Goal: Task Accomplishment & Management: Complete application form

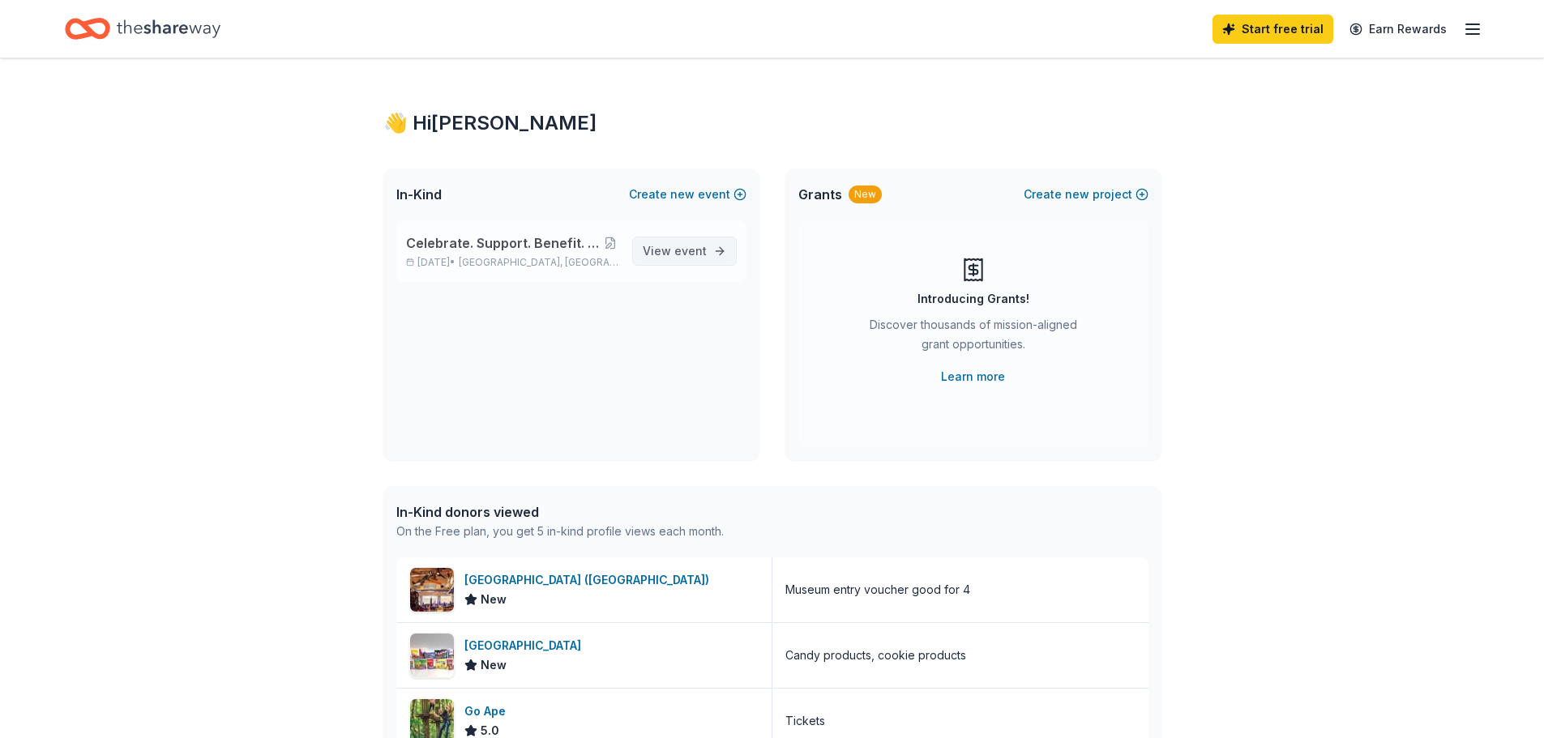
click at [671, 243] on span "View event" at bounding box center [675, 250] width 64 height 19
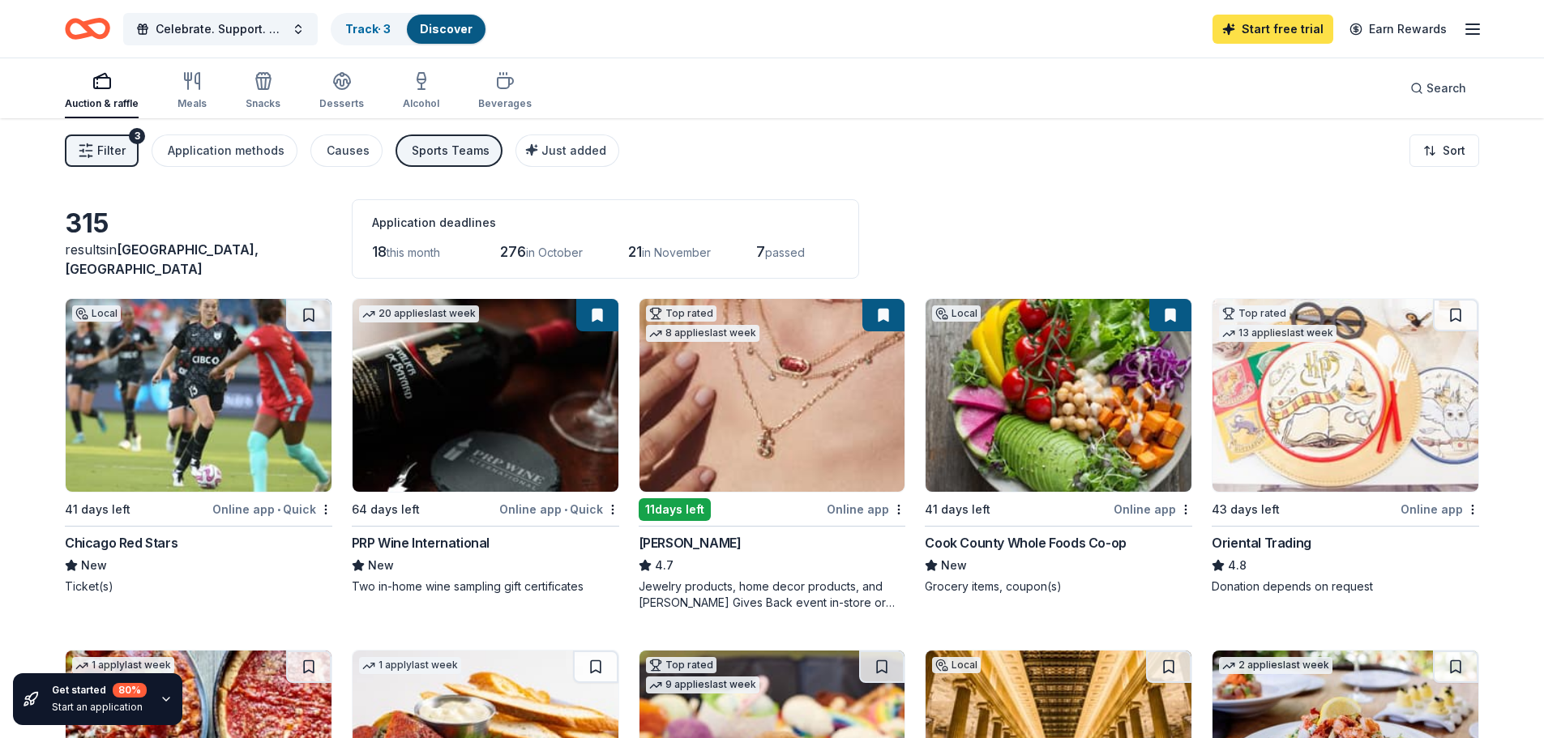
click at [1264, 25] on link "Start free trial" at bounding box center [1272, 29] width 121 height 29
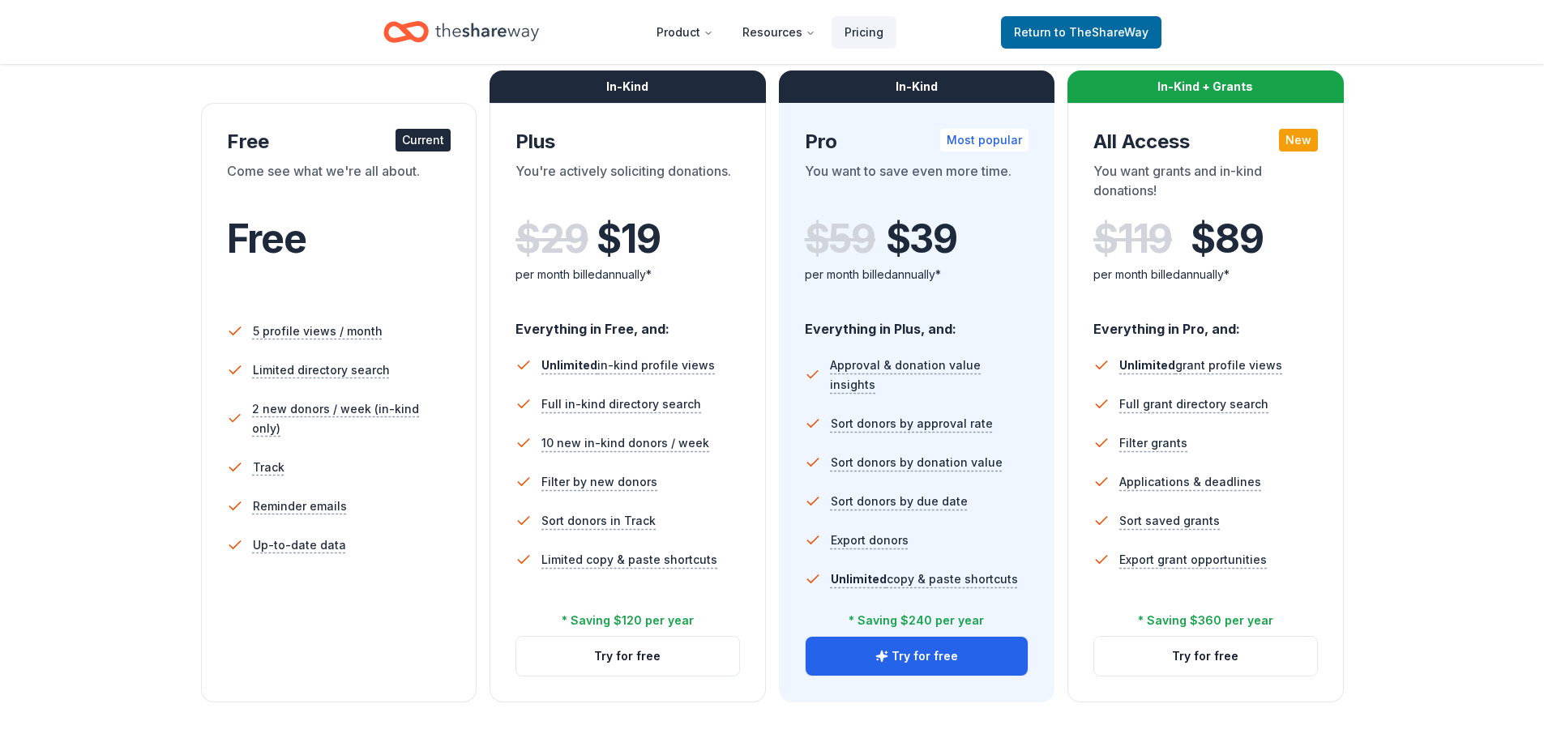
scroll to position [244, 0]
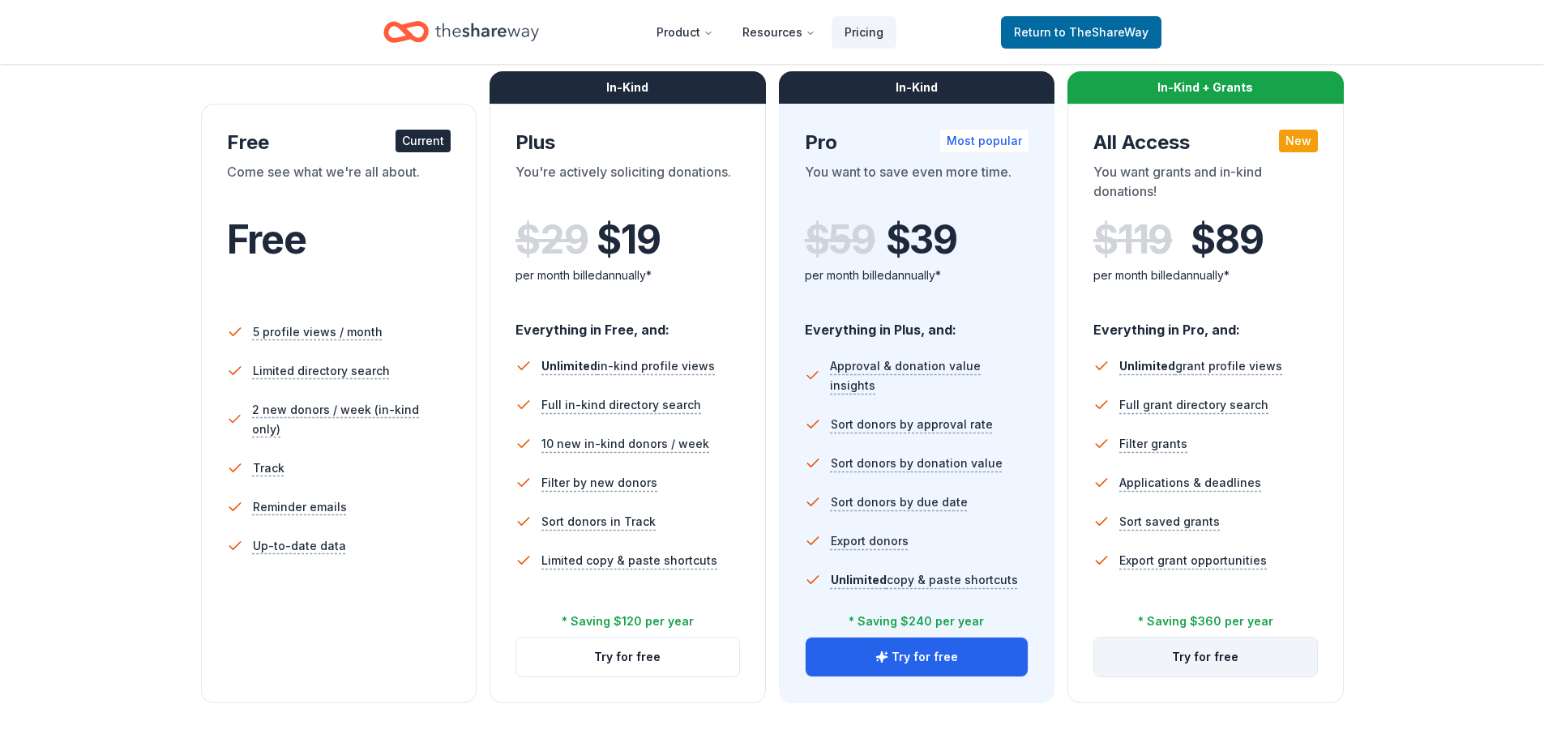
click at [1234, 664] on button "Try for free" at bounding box center [1205, 657] width 223 height 39
click at [1190, 652] on button "Try for free" at bounding box center [1205, 657] width 223 height 39
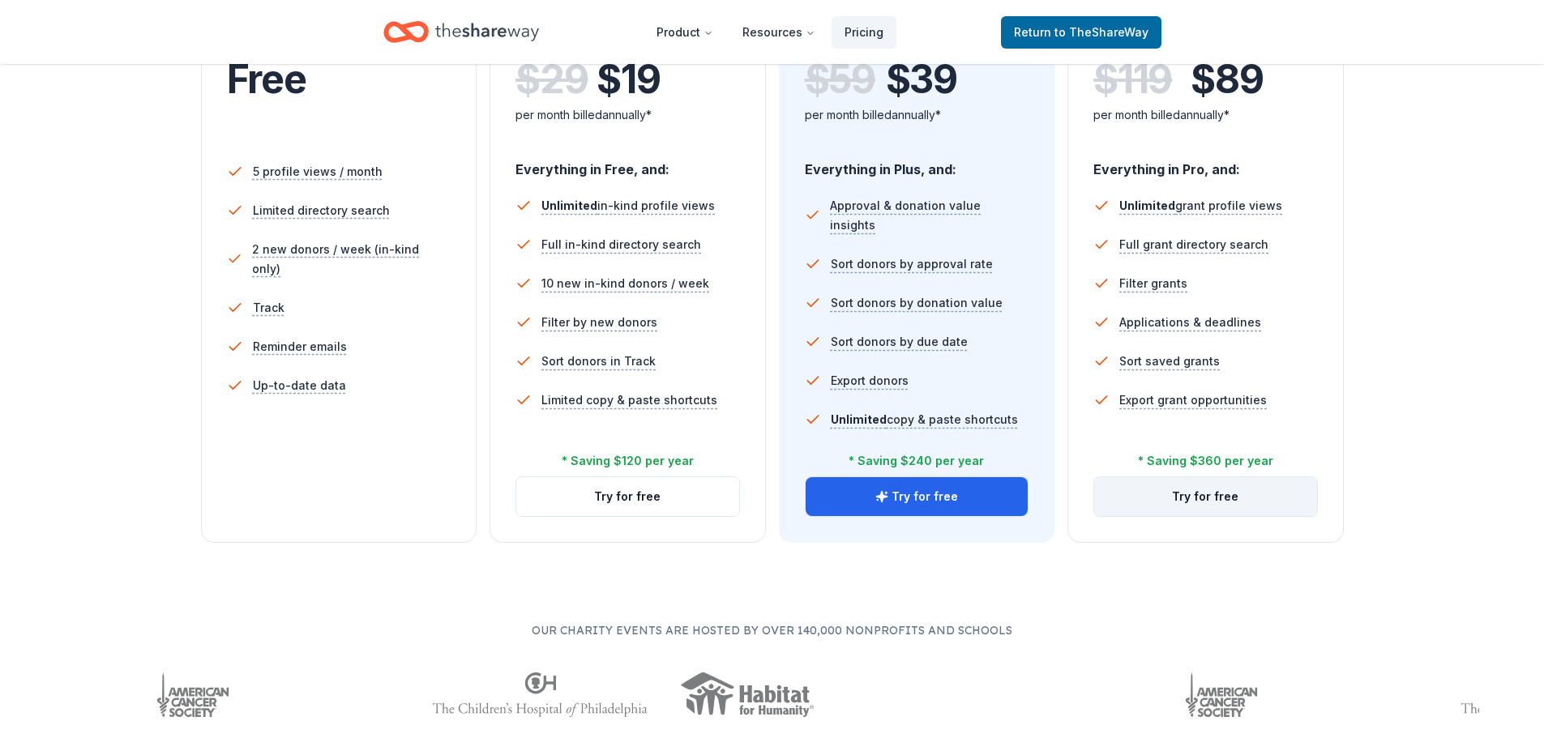
scroll to position [405, 0]
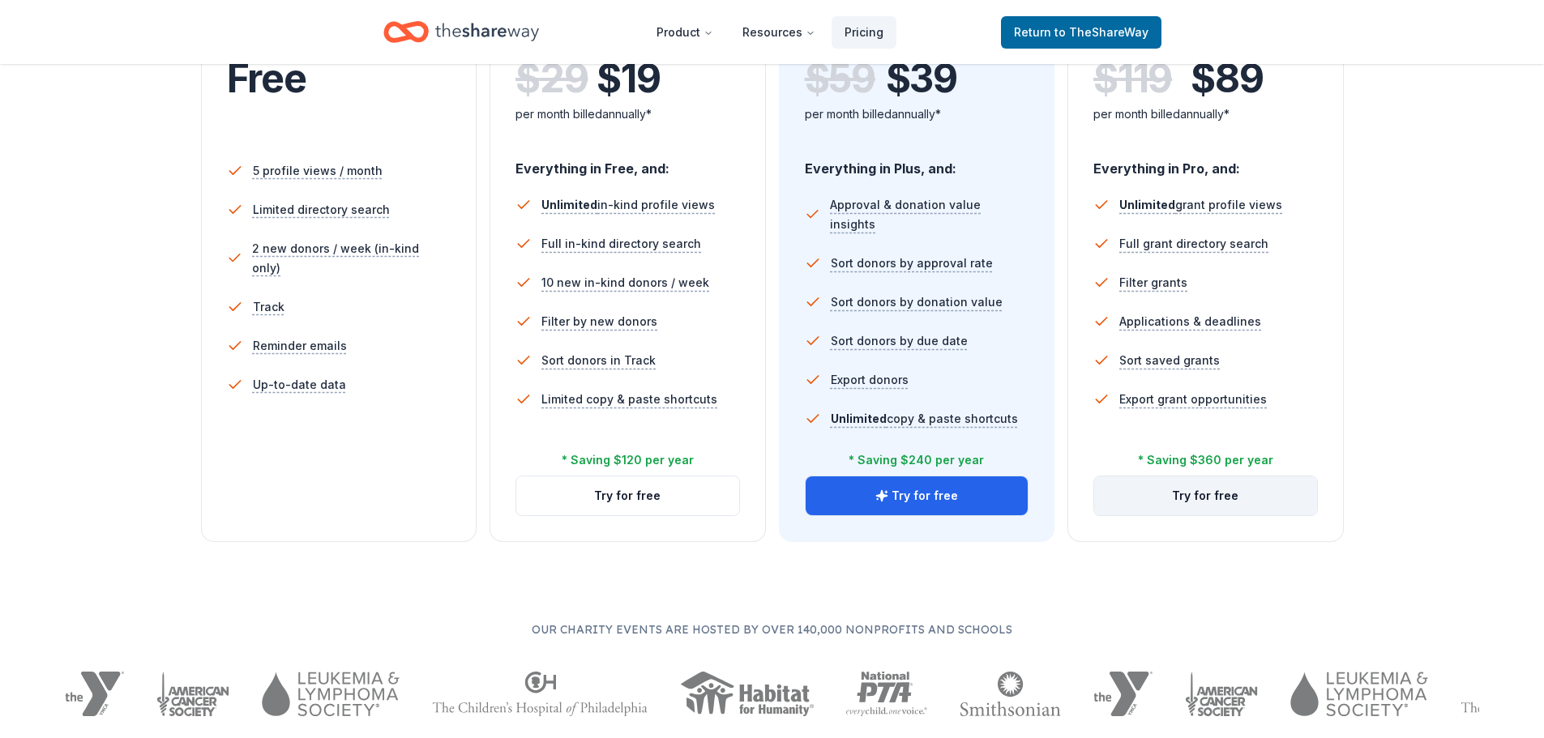
click at [1145, 485] on button "Try for free" at bounding box center [1205, 495] width 223 height 39
click at [1243, 480] on button "Try for free" at bounding box center [1205, 495] width 223 height 39
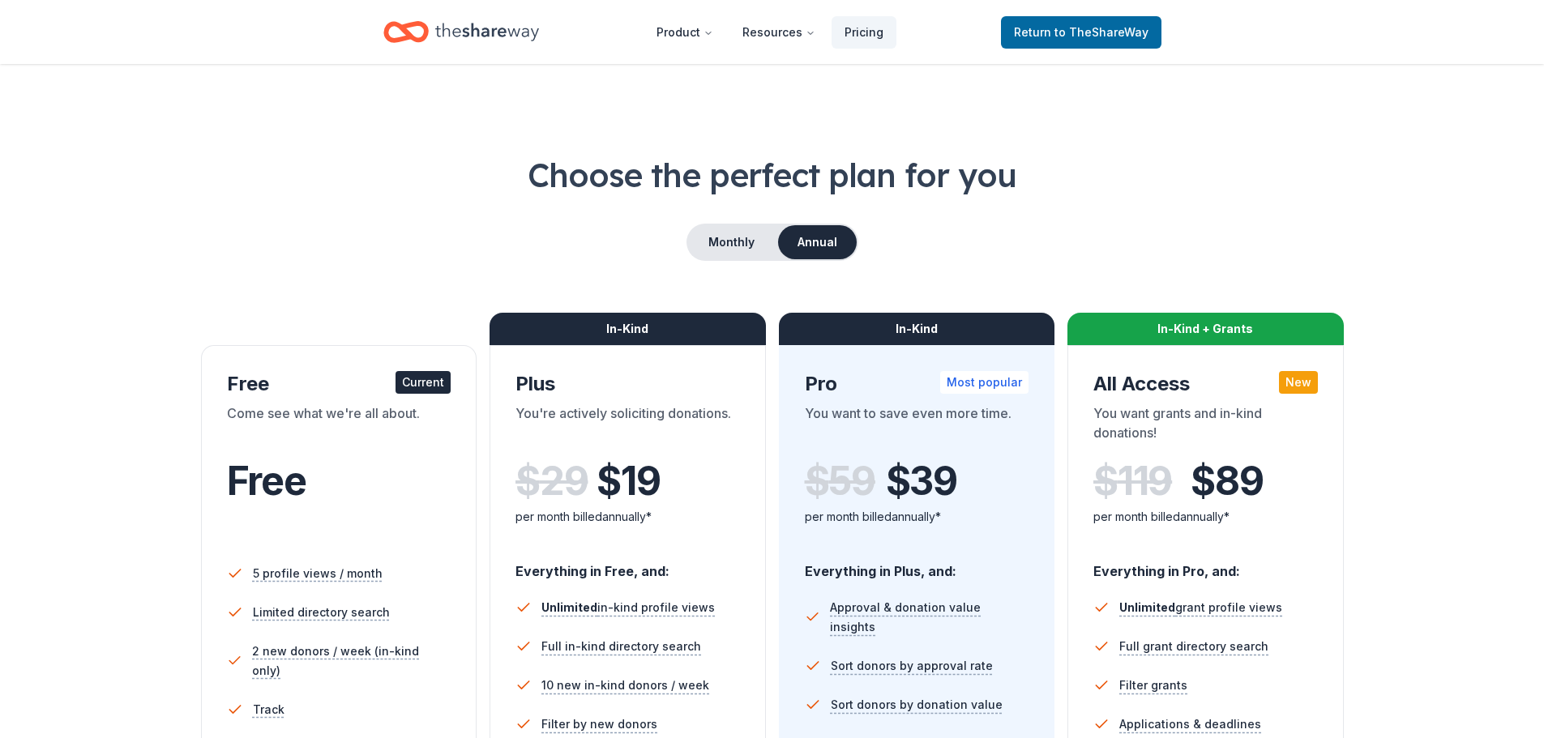
click at [1252, 464] on span "$ 89" at bounding box center [1226, 481] width 72 height 45
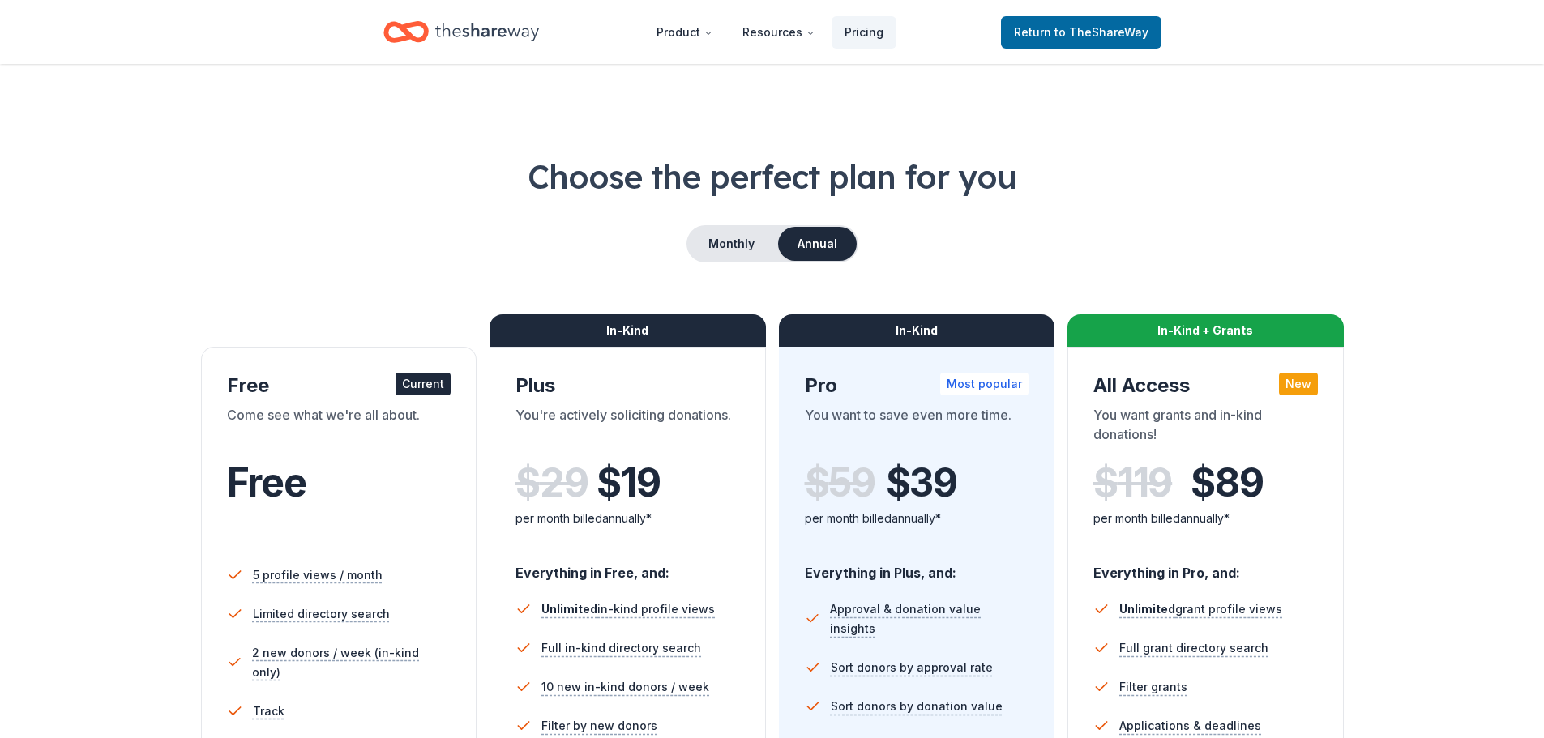
scroll to position [0, 0]
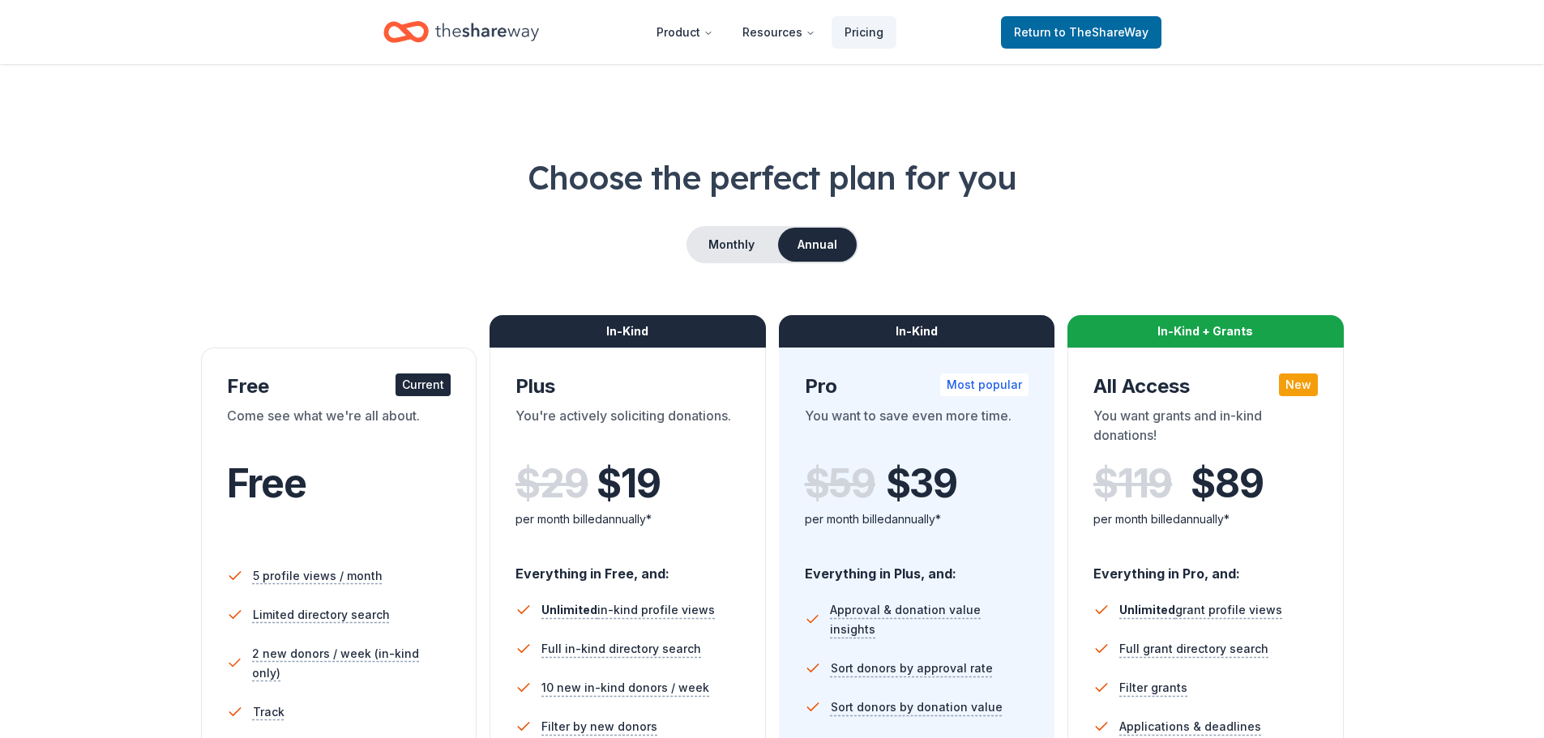
click at [1314, 383] on div "New" at bounding box center [1298, 385] width 39 height 23
click at [750, 250] on button "Monthly" at bounding box center [731, 245] width 87 height 34
click at [725, 246] on button "Monthly" at bounding box center [731, 245] width 87 height 34
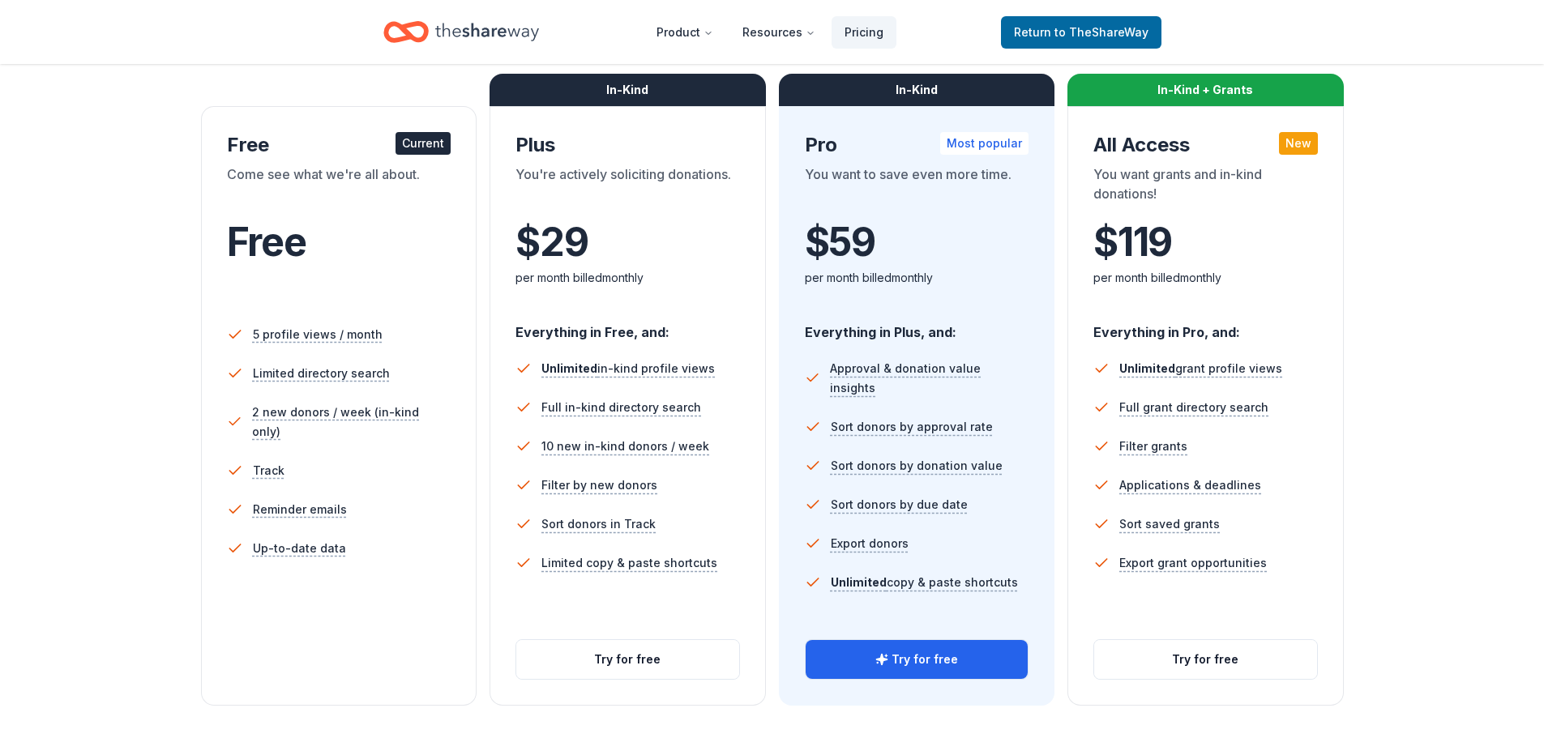
scroll to position [242, 0]
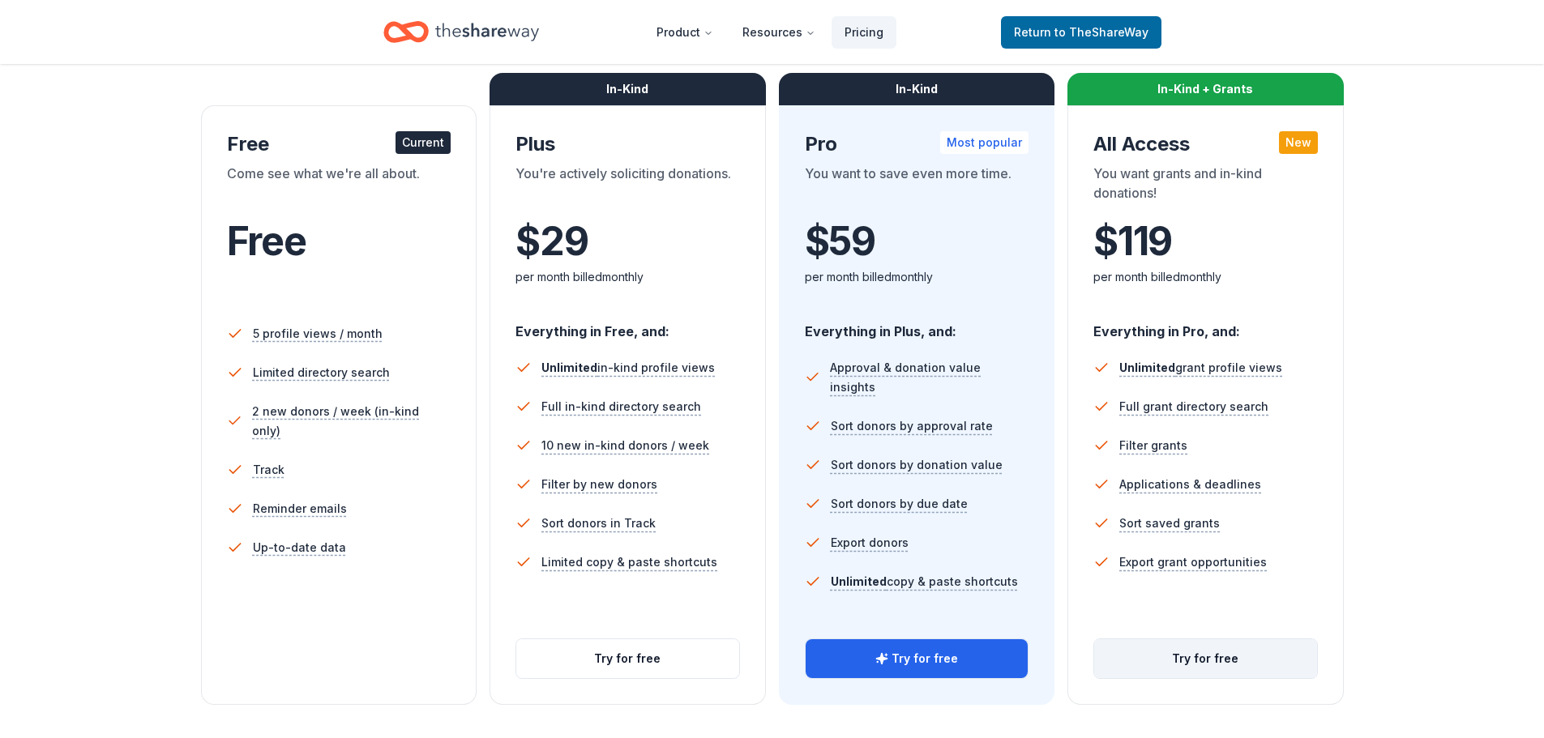
click at [1234, 660] on button "Try for free" at bounding box center [1205, 658] width 223 height 39
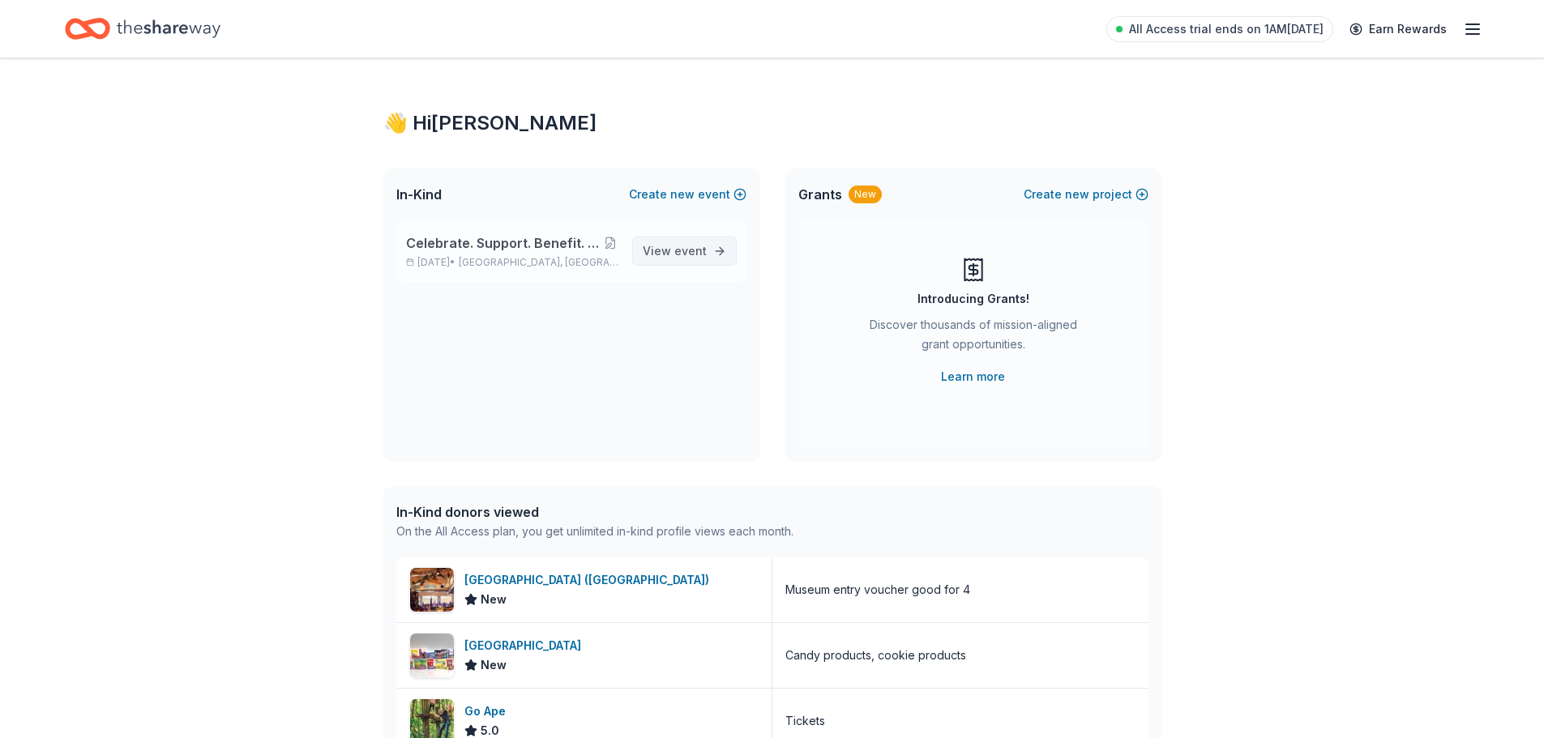
click at [711, 255] on link "View event" at bounding box center [684, 251] width 105 height 29
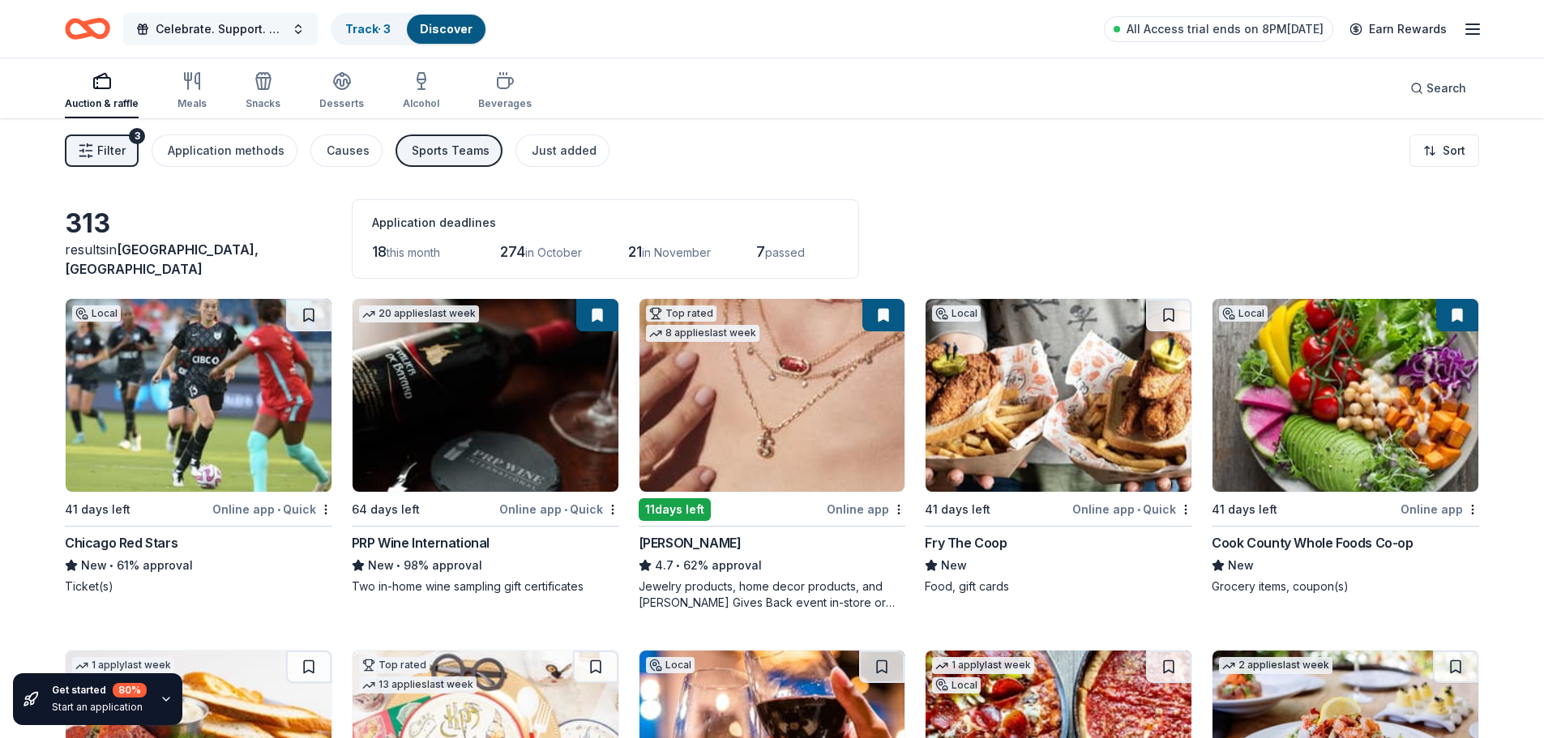
click at [259, 23] on span "Celebrate. Support. Benefit. – A C.S.B. Give-to-Win Event" at bounding box center [221, 28] width 130 height 19
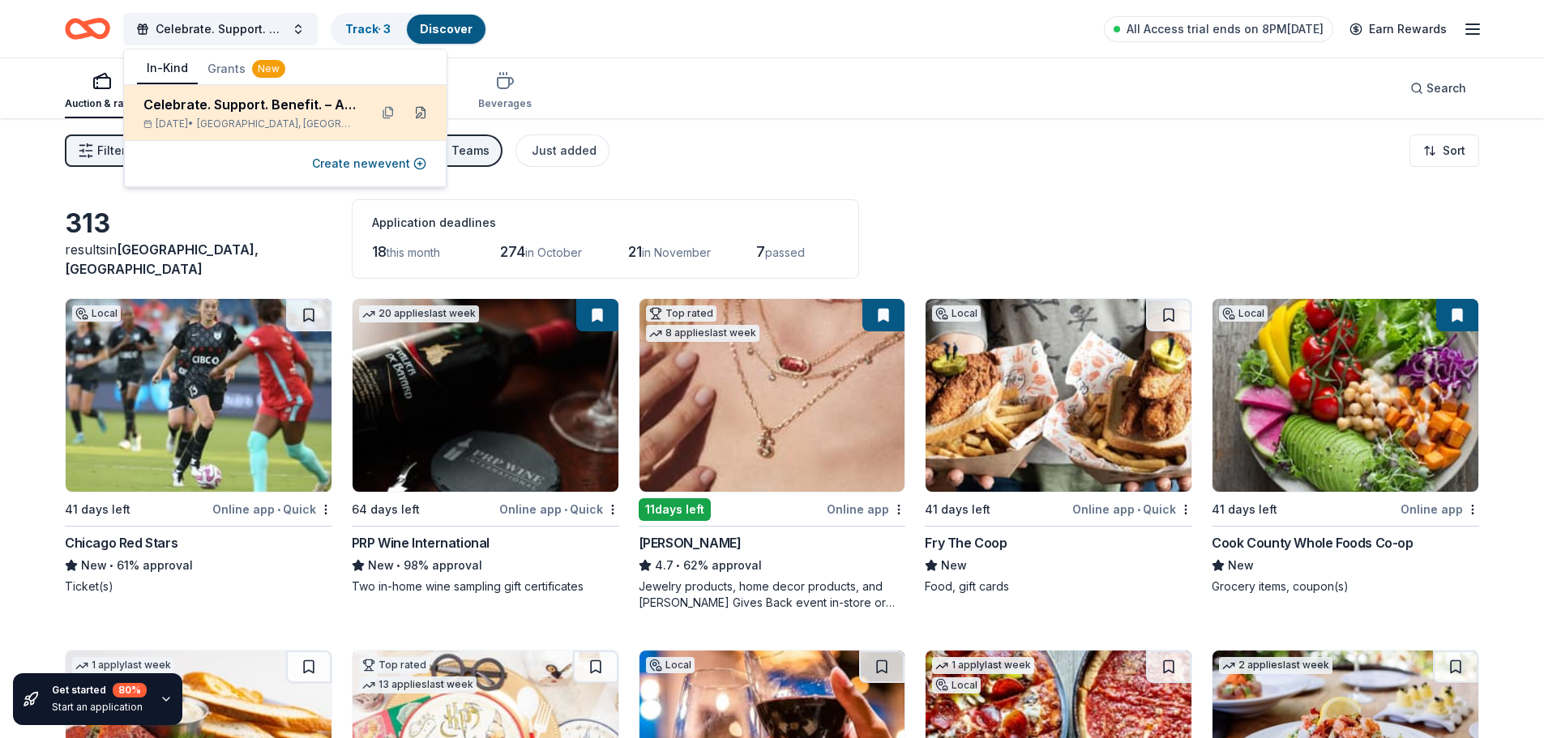
click at [418, 114] on button at bounding box center [421, 113] width 26 height 26
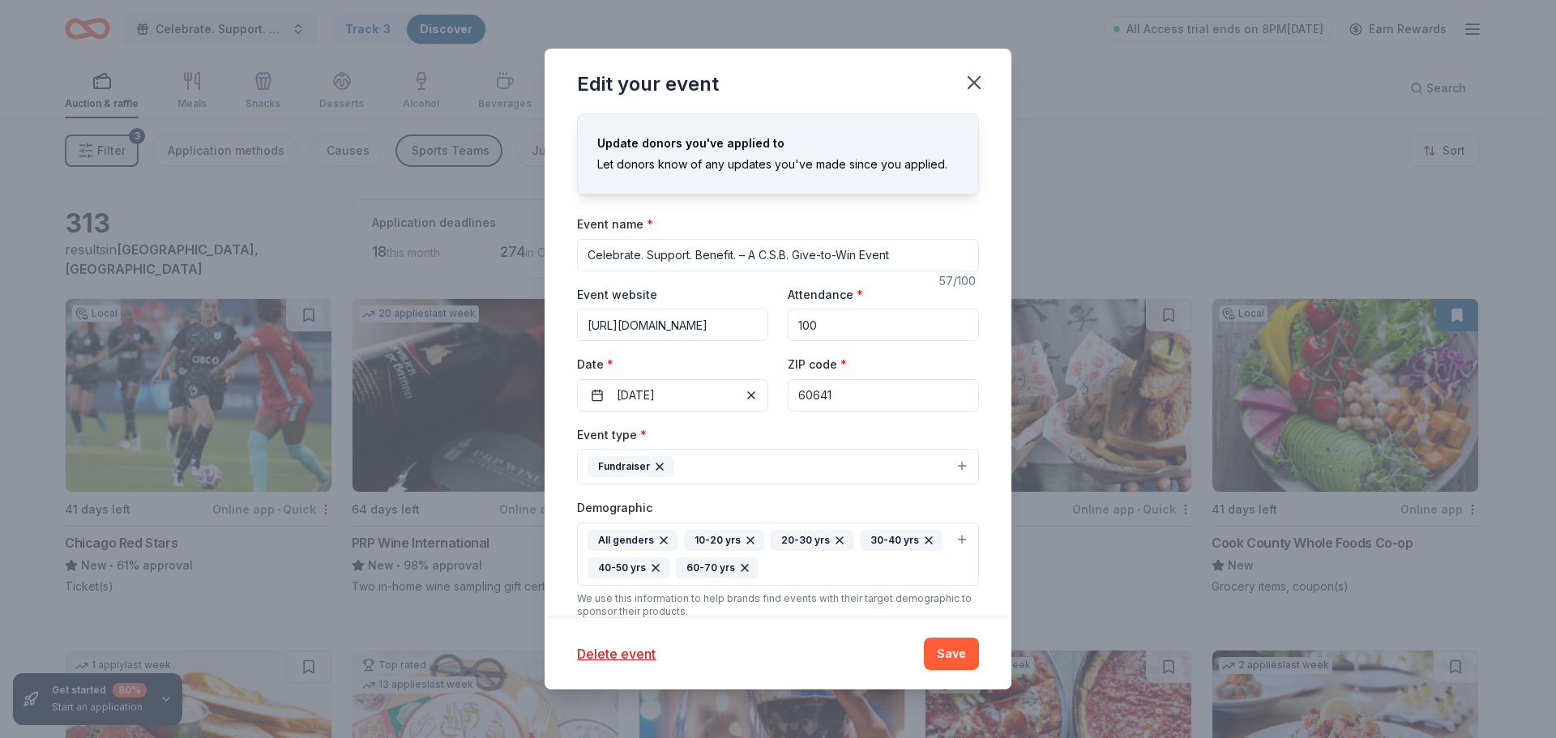
click at [738, 327] on input "https://csb.rallyup.com/stars/" at bounding box center [672, 325] width 191 height 32
drag, startPoint x: 750, startPoint y: 328, endPoint x: 717, endPoint y: 326, distance: 32.5
click at [717, 326] on input "https://csb.rallyup.com/stars/" at bounding box center [672, 325] width 191 height 32
click at [664, 333] on input "https://csb.rallyup.com/stars/" at bounding box center [672, 325] width 191 height 32
paste input "Celebrate. Support. Benefit. – A CSB Give-to-Win Fundraiser"
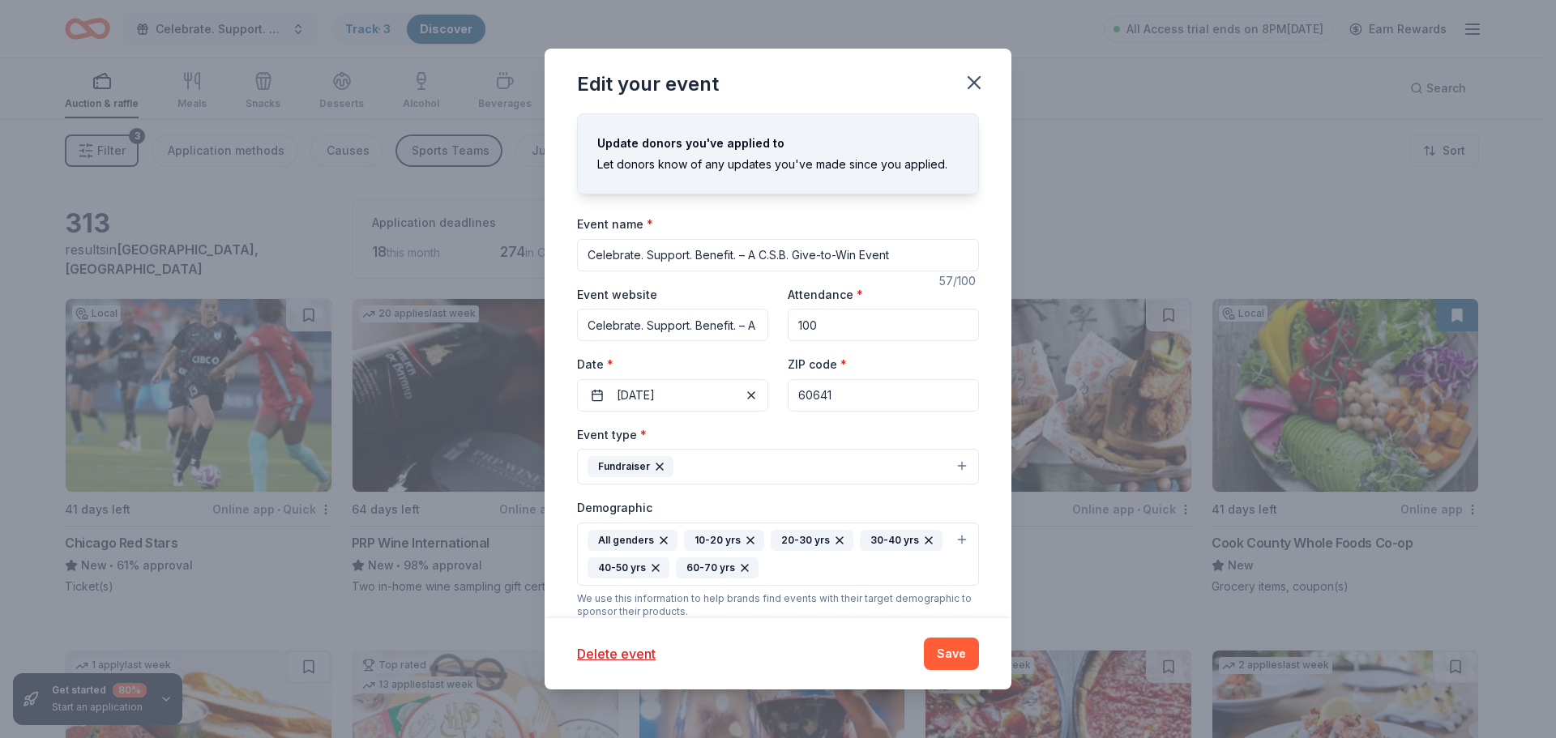
scroll to position [0, 159]
type input "Celebrate. Support. Benefit. – A CSB Give-to-Win Fundraiser"
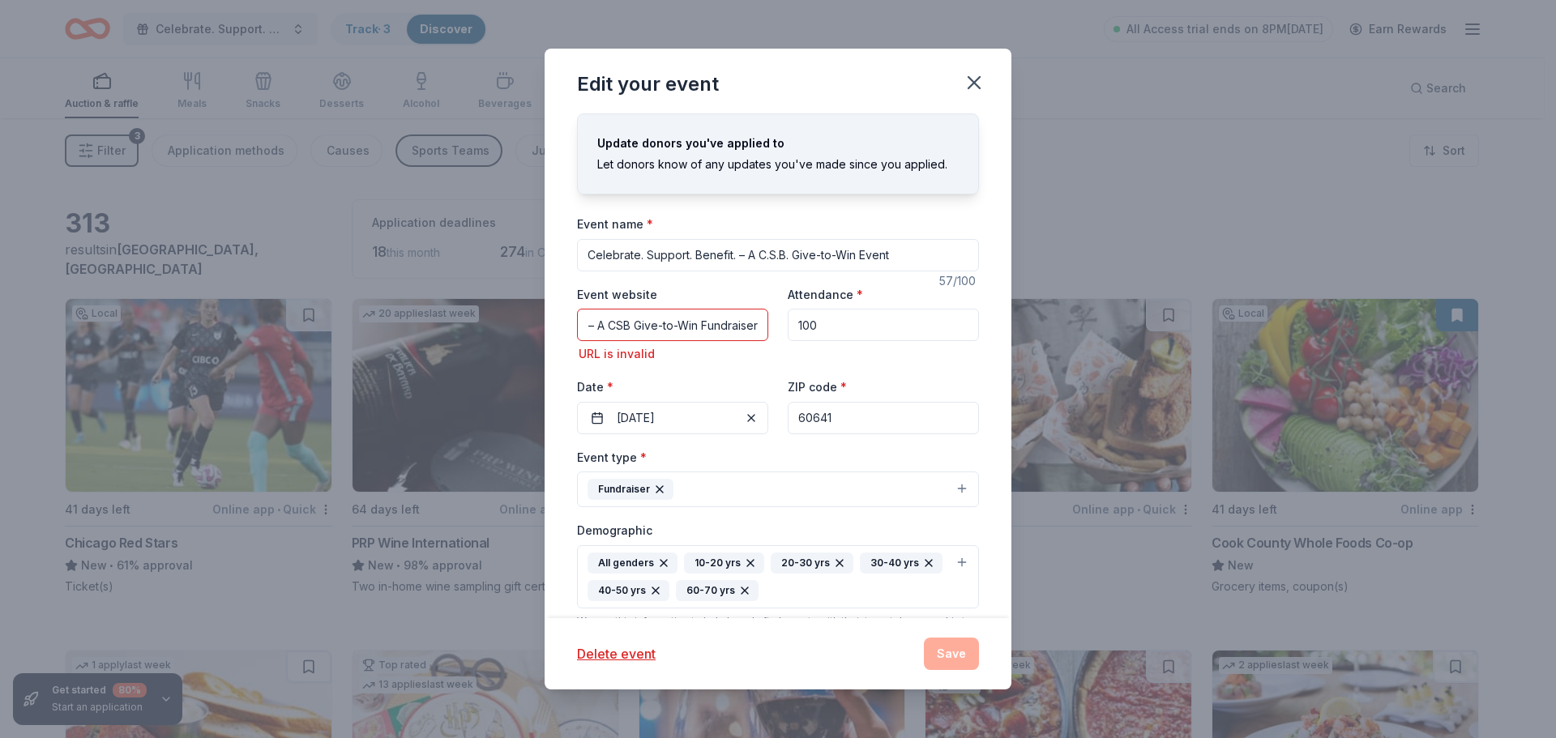
scroll to position [0, 0]
drag, startPoint x: 860, startPoint y: 324, endPoint x: 762, endPoint y: 324, distance: 98.1
click at [762, 324] on div "Event website Celebrate. Support. Benefit. – A CSB Give-to-Win Fundraiser URL i…" at bounding box center [778, 359] width 402 height 150
type input "250"
drag, startPoint x: 857, startPoint y: 425, endPoint x: 819, endPoint y: 425, distance: 37.3
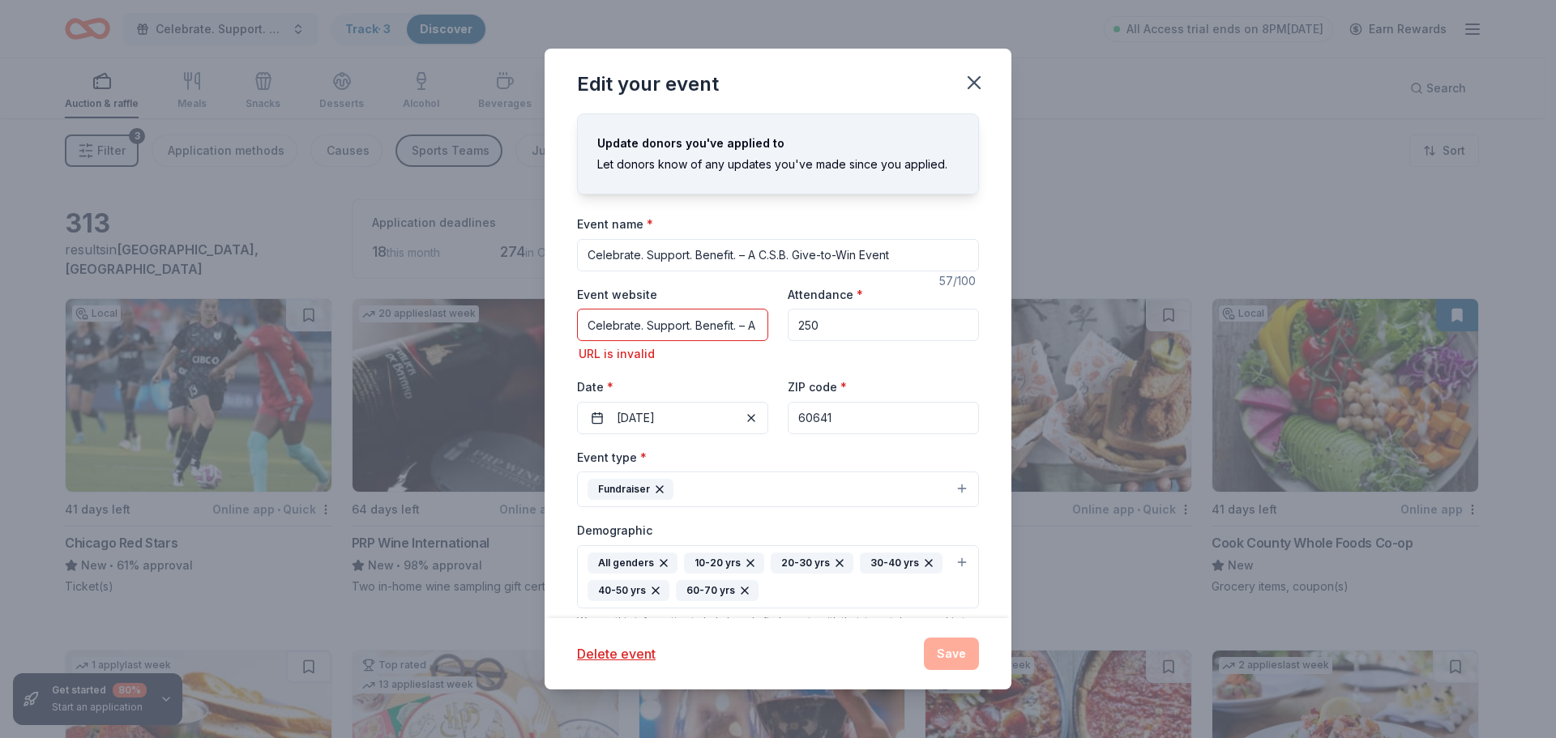
click at [819, 425] on input "60641" at bounding box center [883, 418] width 191 height 32
type input "60640"
click at [842, 464] on div "Event type * Fundraiser" at bounding box center [778, 477] width 402 height 61
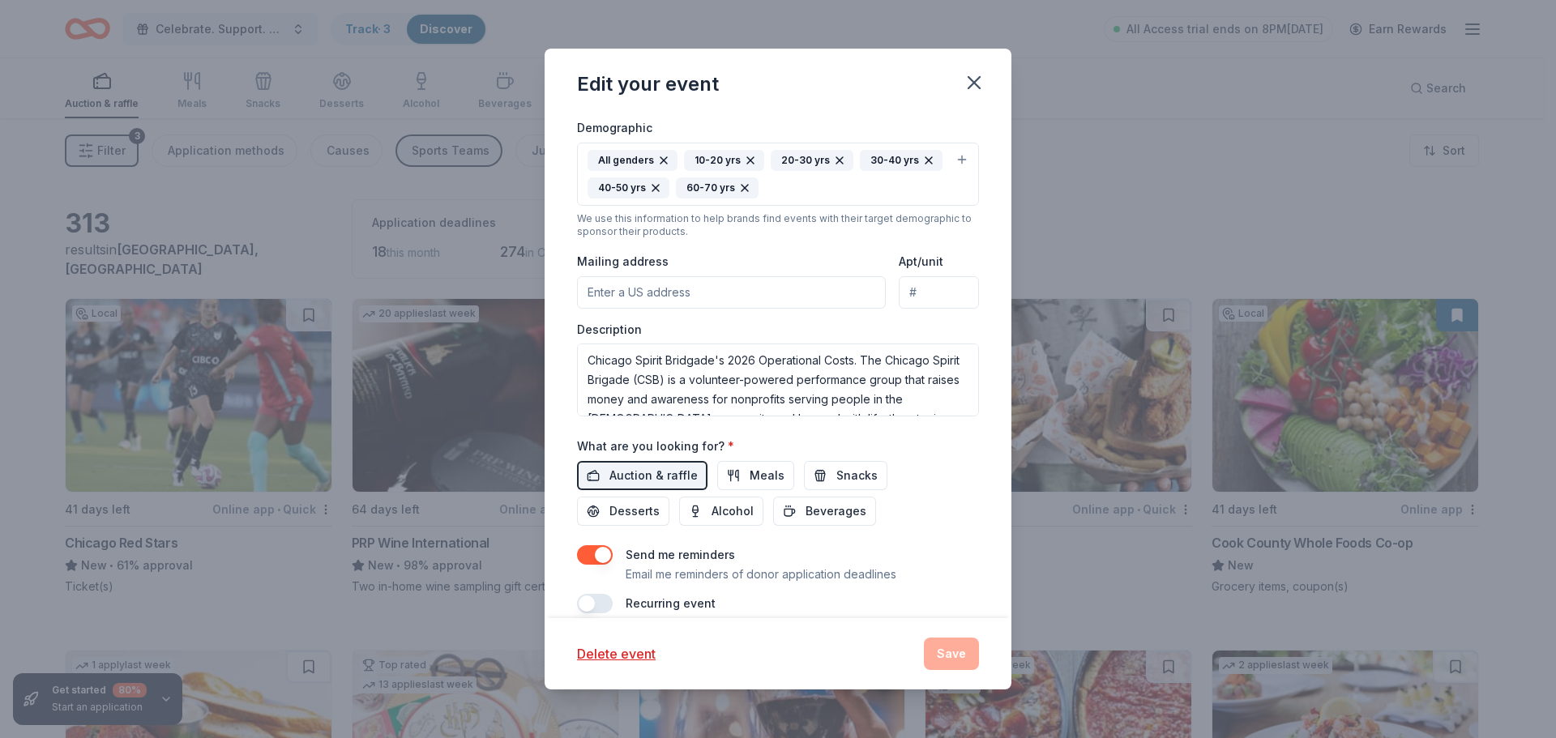
scroll to position [404, 0]
click at [663, 293] on input "Mailing address" at bounding box center [731, 292] width 309 height 32
type input "4452 n beacon"
click at [934, 292] on input "Apt/unit" at bounding box center [939, 292] width 80 height 32
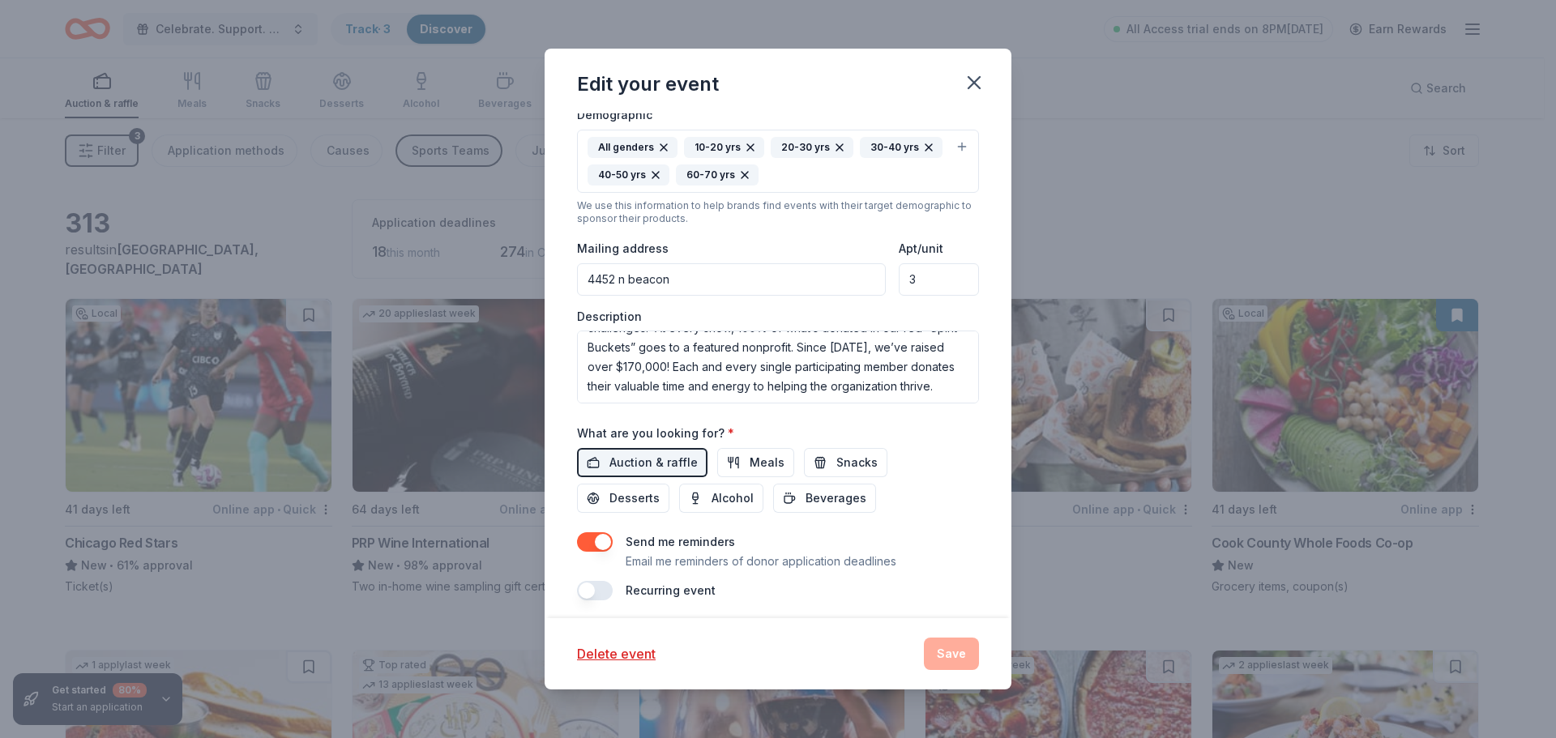
scroll to position [424, 0]
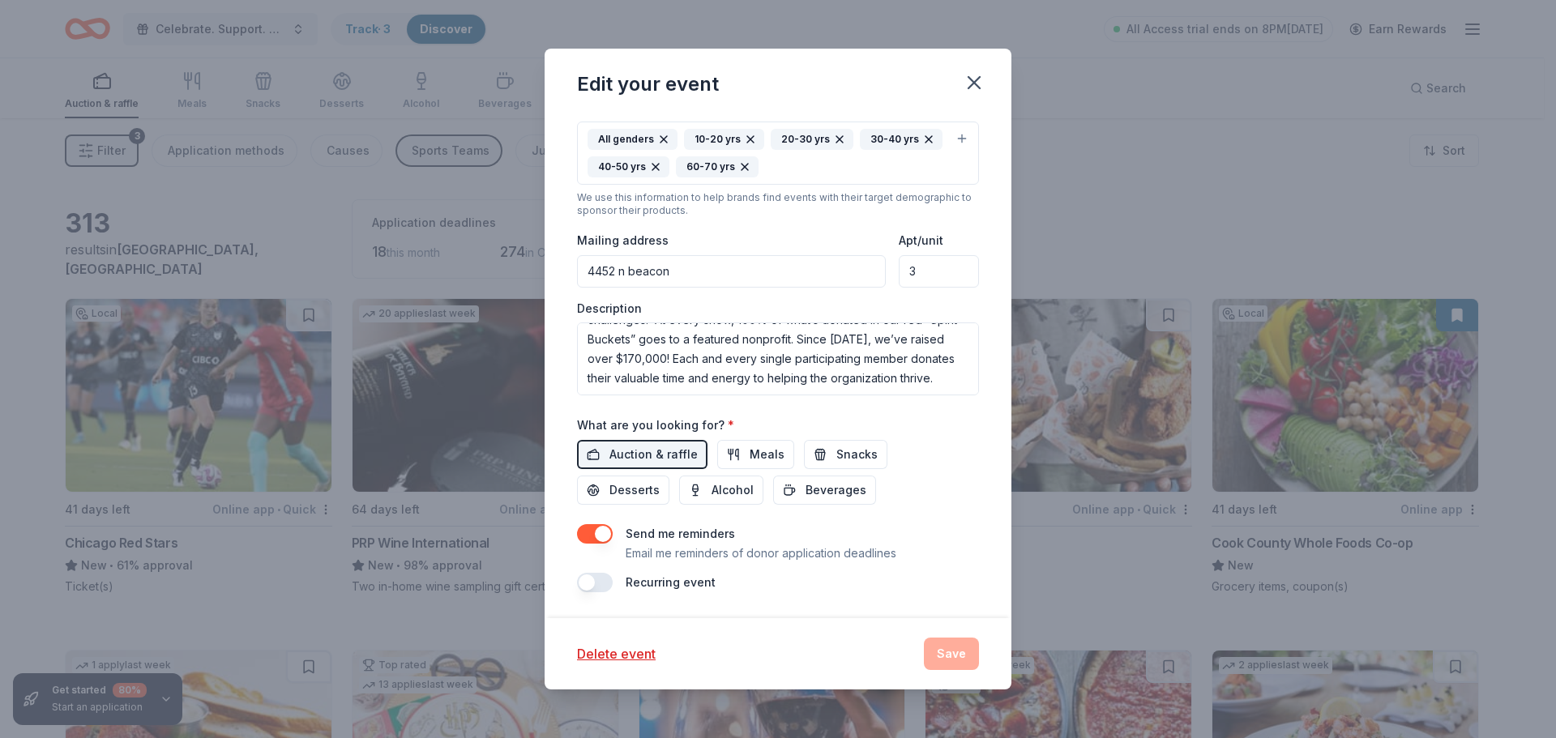
type input "3"
click at [952, 649] on div "Delete event Save" at bounding box center [778, 654] width 402 height 32
click at [740, 634] on div "Delete event Save" at bounding box center [778, 653] width 467 height 71
click at [886, 374] on textarea "Chicago Spirit Bridgade's 2026 Operational Costs. The Chicago Spirit Brigade (C…" at bounding box center [778, 359] width 402 height 73
click at [889, 412] on div "Event name * Celebrate. Support. Benefit. – A C.S.B. Give-to-Win Event 57 /100 …" at bounding box center [778, 191] width 402 height 802
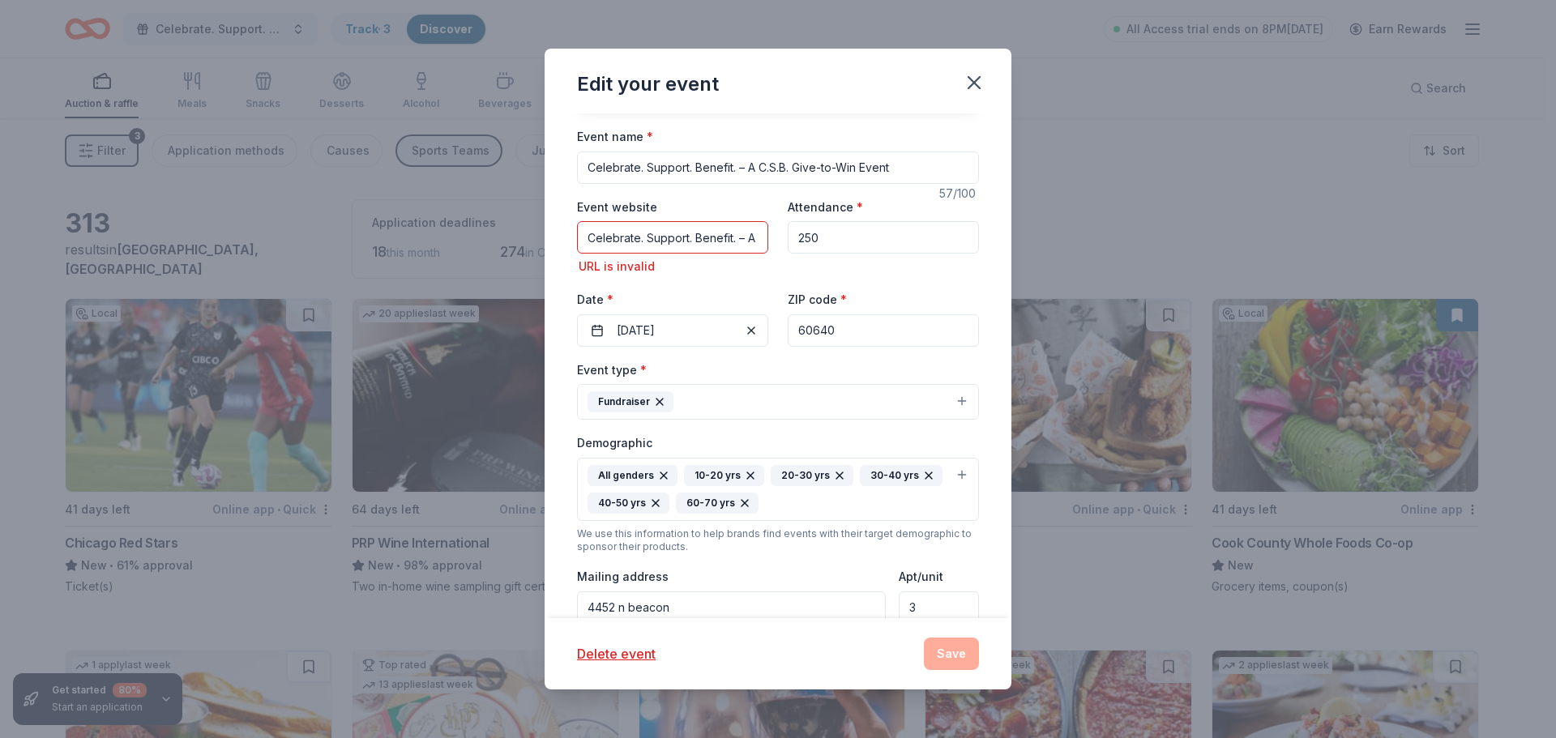
scroll to position [0, 0]
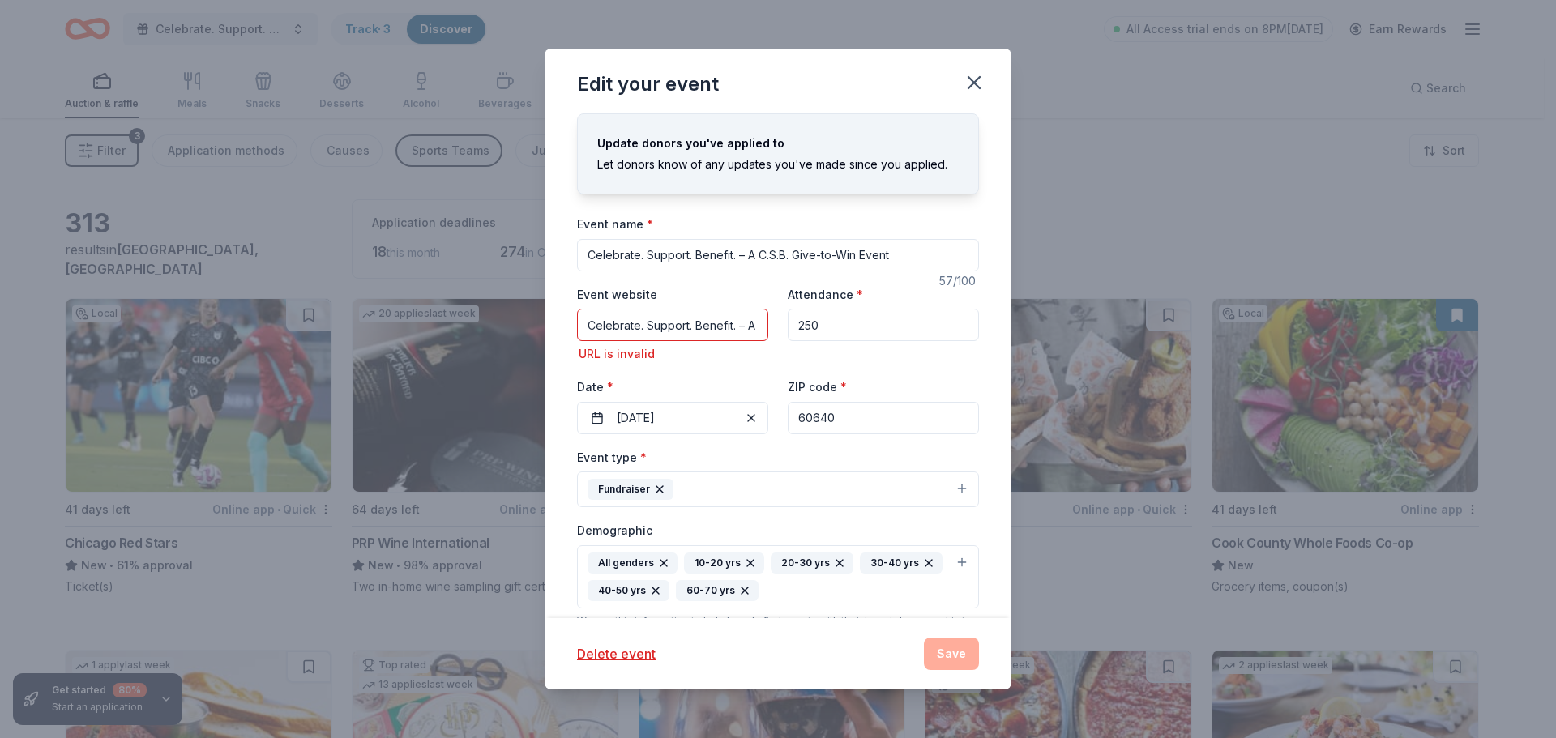
click at [720, 329] on input "Celebrate. Support. Benefit. – A CSB Give-to-Win Fundraiser" at bounding box center [672, 325] width 191 height 32
click at [617, 328] on input "Celebrate. Support. Benefit. – A CSB Give-to-Win Fundraiser" at bounding box center [672, 325] width 191 height 32
paste input "https://csb.rallyup.com/holiday2025"
type input "https://csb.rallyup.com/holiday2025"
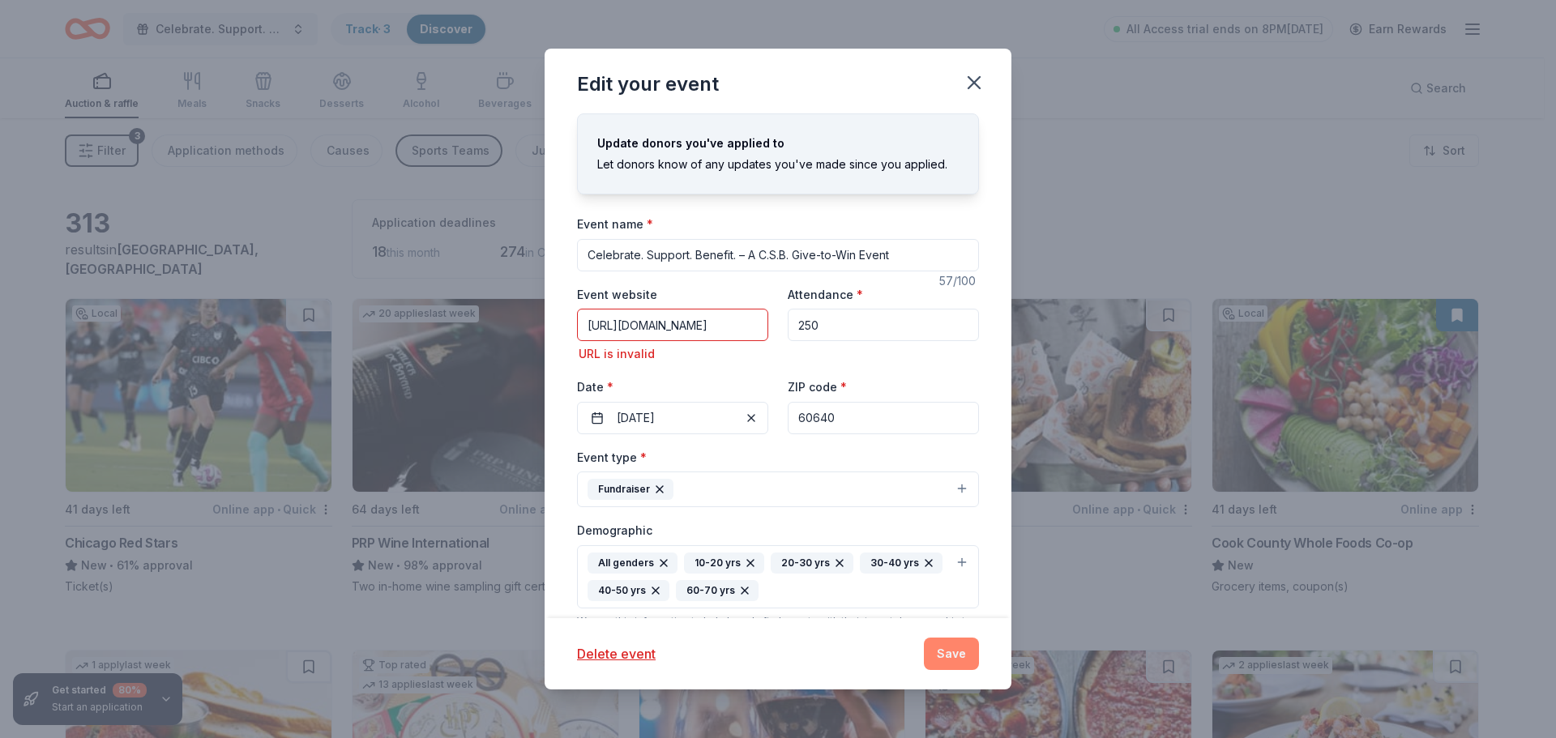
click at [948, 663] on button "Save" at bounding box center [951, 654] width 55 height 32
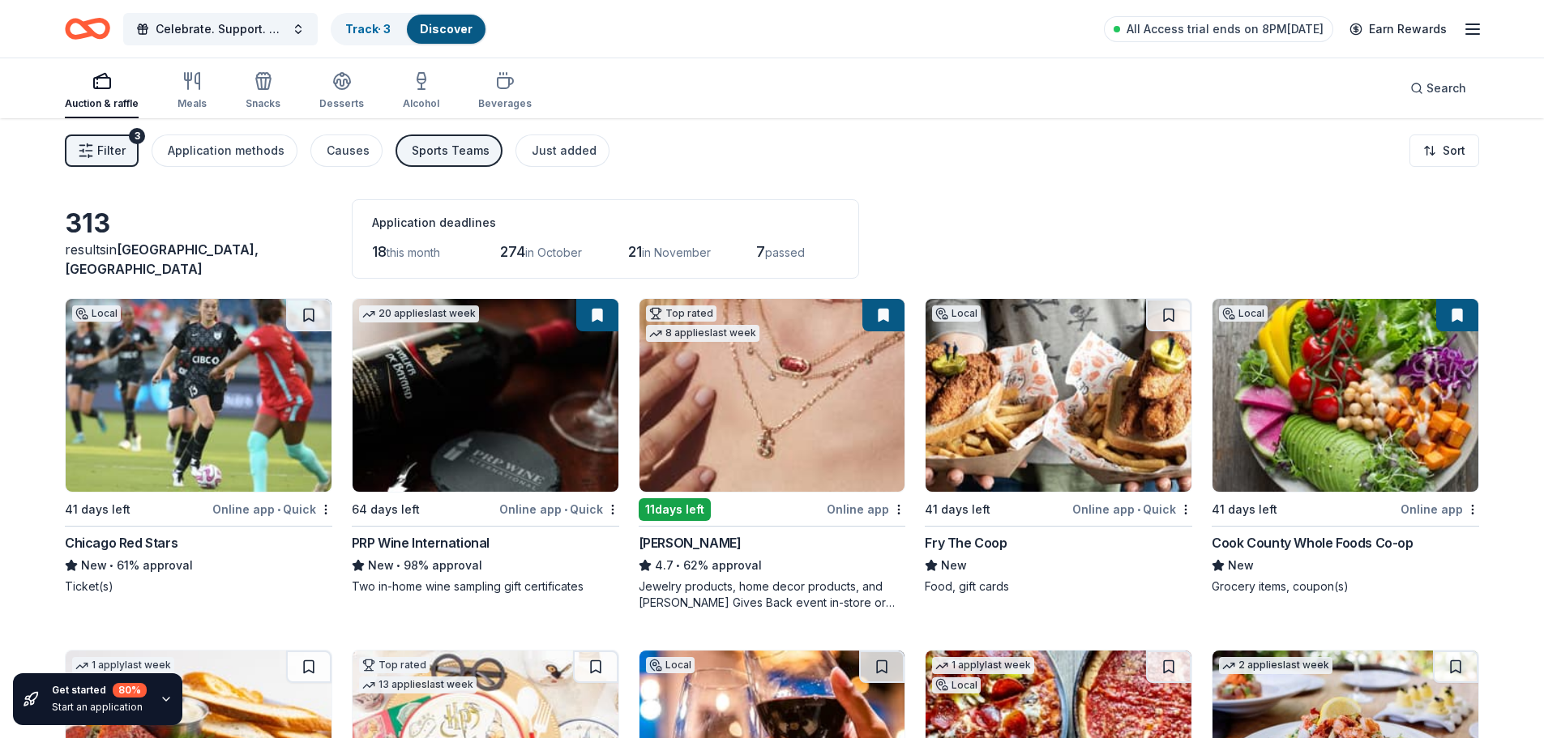
click at [539, 417] on img at bounding box center [485, 395] width 266 height 193
click at [130, 156] on button "Filter 3" at bounding box center [102, 151] width 74 height 32
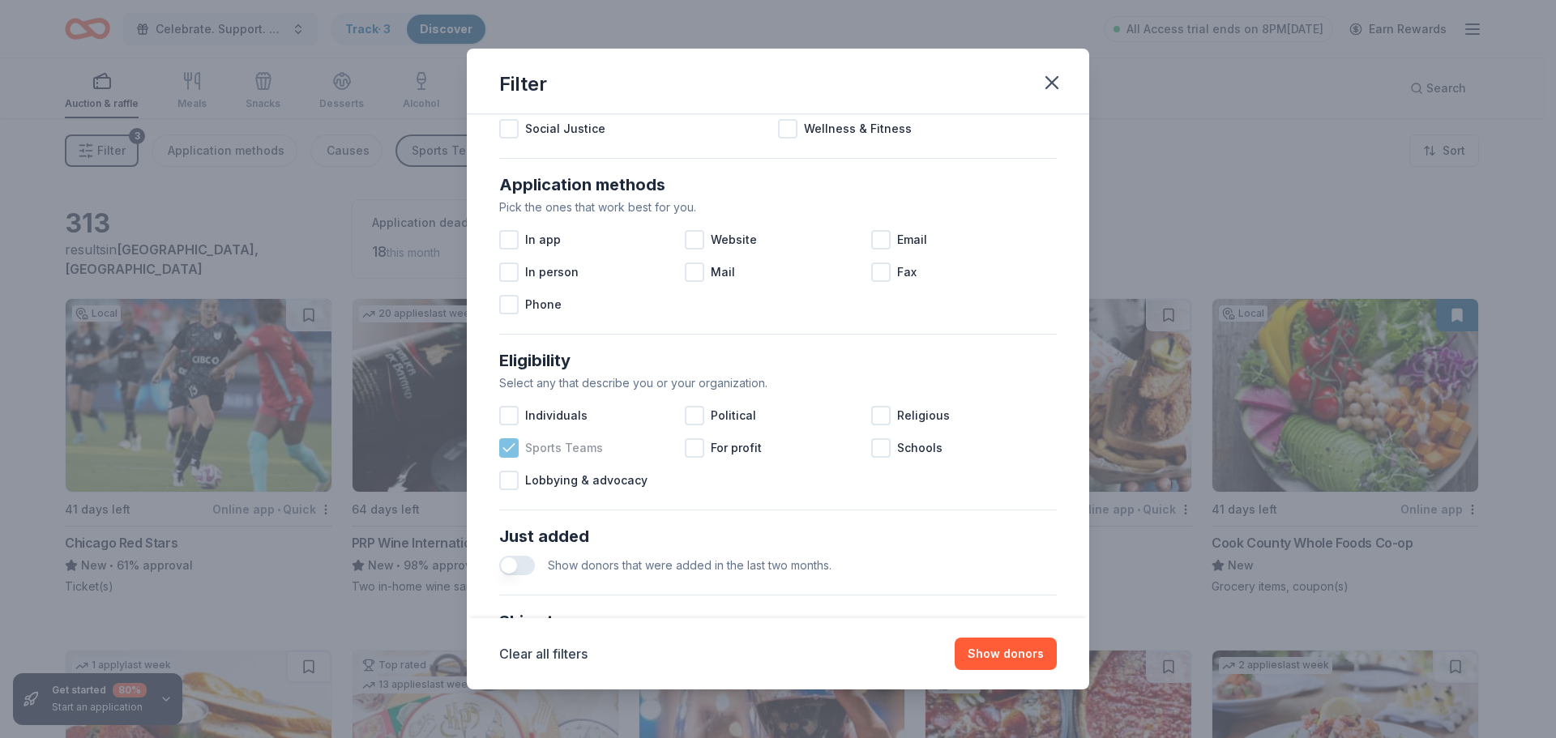
scroll to position [242, 0]
click at [586, 441] on span "Sports Teams" at bounding box center [564, 447] width 78 height 19
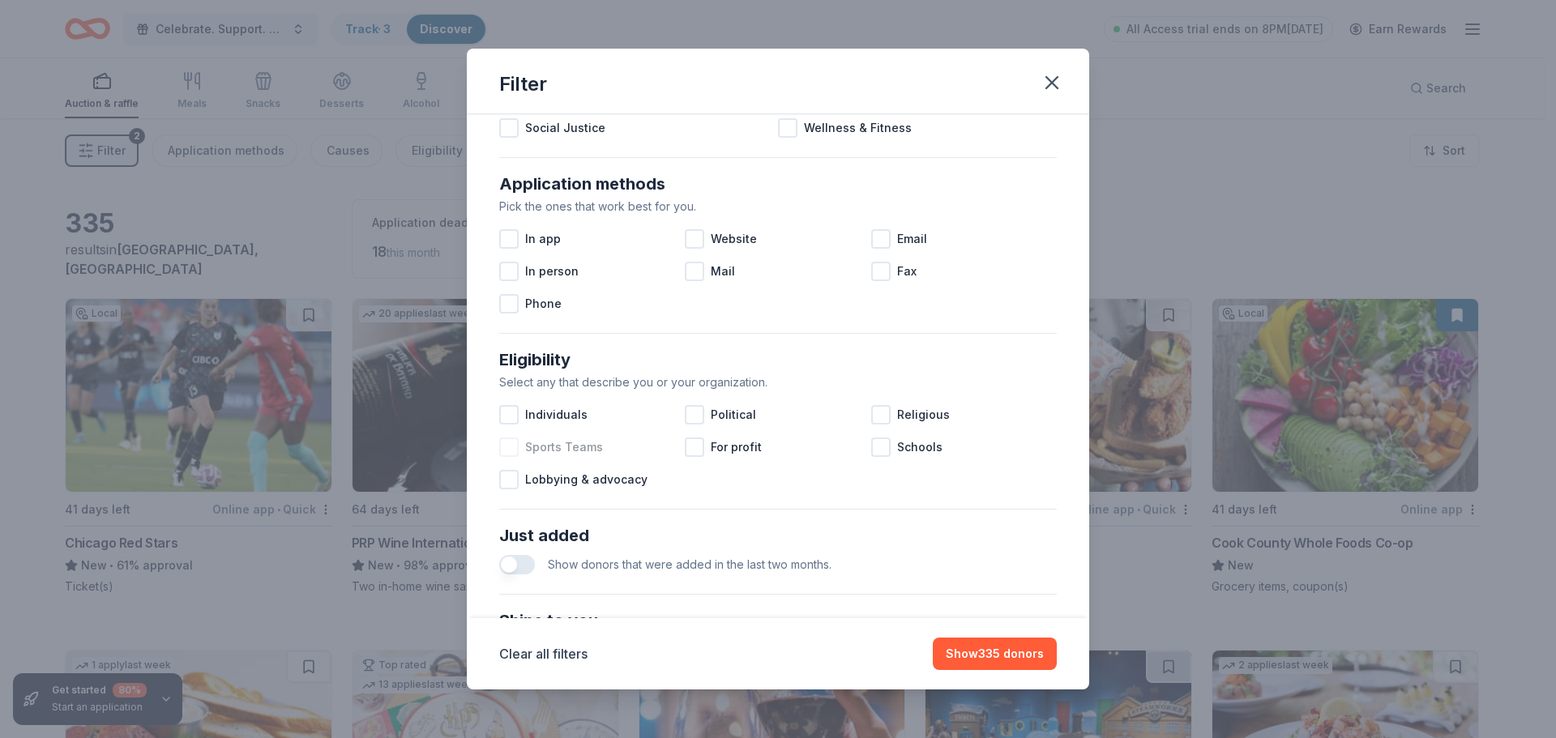
click at [588, 447] on span "Sports Teams" at bounding box center [564, 447] width 78 height 19
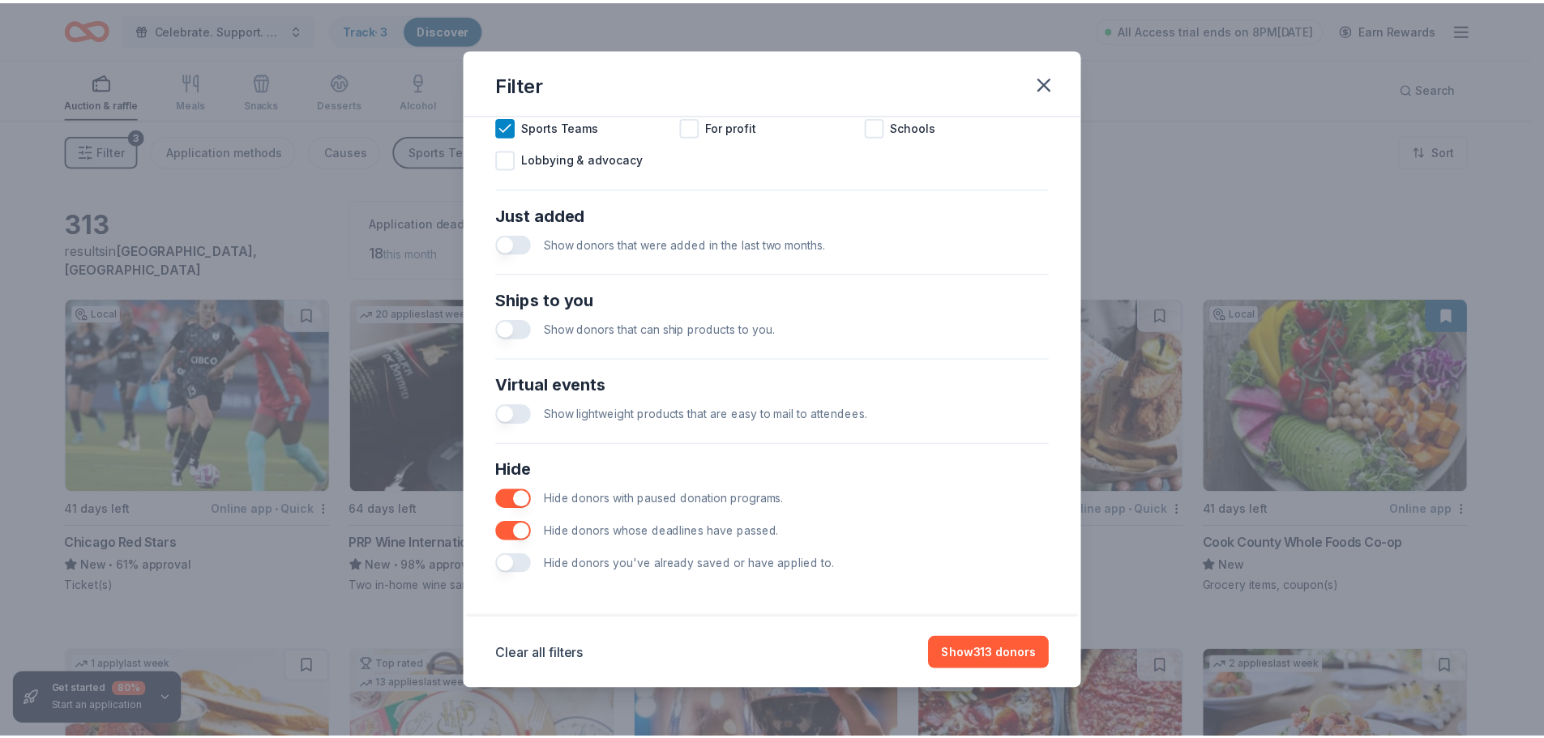
scroll to position [564, 0]
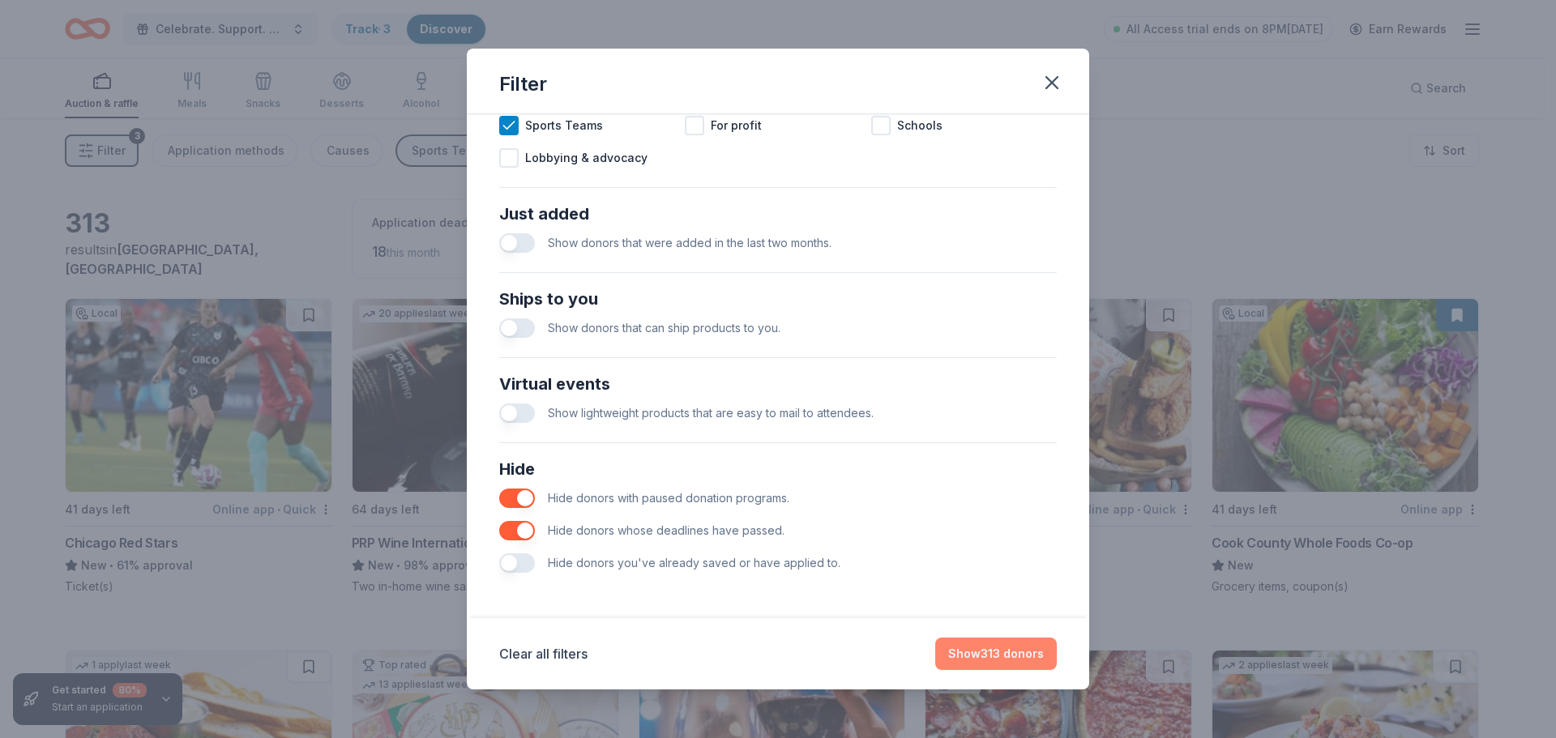
click at [984, 659] on button "Show 313 donors" at bounding box center [996, 654] width 122 height 32
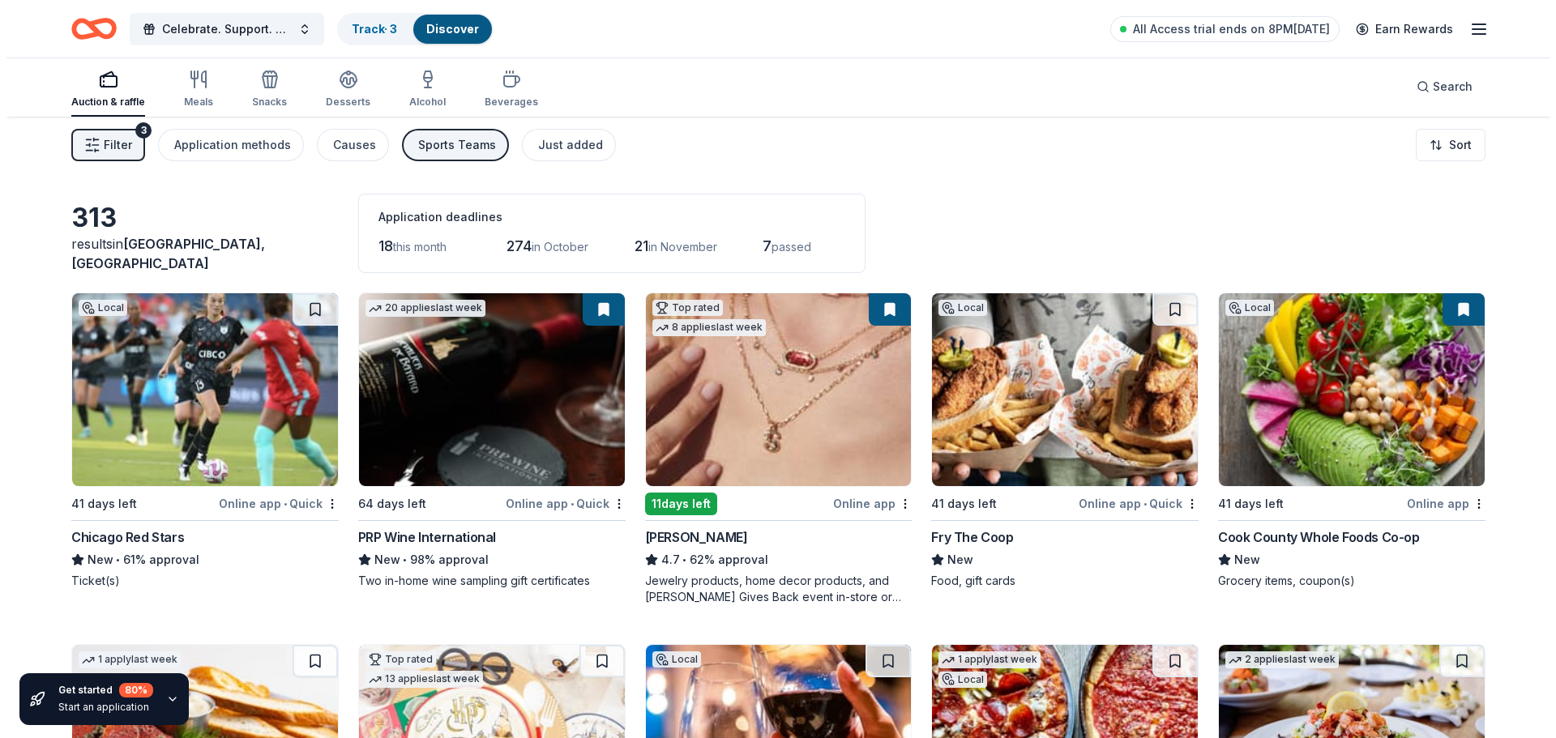
scroll to position [6, 0]
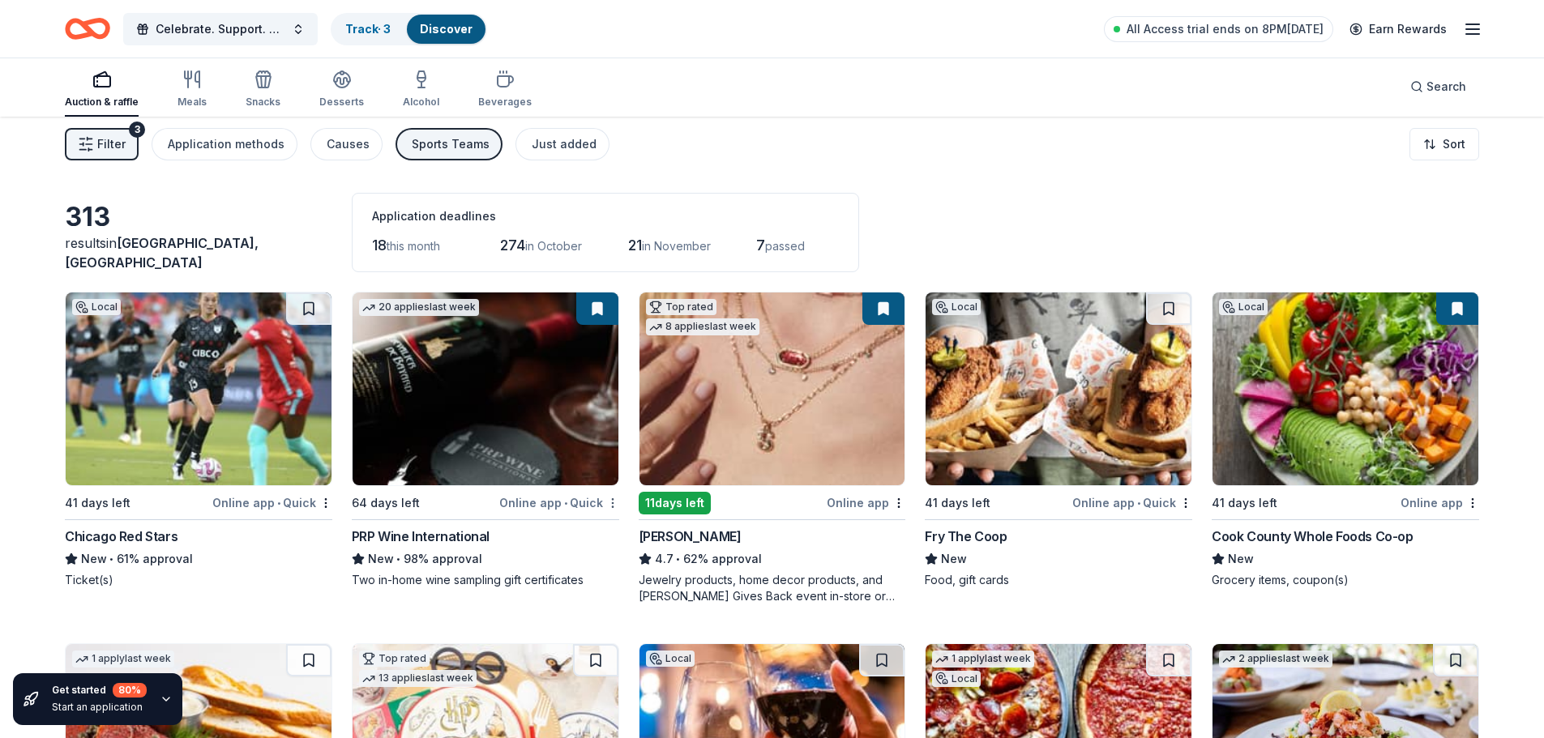
click at [617, 504] on html "Celebrate. Support. Benefit. – A C.S.B. Give-to-Win Event Track · 3 Discover Al…" at bounding box center [772, 363] width 1544 height 738
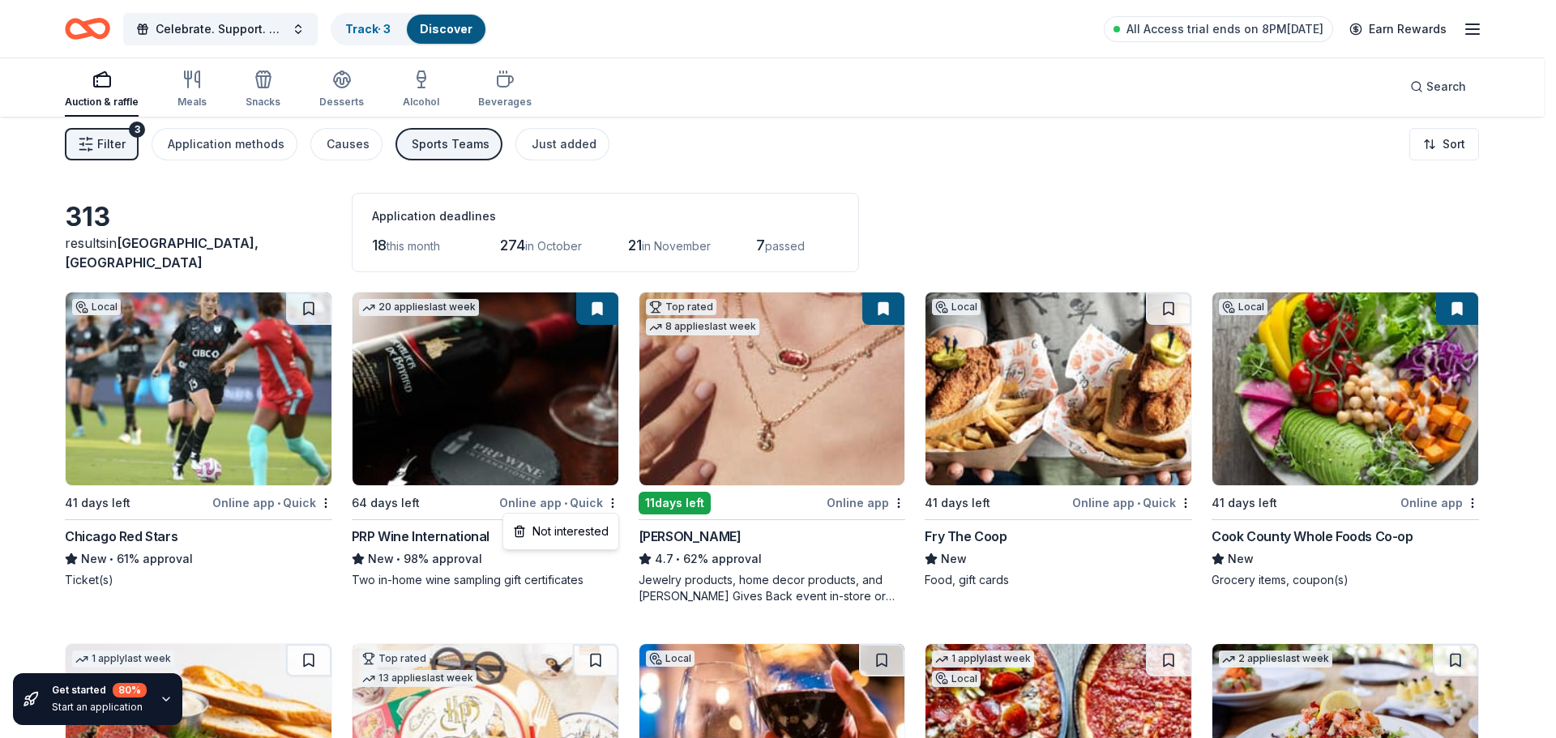
click at [582, 392] on html "Celebrate. Support. Benefit. – A C.S.B. Give-to-Win Event Track · 3 Discover Al…" at bounding box center [778, 363] width 1556 height 738
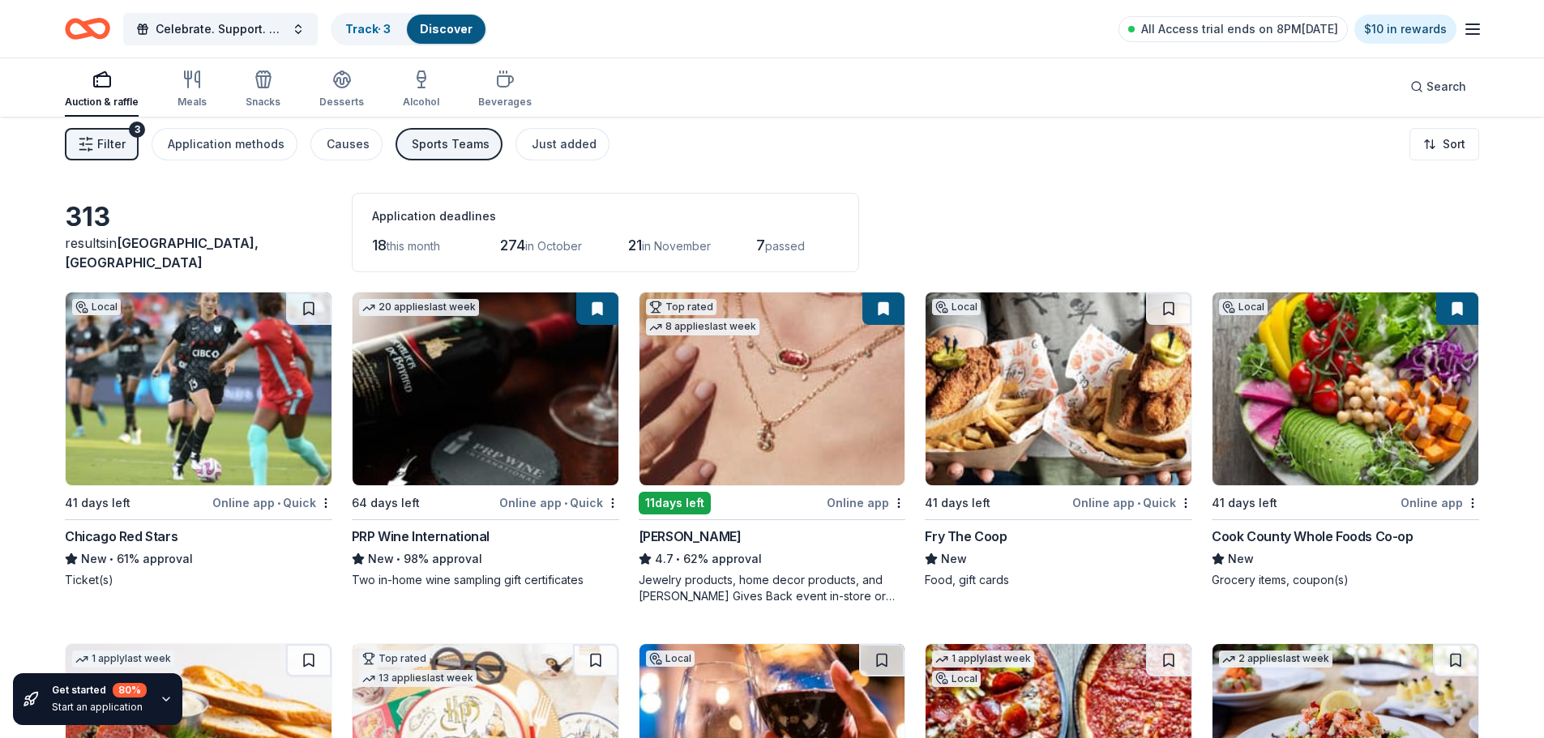
click at [1044, 416] on img at bounding box center [1058, 389] width 266 height 193
click at [96, 149] on button "Filter 3" at bounding box center [102, 144] width 74 height 32
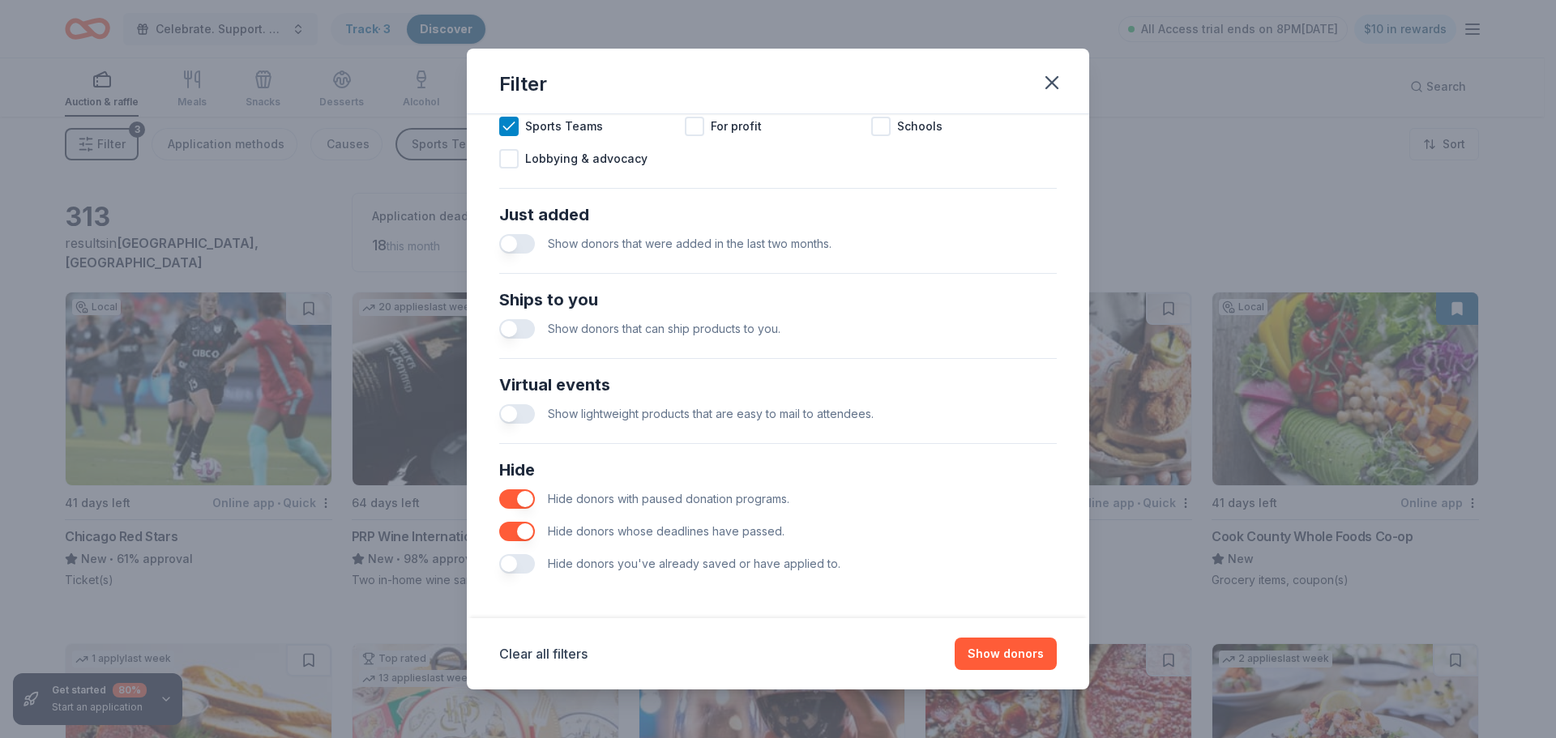
scroll to position [564, 0]
click at [1048, 82] on icon "button" at bounding box center [1051, 82] width 23 height 23
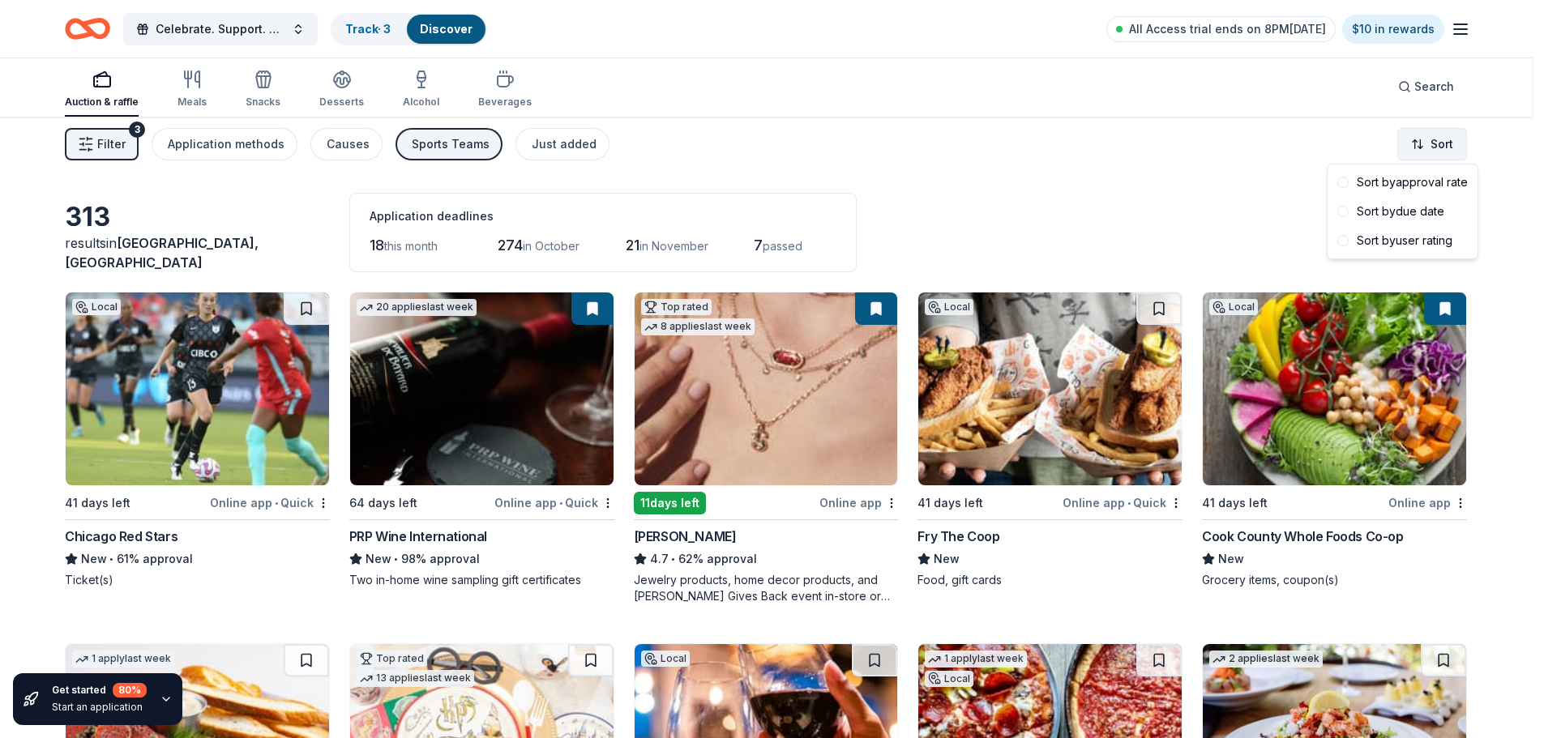
click at [1434, 156] on html "Celebrate. Support. Benefit. – A C.S.B. Give-to-Win Event Track · 3 Discover Al…" at bounding box center [772, 363] width 1544 height 738
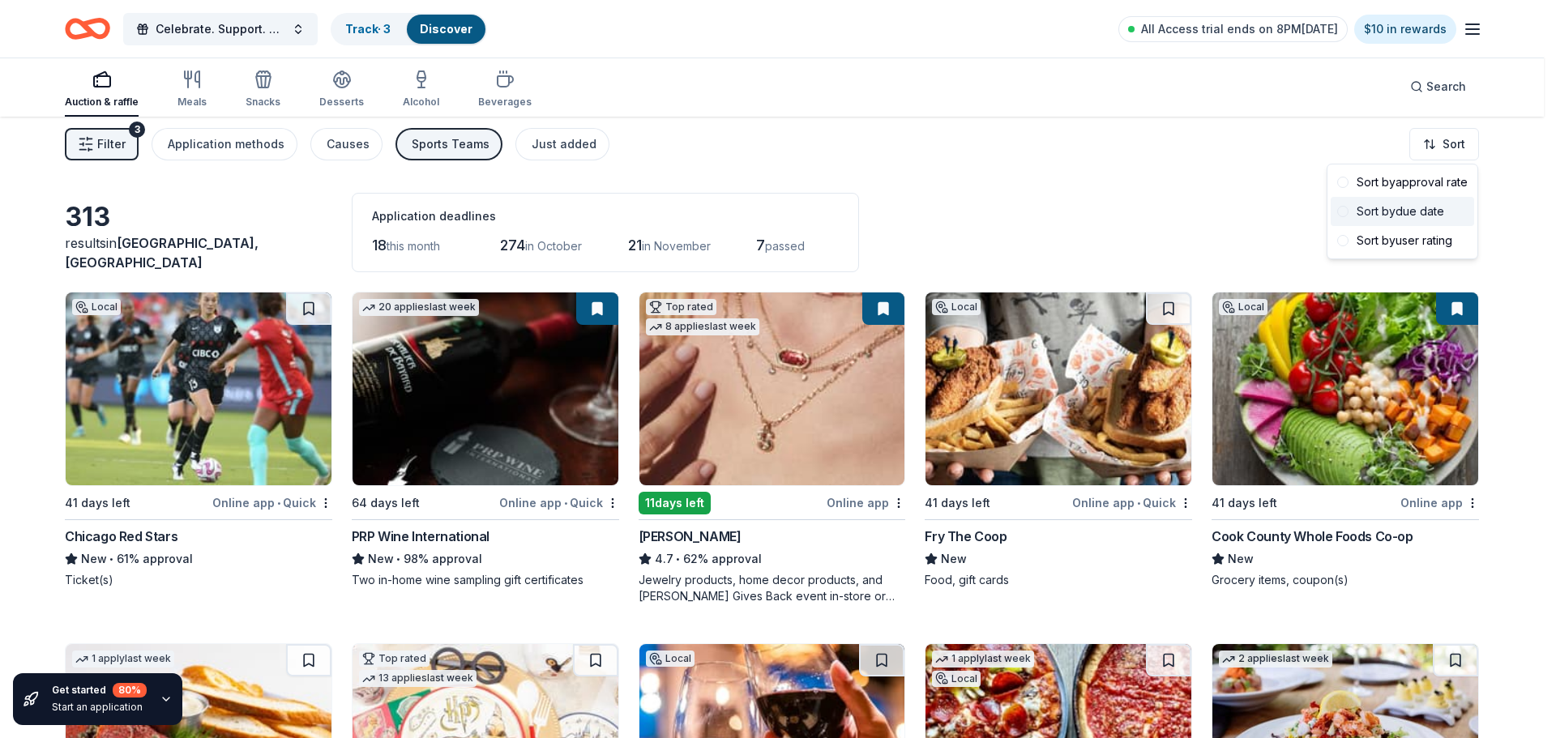
drag, startPoint x: 1433, startPoint y: 226, endPoint x: 1437, endPoint y: 207, distance: 19.1
click at [1437, 207] on div "Sort by approval rate Sort by due date Sort by user rating" at bounding box center [1402, 212] width 143 height 88
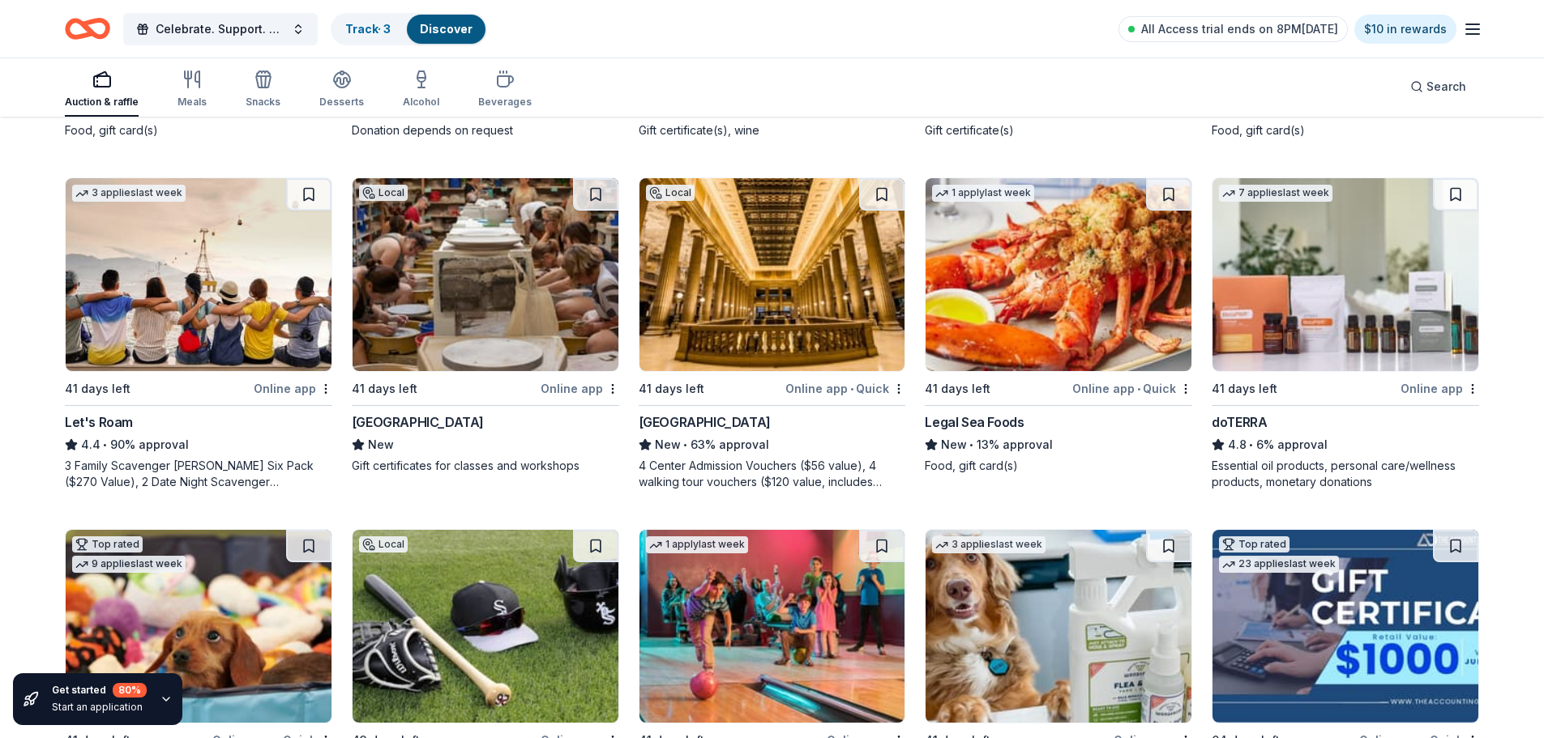
scroll to position [809, 0]
drag, startPoint x: 1378, startPoint y: 266, endPoint x: 1399, endPoint y: 285, distance: 28.7
click at [1399, 285] on img at bounding box center [1345, 273] width 266 height 193
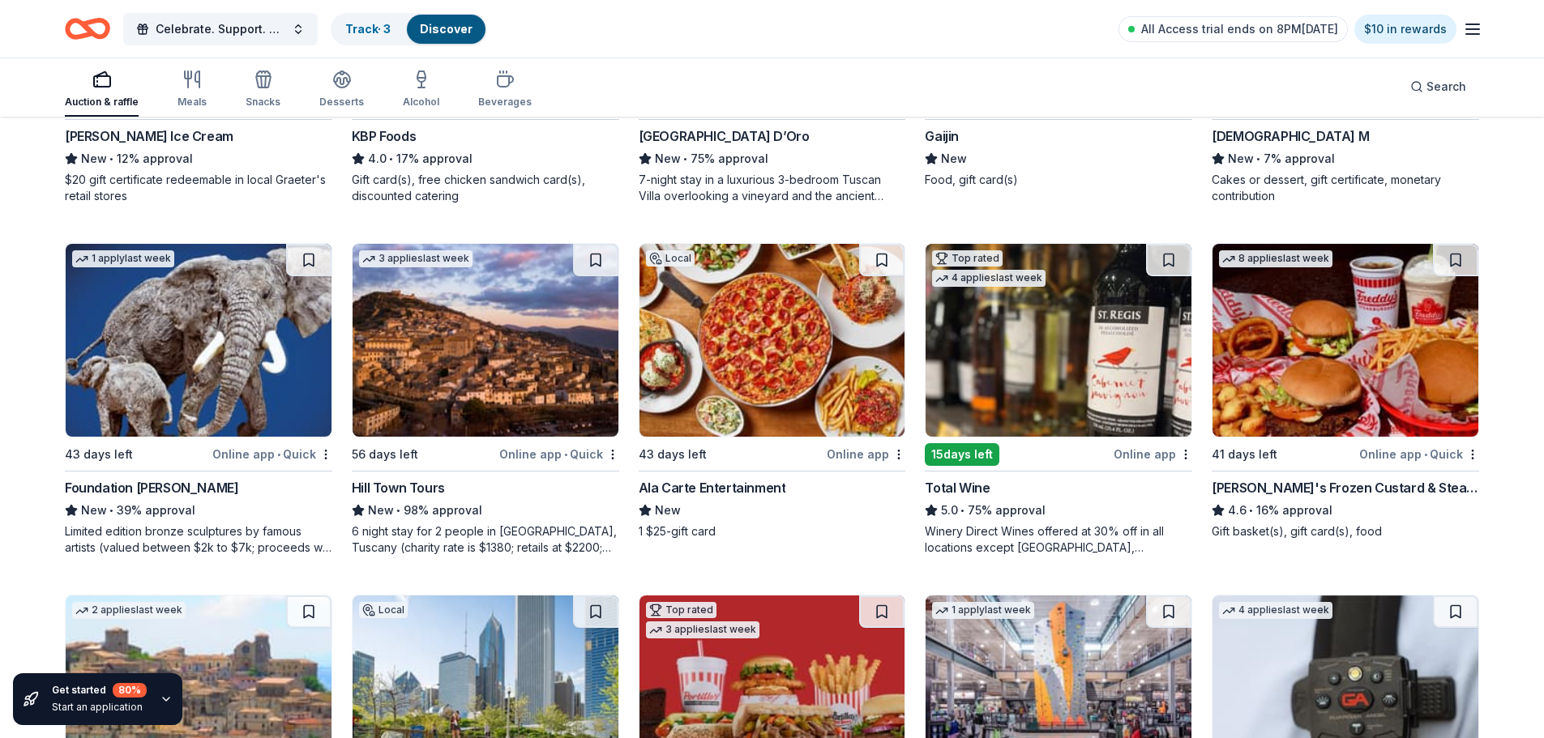
scroll to position [2150, 0]
click at [1031, 386] on img at bounding box center [1058, 339] width 266 height 193
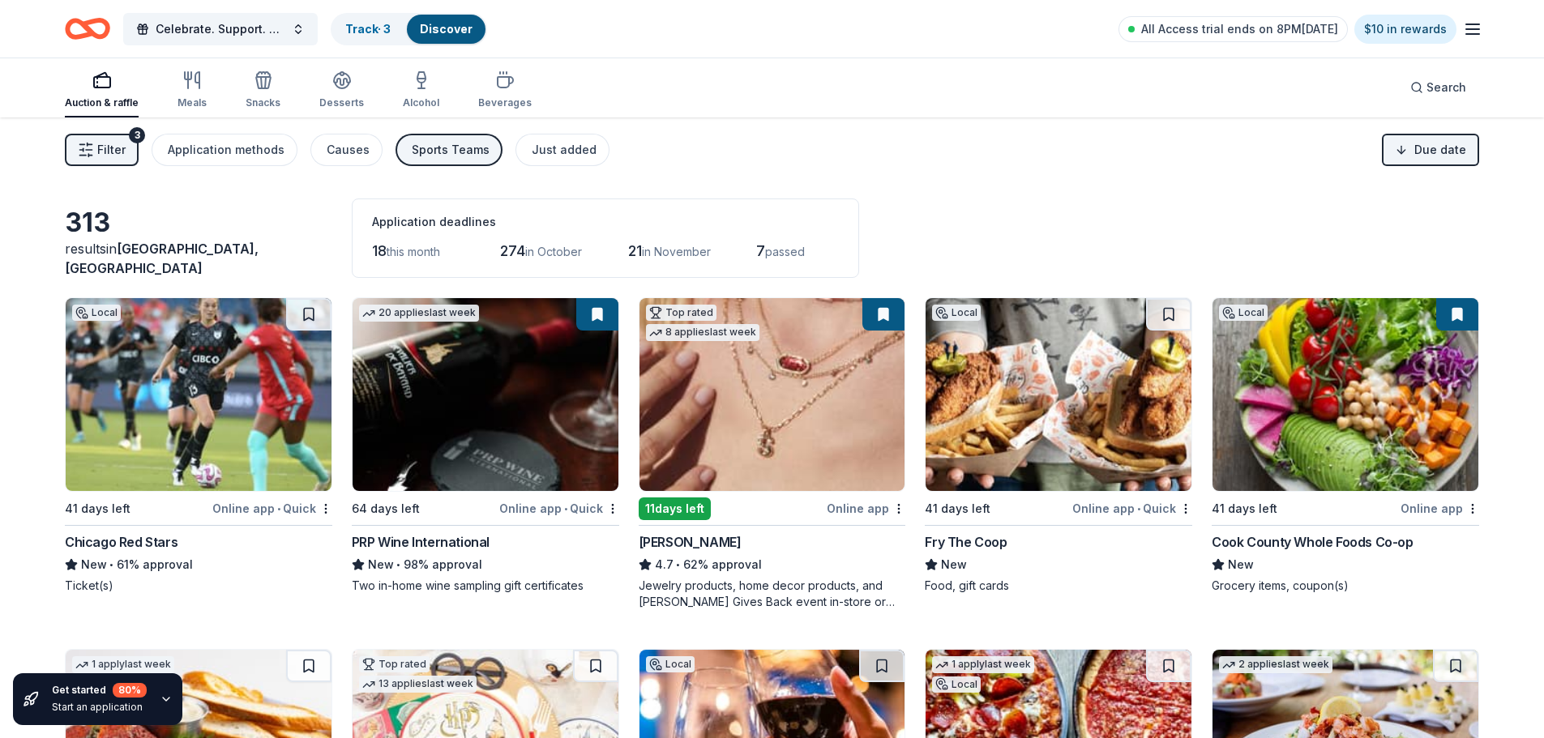
scroll to position [0, 0]
click at [1442, 159] on html "Celebrate. Support. Benefit. – A C.S.B. Give-to-Win Event Track · 3 Discover Al…" at bounding box center [772, 369] width 1544 height 738
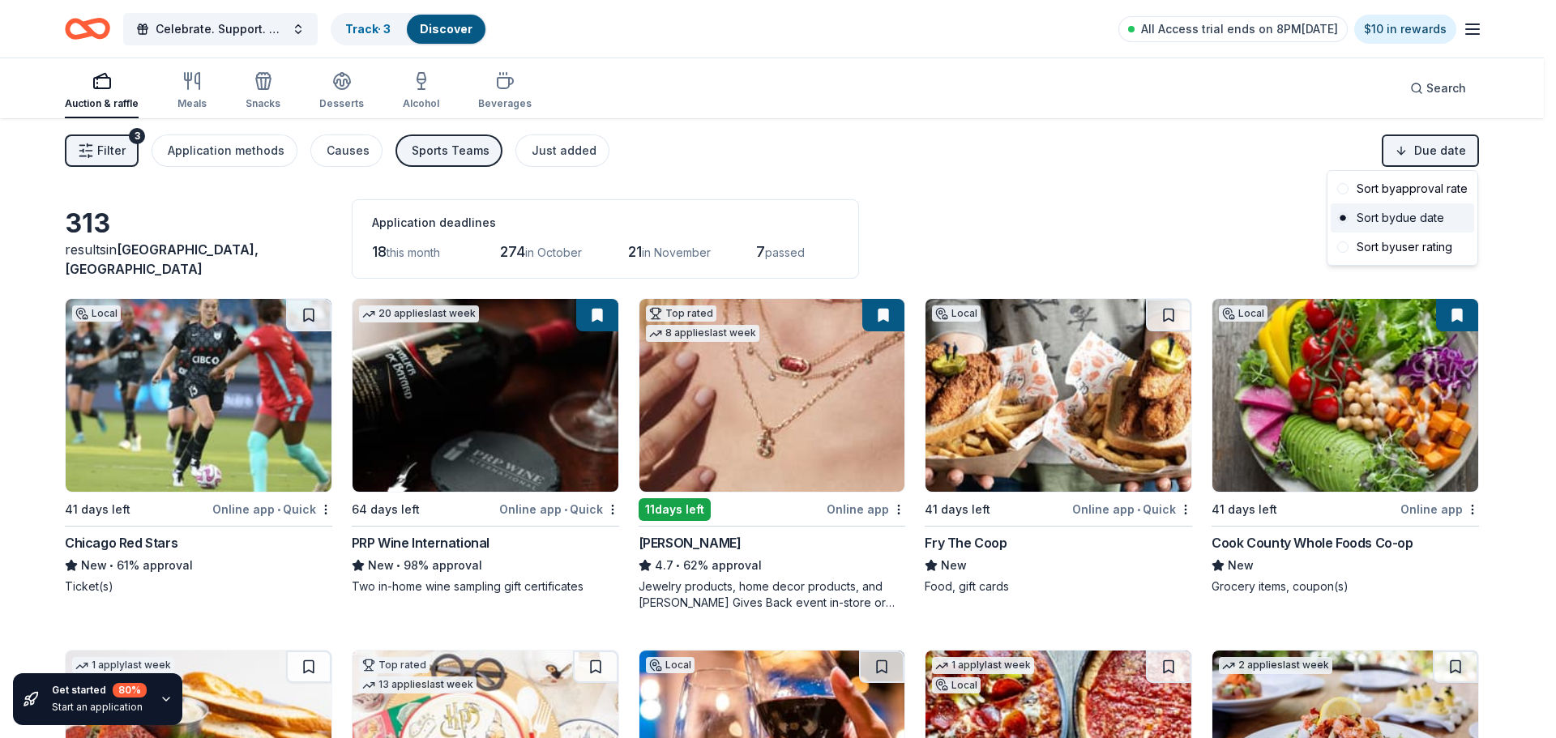
click at [1442, 211] on div "Sort by due date" at bounding box center [1402, 217] width 143 height 29
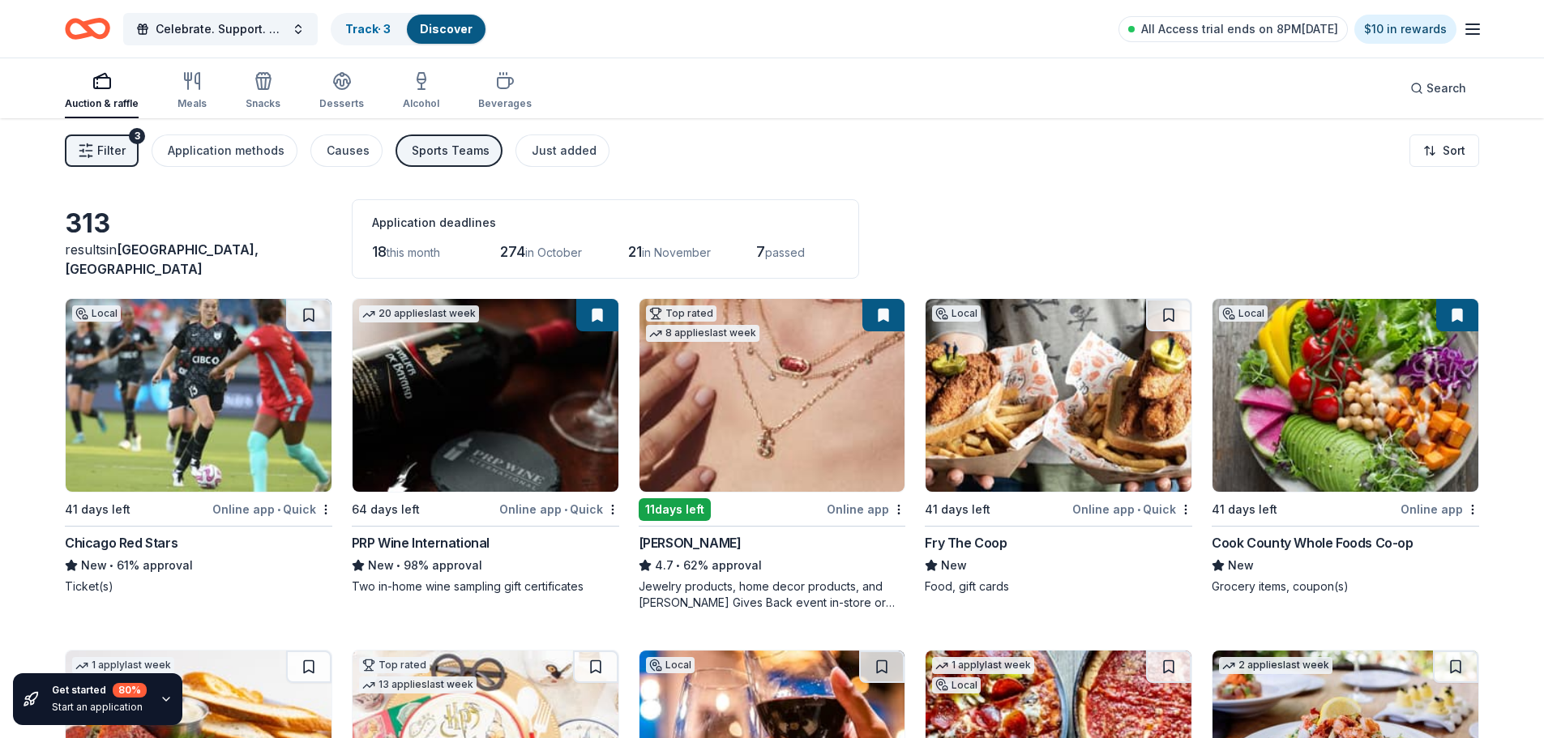
click at [203, 146] on div "Application methods" at bounding box center [226, 150] width 117 height 19
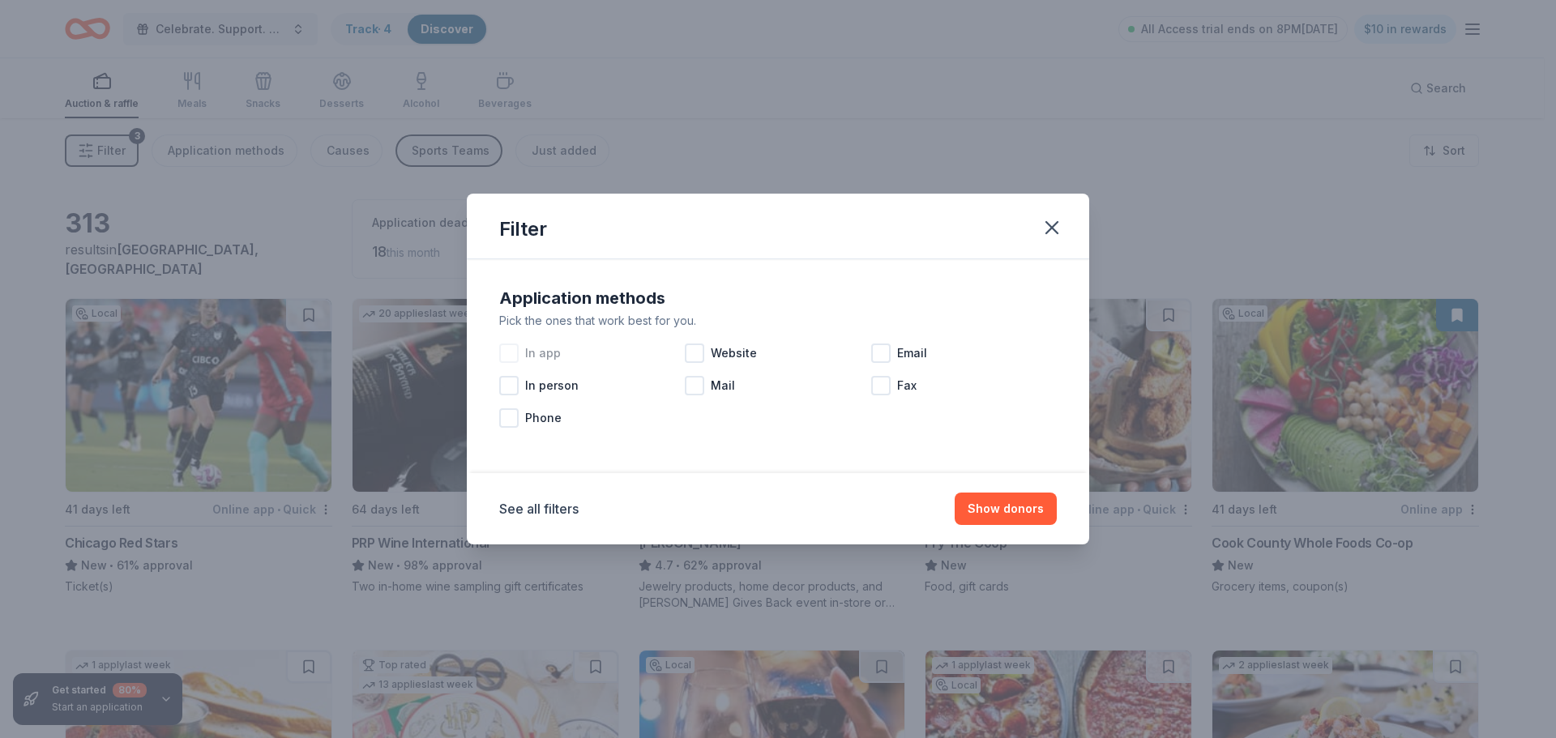
click at [679, 350] on div "In app" at bounding box center [592, 353] width 186 height 32
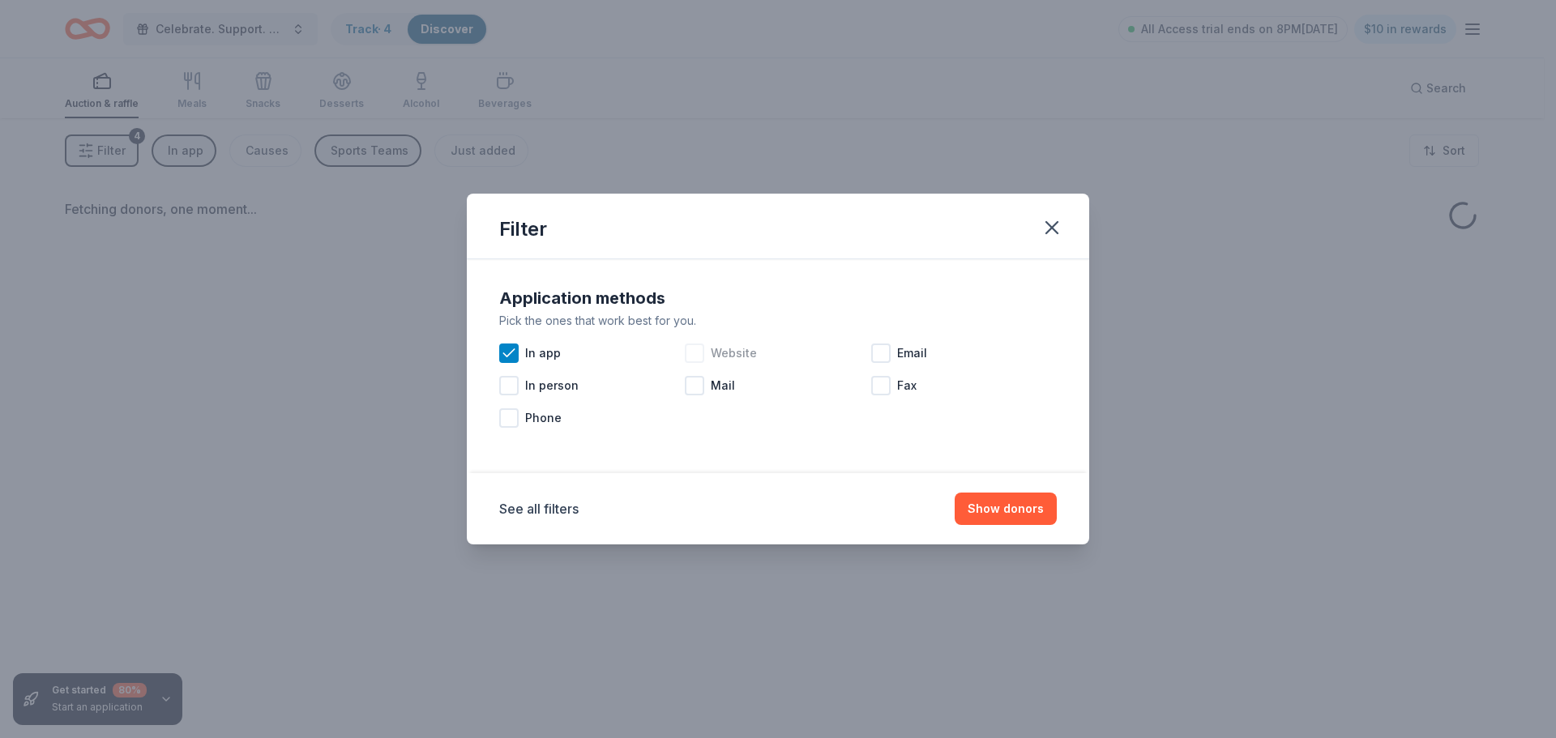
click at [689, 357] on div at bounding box center [694, 353] width 19 height 19
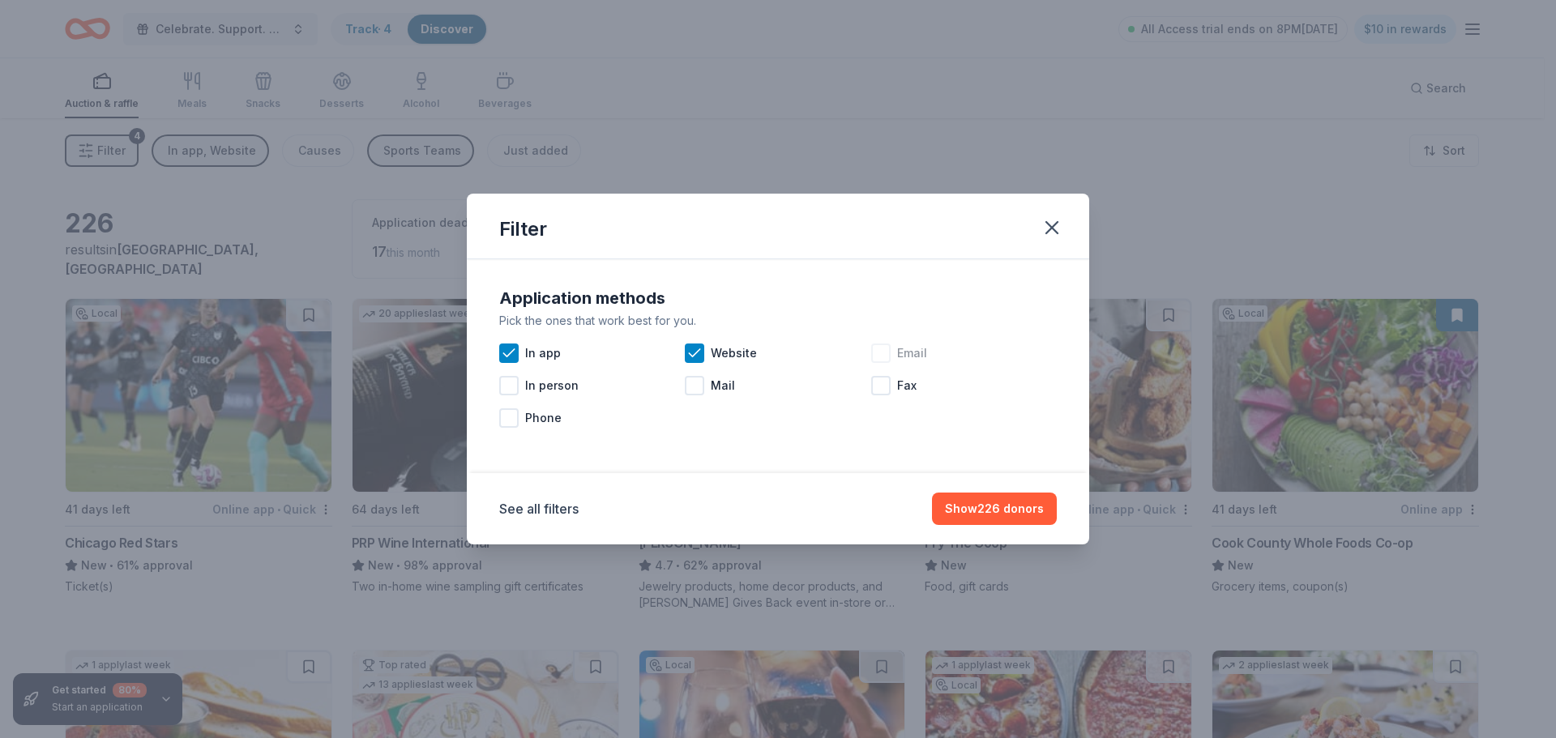
click at [886, 355] on div at bounding box center [880, 353] width 19 height 19
click at [991, 504] on button "Show 278 donors" at bounding box center [994, 509] width 125 height 32
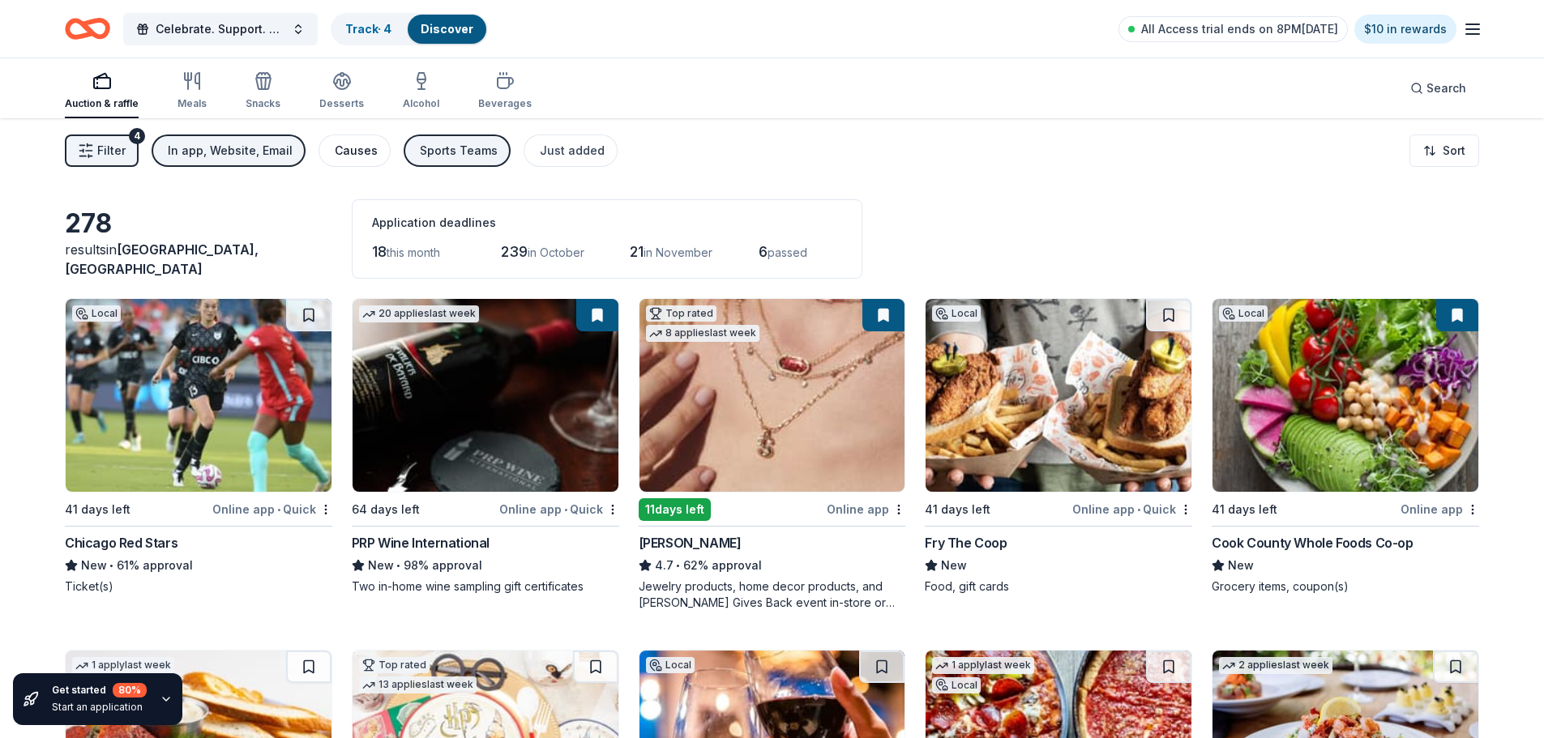
click at [371, 147] on button "Causes" at bounding box center [354, 151] width 72 height 32
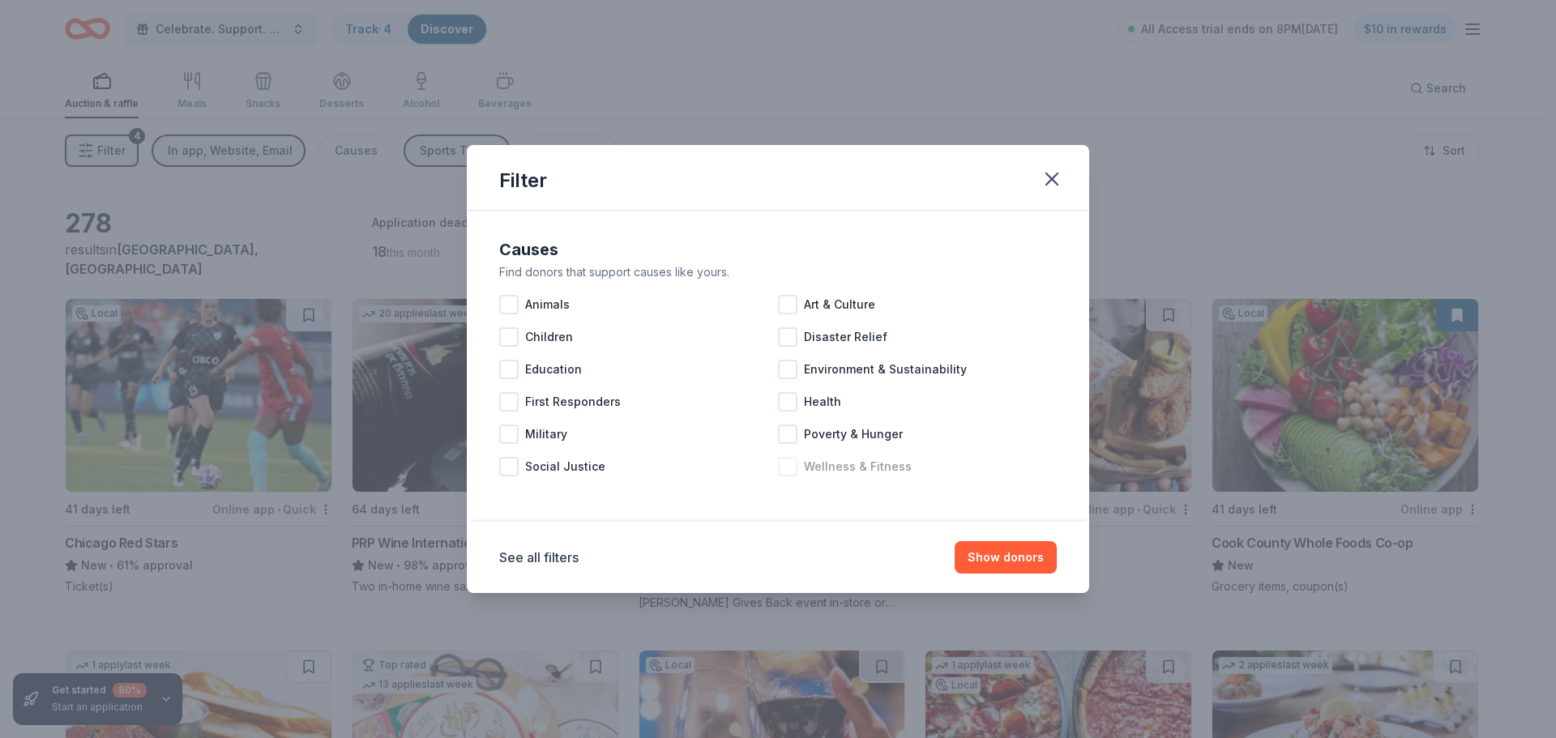
click at [818, 468] on span "Wellness & Fitness" at bounding box center [858, 466] width 108 height 19
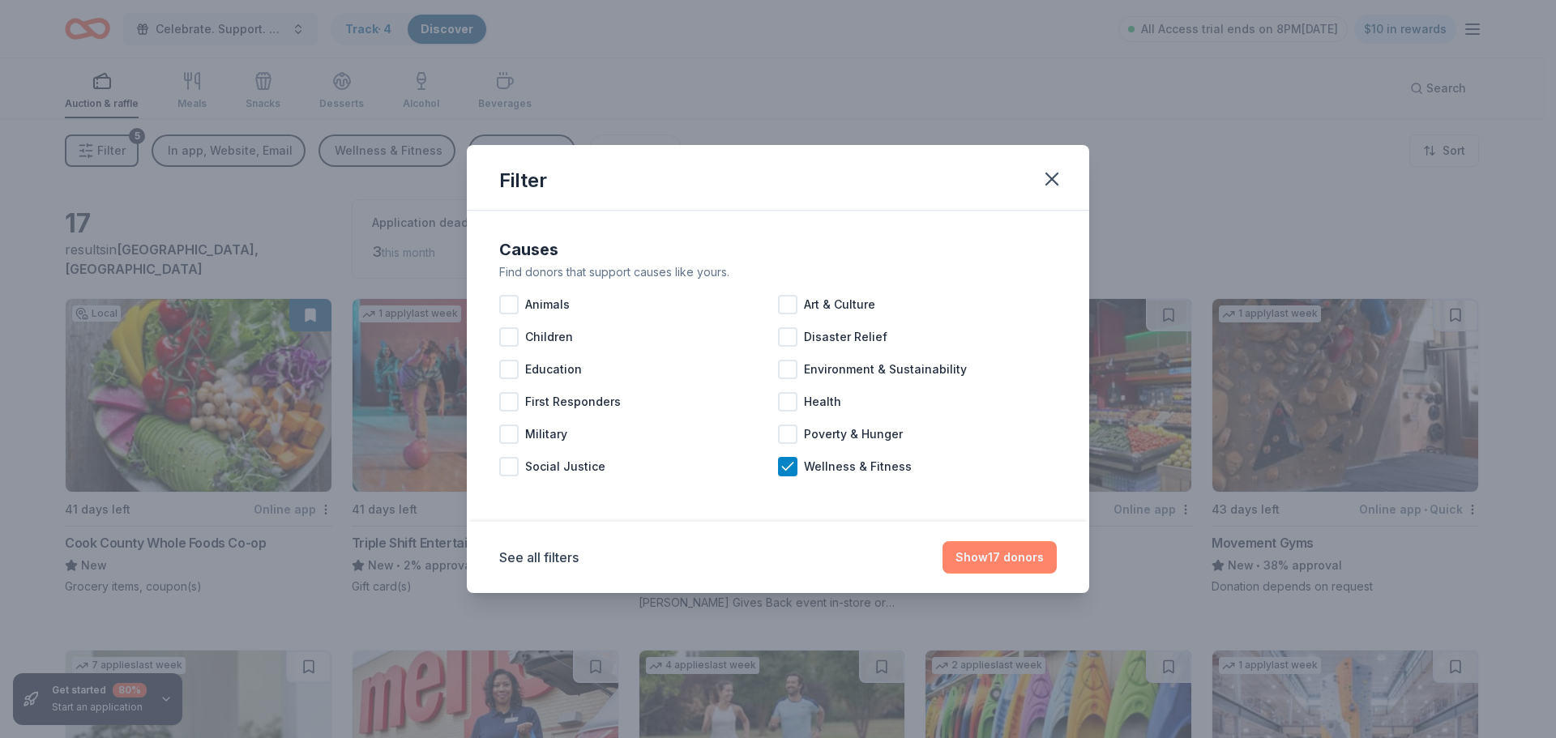
click at [973, 558] on button "Show 17 donors" at bounding box center [999, 557] width 114 height 32
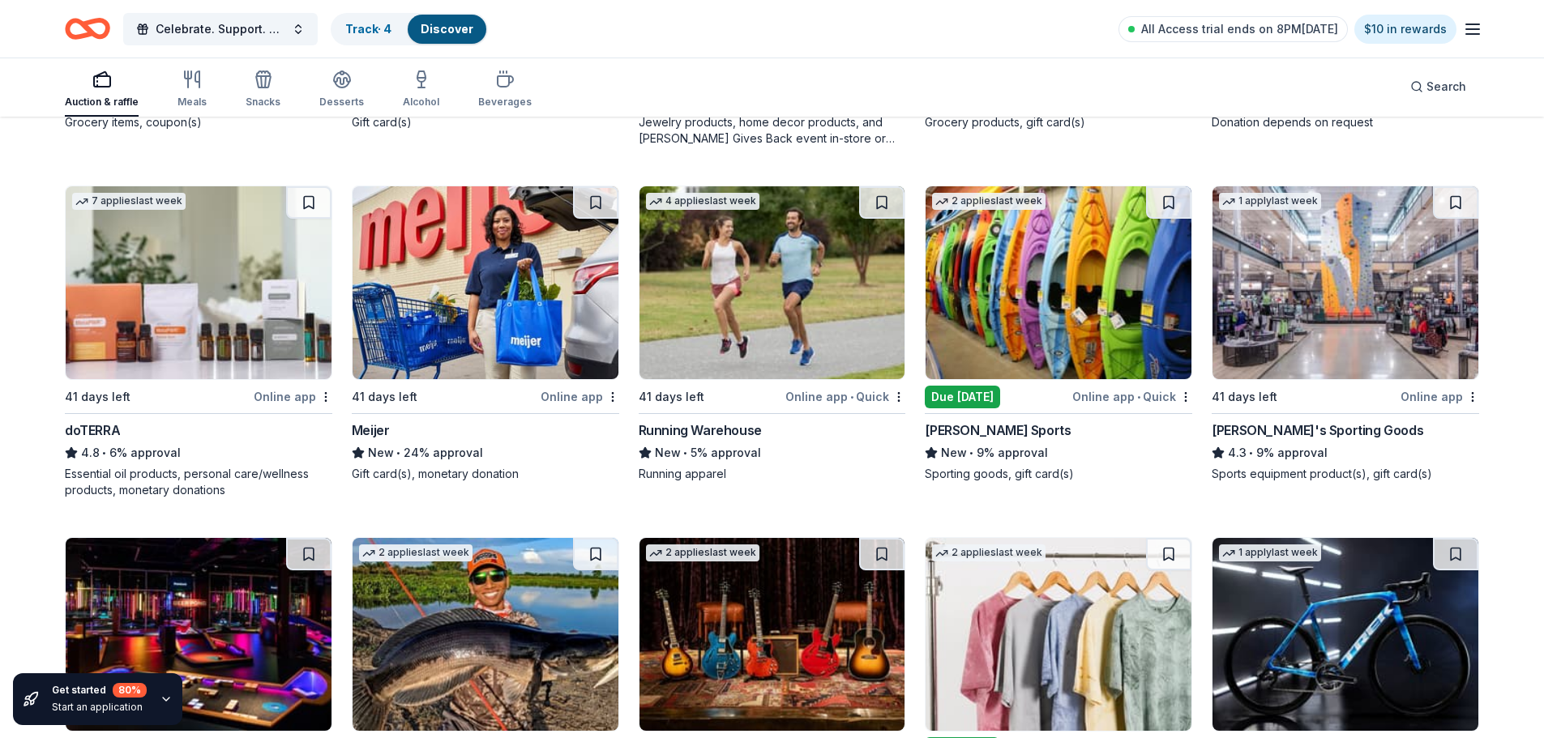
scroll to position [486, 0]
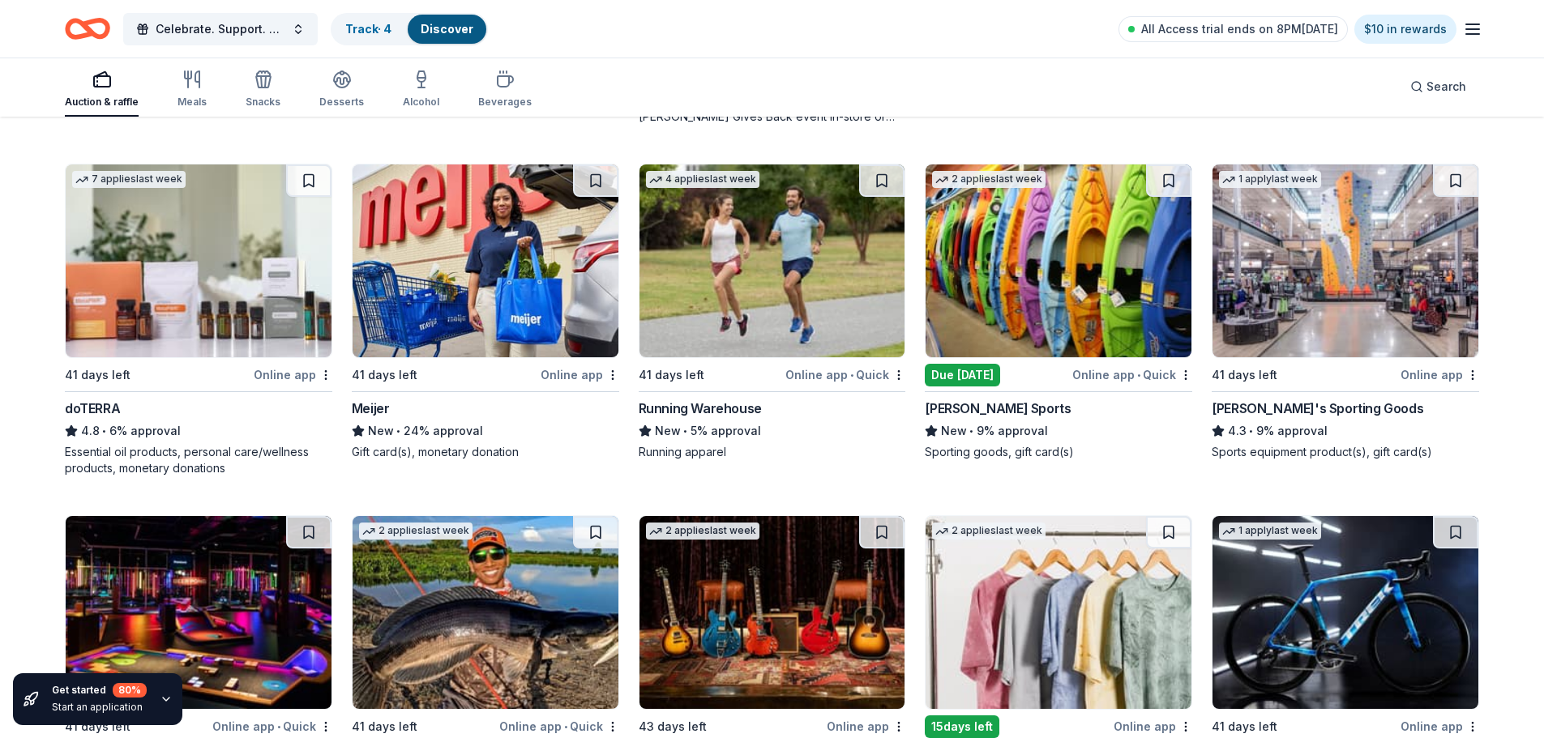
click at [1155, 244] on img at bounding box center [1058, 260] width 266 height 193
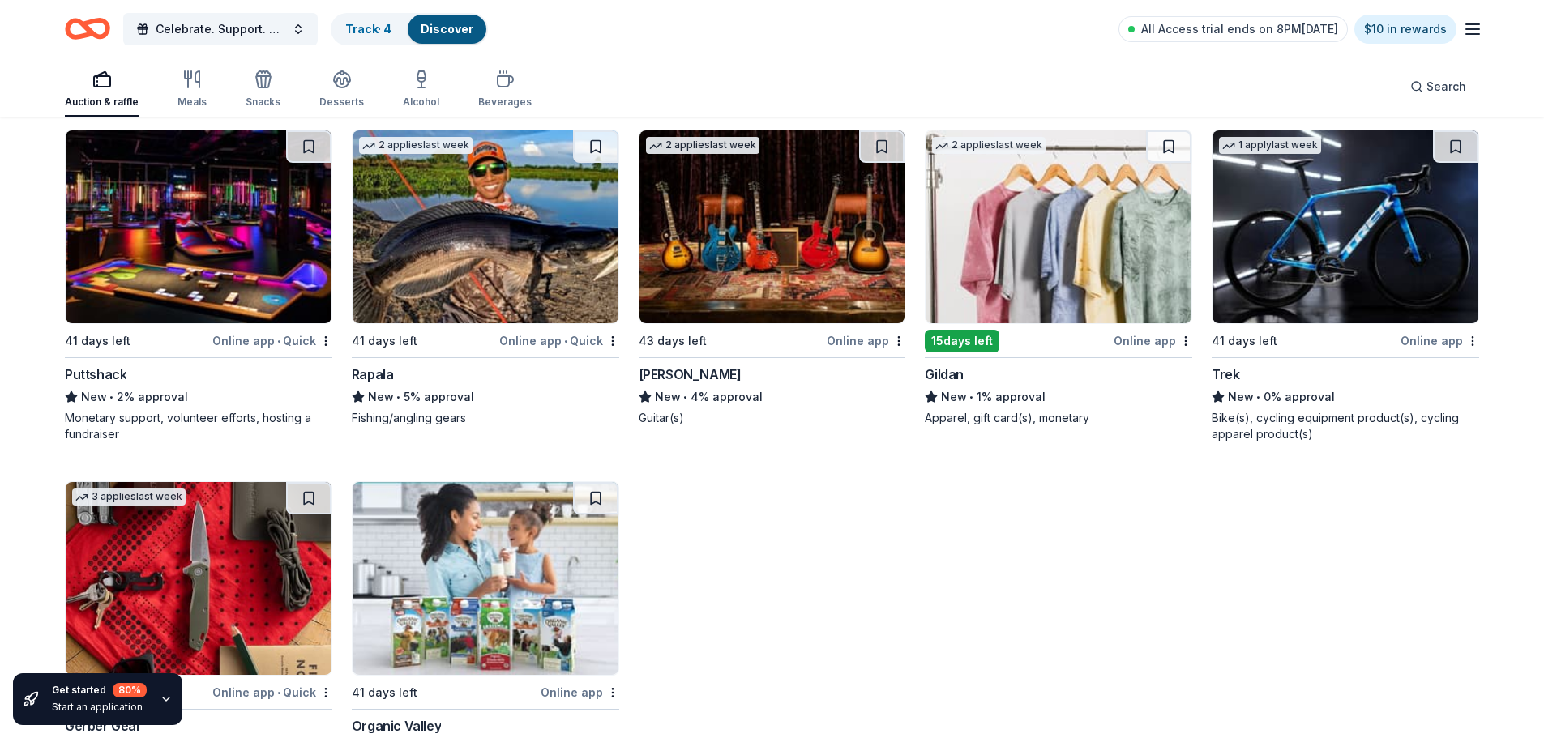
scroll to position [960, 0]
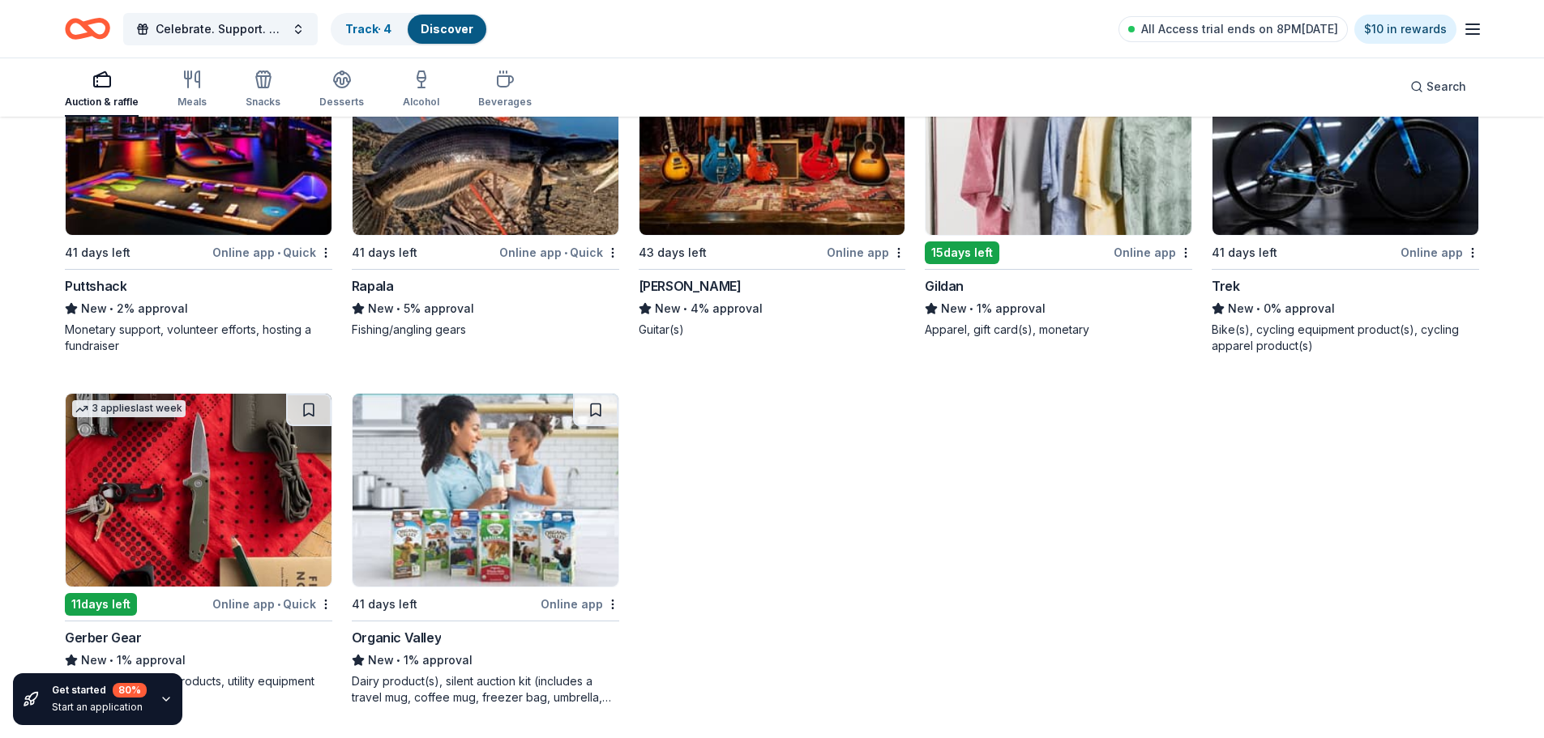
click at [451, 519] on img at bounding box center [485, 490] width 266 height 193
click at [189, 532] on img at bounding box center [199, 490] width 266 height 193
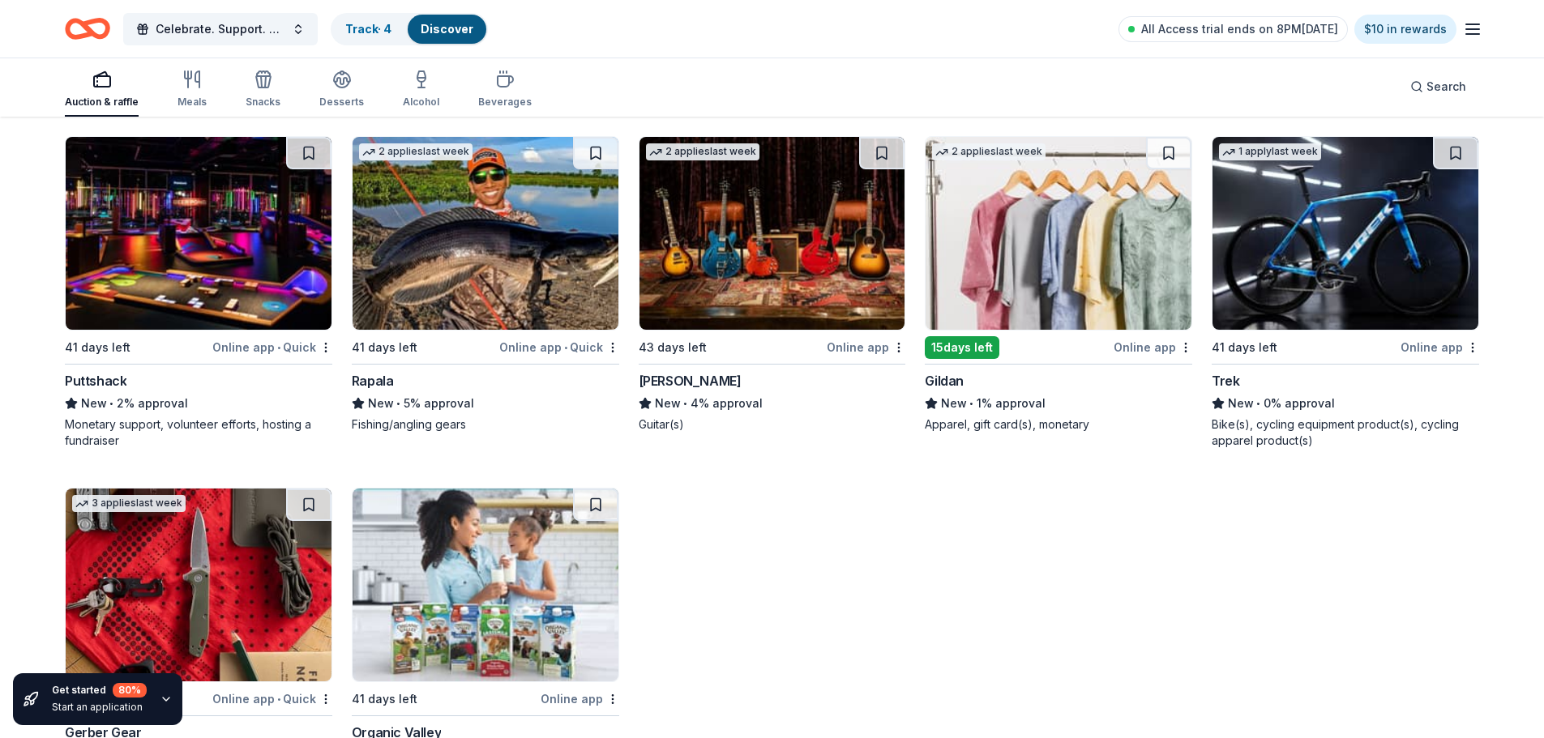
scroll to position [865, 0]
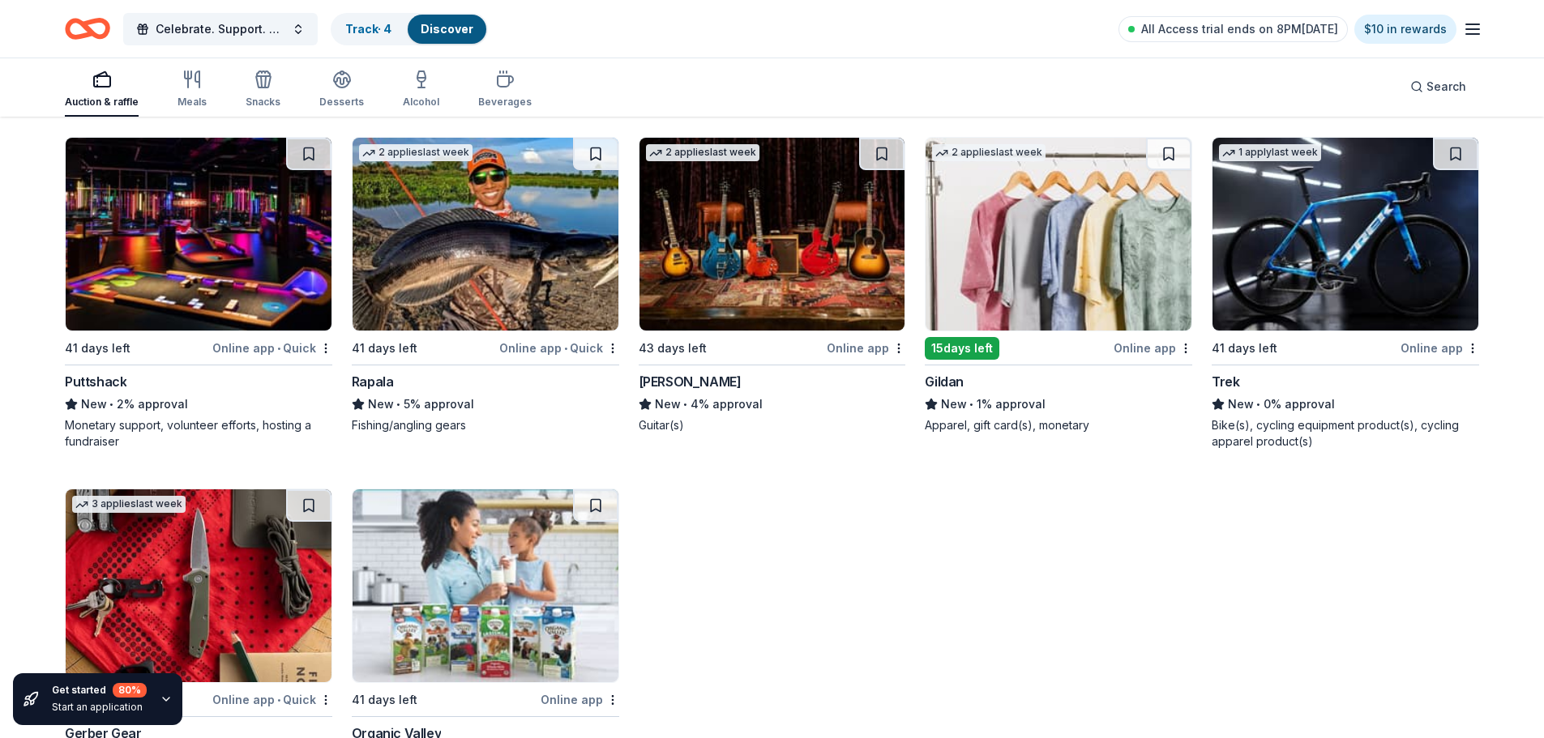
click at [1012, 276] on img at bounding box center [1058, 234] width 266 height 193
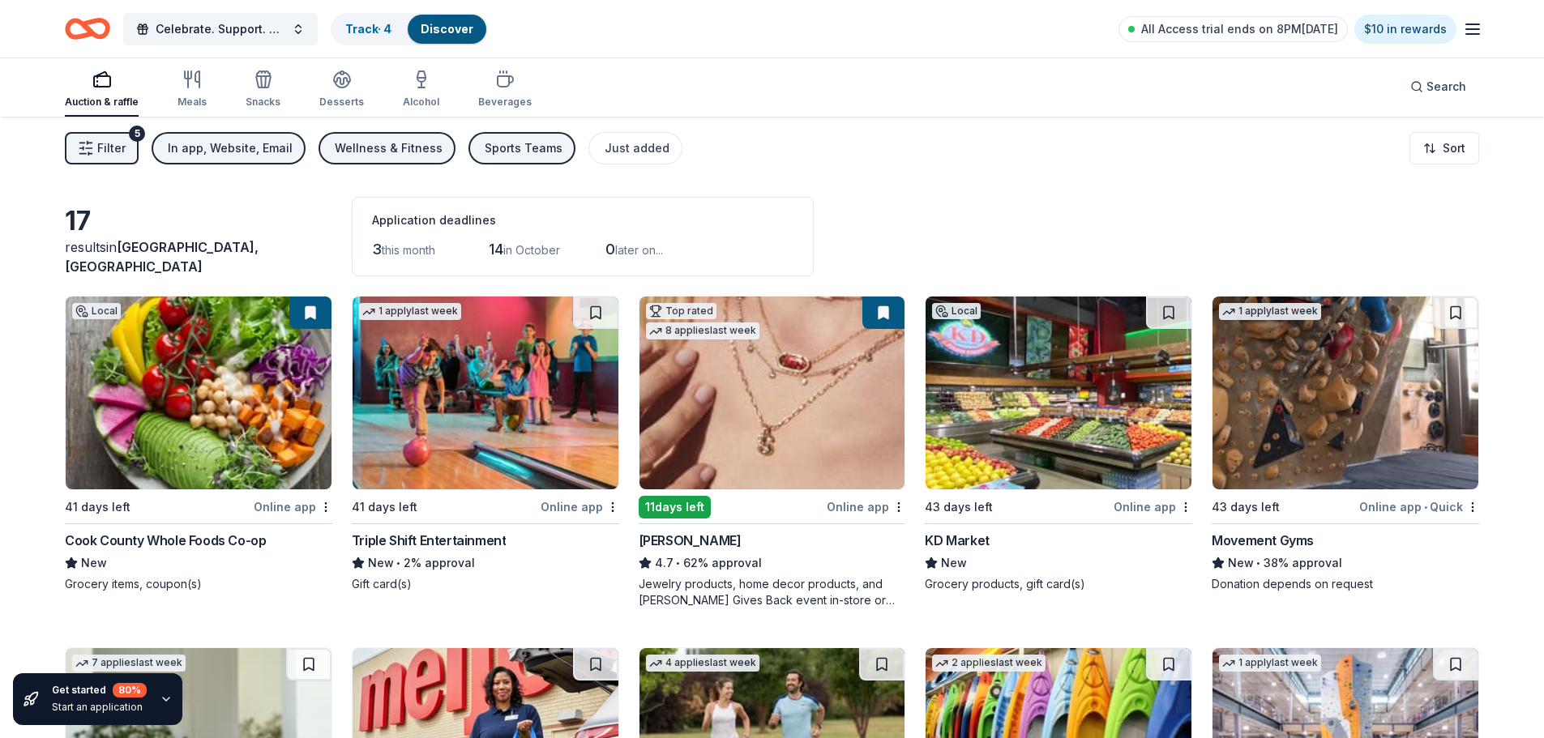
scroll to position [0, 0]
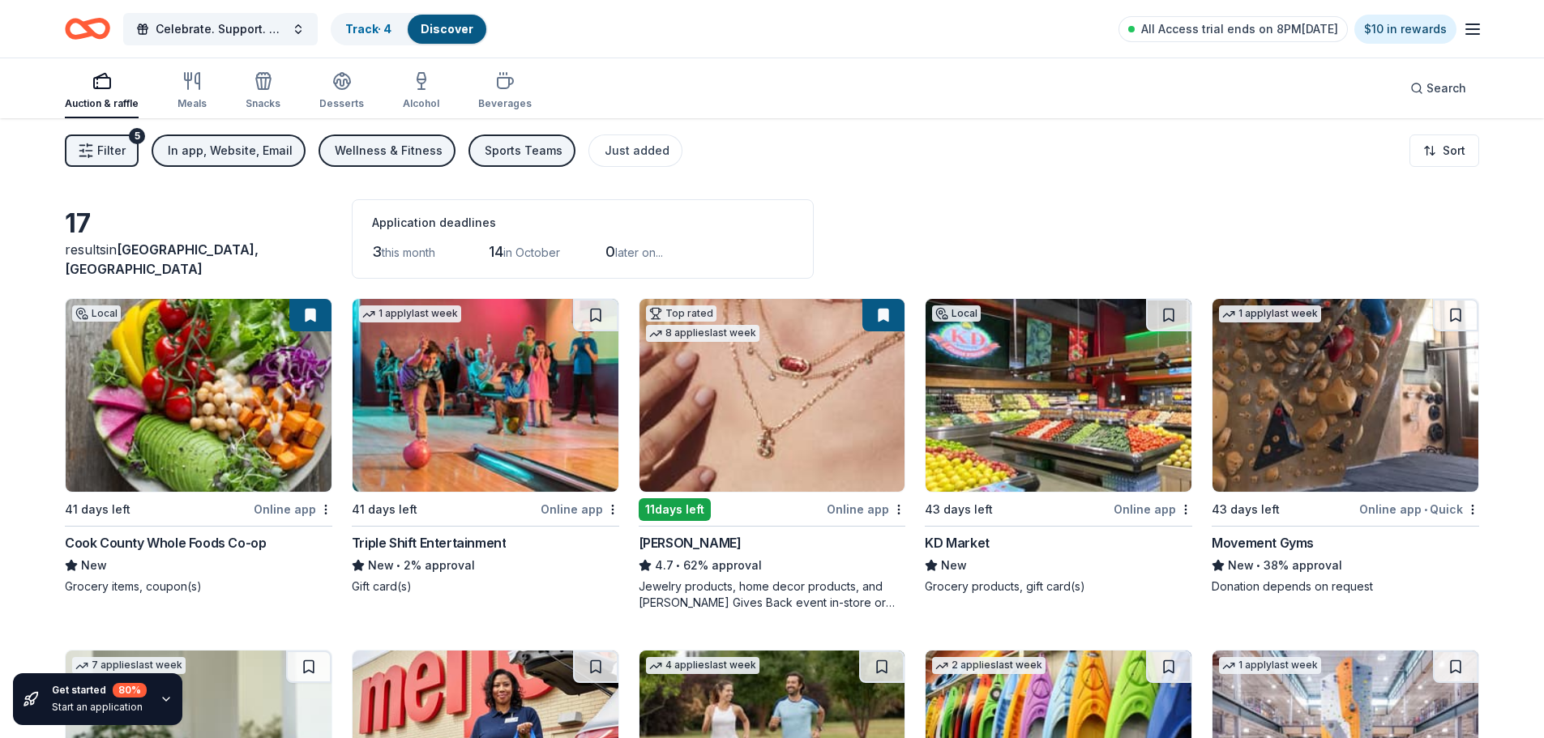
click at [493, 149] on div "Sports Teams" at bounding box center [524, 150] width 78 height 19
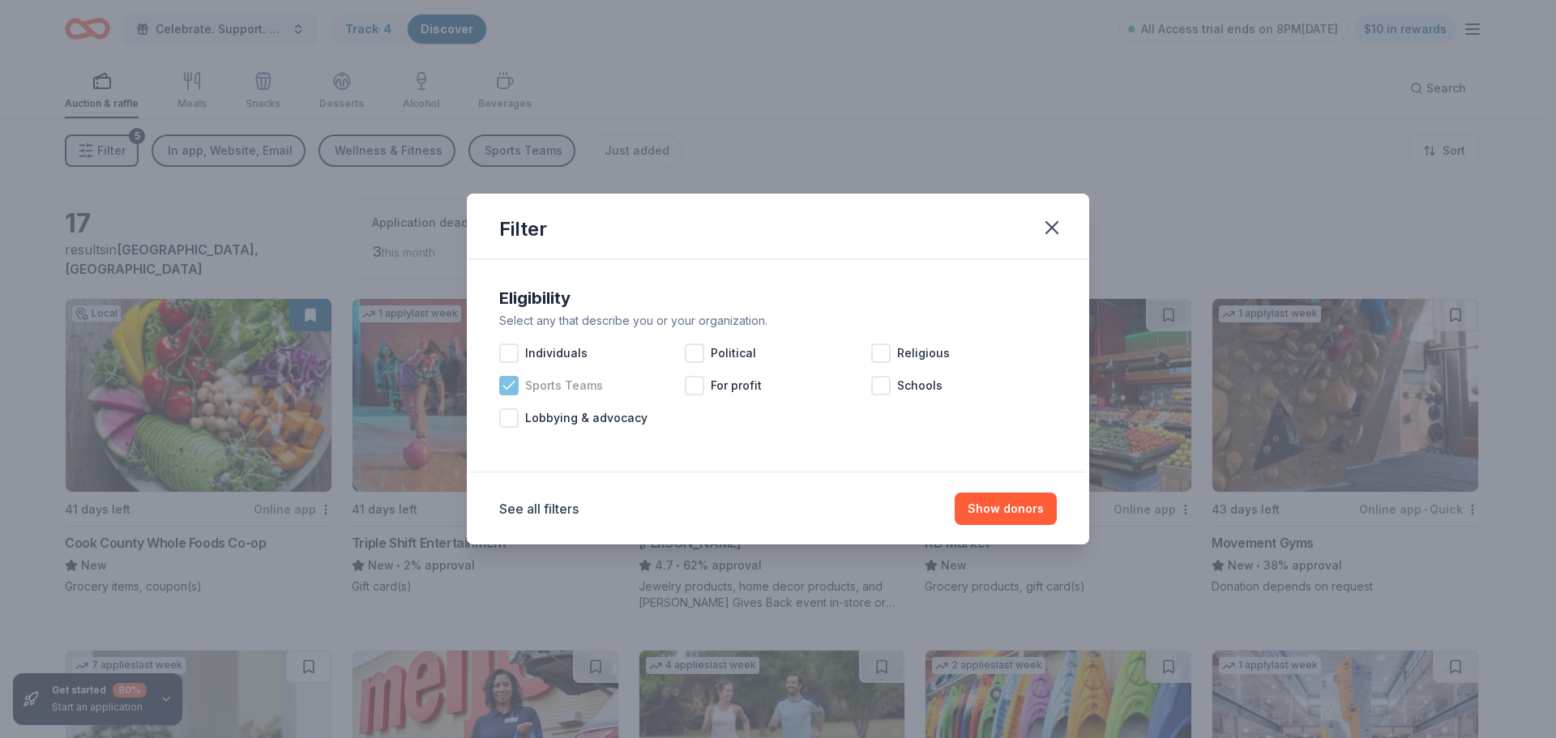
click at [570, 395] on span "Sports Teams" at bounding box center [564, 385] width 78 height 19
click at [1001, 506] on button "Show 18 donors" at bounding box center [999, 509] width 115 height 32
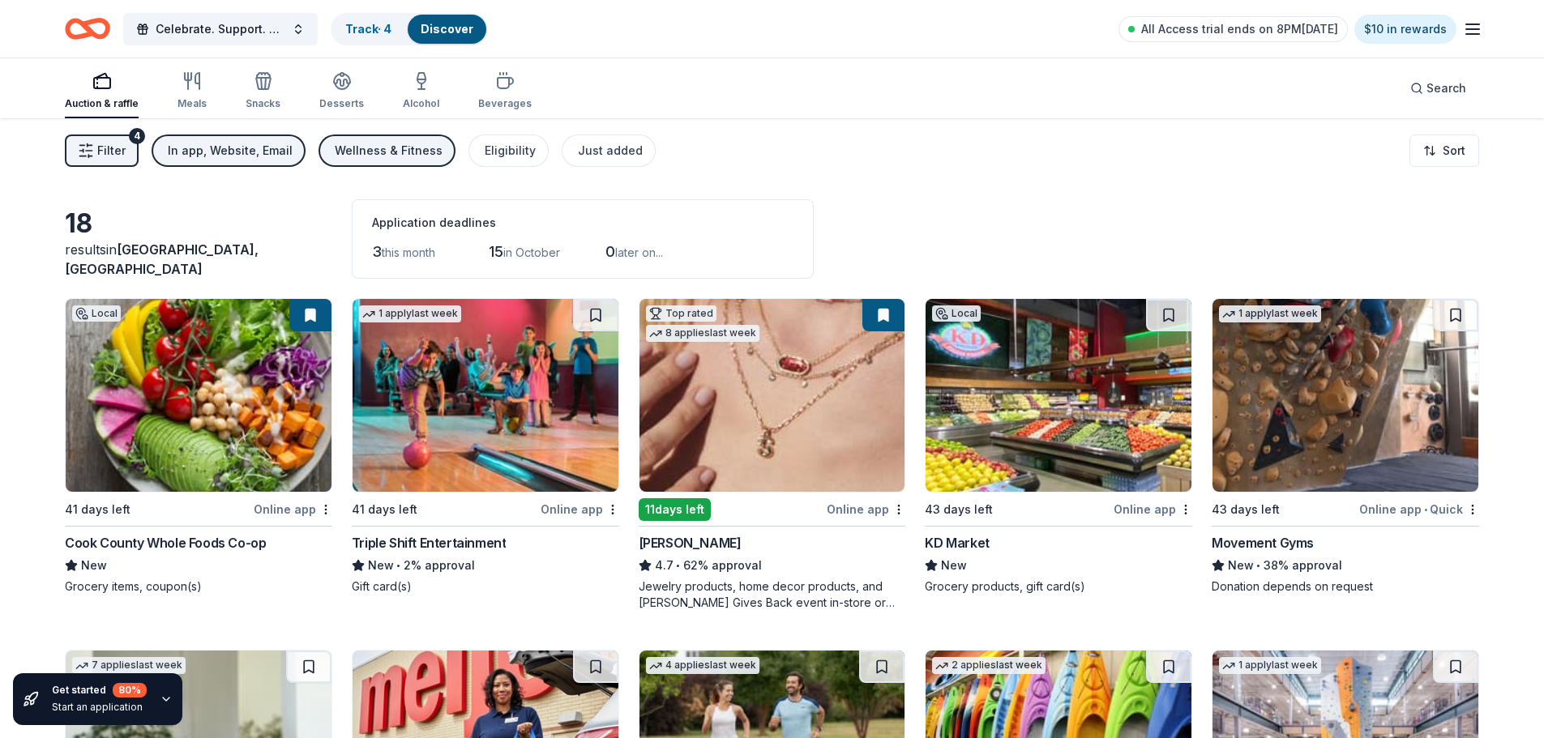
click at [431, 148] on button "Wellness & Fitness" at bounding box center [386, 151] width 137 height 32
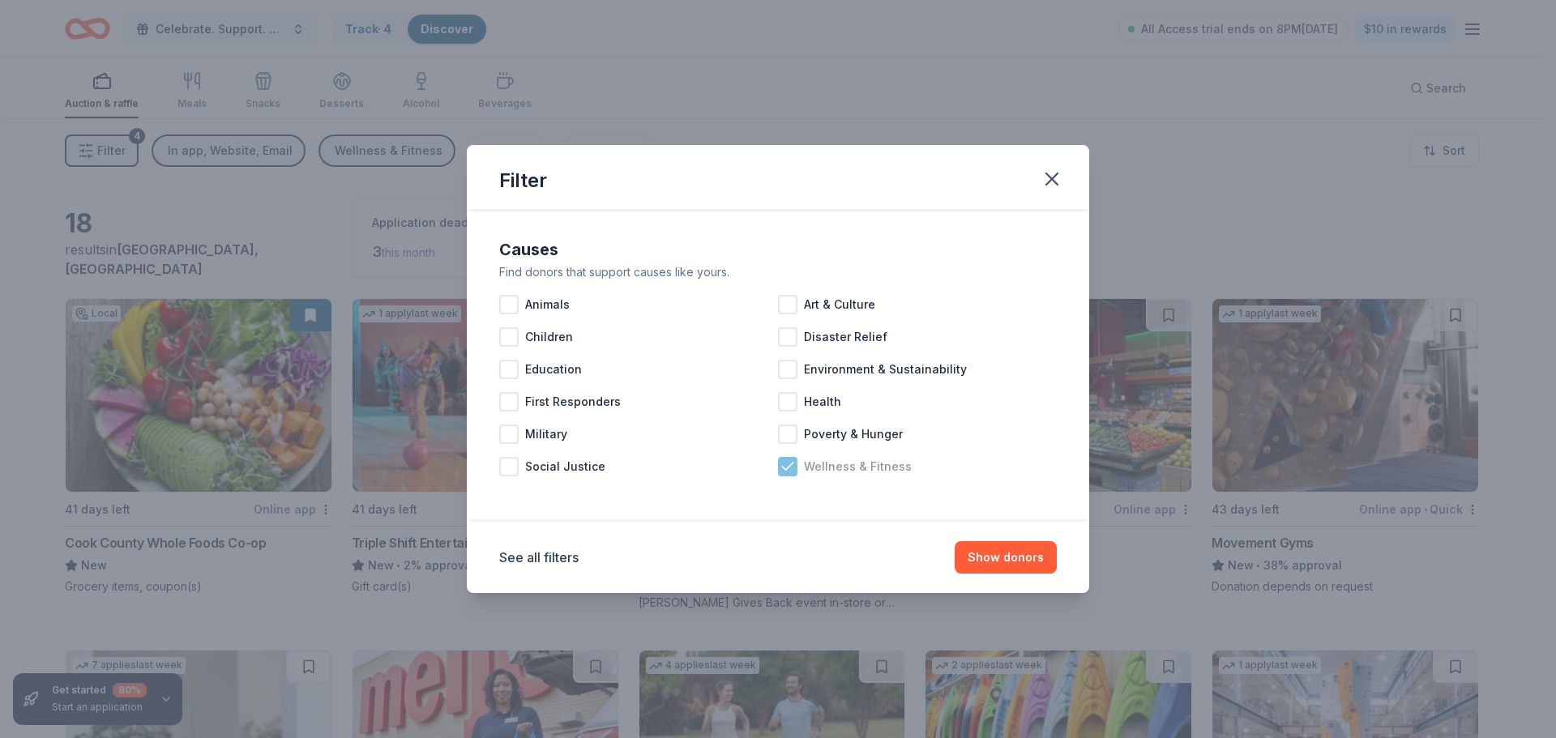
click at [790, 471] on icon at bounding box center [788, 467] width 16 height 16
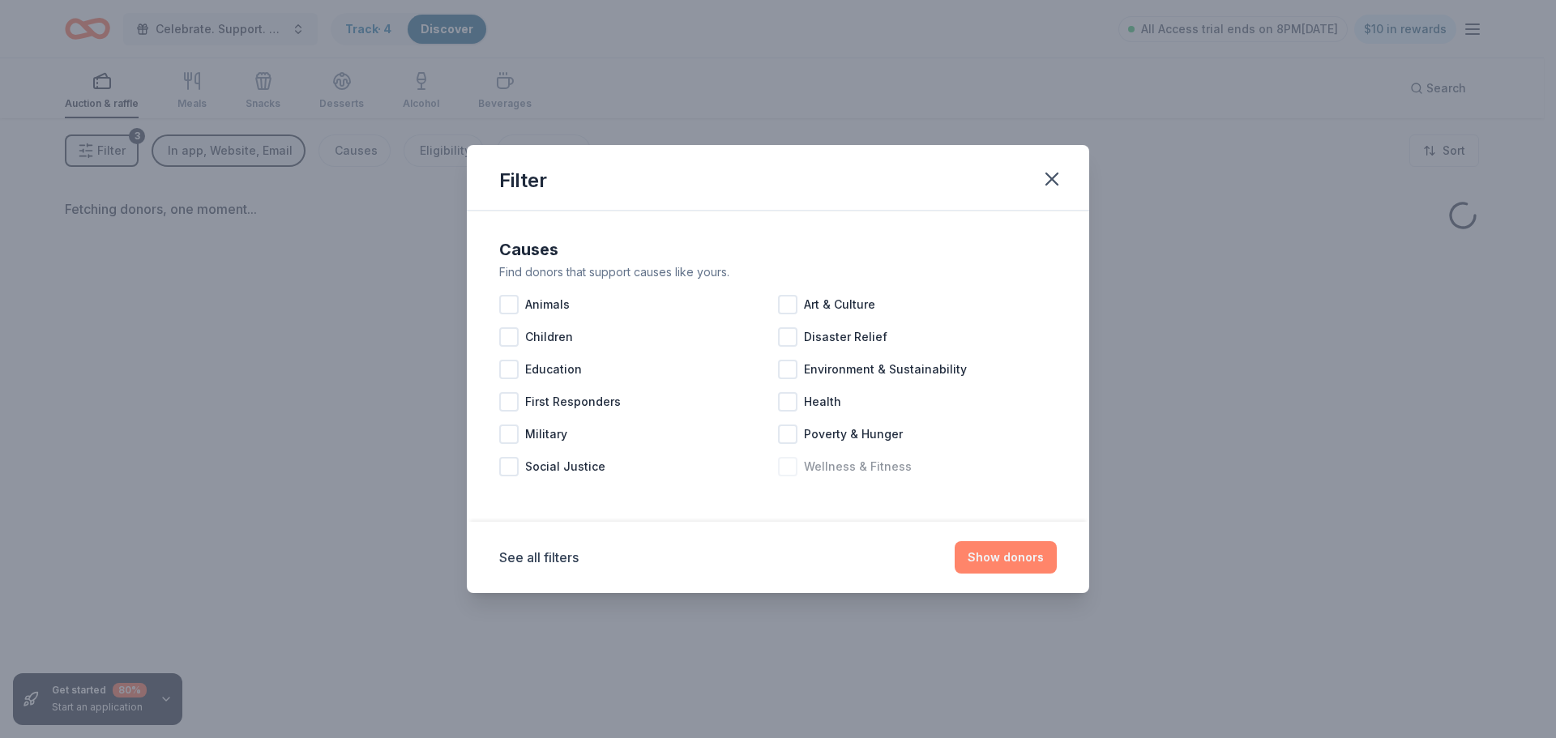
click at [969, 558] on button "Show donors" at bounding box center [1006, 557] width 102 height 32
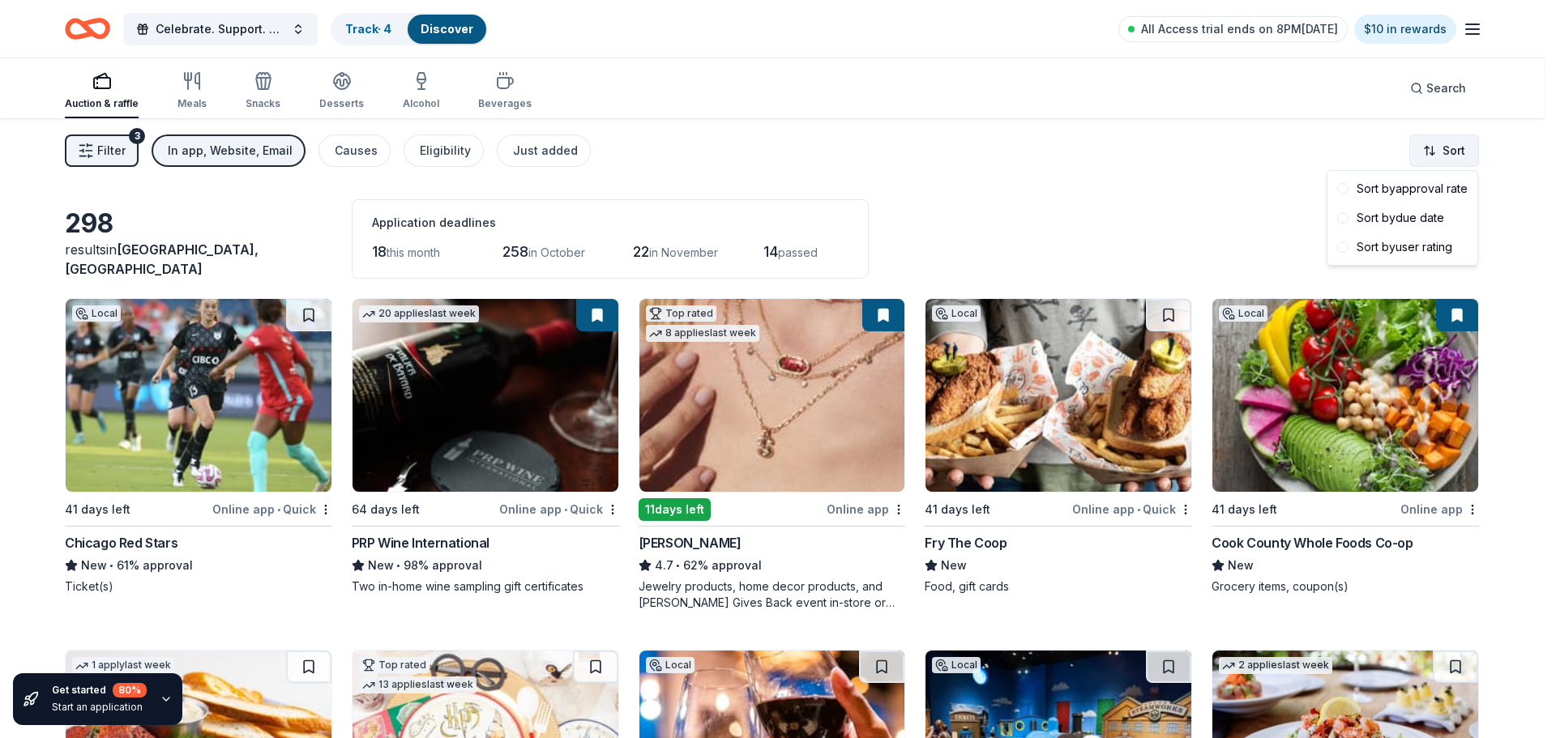
click at [1450, 147] on html "Celebrate. Support. Benefit. – A C.S.B. Give-to-Win Event Track · 4 Discover Al…" at bounding box center [778, 369] width 1556 height 738
click at [1409, 241] on div "Sort by user rating" at bounding box center [1402, 247] width 143 height 29
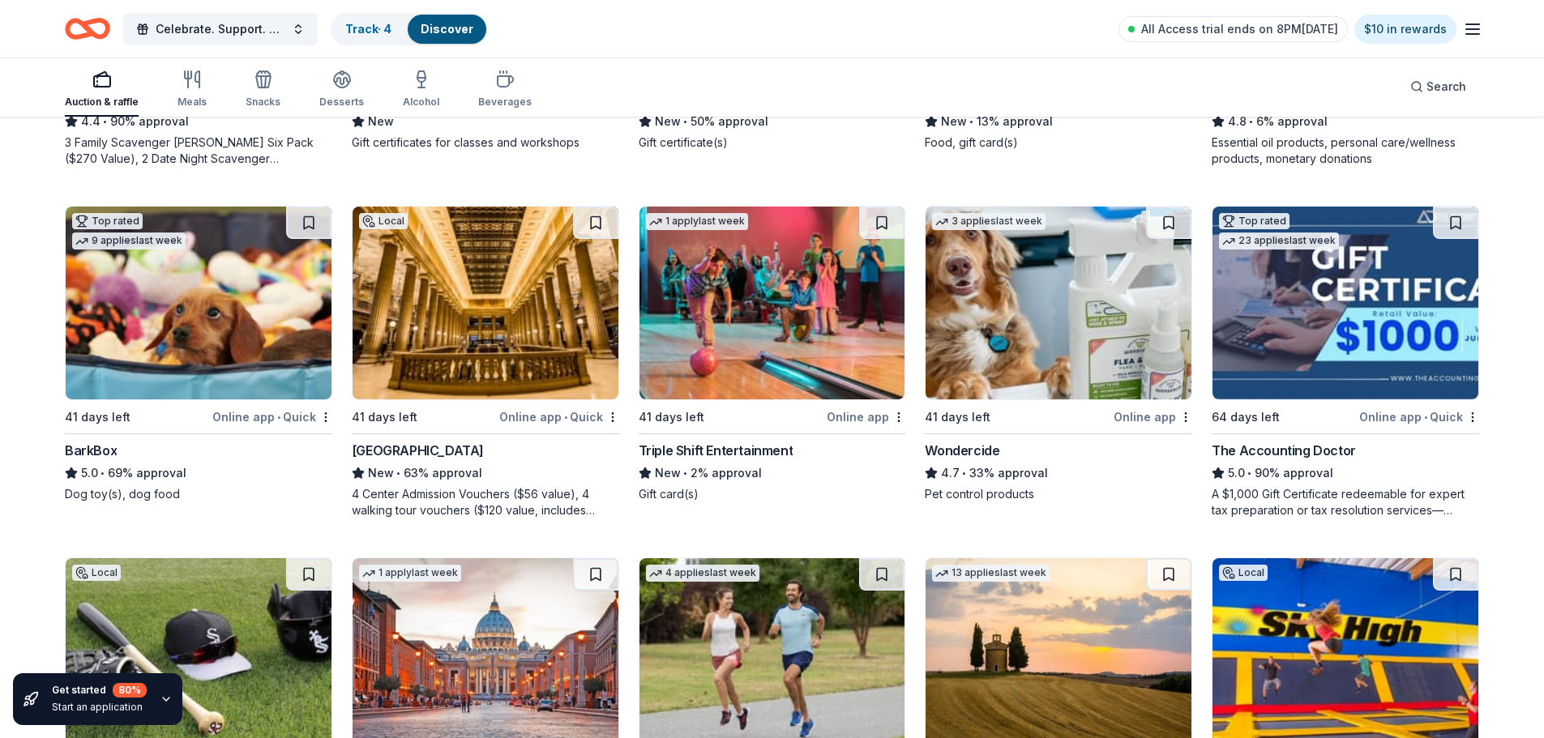
scroll to position [1133, 0]
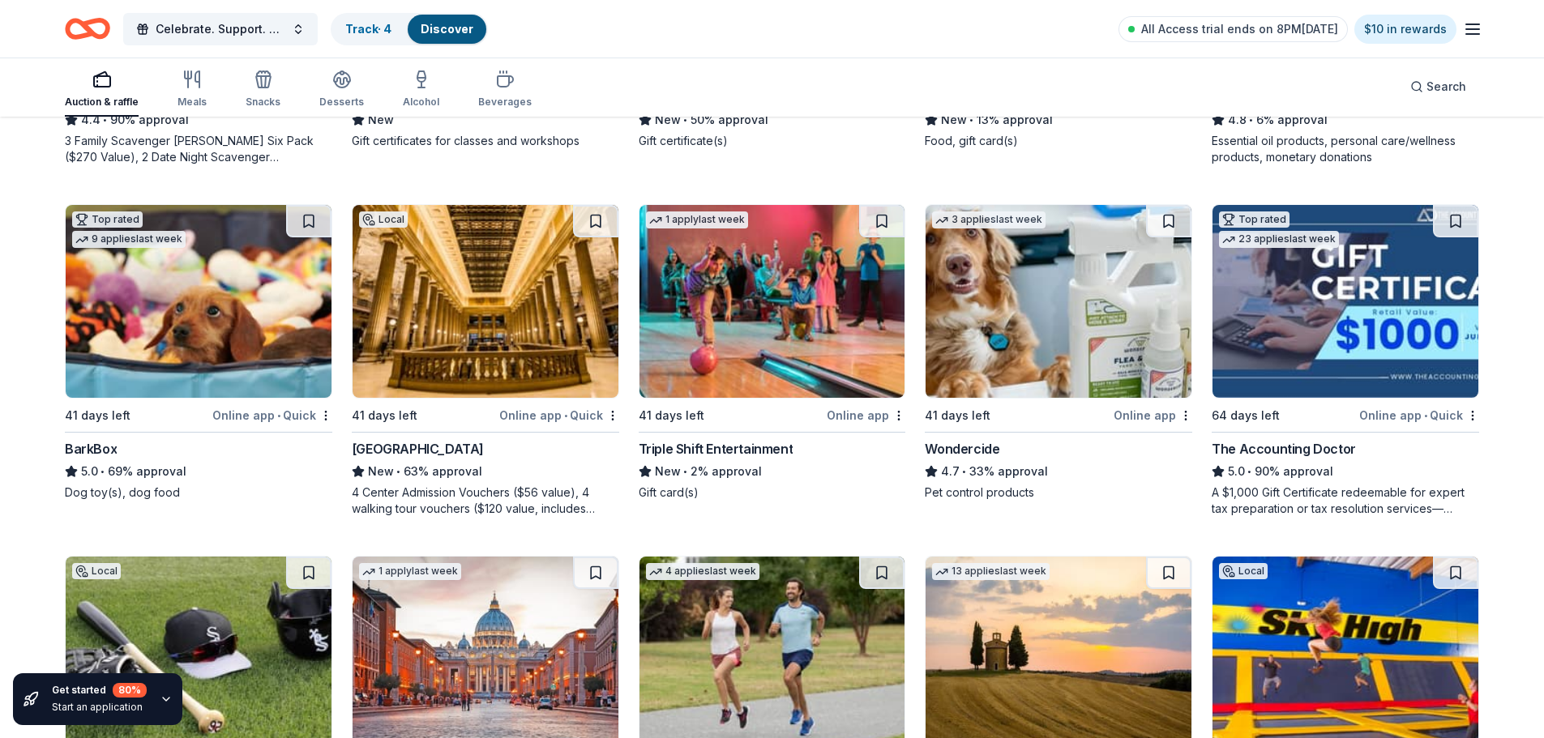
click at [199, 306] on img at bounding box center [199, 301] width 266 height 193
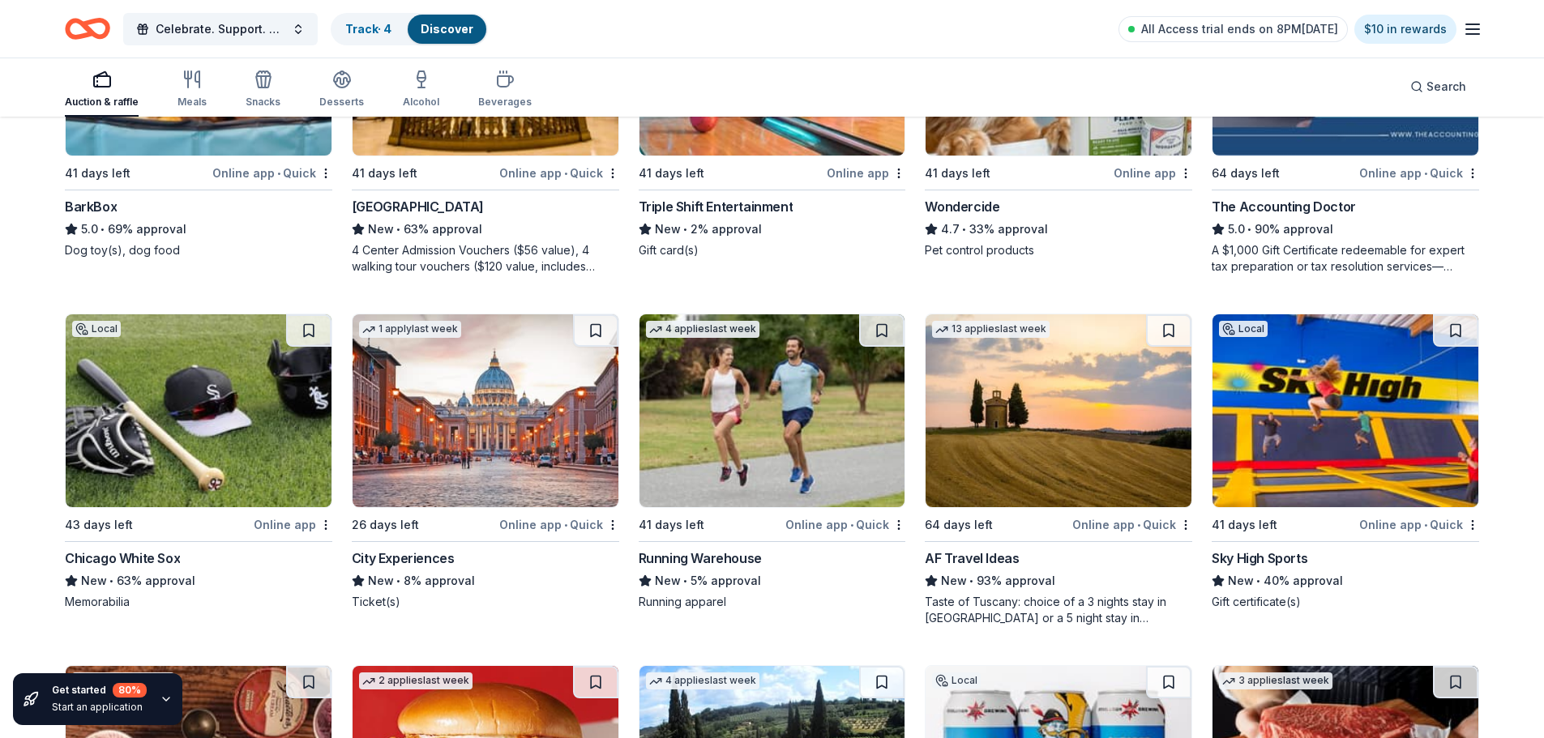
scroll to position [1376, 0]
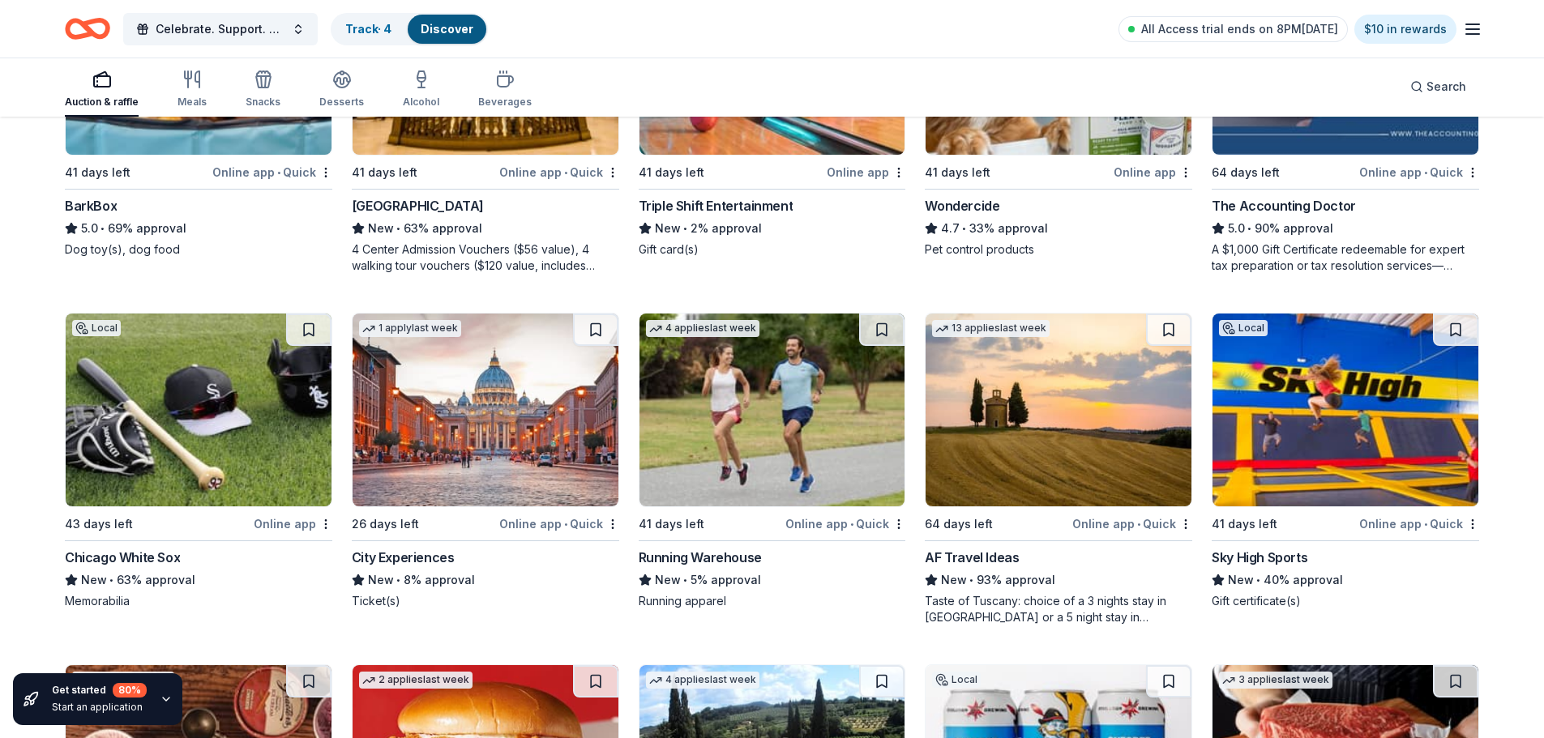
click at [441, 451] on img at bounding box center [485, 410] width 266 height 193
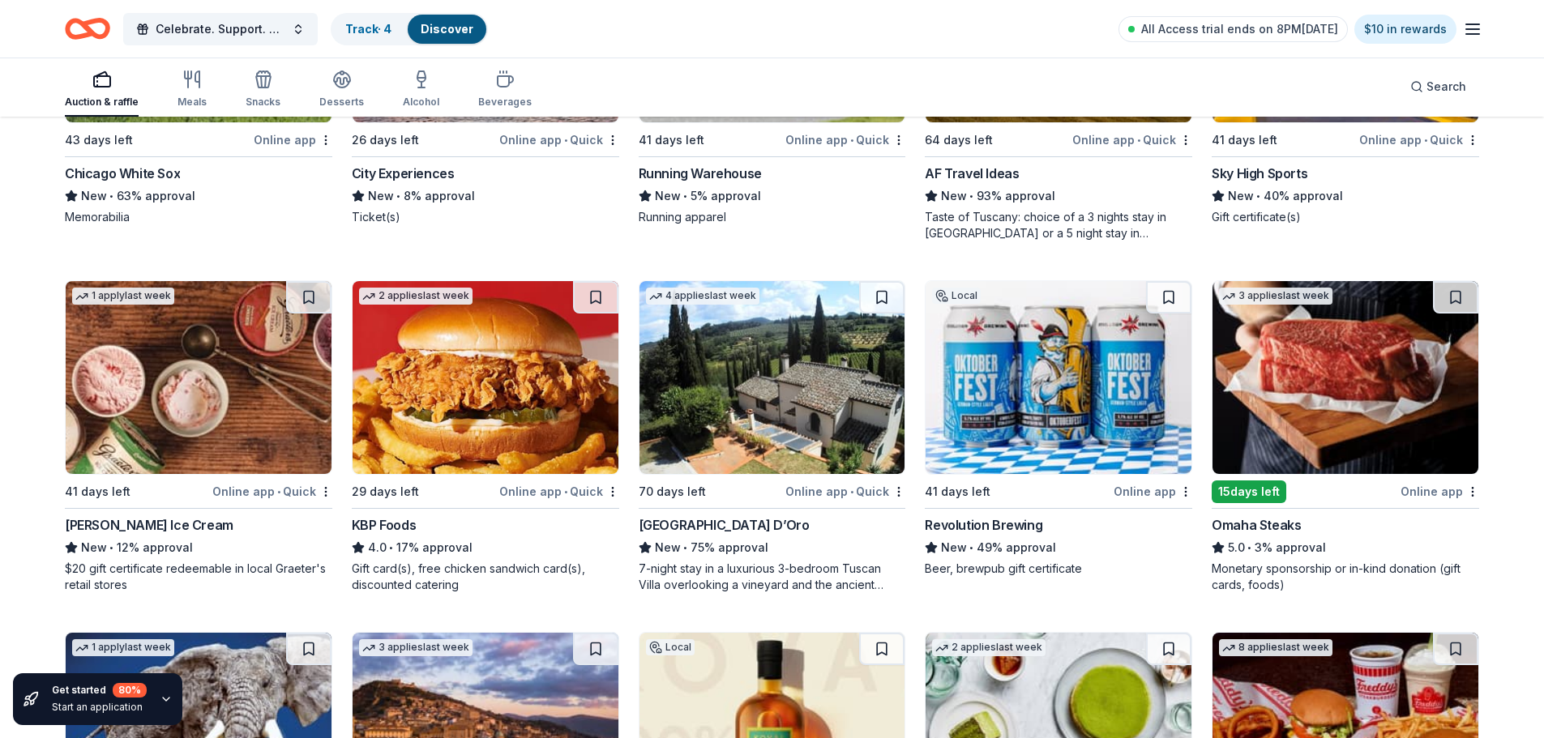
scroll to position [1761, 0]
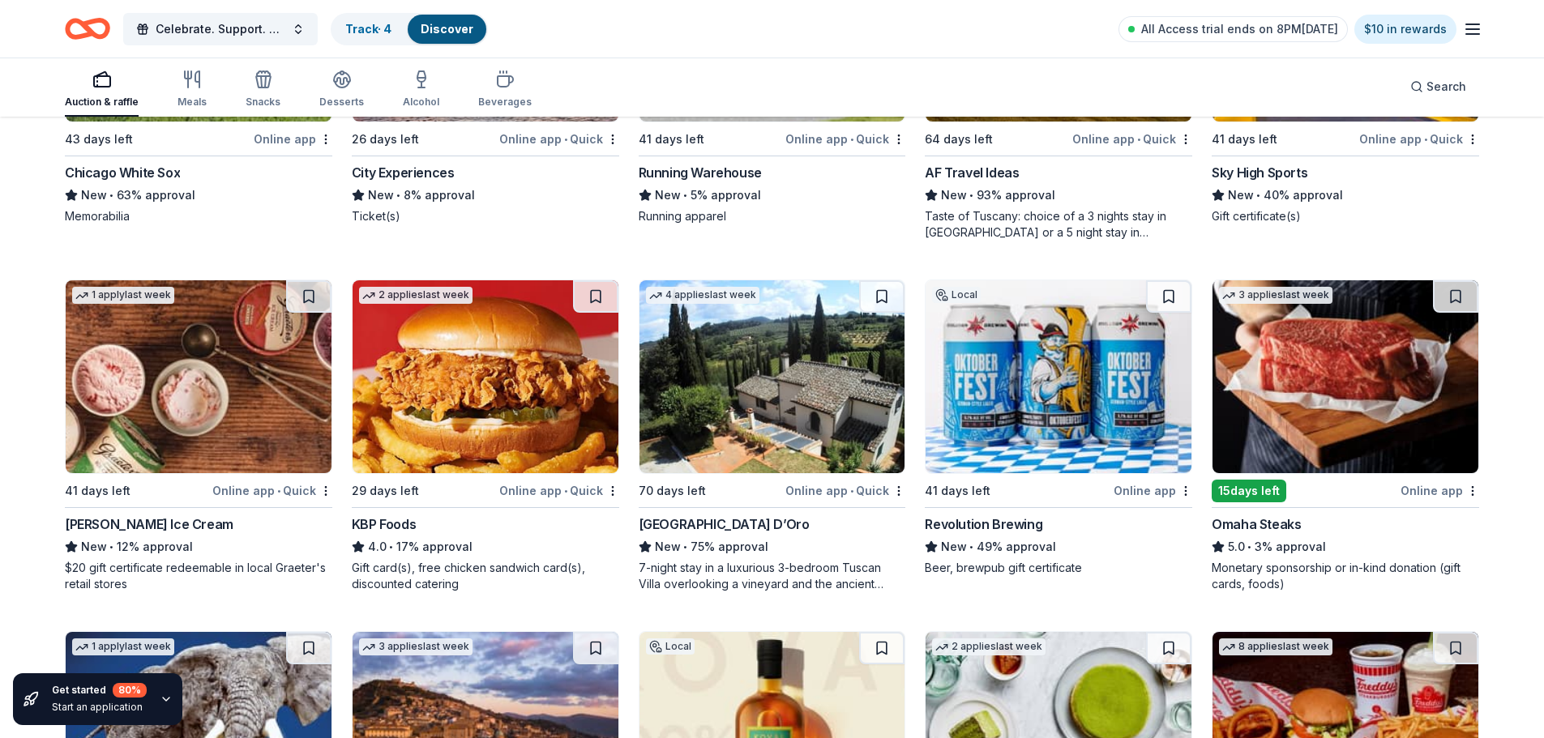
click at [1021, 425] on img at bounding box center [1058, 376] width 266 height 193
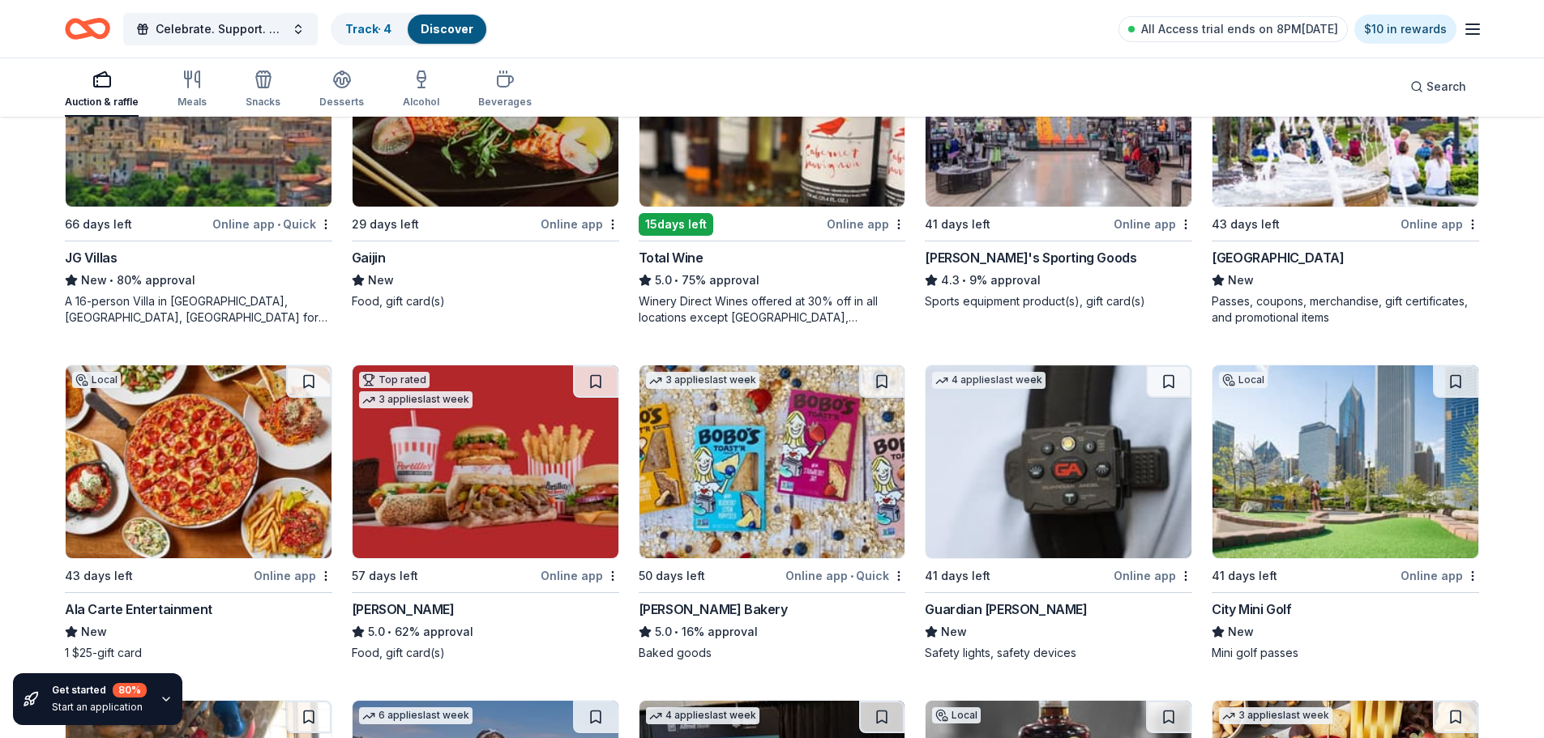
scroll to position [2732, 0]
click at [386, 426] on img at bounding box center [485, 461] width 266 height 193
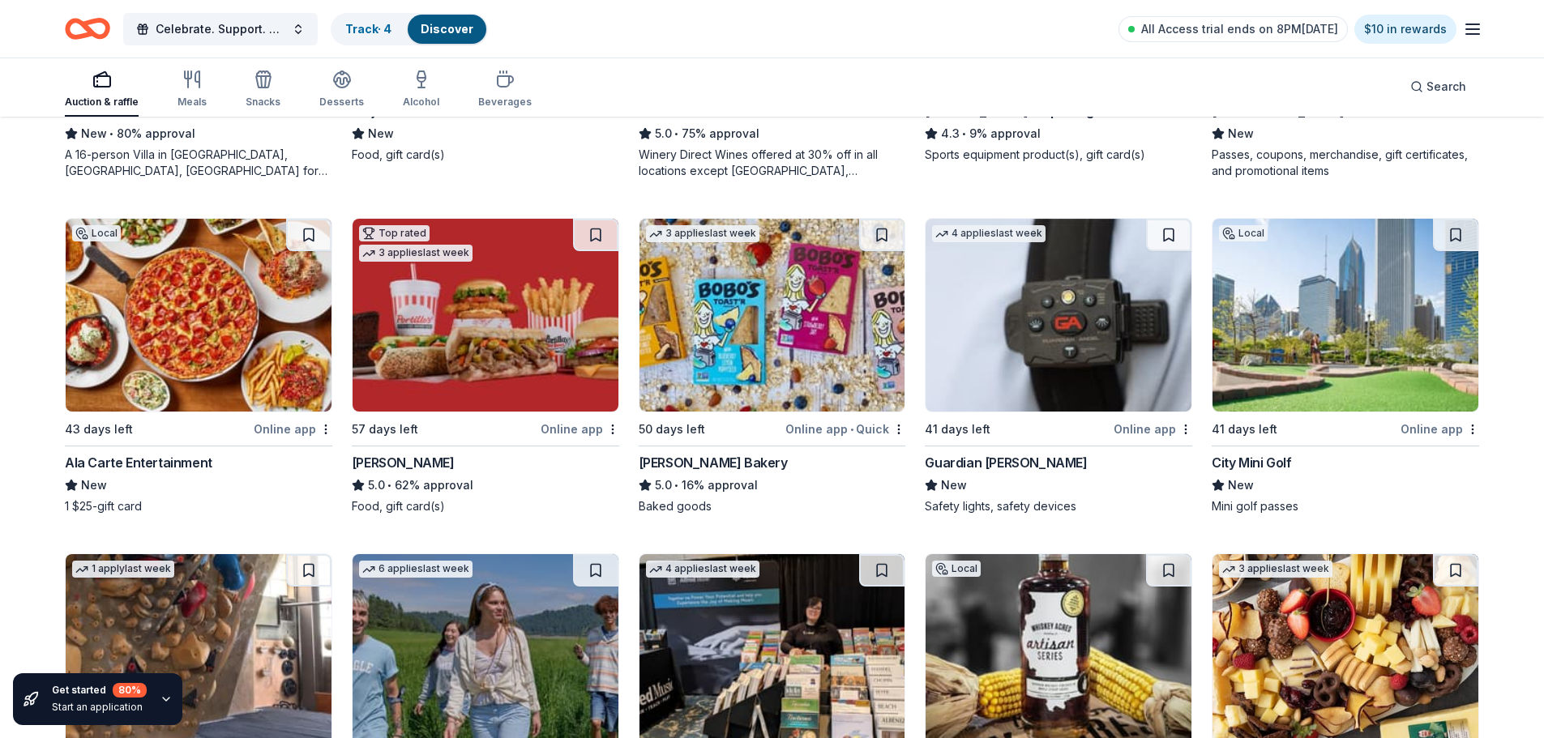
scroll to position [2877, 0]
click at [1361, 296] on img at bounding box center [1345, 316] width 266 height 193
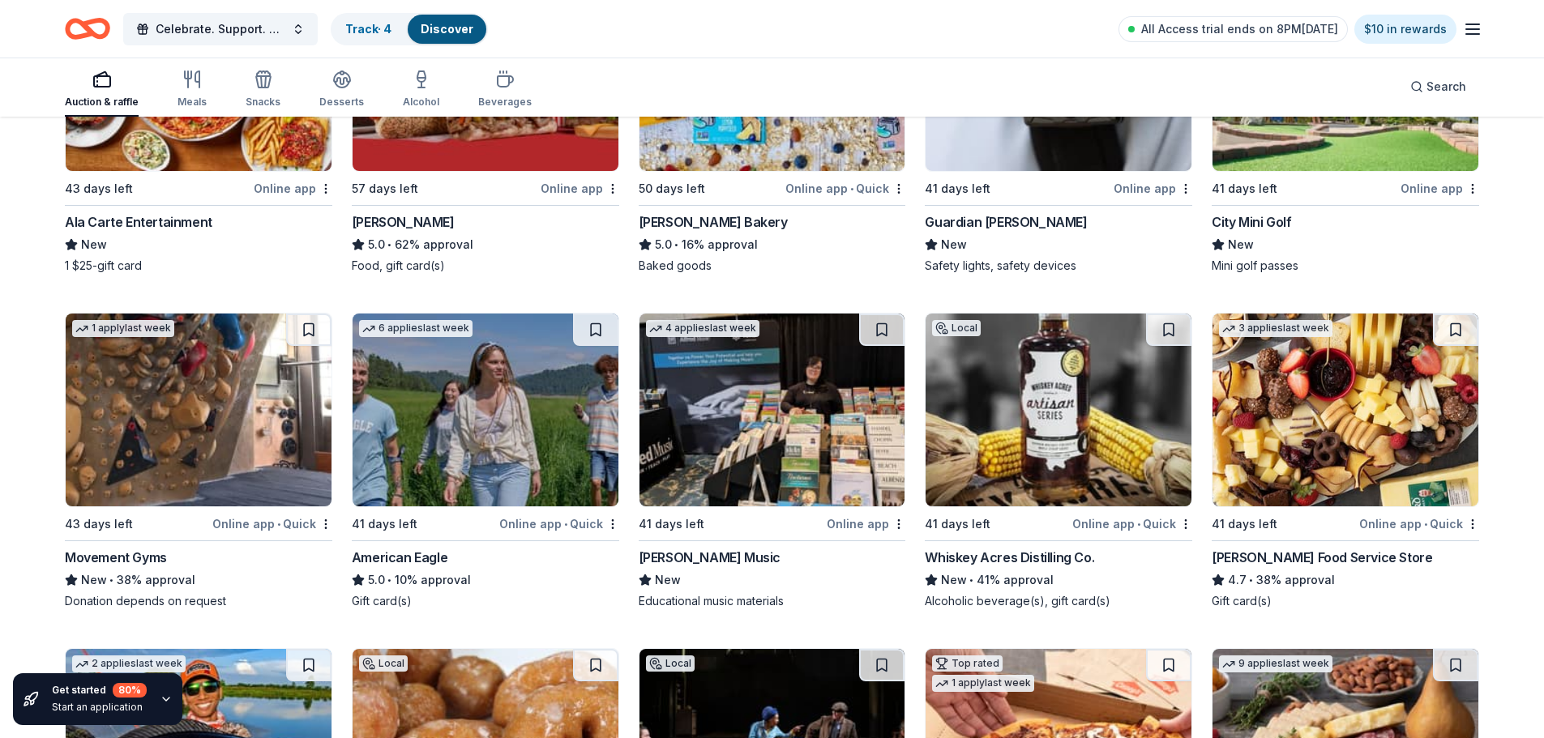
scroll to position [3119, 0]
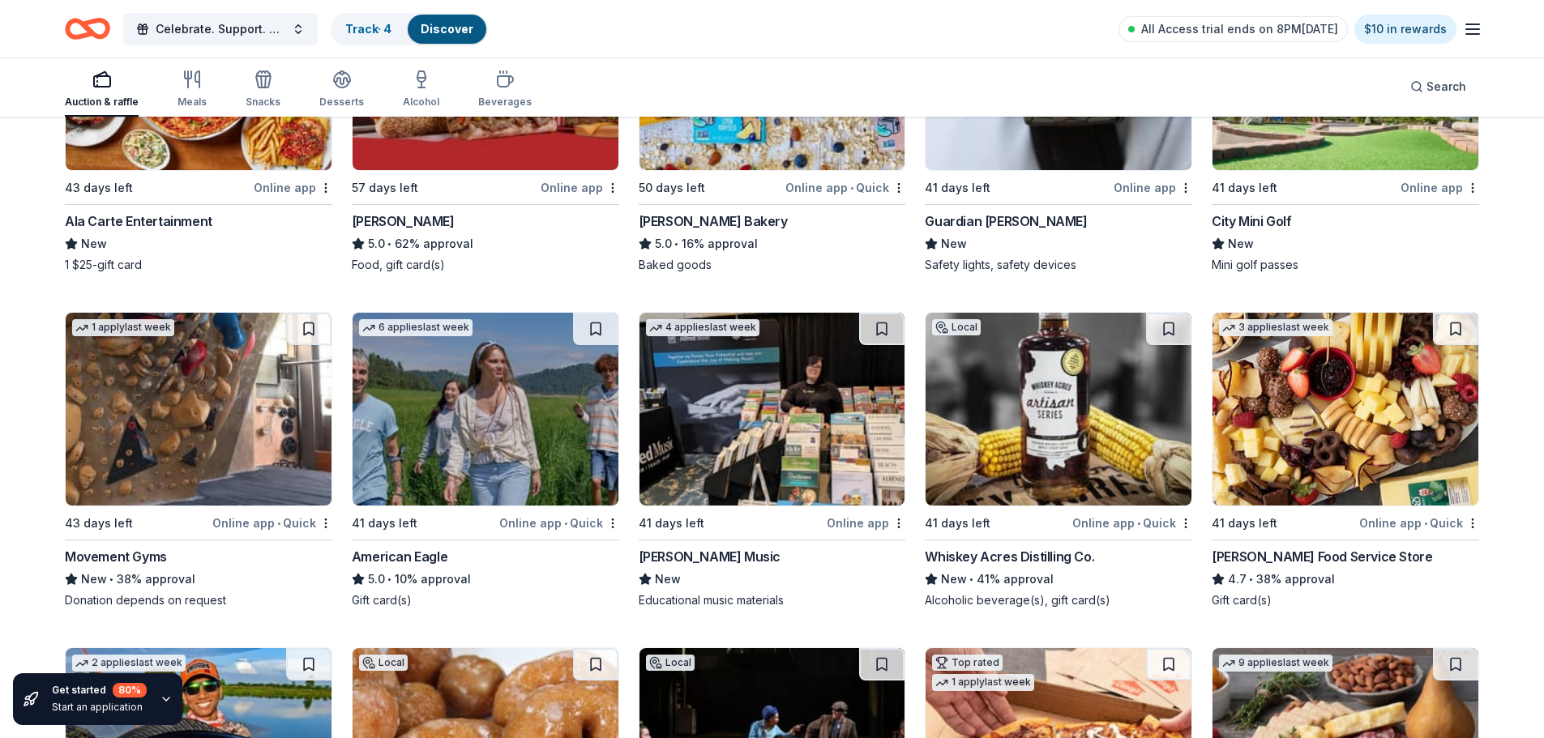
click at [264, 452] on img at bounding box center [199, 409] width 266 height 193
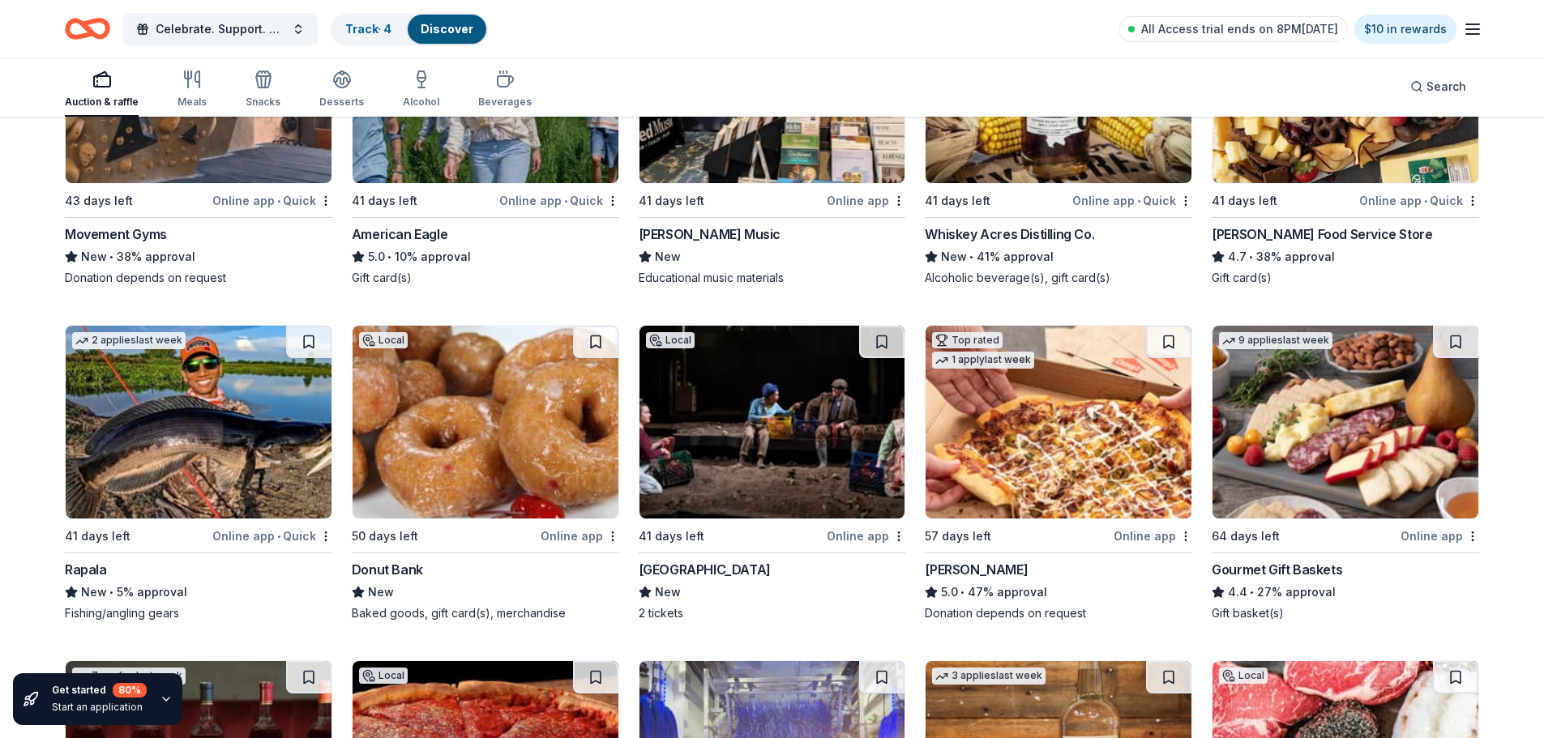
scroll to position [3442, 0]
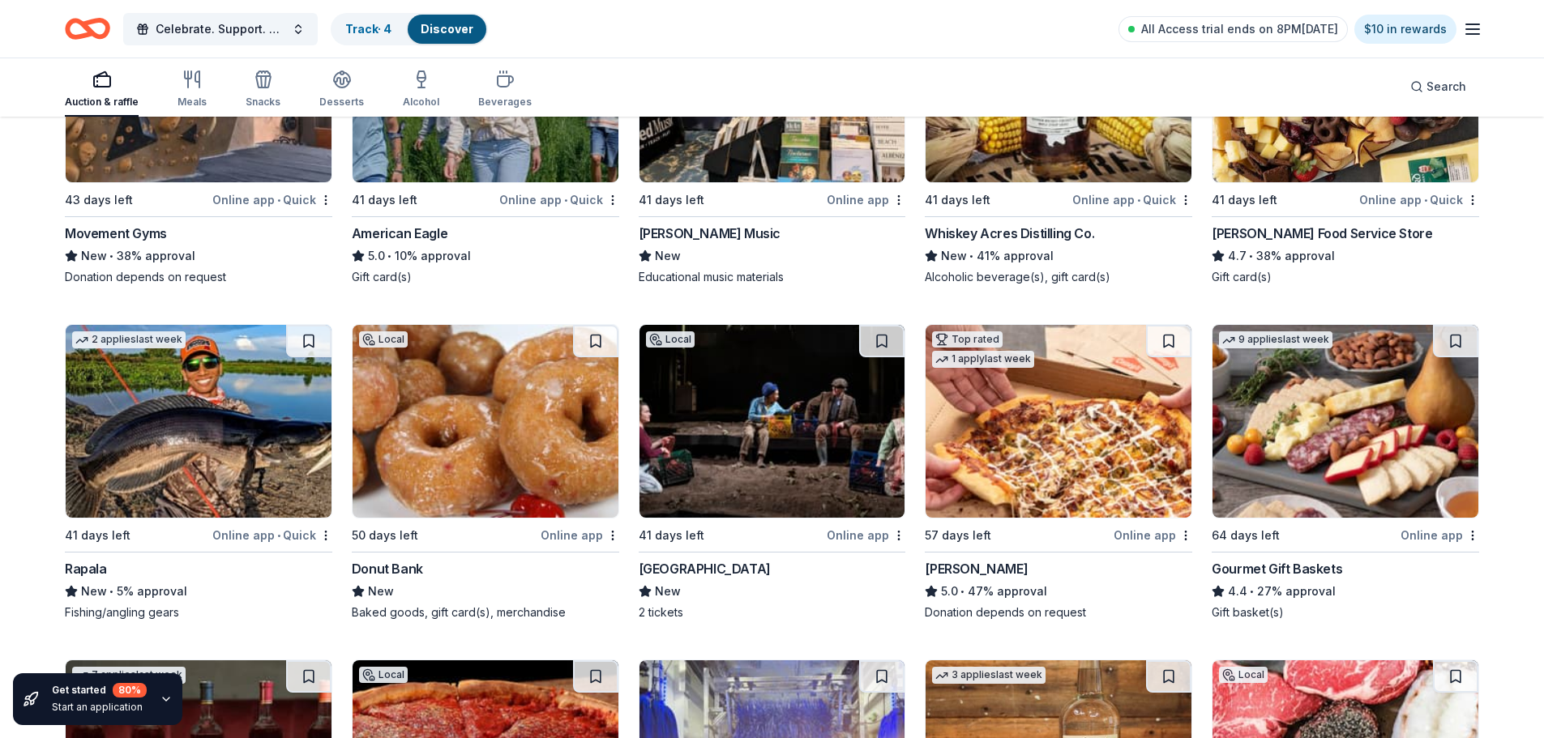
click at [723, 439] on img at bounding box center [772, 421] width 266 height 193
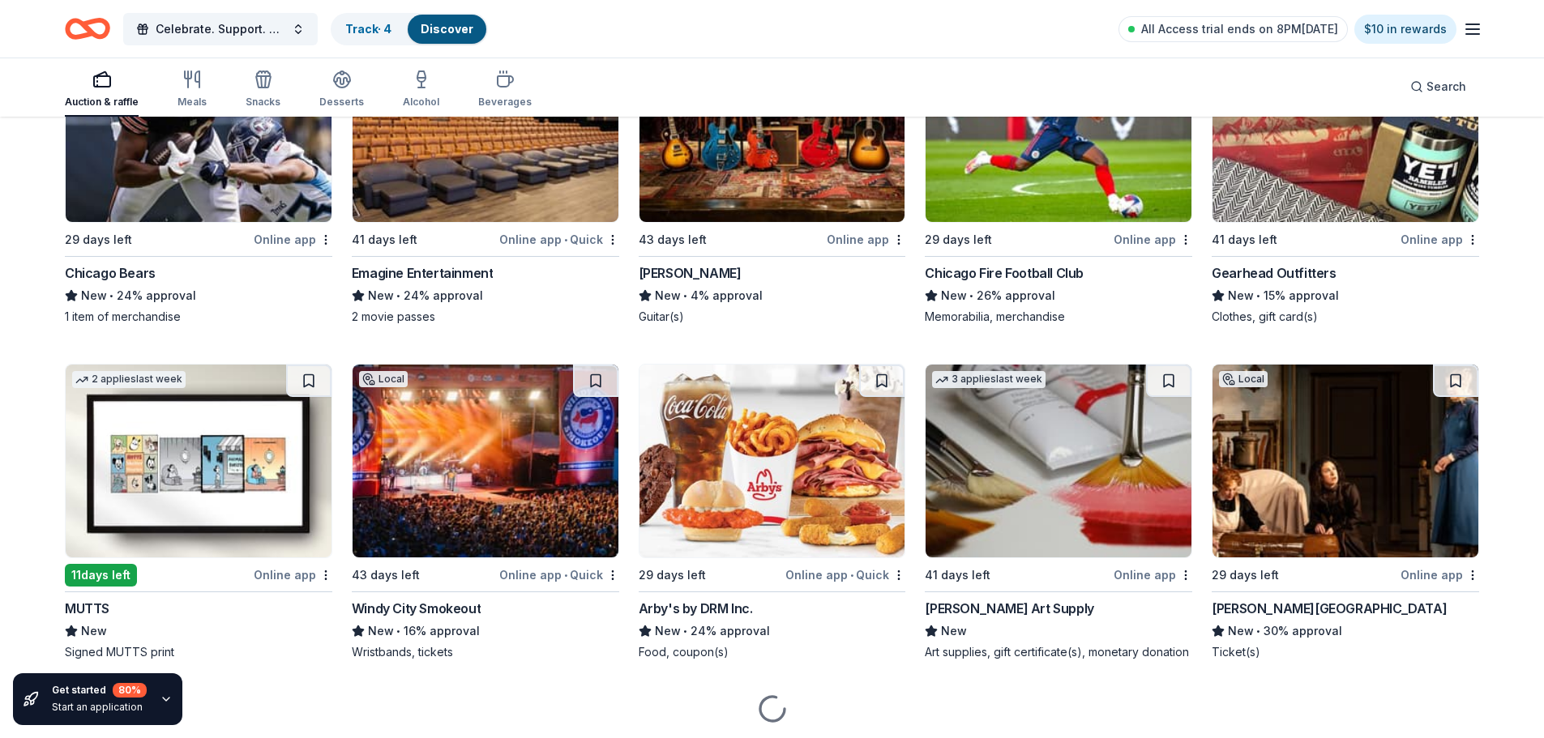
scroll to position [5819, 0]
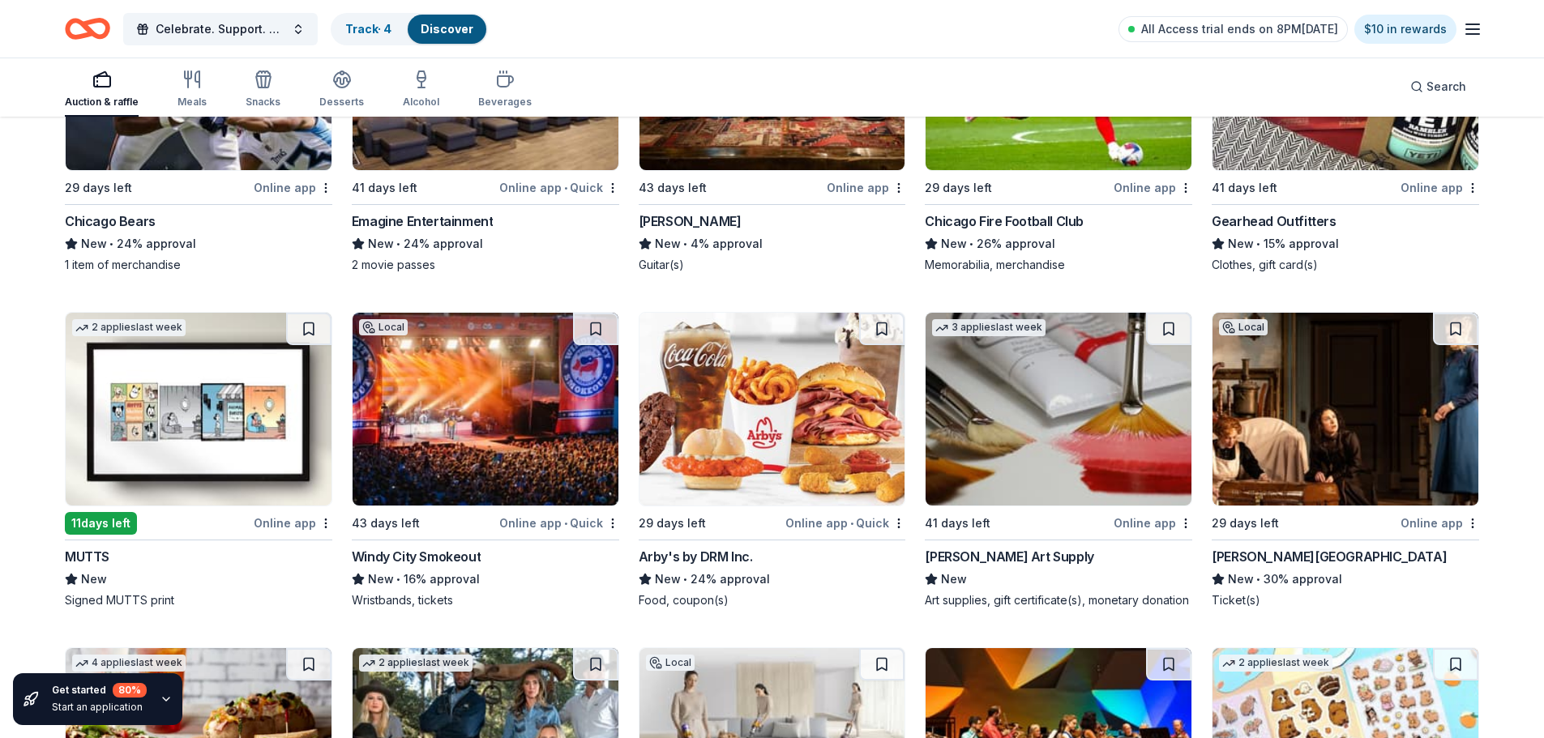
click at [507, 439] on img at bounding box center [485, 409] width 266 height 193
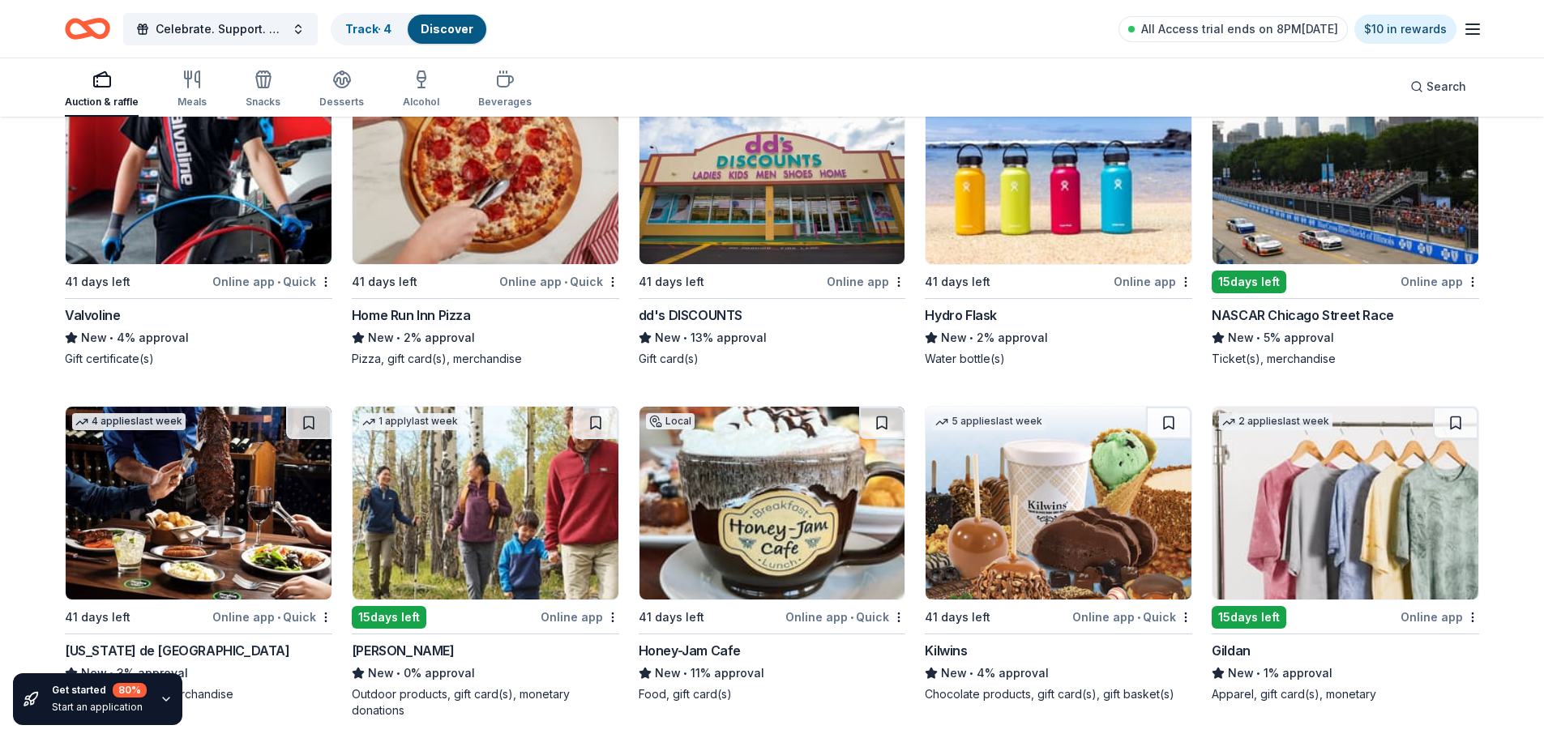
scroll to position [10168, 0]
click at [834, 511] on img at bounding box center [772, 502] width 266 height 193
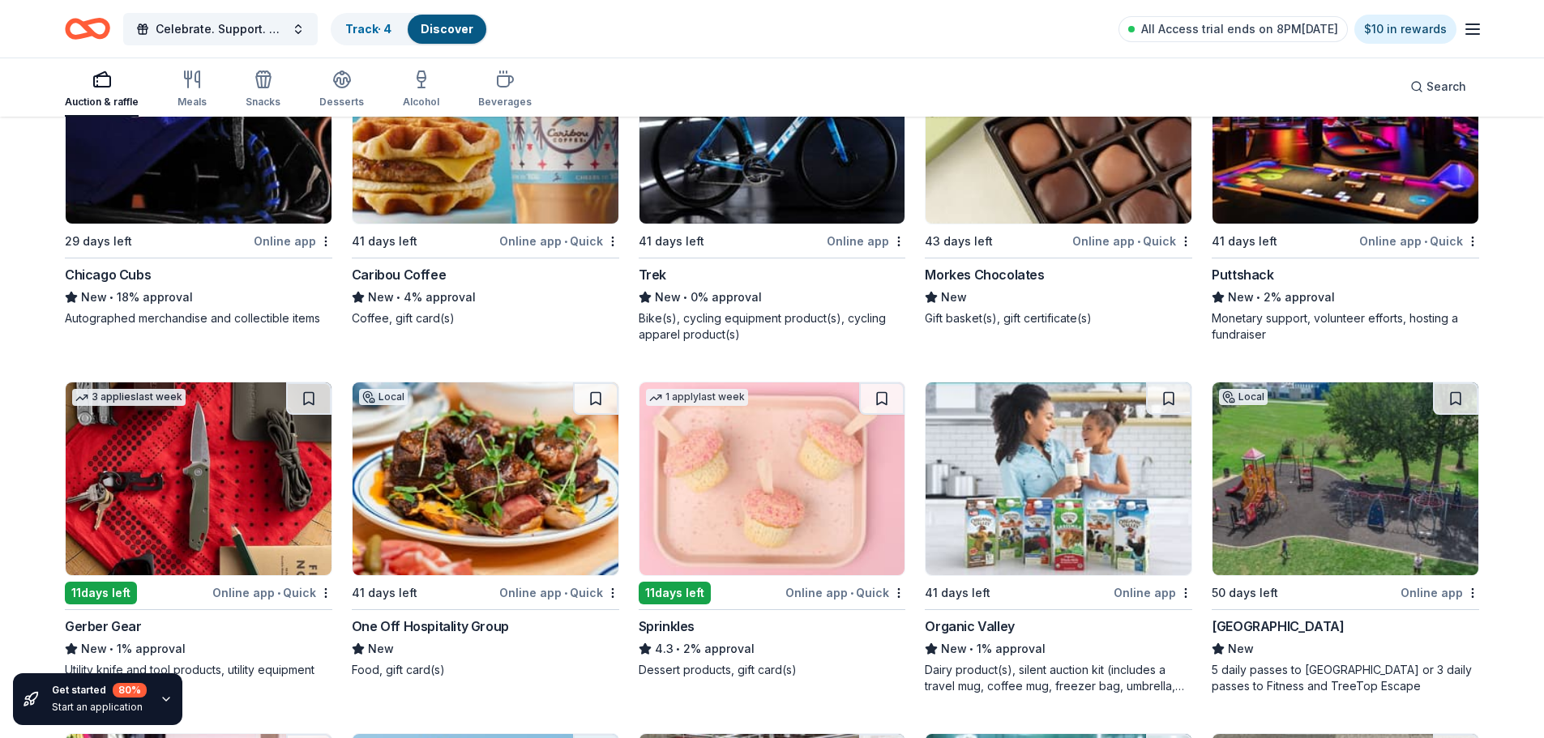
scroll to position [10896, 0]
click at [1341, 157] on img at bounding box center [1345, 126] width 266 height 193
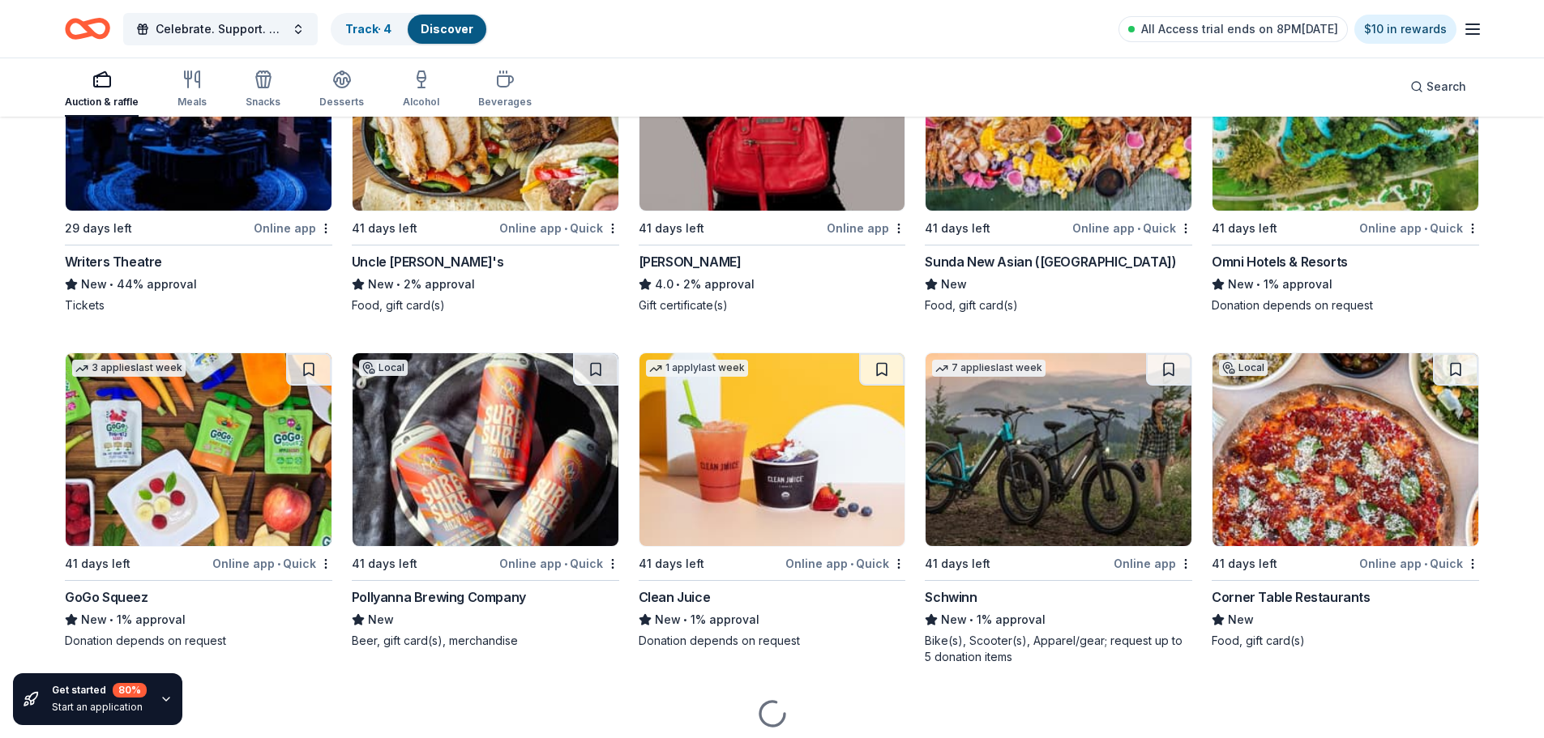
scroll to position [11949, 0]
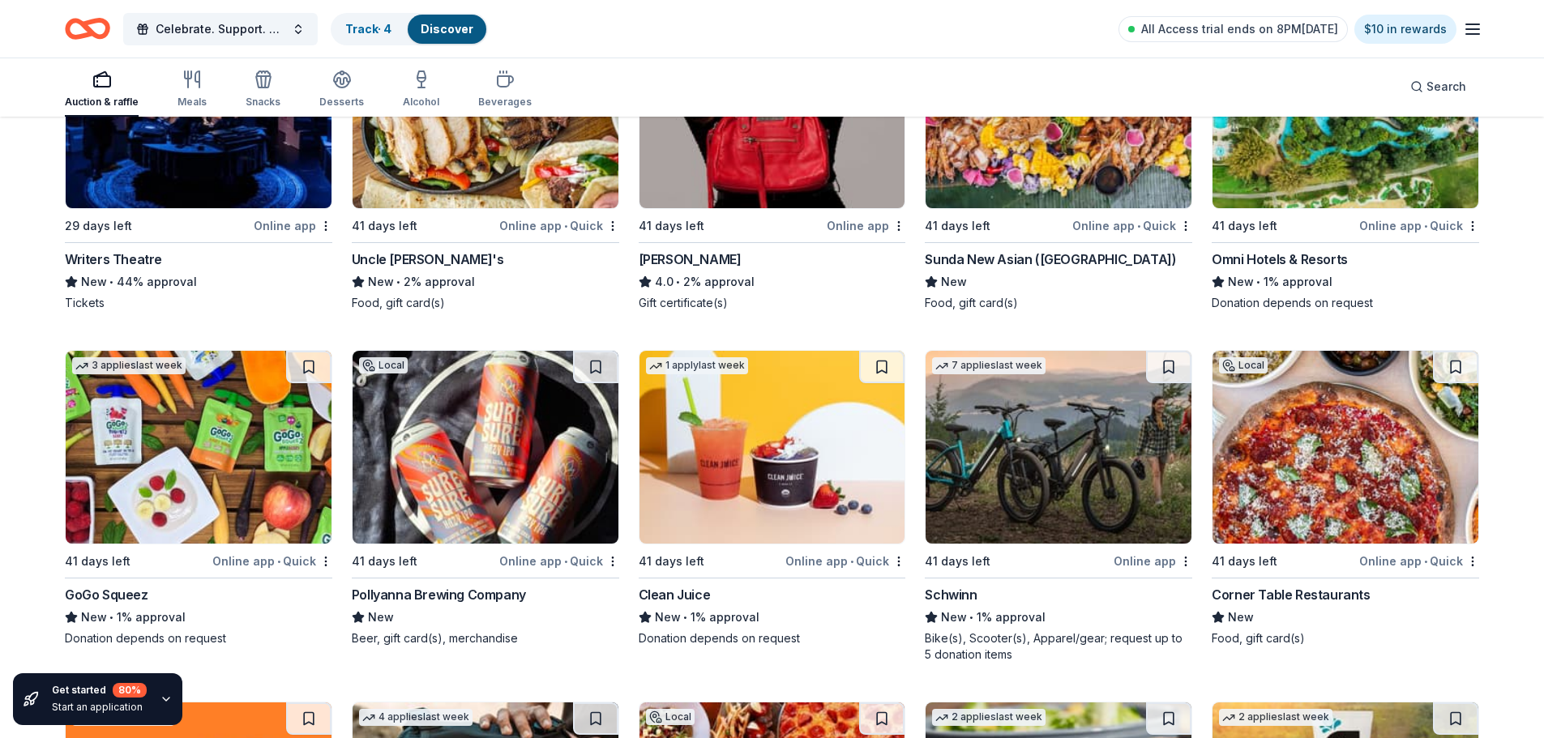
click at [1008, 179] on img at bounding box center [1058, 111] width 266 height 193
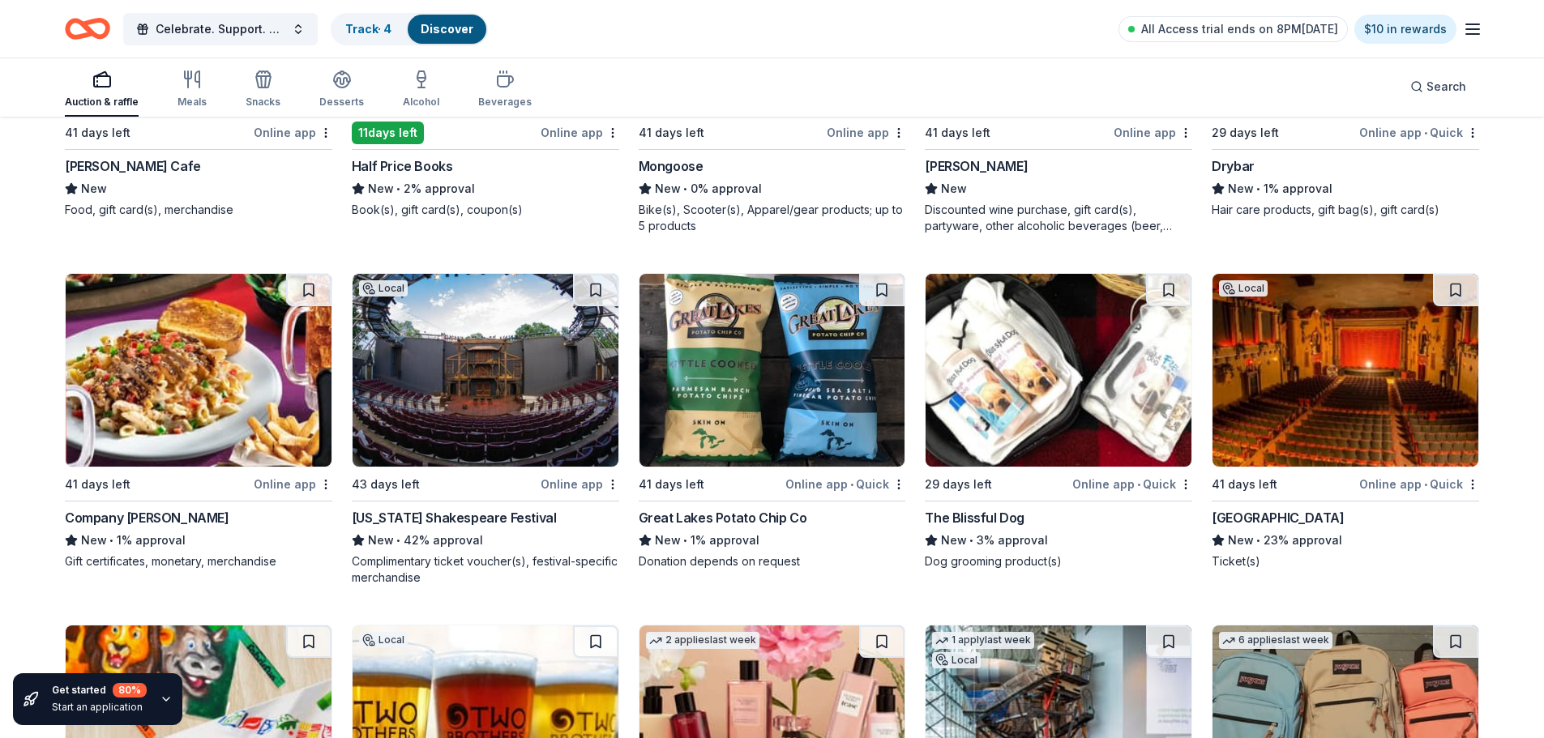
scroll to position [13083, 0]
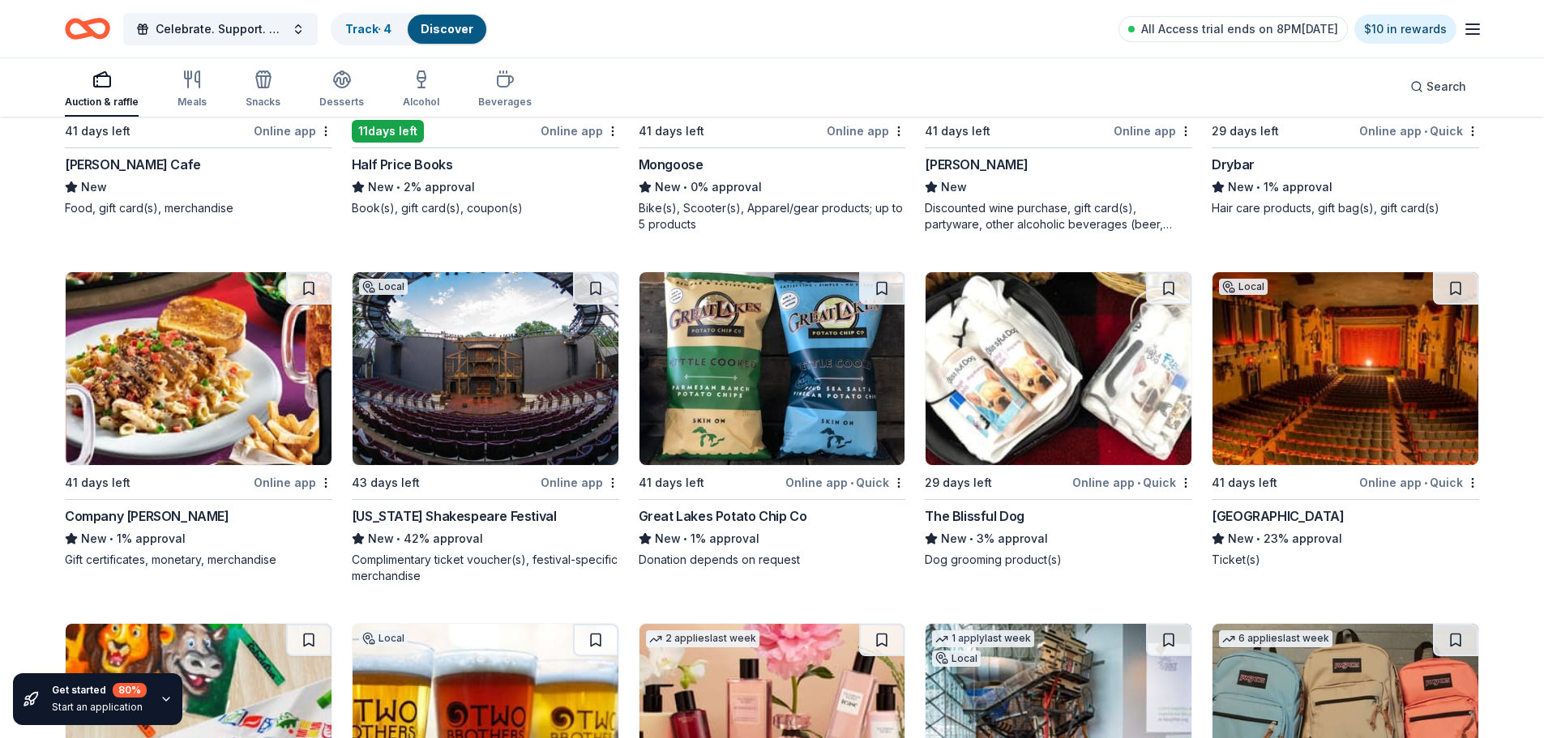
click at [1289, 374] on img at bounding box center [1345, 368] width 266 height 193
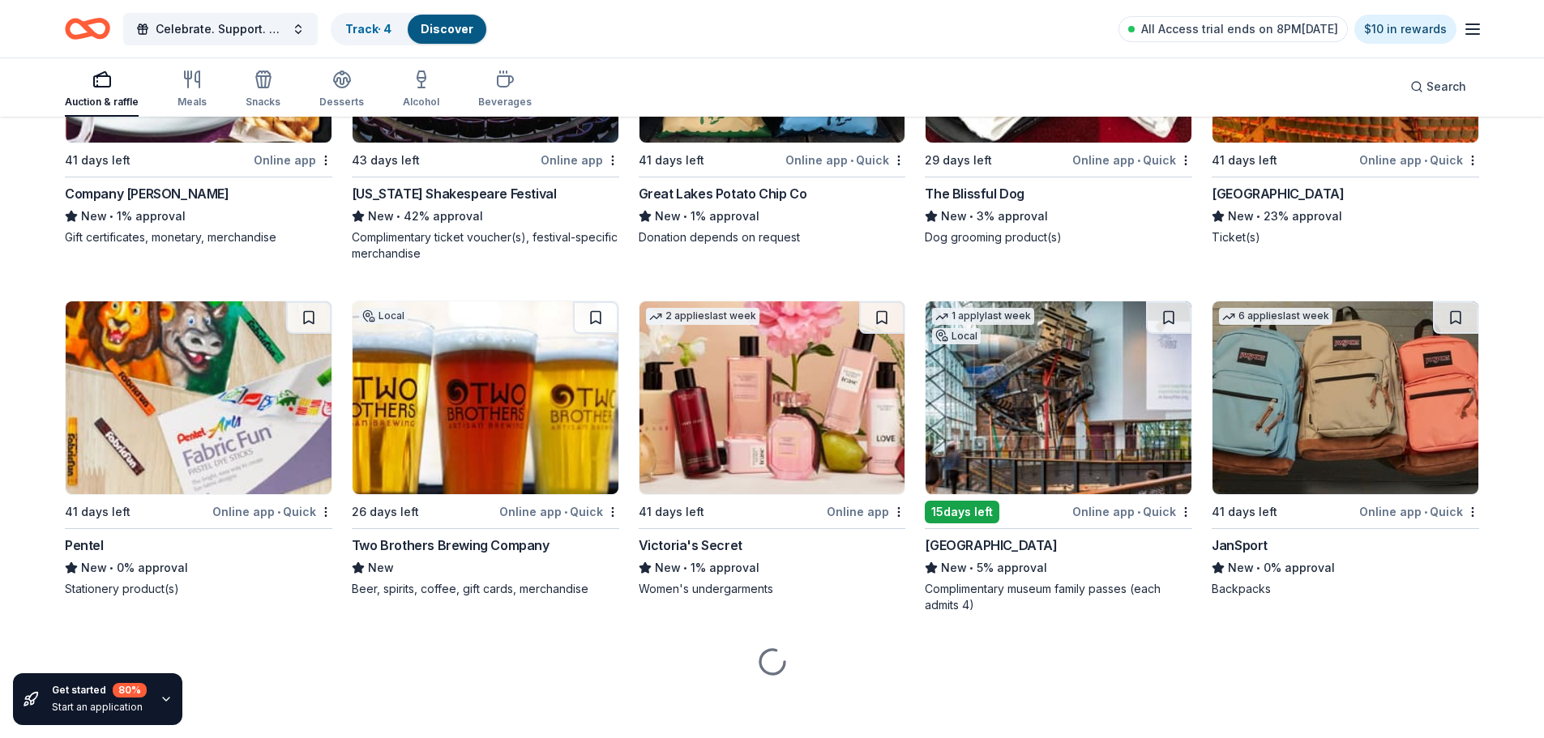
scroll to position [13406, 0]
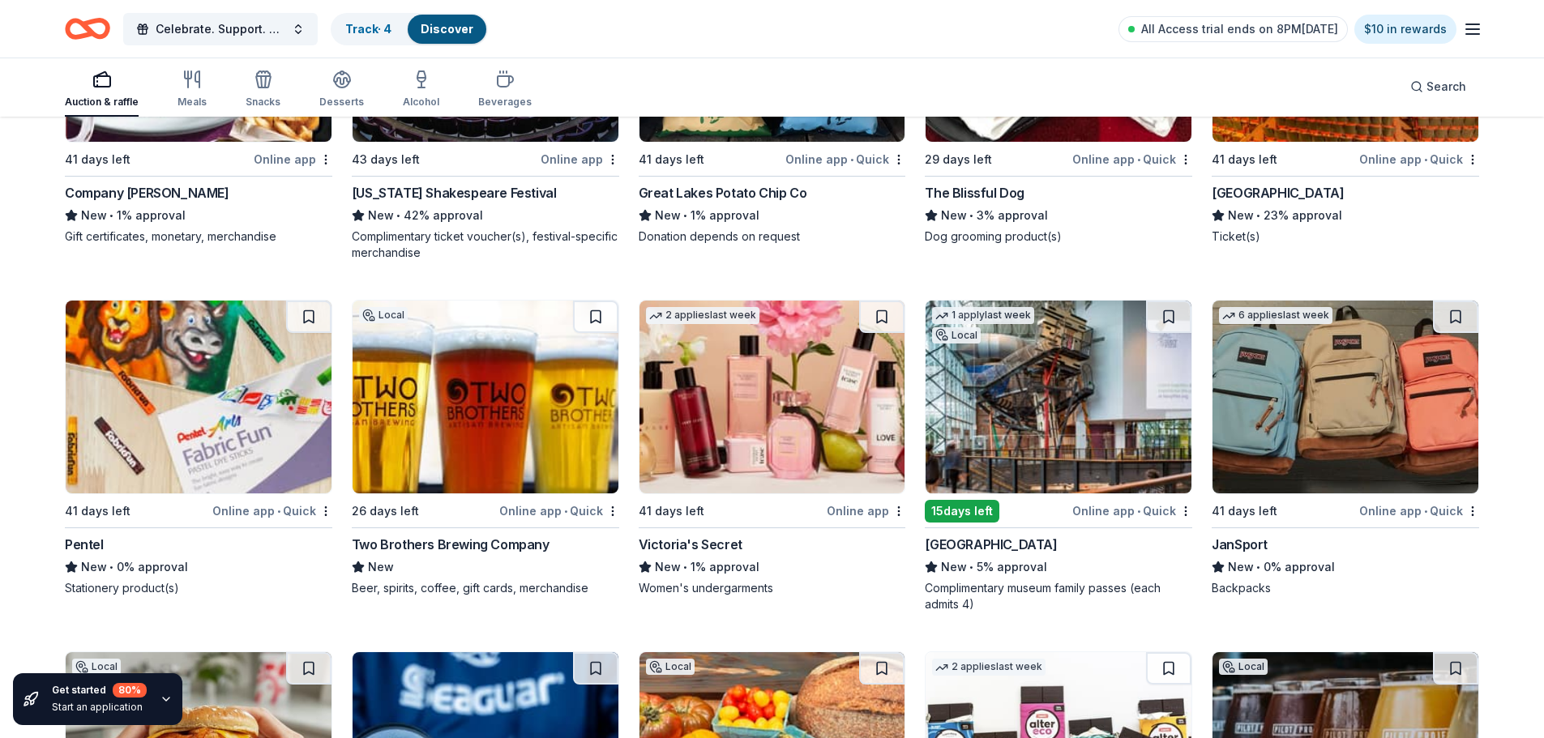
click at [1041, 413] on img at bounding box center [1058, 397] width 266 height 193
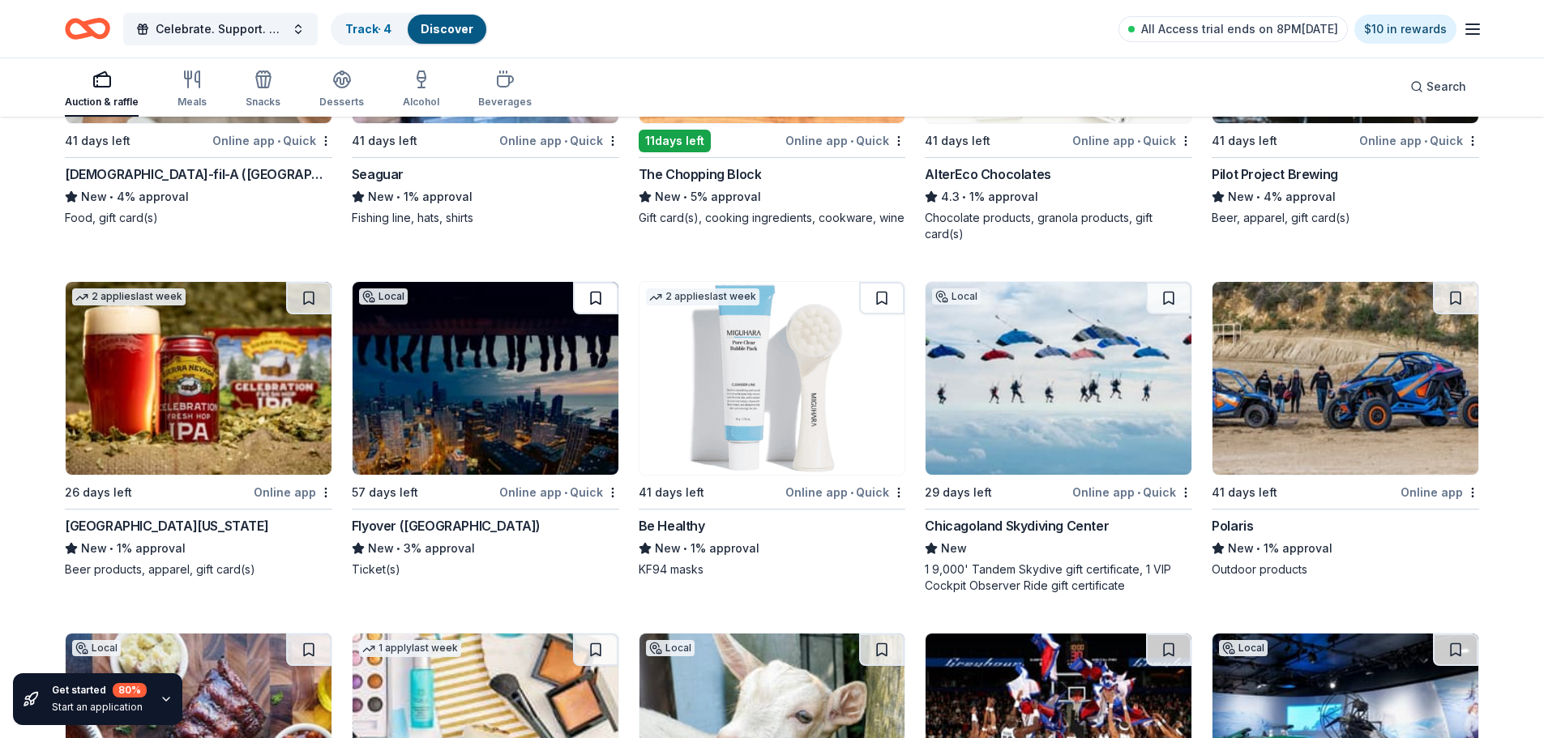
scroll to position [14133, 0]
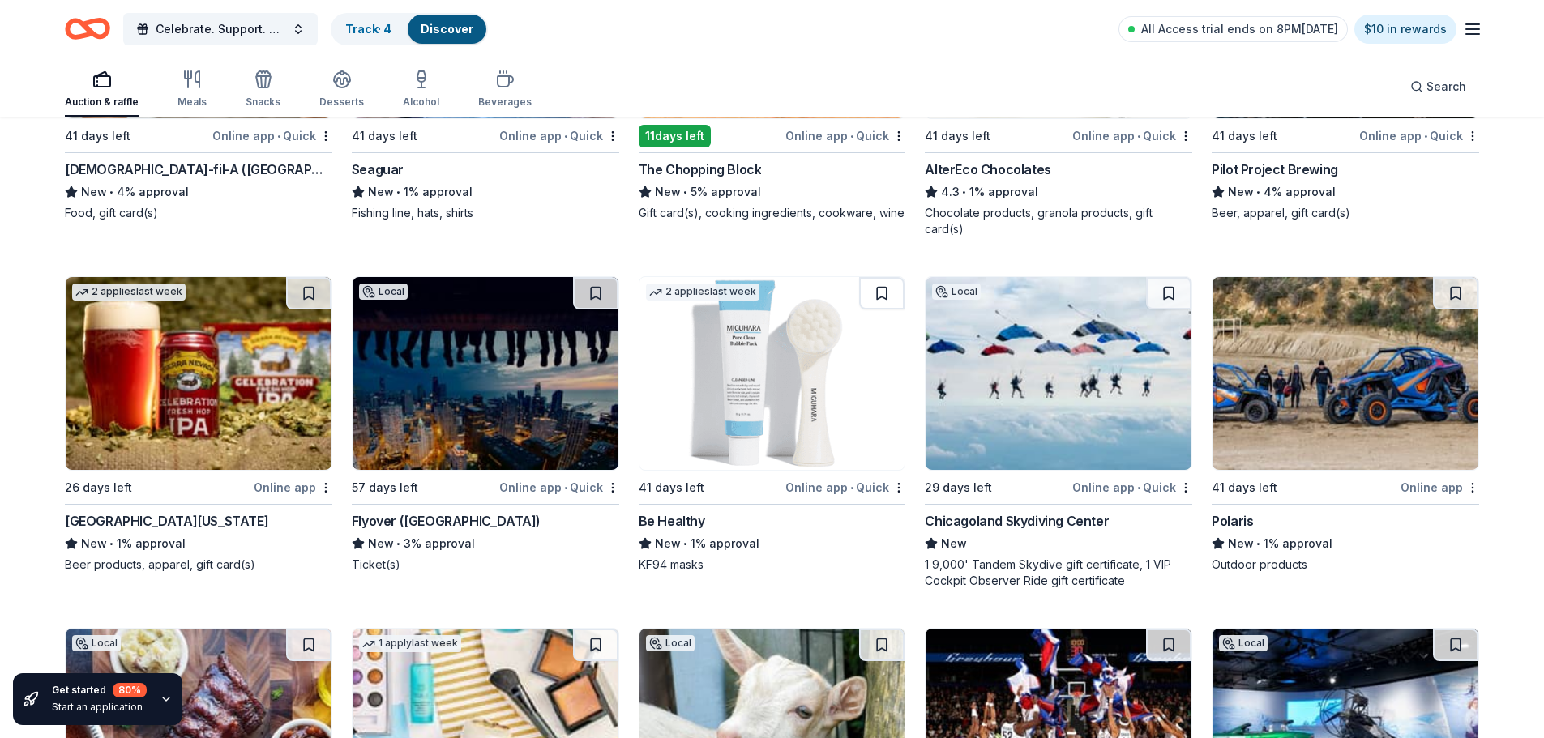
click at [1017, 352] on img at bounding box center [1058, 373] width 266 height 193
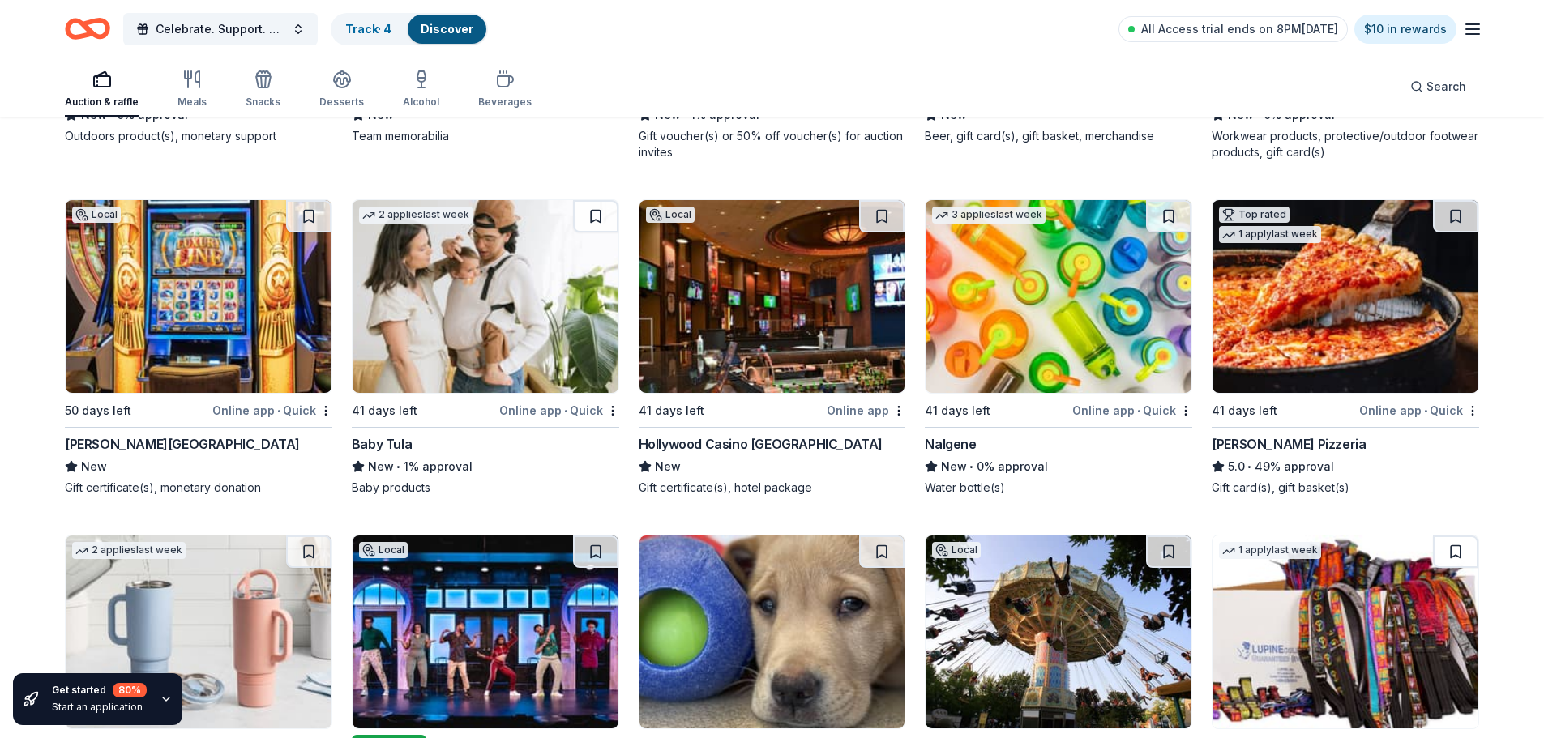
scroll to position [16830, 0]
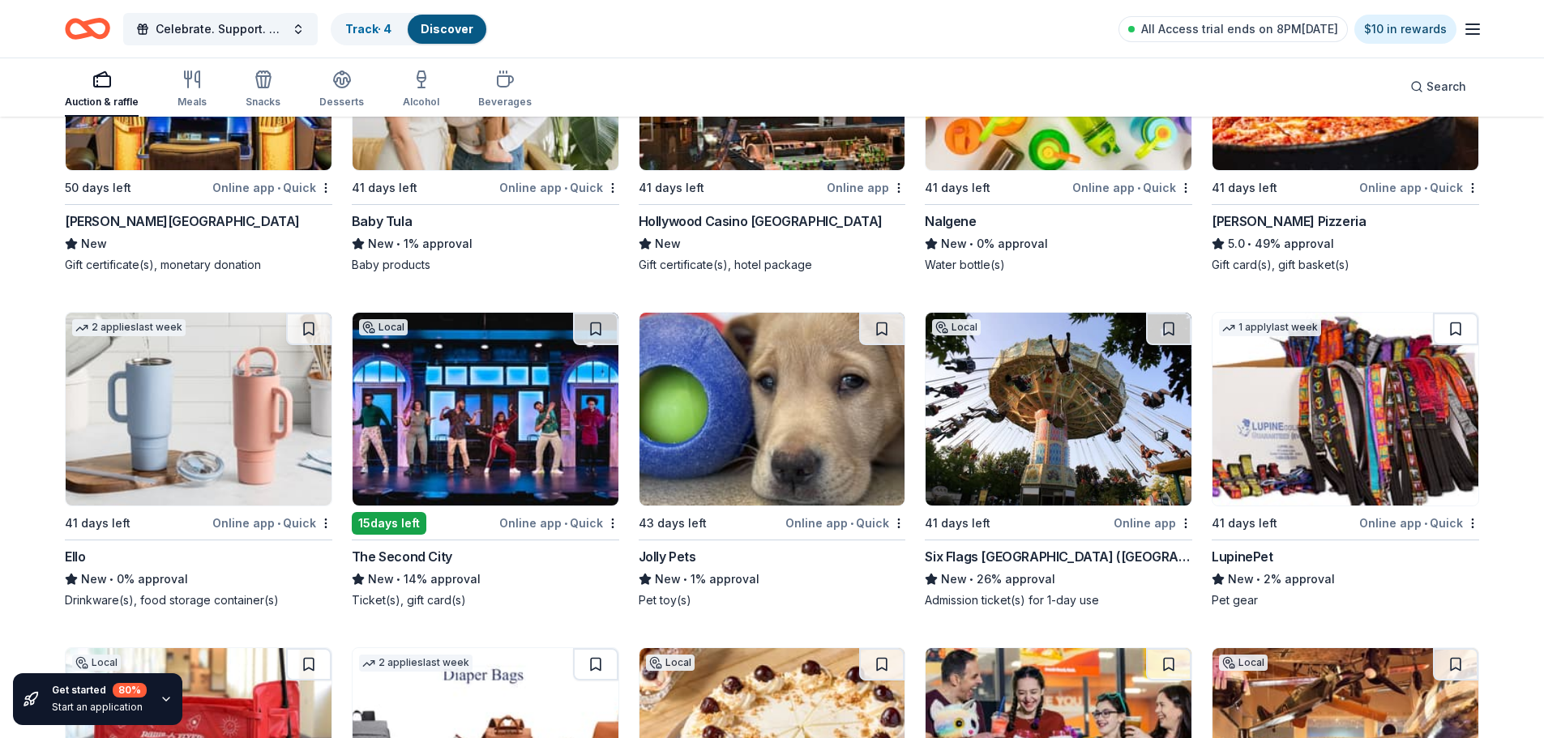
drag, startPoint x: 1105, startPoint y: 415, endPoint x: 1119, endPoint y: 429, distance: 20.1
drag, startPoint x: 1119, startPoint y: 429, endPoint x: 1064, endPoint y: 396, distance: 64.3
click at [1064, 396] on img at bounding box center [1058, 409] width 266 height 193
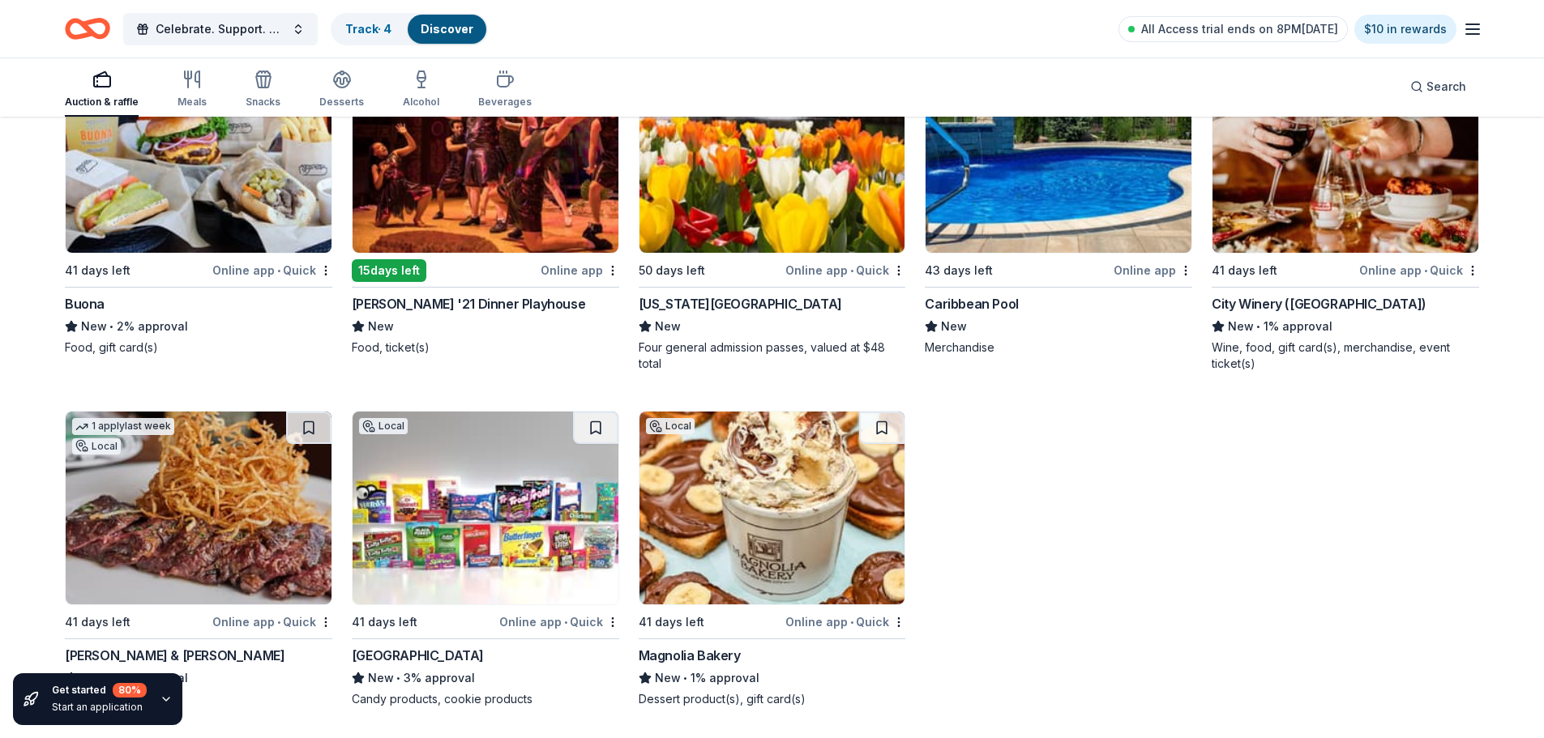
scroll to position [20104, 0]
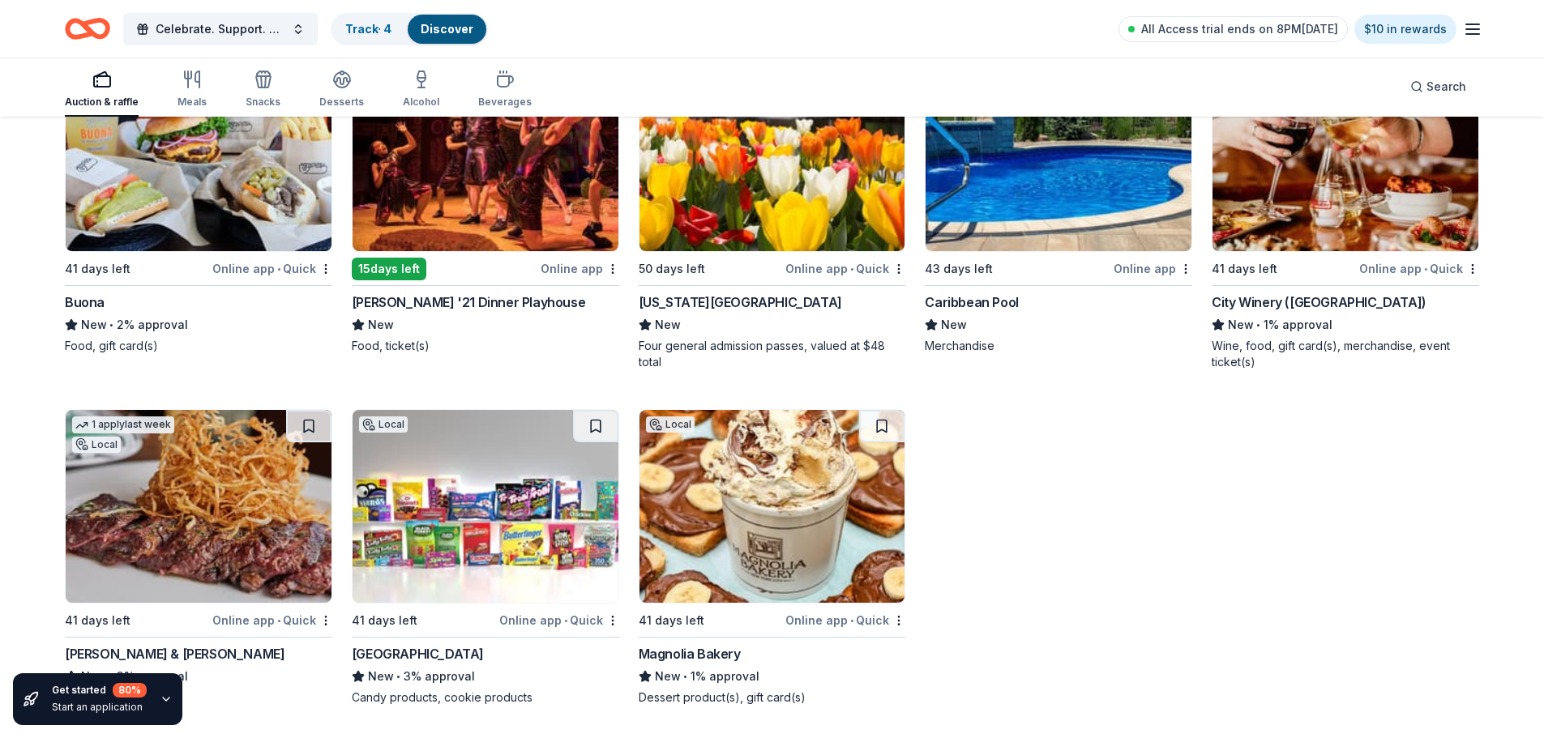
click at [106, 451] on div "Local" at bounding box center [96, 445] width 49 height 16
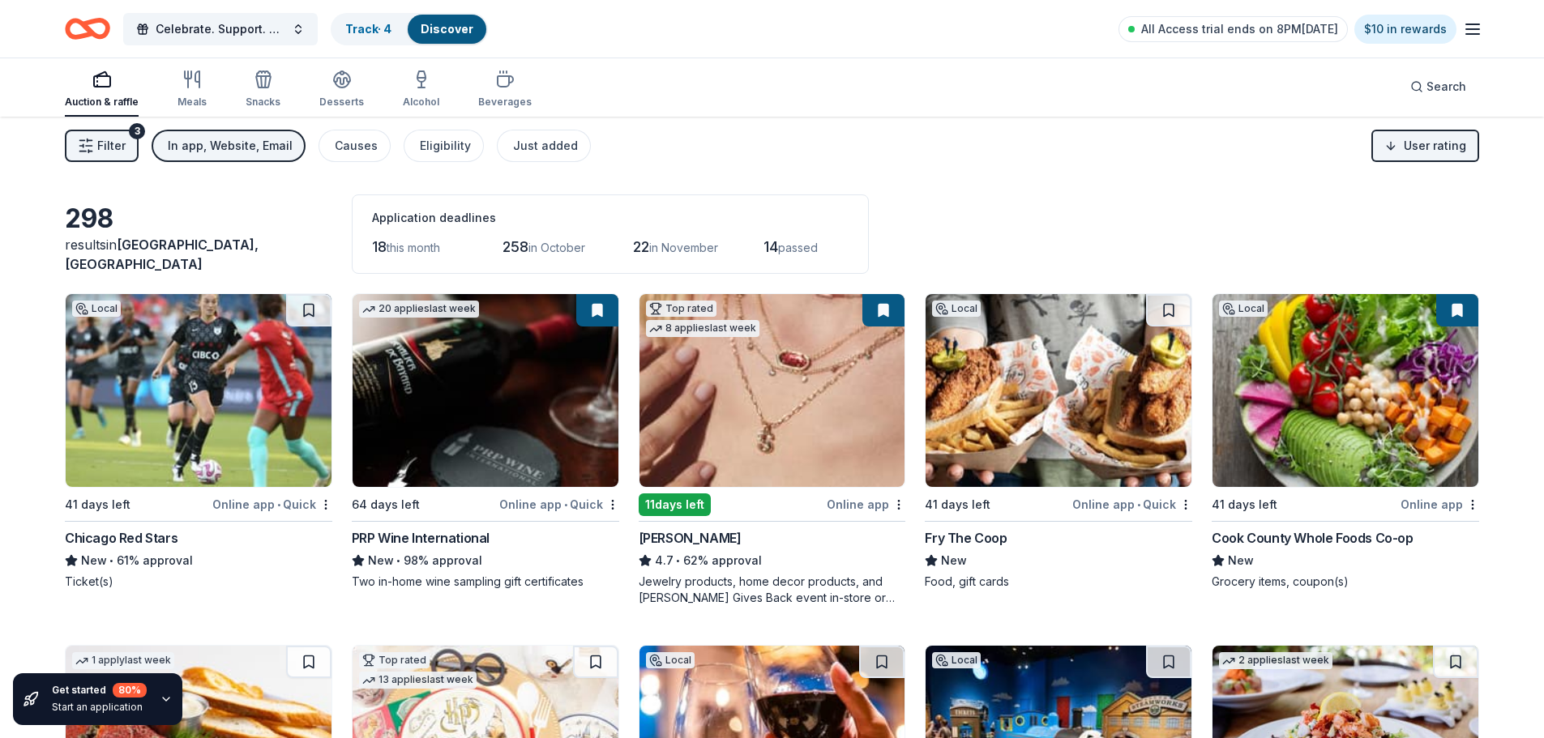
scroll to position [0, 0]
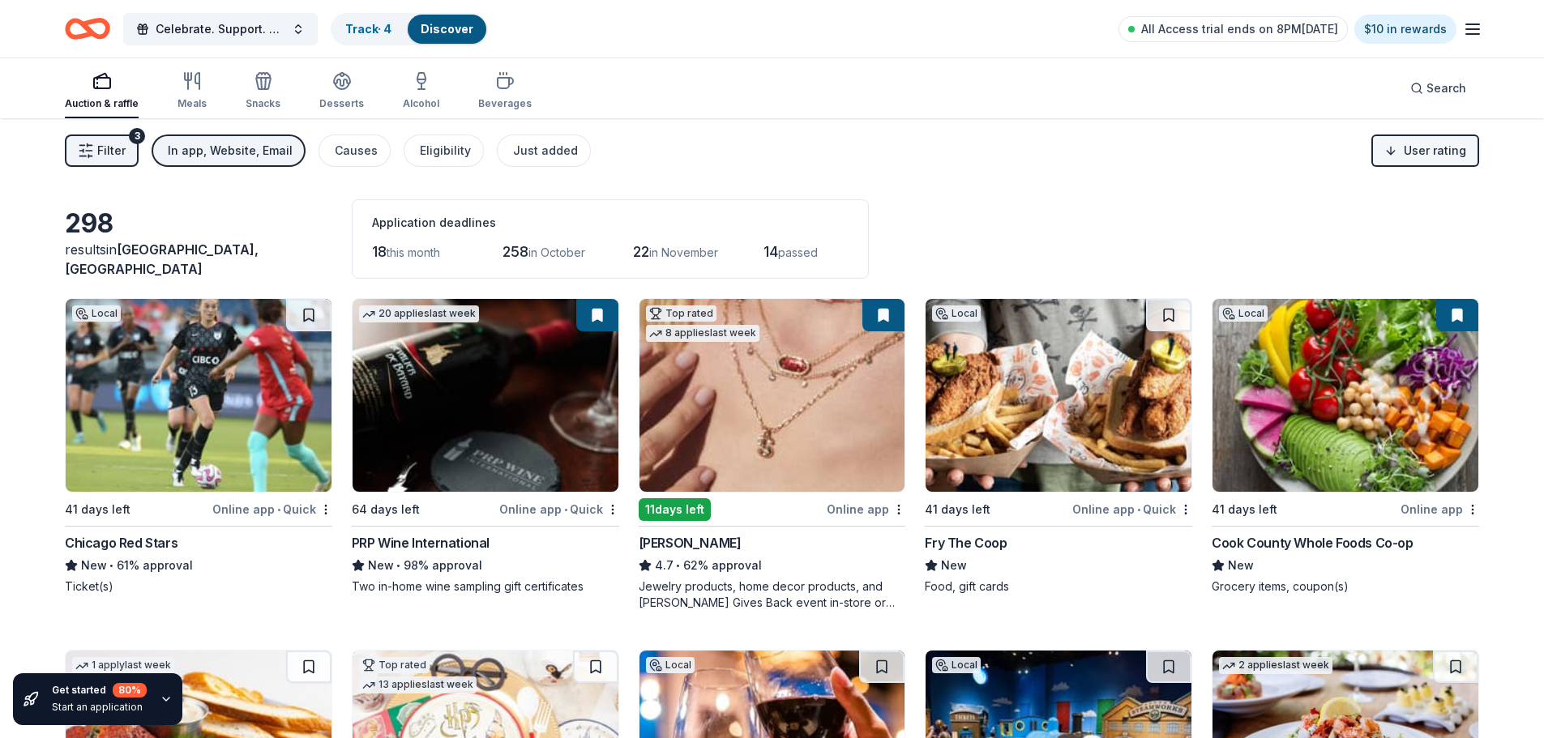
click at [1421, 159] on html "Celebrate. Support. Benefit. – A C.S.B. Give-to-Win Event Track · 4 Discover Al…" at bounding box center [772, 369] width 1544 height 738
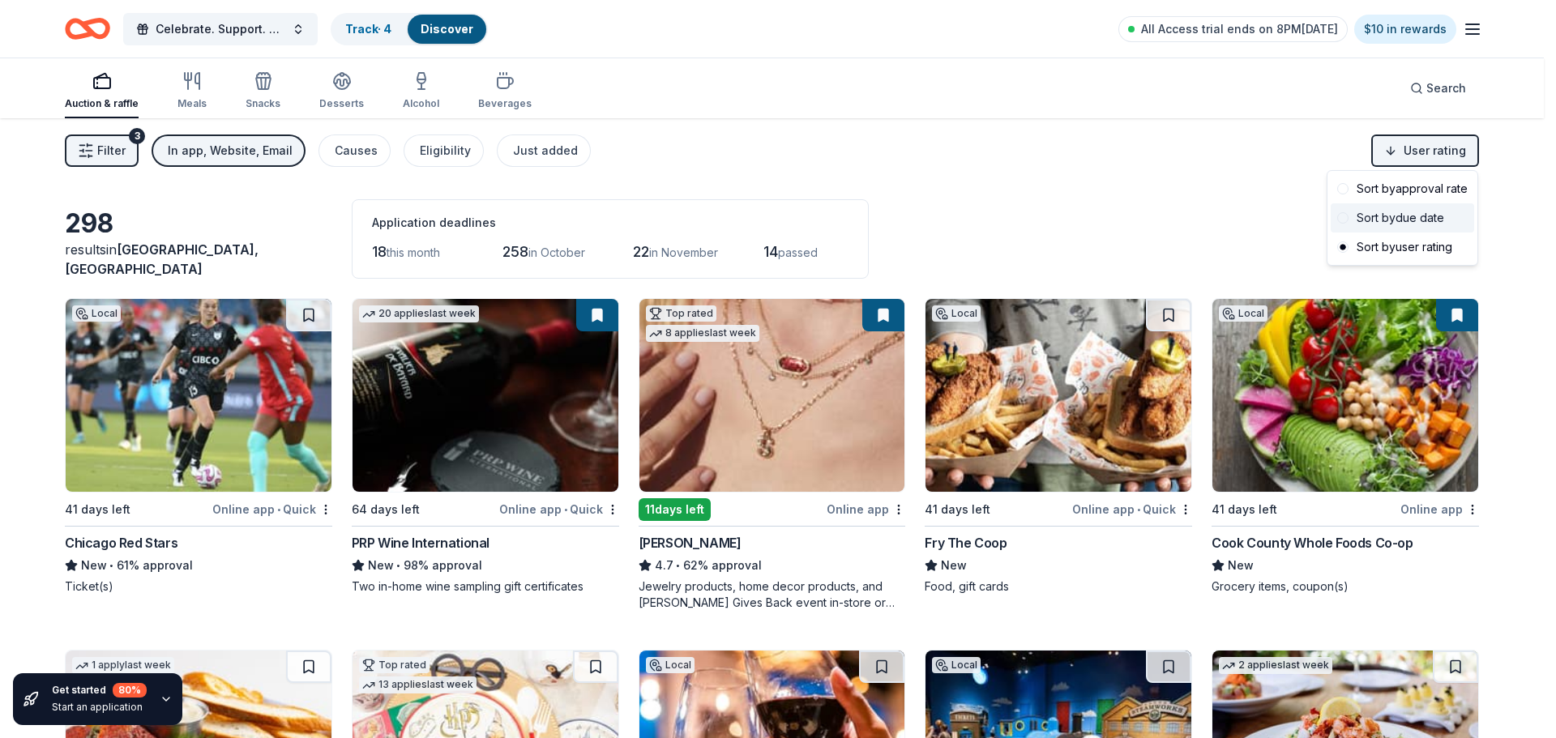
click at [1421, 216] on div "Sort by due date" at bounding box center [1402, 217] width 143 height 29
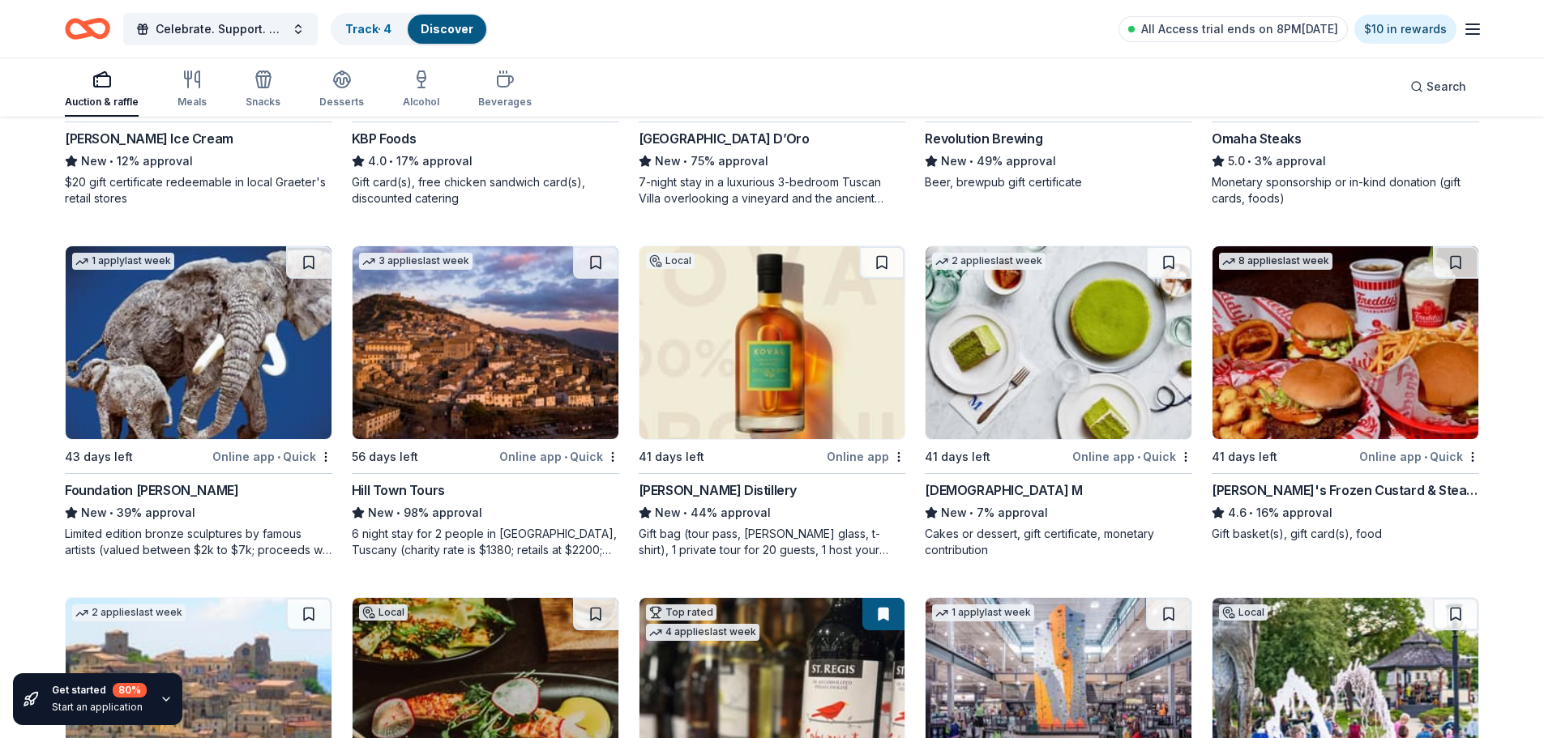
scroll to position [2149, 0]
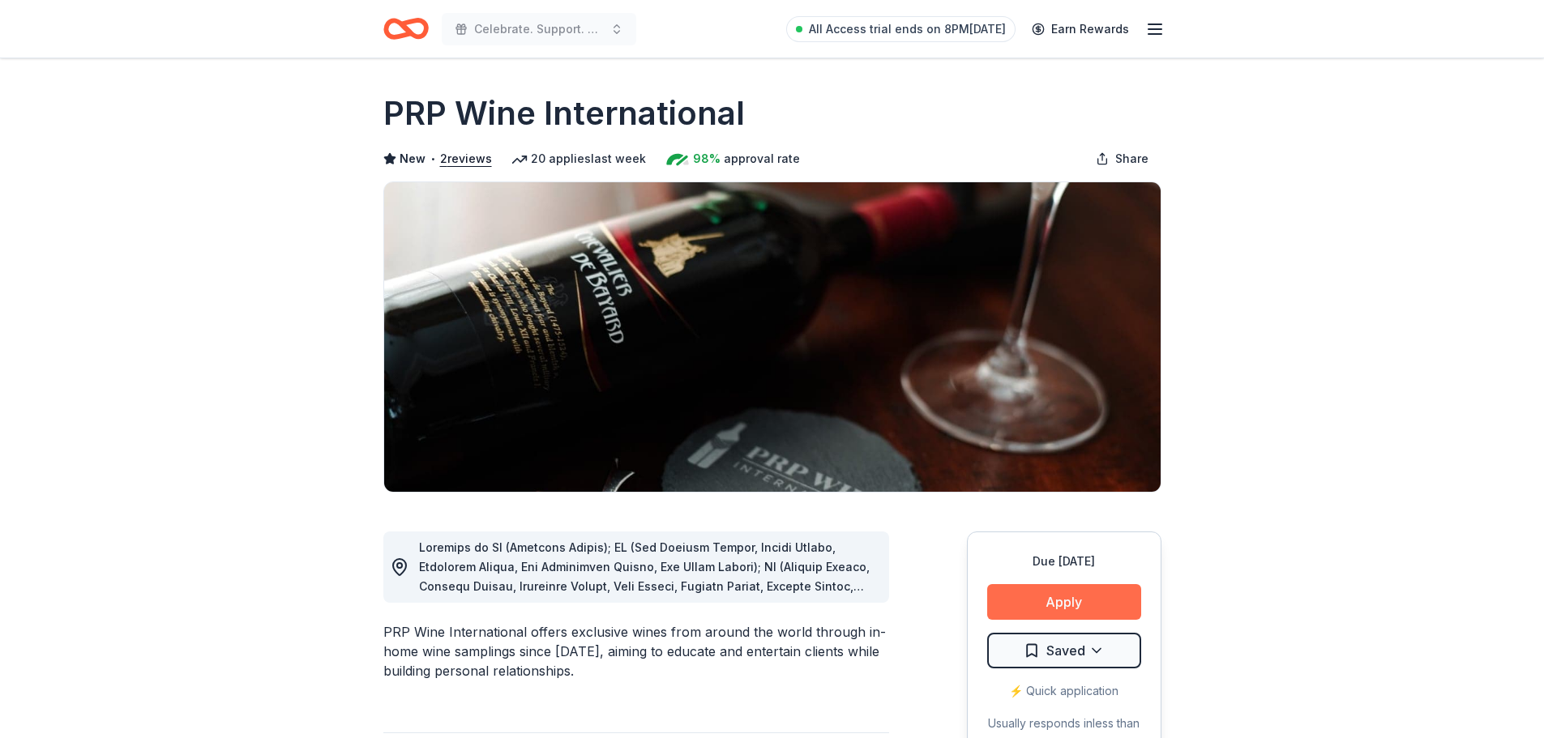
click at [1104, 603] on button "Apply" at bounding box center [1064, 602] width 154 height 36
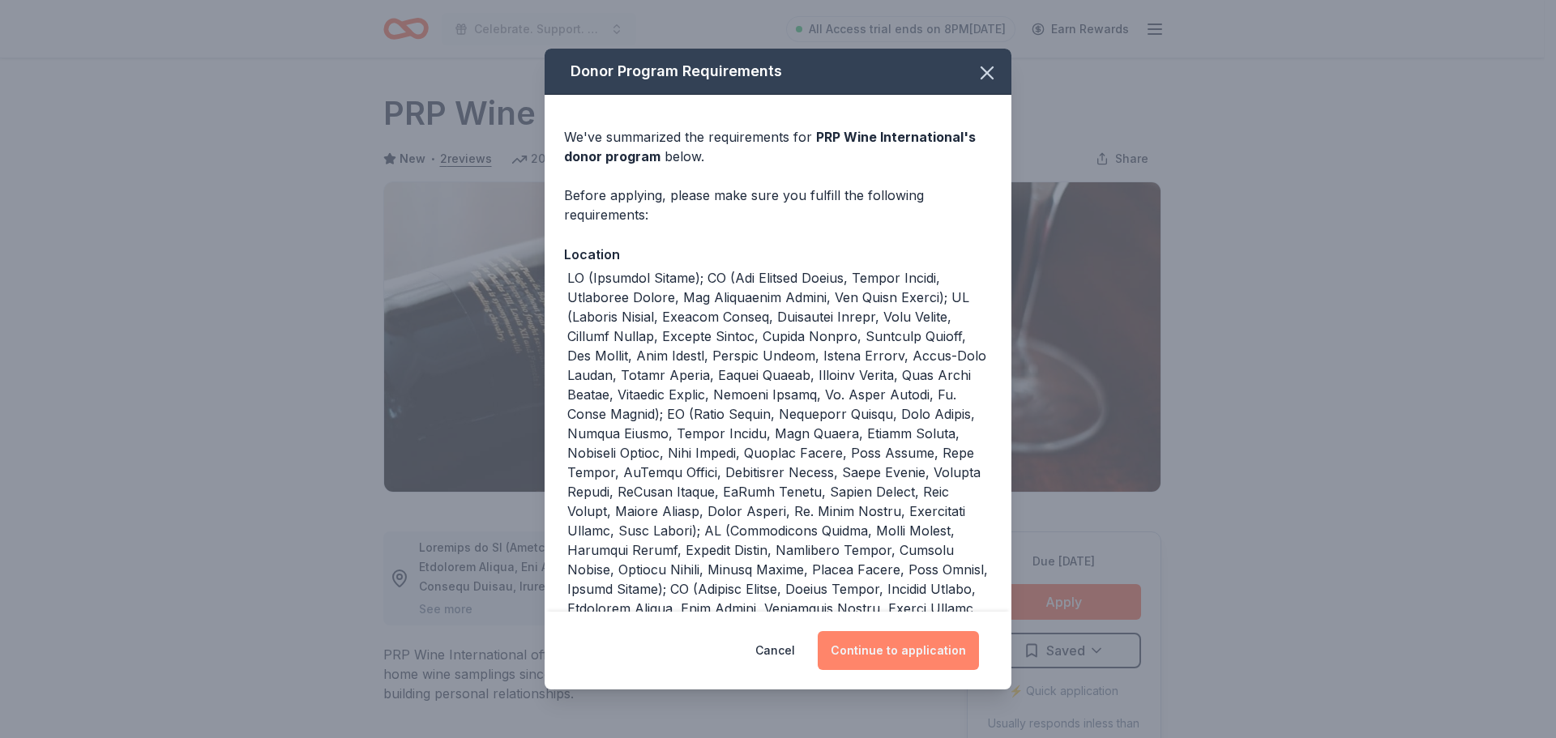
click at [881, 652] on button "Continue to application" at bounding box center [898, 650] width 161 height 39
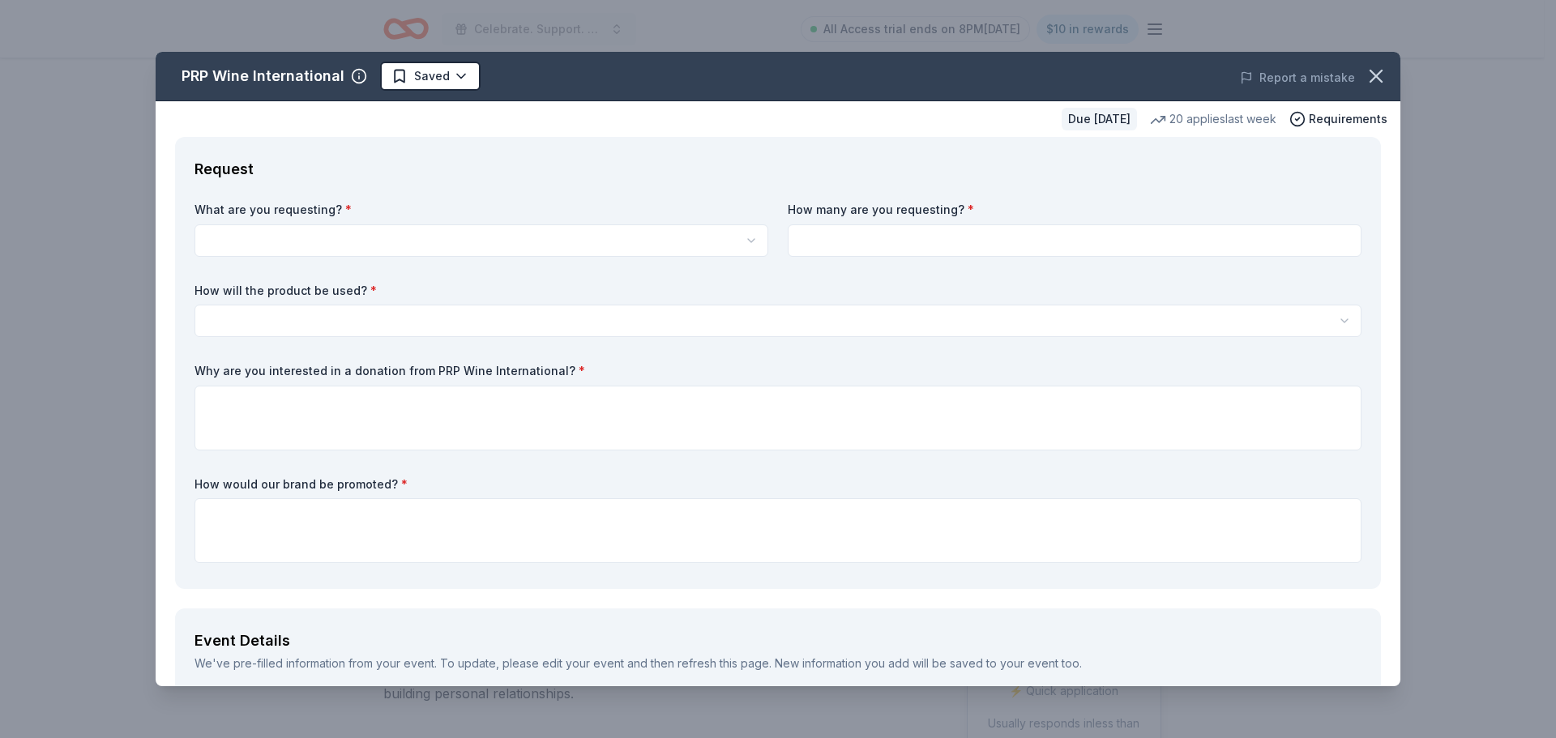
click at [481, 239] on html "Celebrate. Support. Benefit. – A C.S.B. Give-to-Win Event All Access trial ends…" at bounding box center [778, 369] width 1556 height 738
select select "Two in-home wine sampling gift certificates"
click at [1026, 237] on input at bounding box center [1075, 240] width 574 height 32
type input "1"
click at [451, 327] on html "Celebrate. Support. Benefit. – A C.S.B. Give-to-Win Event All Access trial ends…" at bounding box center [778, 369] width 1556 height 738
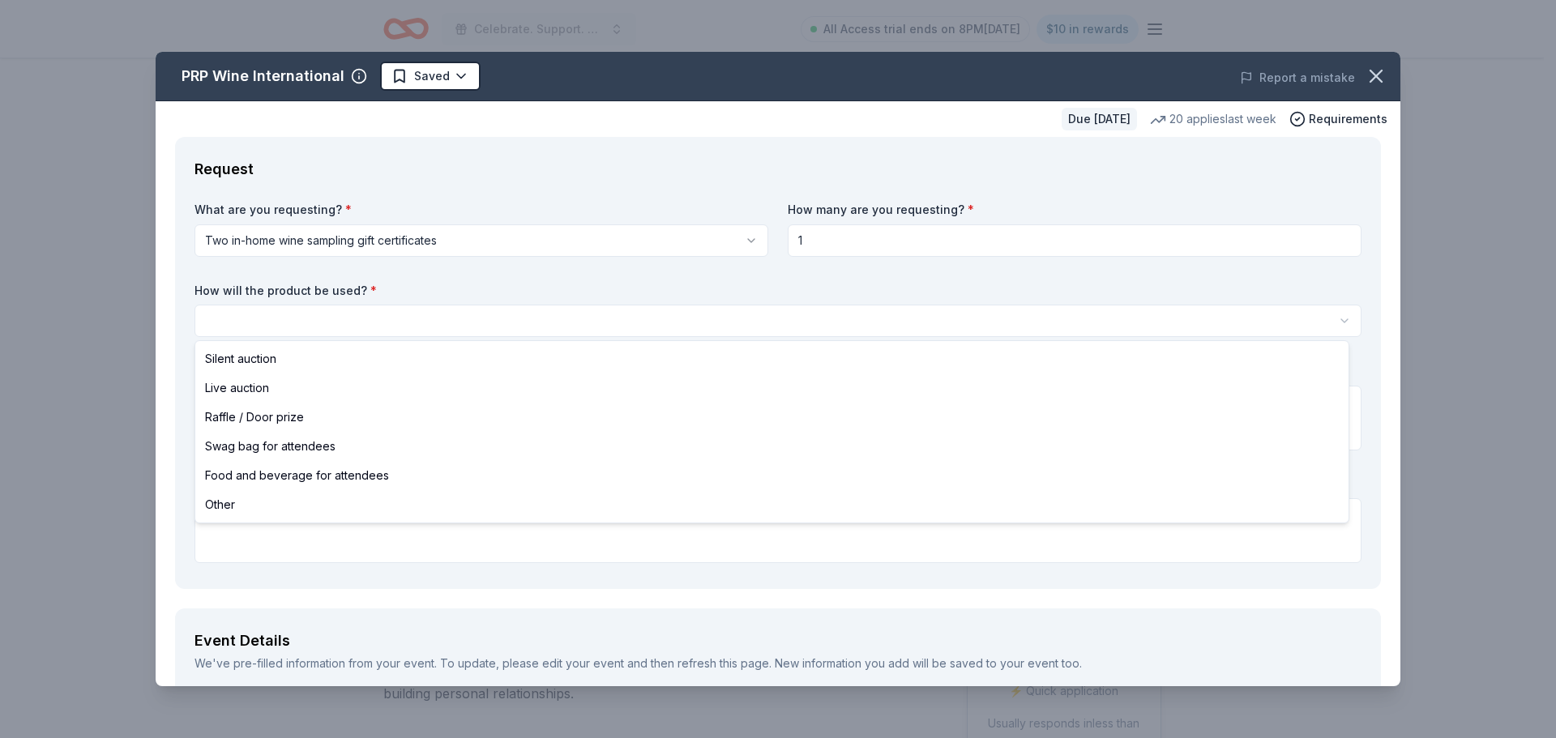
select select "raffleDoorPrize"
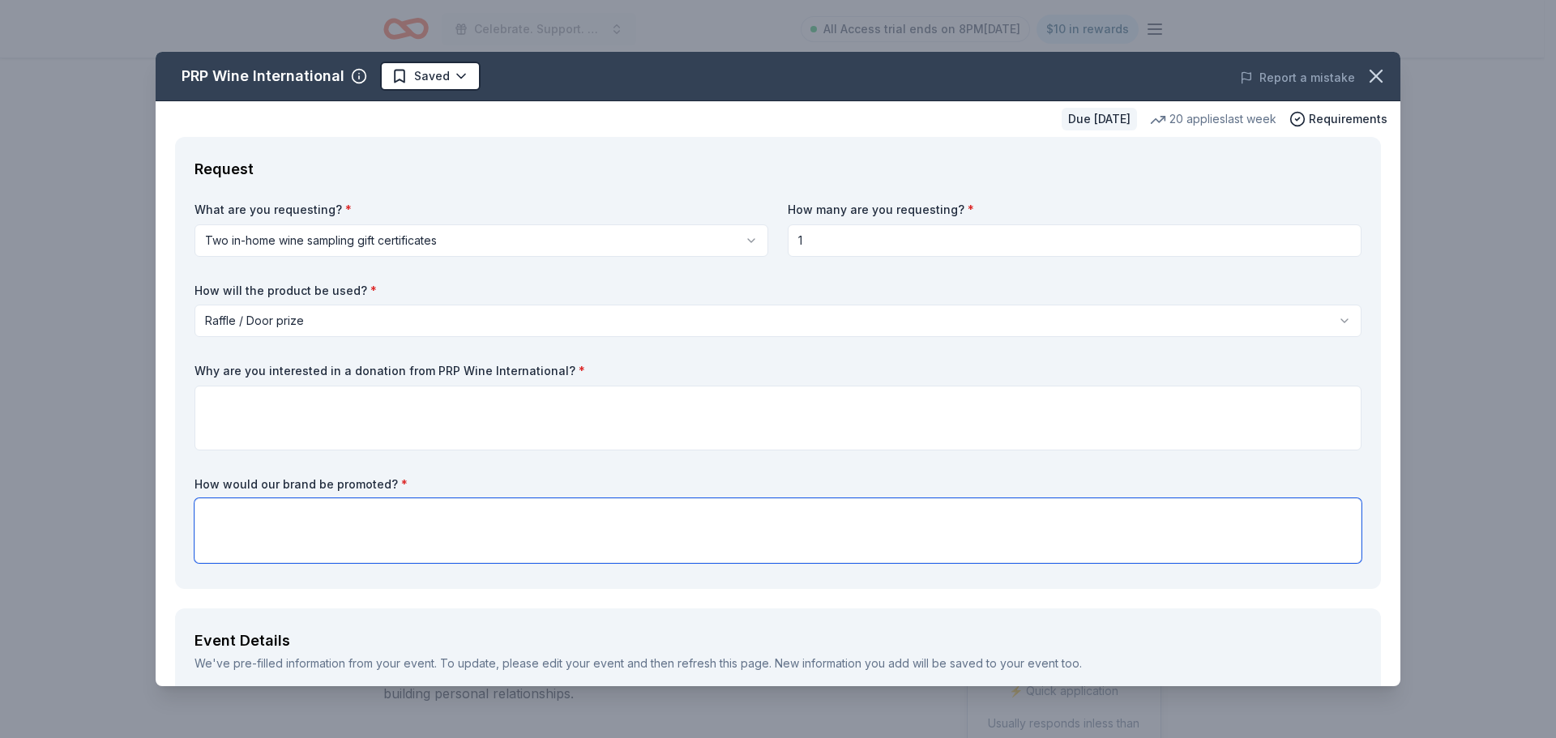
click at [284, 514] on textarea at bounding box center [777, 530] width 1167 height 65
paste textarea "We’ll feature your logo and highlight your support for community care on our ev…"
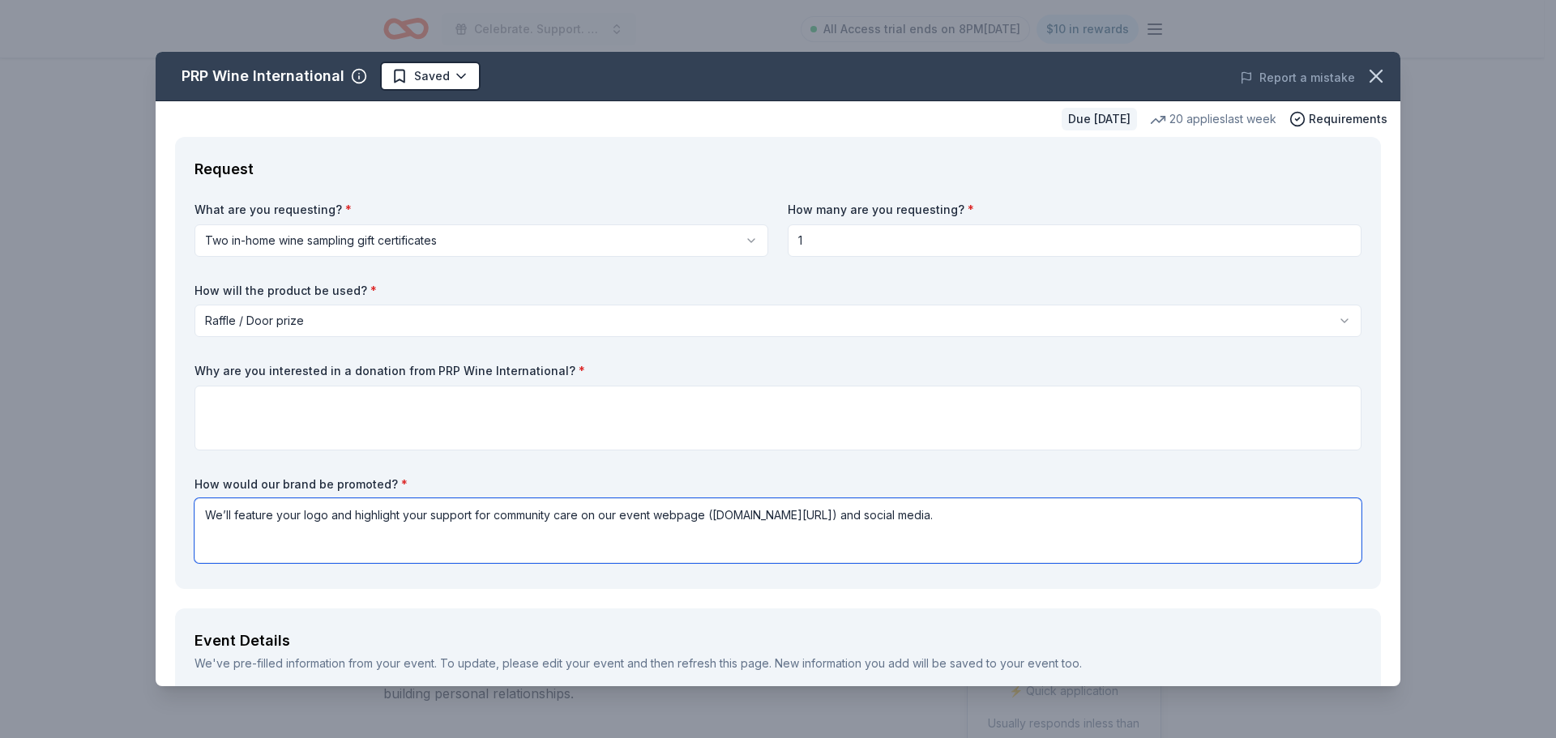
type textarea "We’ll feature your logo and highlight your support for community care on our ev…"
click at [301, 419] on textarea at bounding box center [777, 418] width 1167 height 65
paste textarea "The Chicago Spirit Brigade (CSB)’s virtual holiday raffle will run from Novembe…"
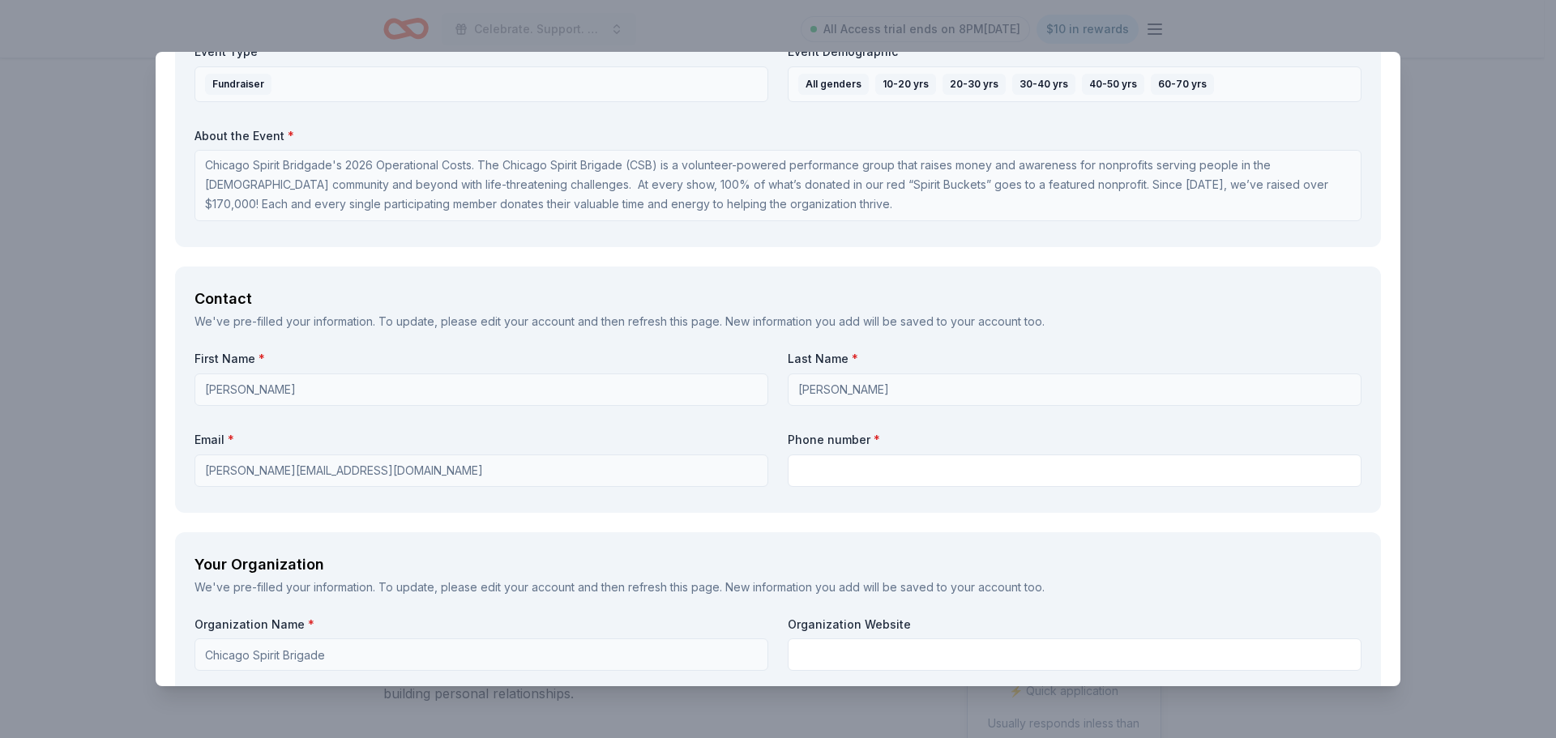
scroll to position [918, 0]
type textarea "The Chicago Spirit Brigade (CSB)’s virtual holiday raffle will run from Novembe…"
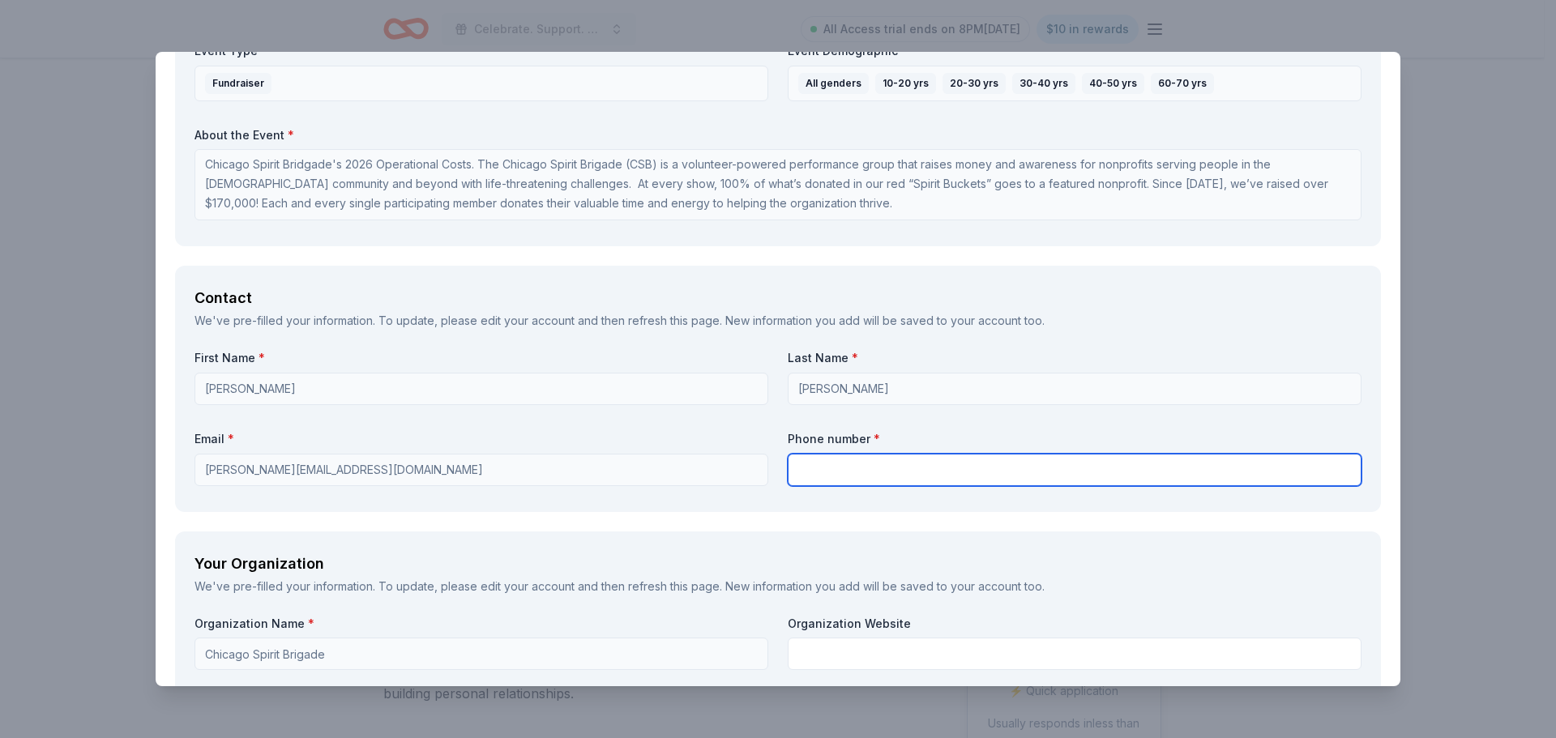
click at [905, 455] on input "text" at bounding box center [1075, 470] width 574 height 32
type input "6127476390"
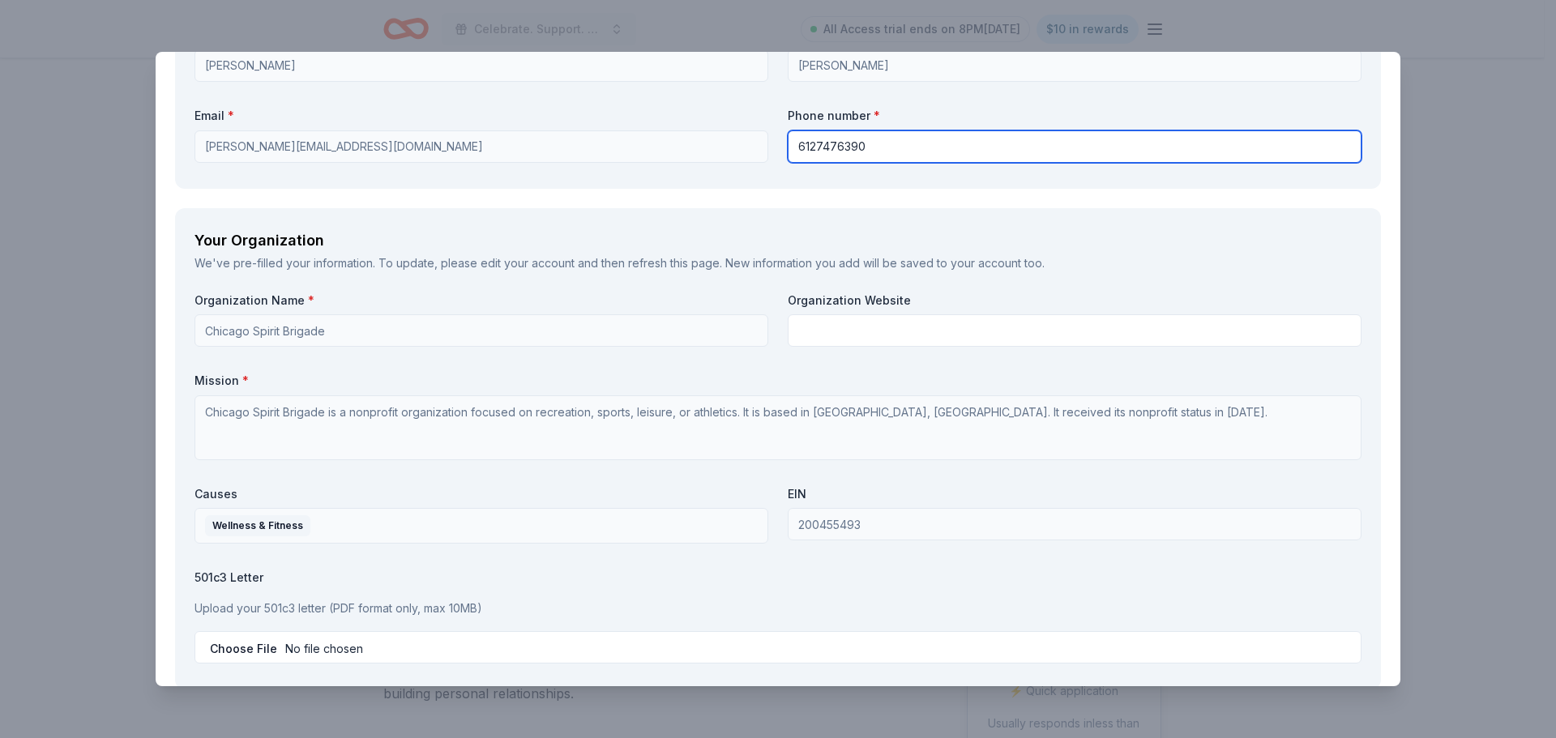
scroll to position [1242, 0]
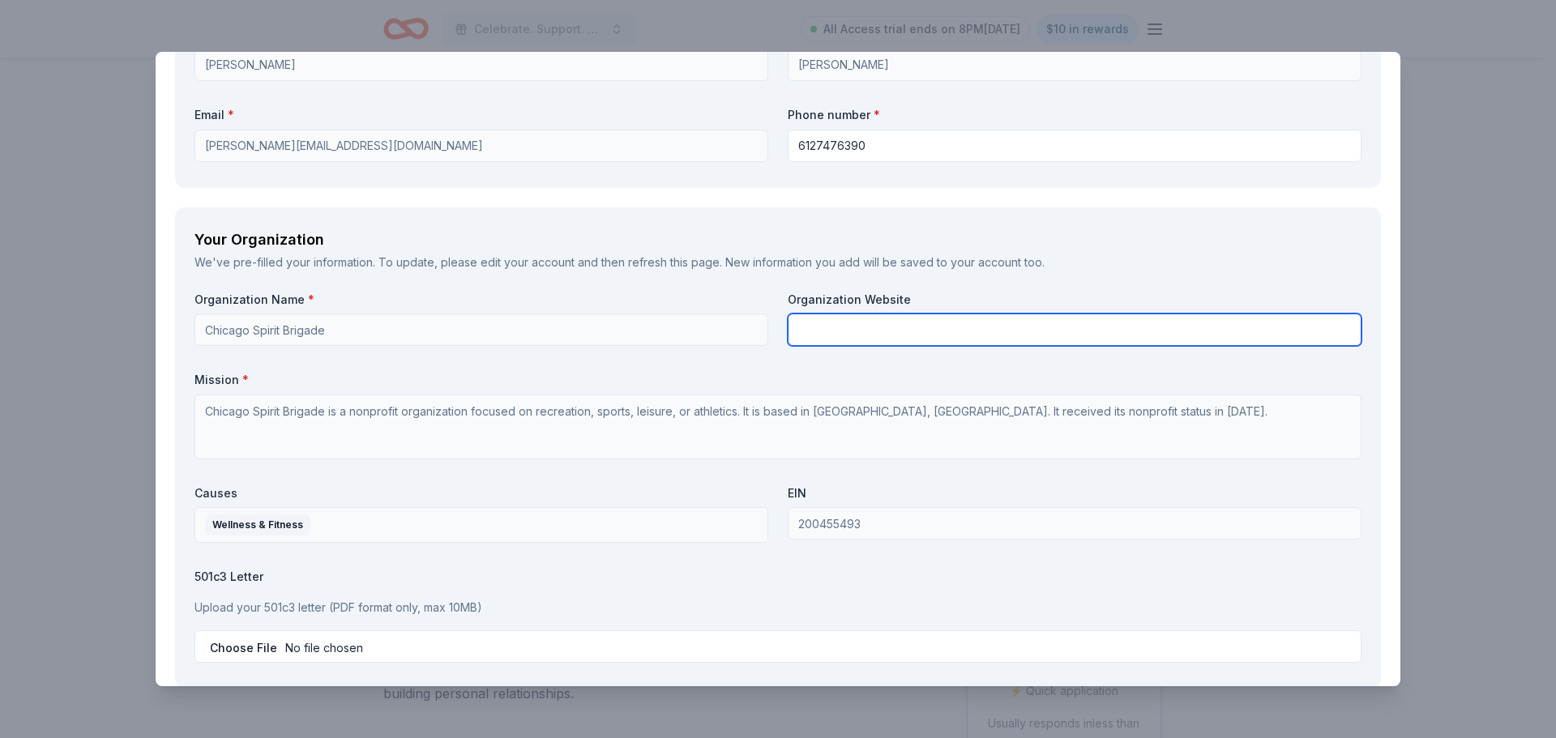
click at [946, 320] on input "text" at bounding box center [1075, 330] width 574 height 32
paste input "[URL][DOMAIN_NAME]"
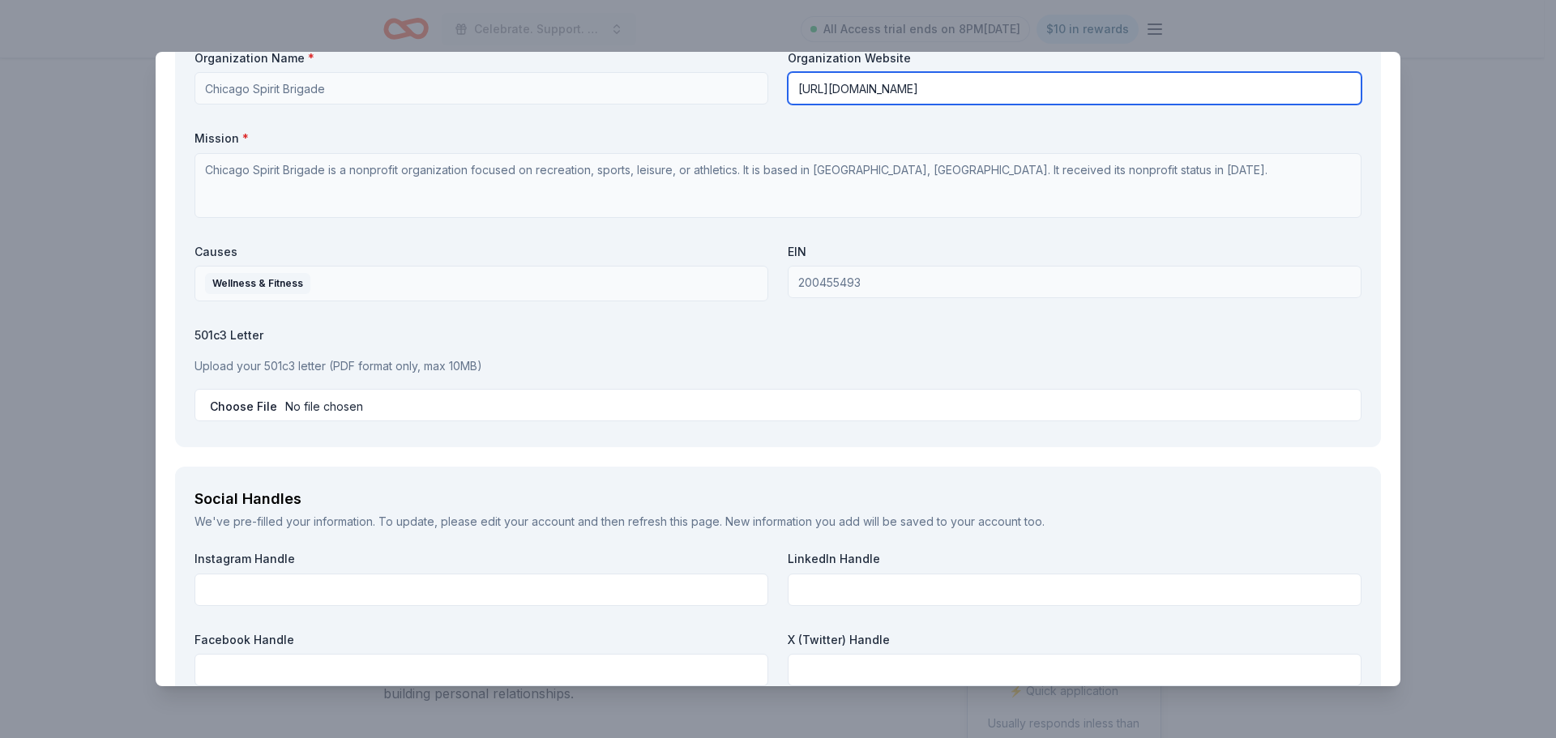
scroll to position [1485, 0]
type input "[URL][DOMAIN_NAME]"
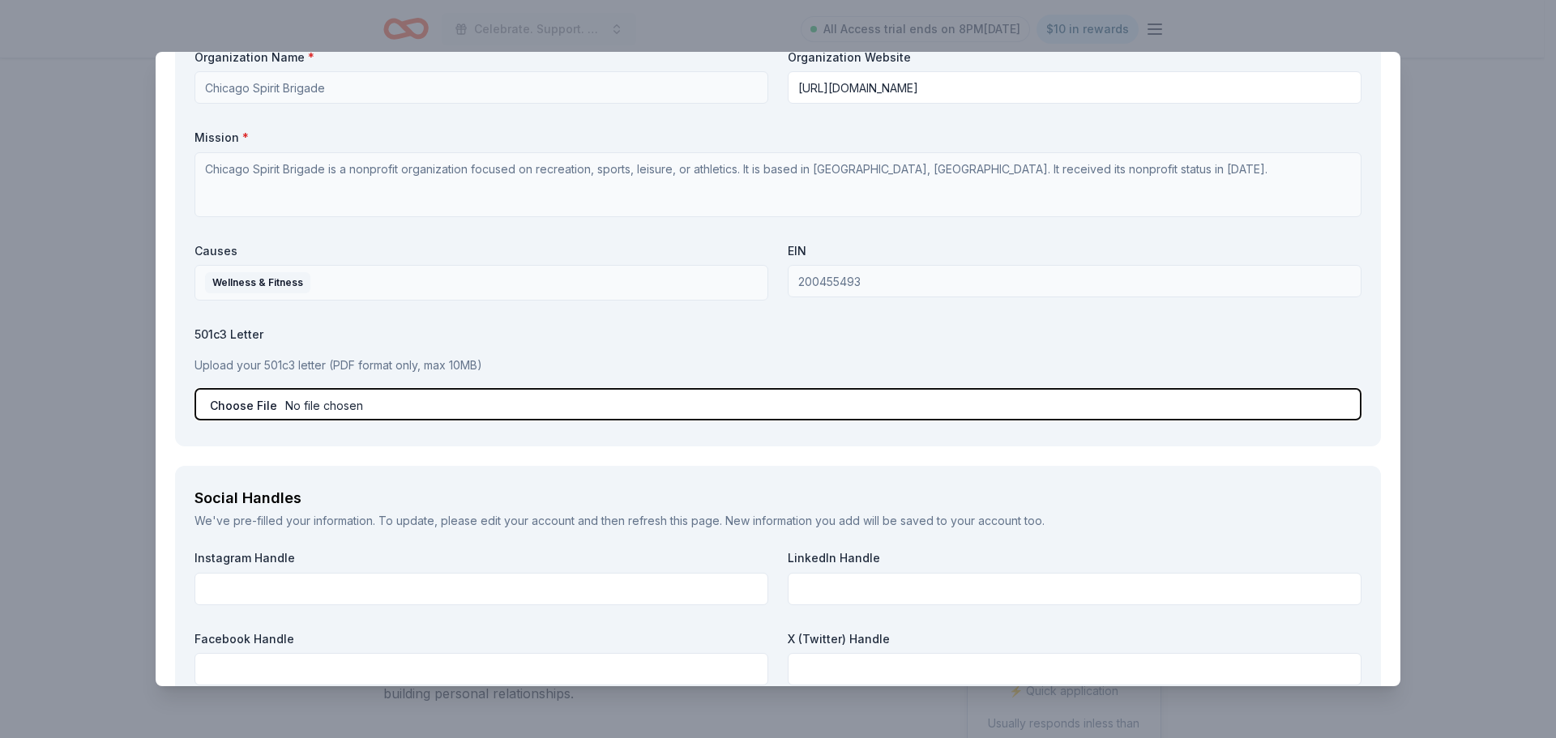
click at [266, 406] on input "file" at bounding box center [777, 404] width 1167 height 32
type input "C:\fakepath\FinalLetter_20-0455493_CHICAGOSPIRITBRIGADE_08102022_00.pdf"
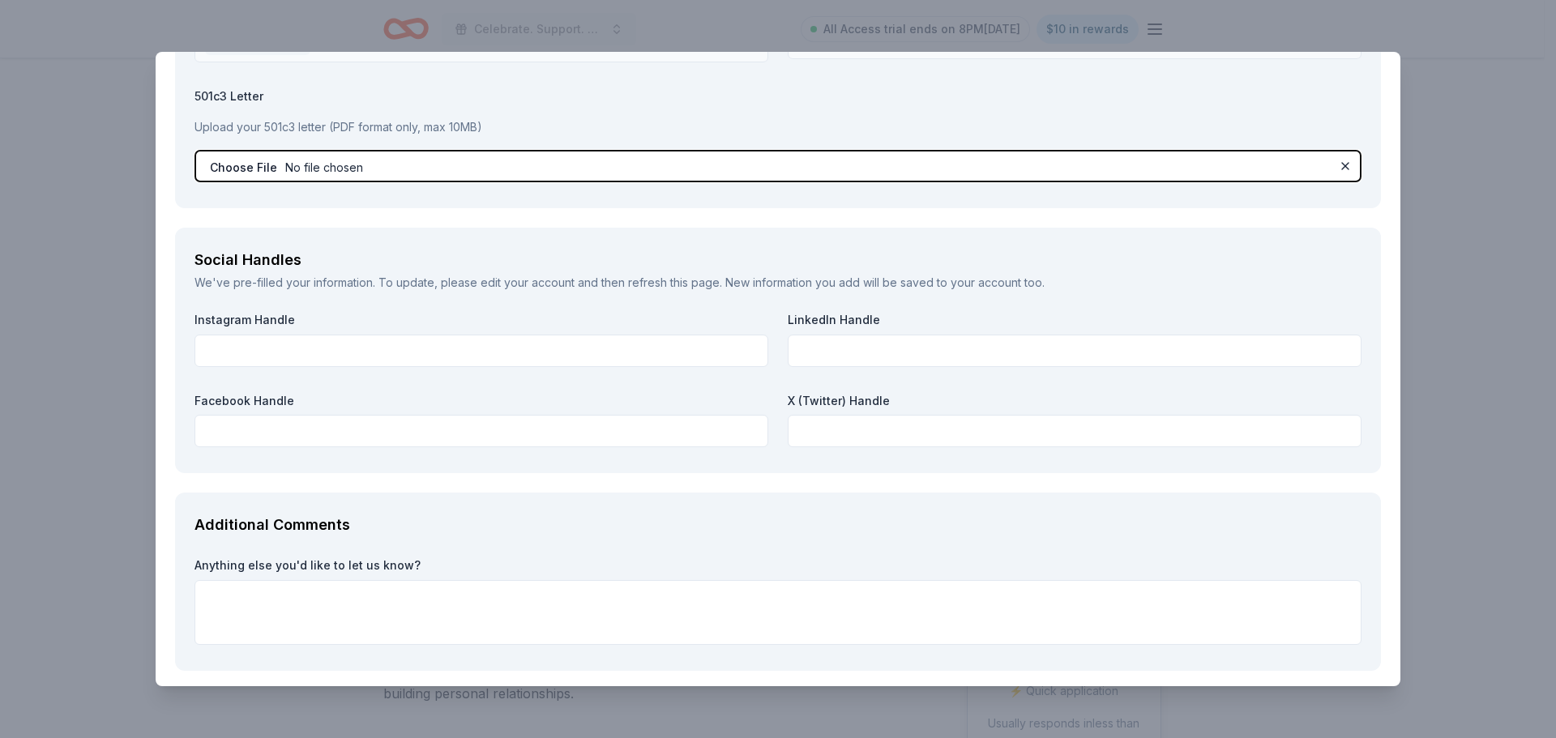
scroll to position [1724, 0]
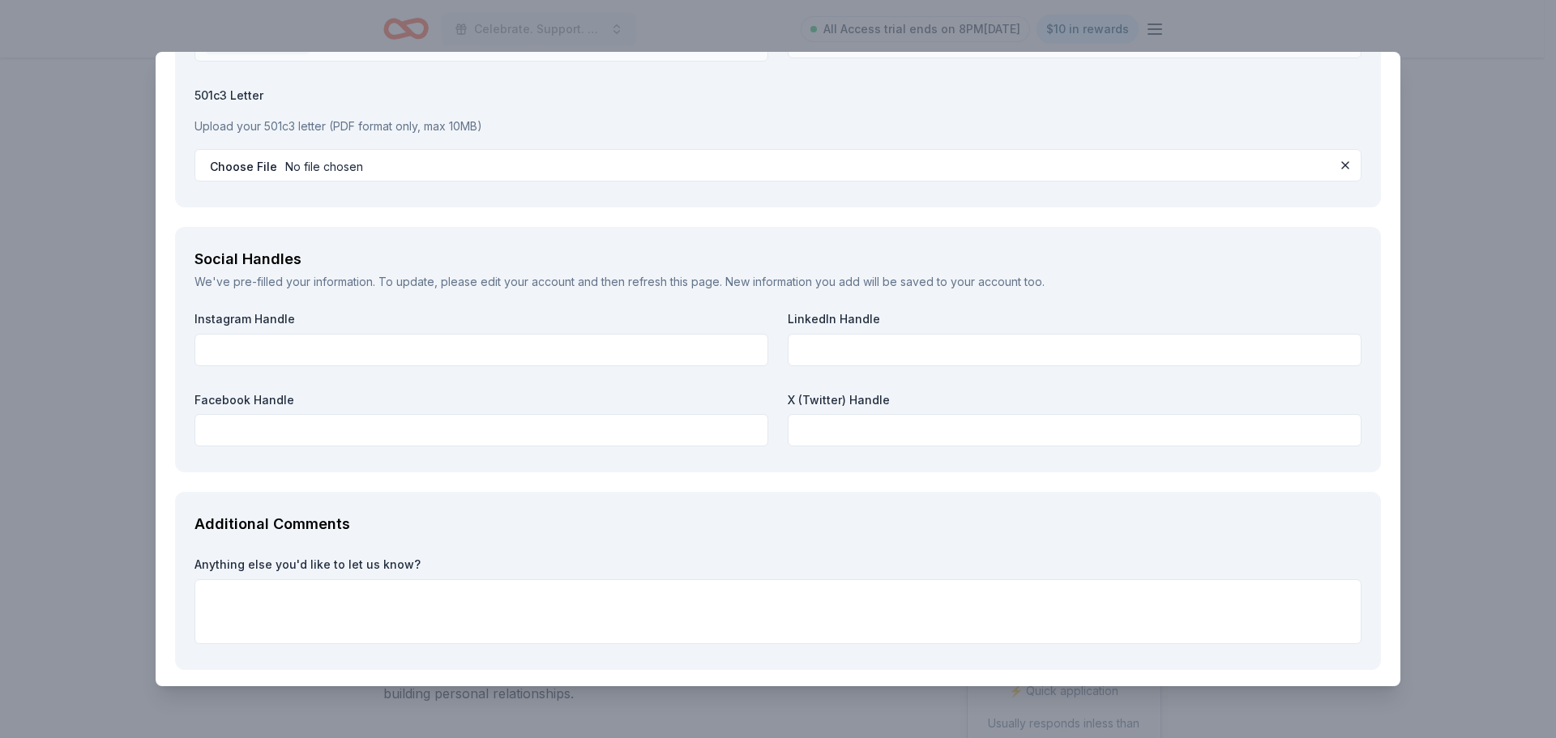
click at [393, 330] on div "Instagram Handle" at bounding box center [481, 338] width 574 height 55
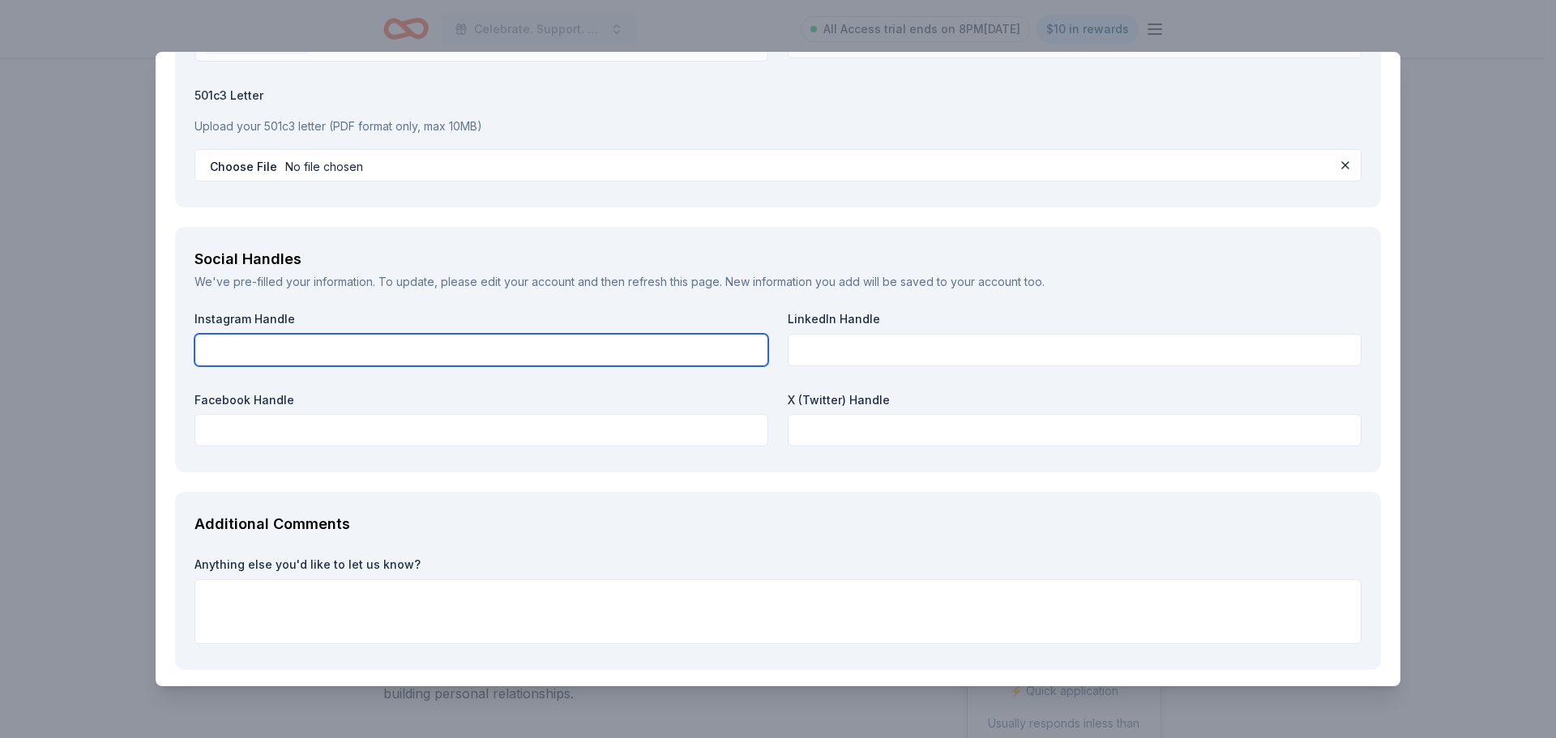
click at [379, 342] on input "text" at bounding box center [481, 350] width 574 height 32
paste input "chicagospiritbrigade/"
click at [205, 348] on input "chicagospiritbrigade/" at bounding box center [481, 350] width 574 height 32
click at [387, 348] on input "@chicagospiritbrigade/" at bounding box center [481, 350] width 574 height 32
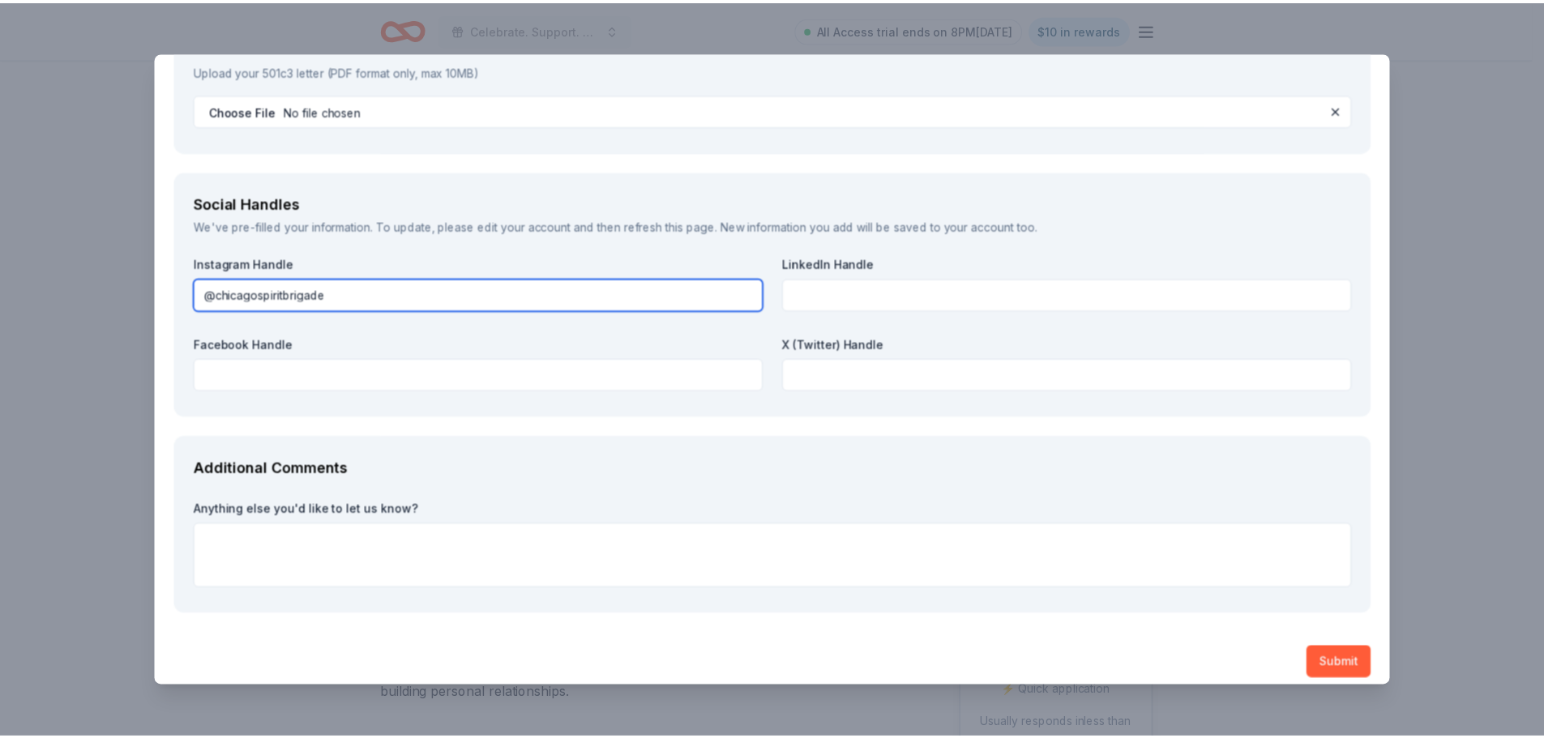
scroll to position [1792, 0]
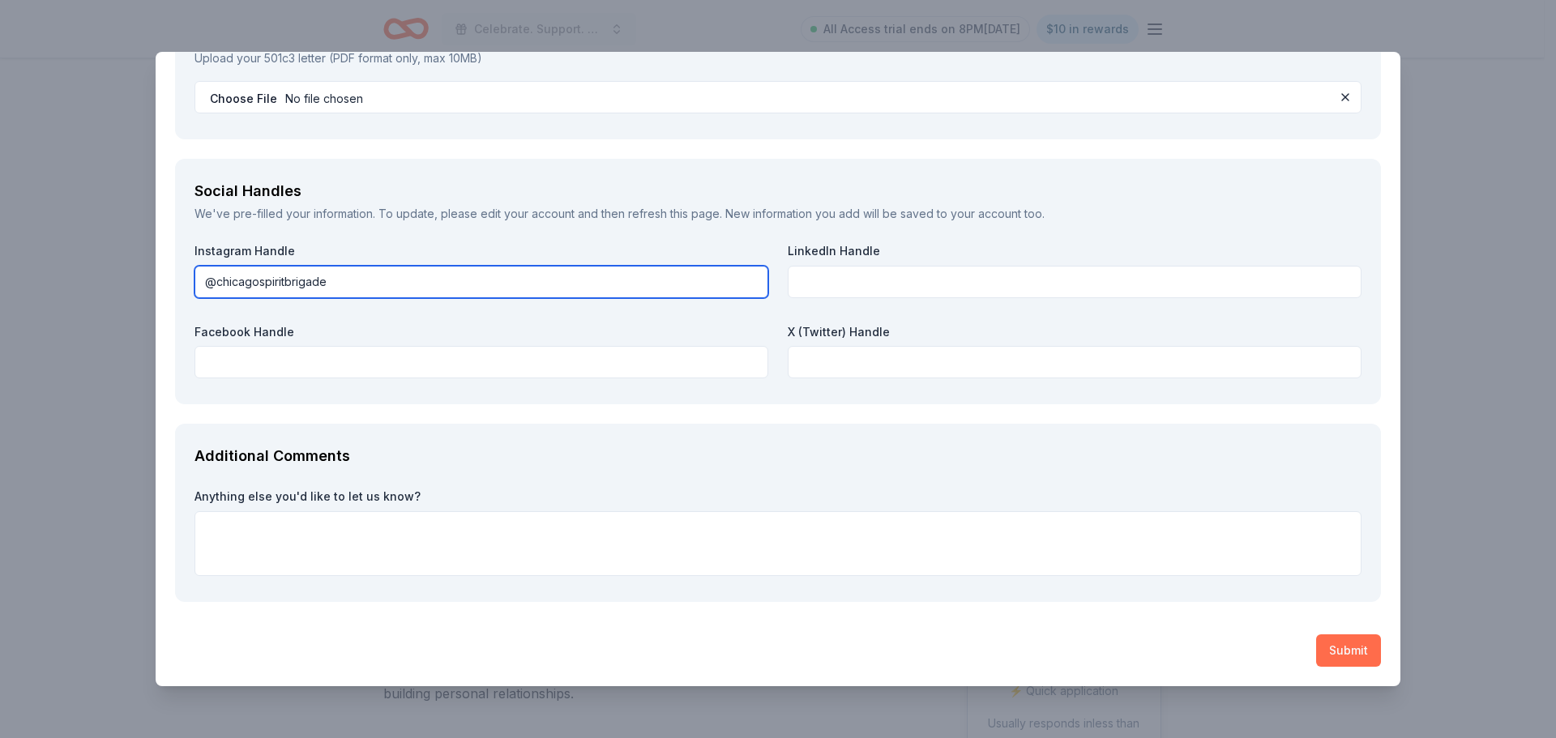
type input "@chicagospiritbrigade"
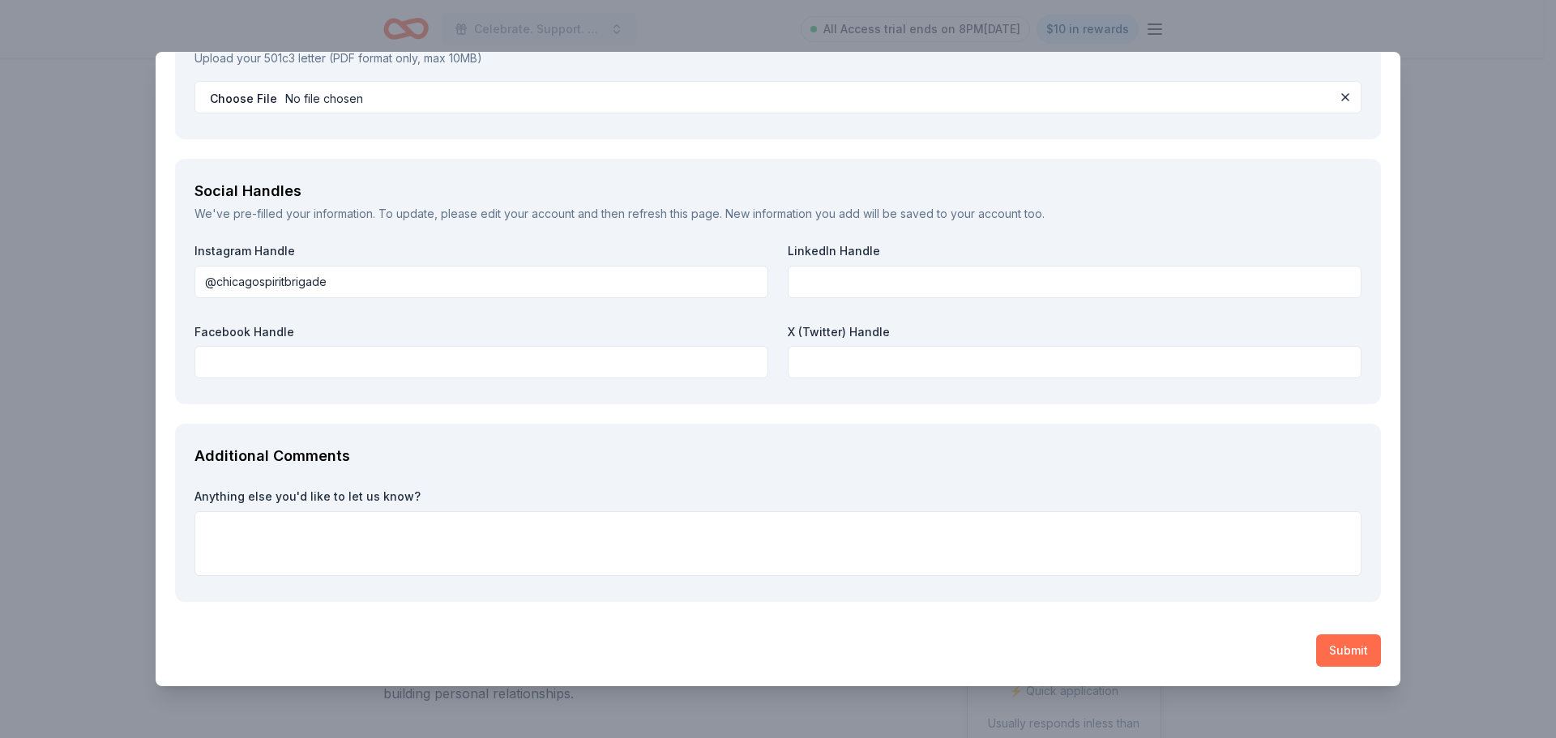
click at [1321, 643] on button "Submit" at bounding box center [1348, 650] width 65 height 32
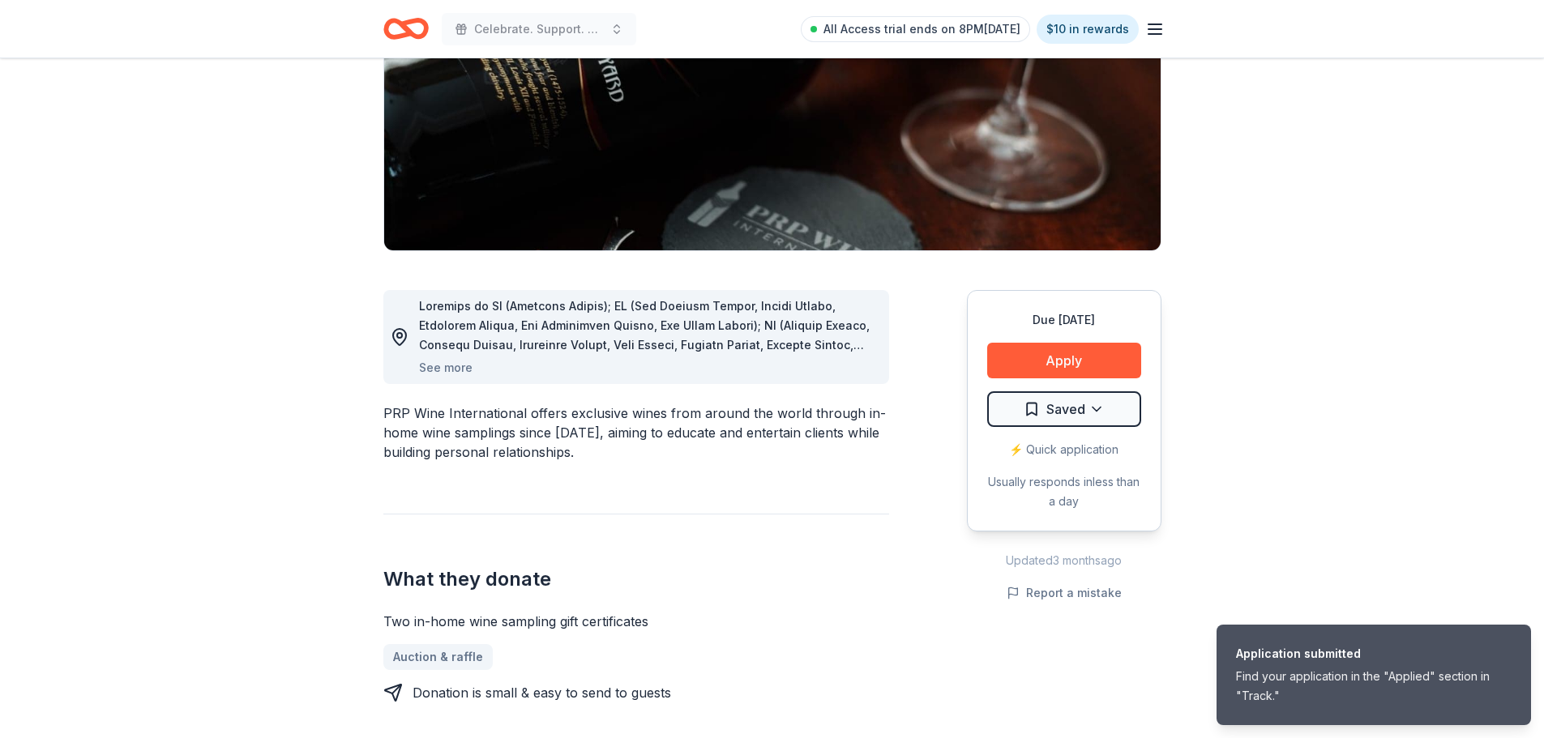
scroll to position [243, 0]
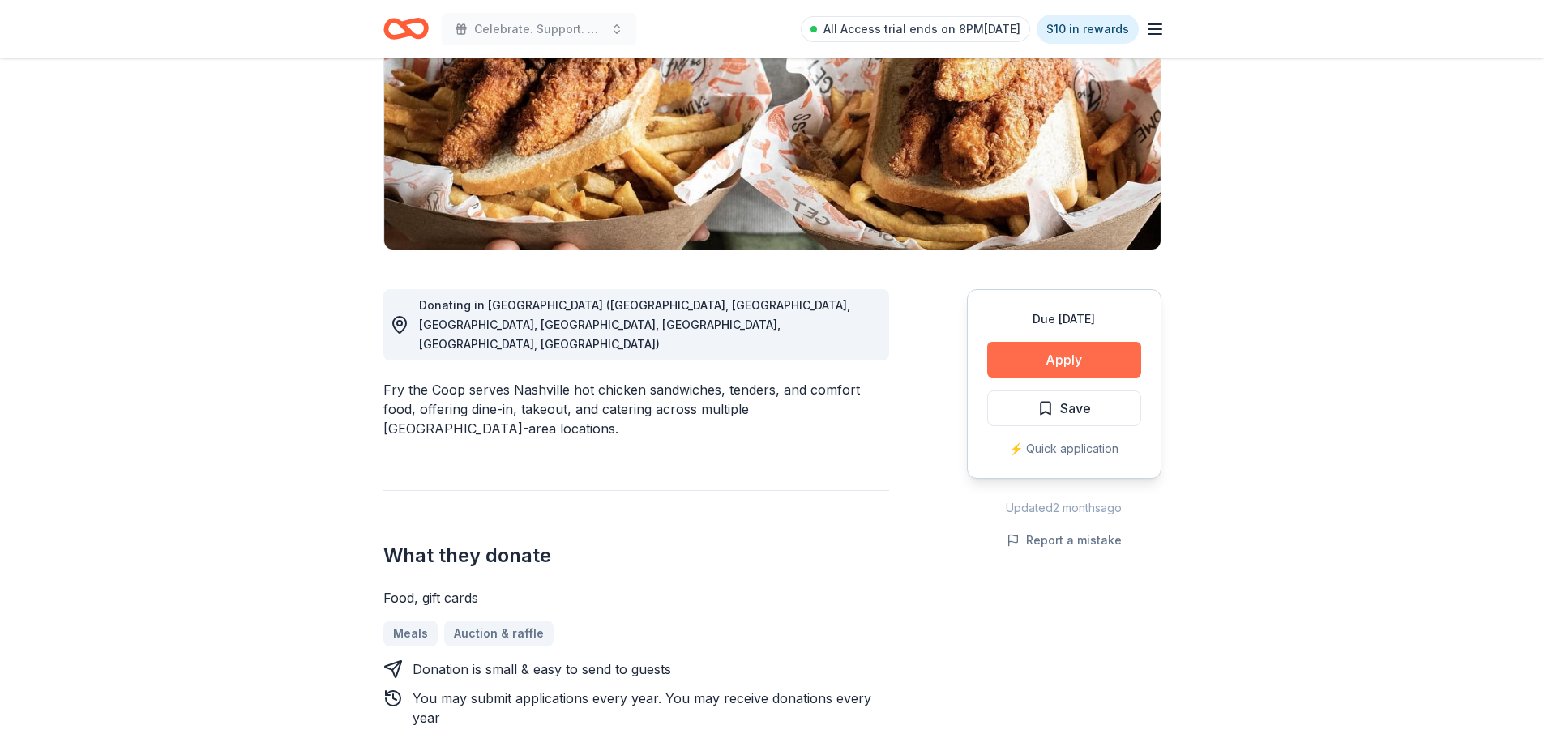
scroll to position [243, 0]
click at [1077, 358] on button "Apply" at bounding box center [1064, 359] width 154 height 36
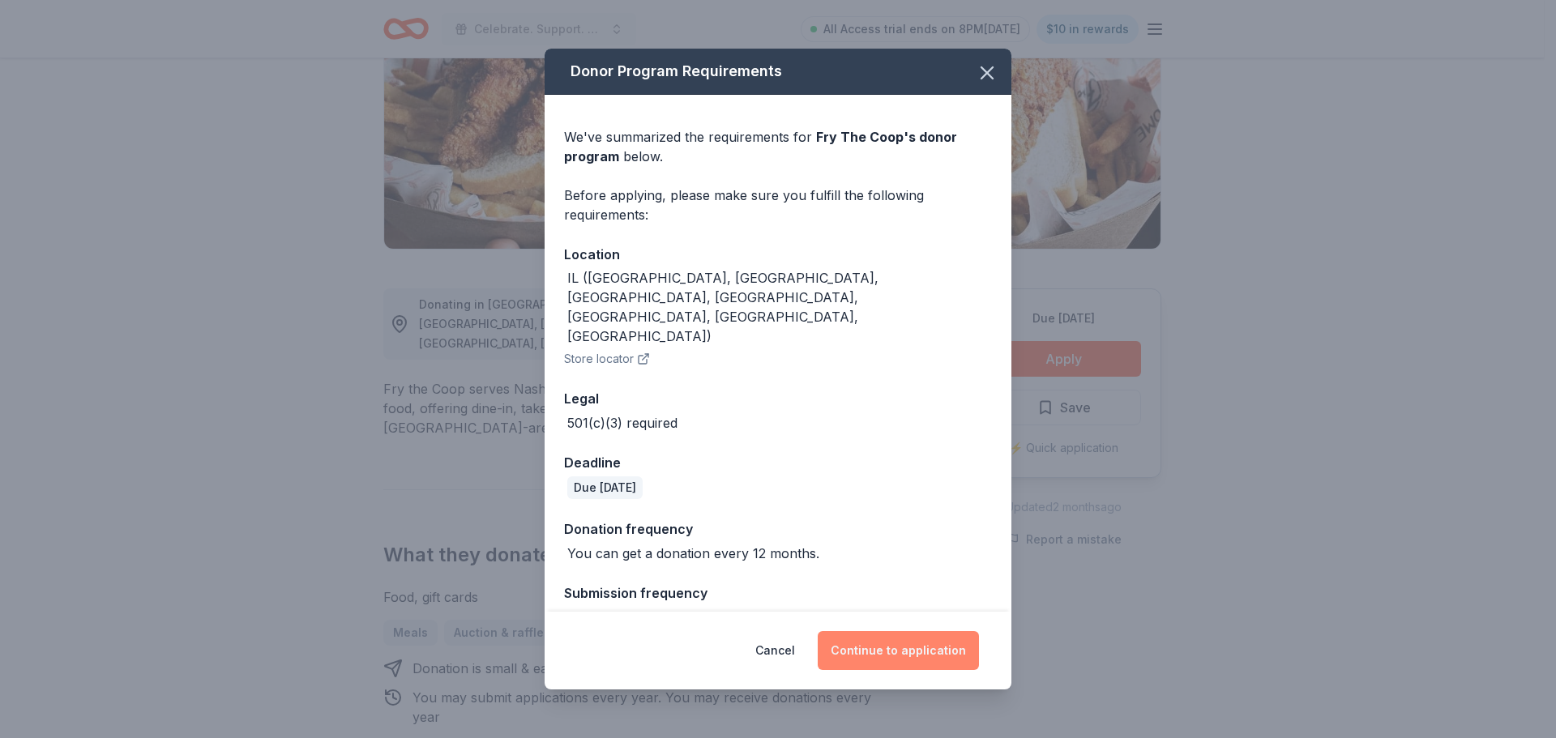
click at [895, 641] on button "Continue to application" at bounding box center [898, 650] width 161 height 39
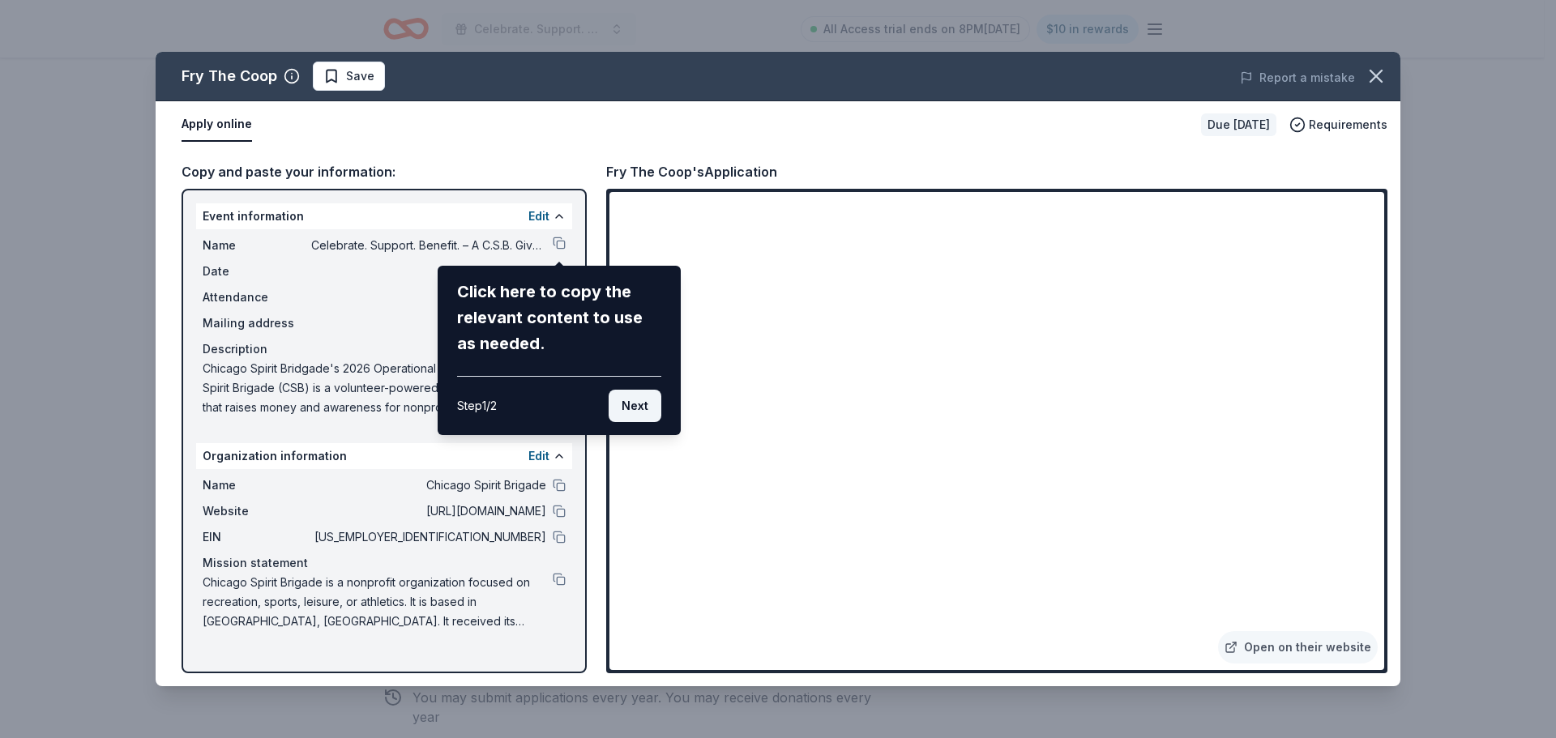
click at [639, 411] on button "Next" at bounding box center [635, 406] width 53 height 32
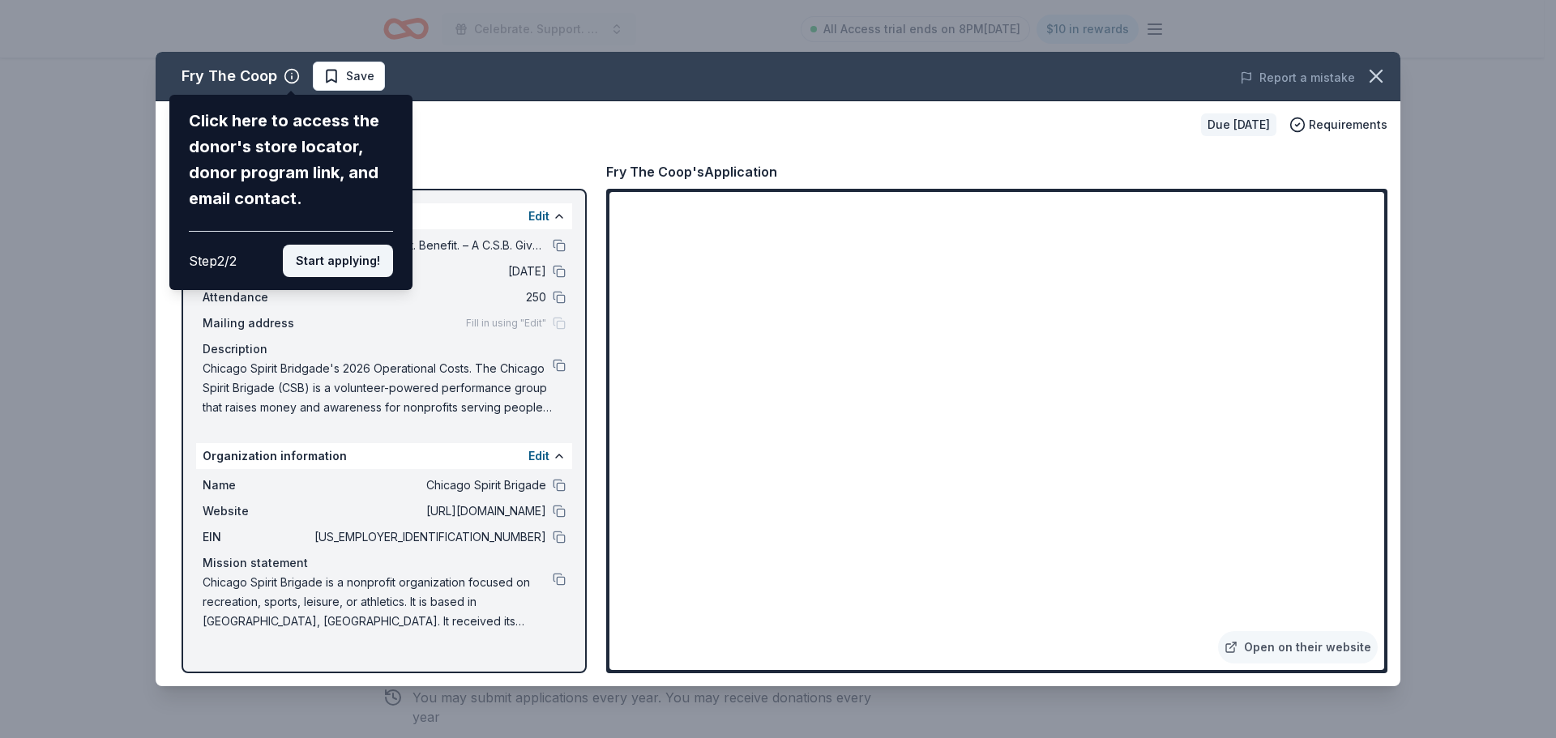
click at [351, 252] on button "Start applying!" at bounding box center [338, 261] width 110 height 32
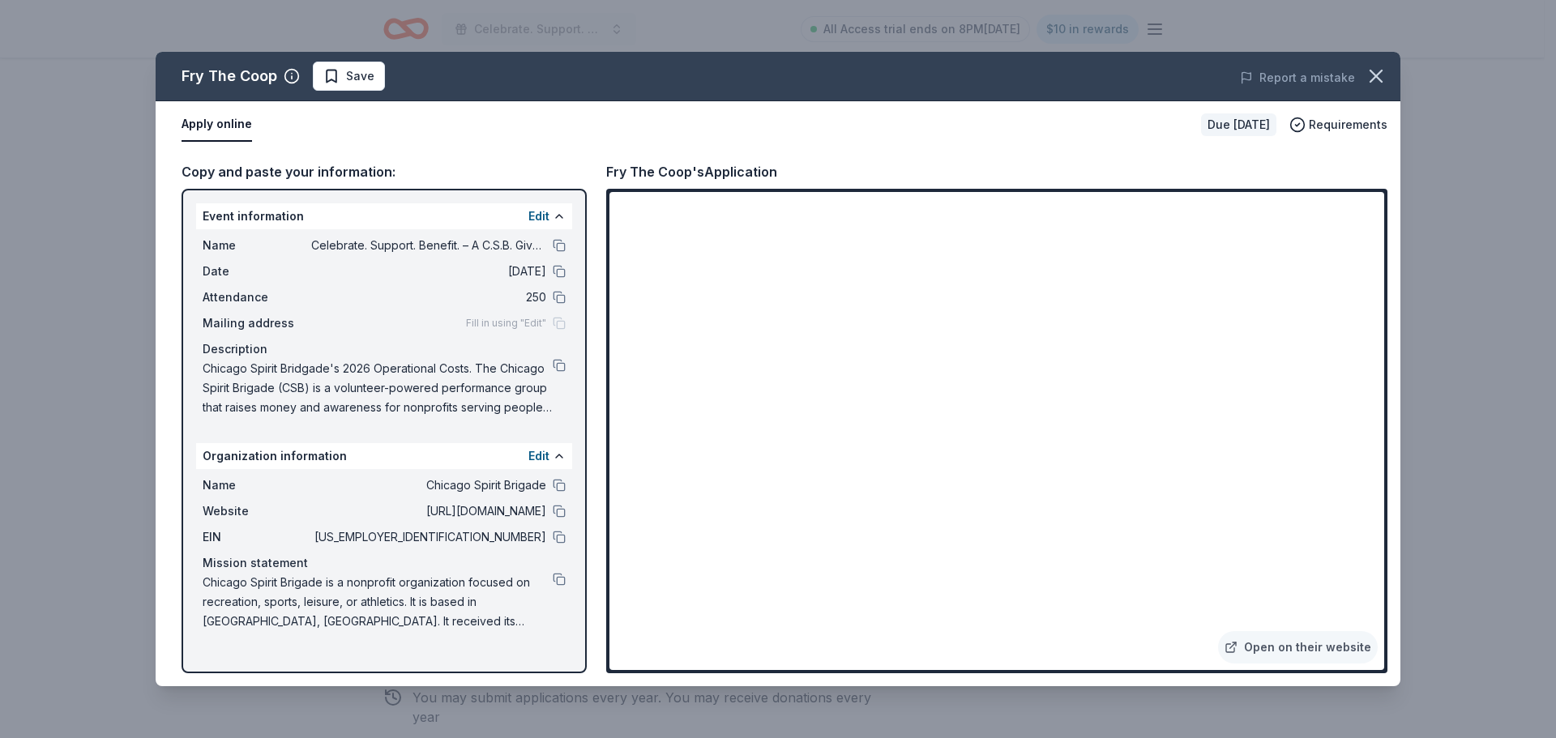
click at [1222, 250] on div "Fry The Coop Save Report a mistake Apply online Due in 41 days Requirements Cop…" at bounding box center [778, 369] width 1245 height 634
click at [1215, 244] on div "Fry The Coop Save Report a mistake Apply online Due in 41 days Requirements Cop…" at bounding box center [778, 369] width 1245 height 634
click at [1222, 250] on div "Fry The Coop Save Report a mistake Apply online Due in 41 days Requirements Cop…" at bounding box center [778, 369] width 1245 height 634
click at [1220, 244] on div "Fry The Coop Save Report a mistake Apply online Due in 41 days Requirements Cop…" at bounding box center [778, 369] width 1245 height 634
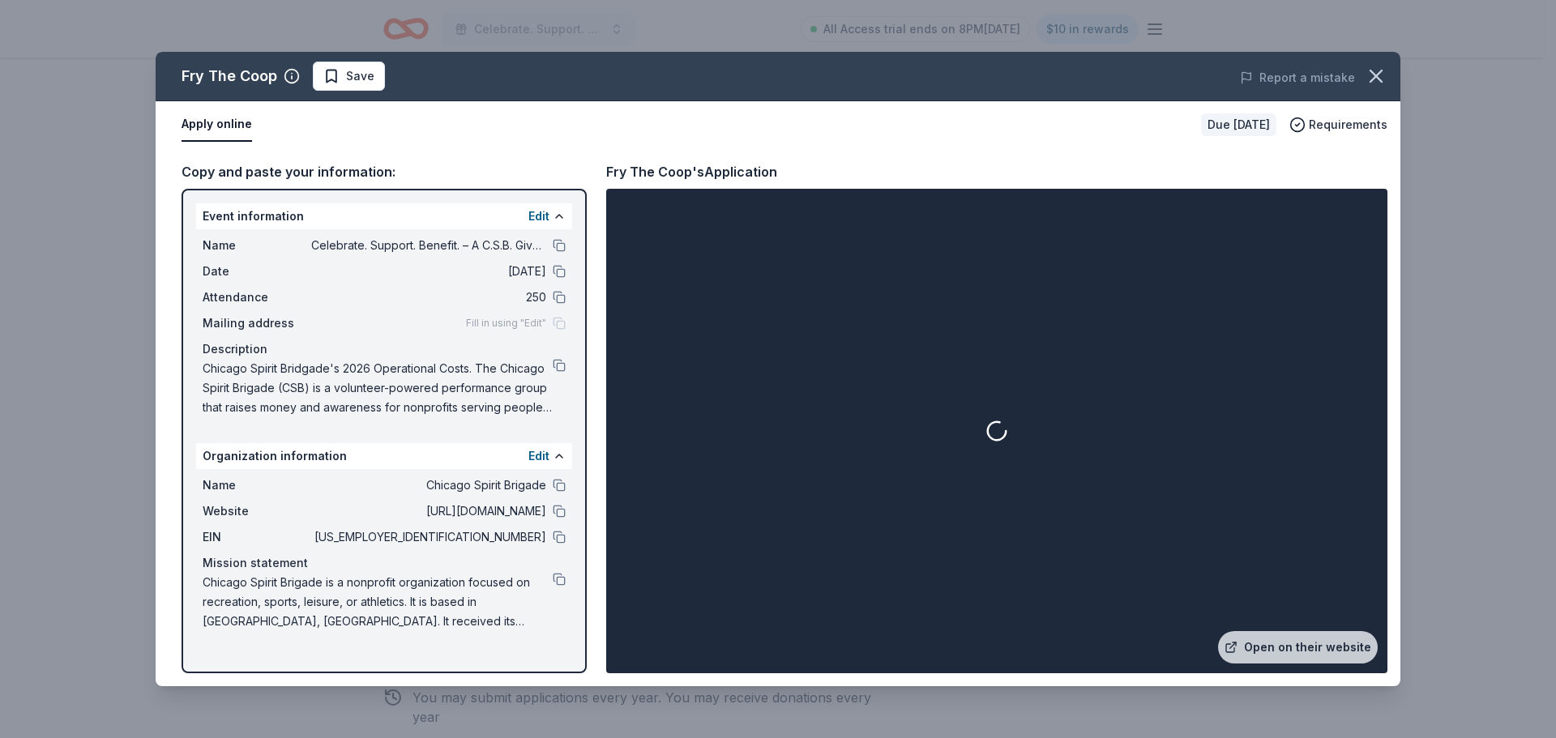
click at [1224, 245] on div at bounding box center [996, 431] width 775 height 478
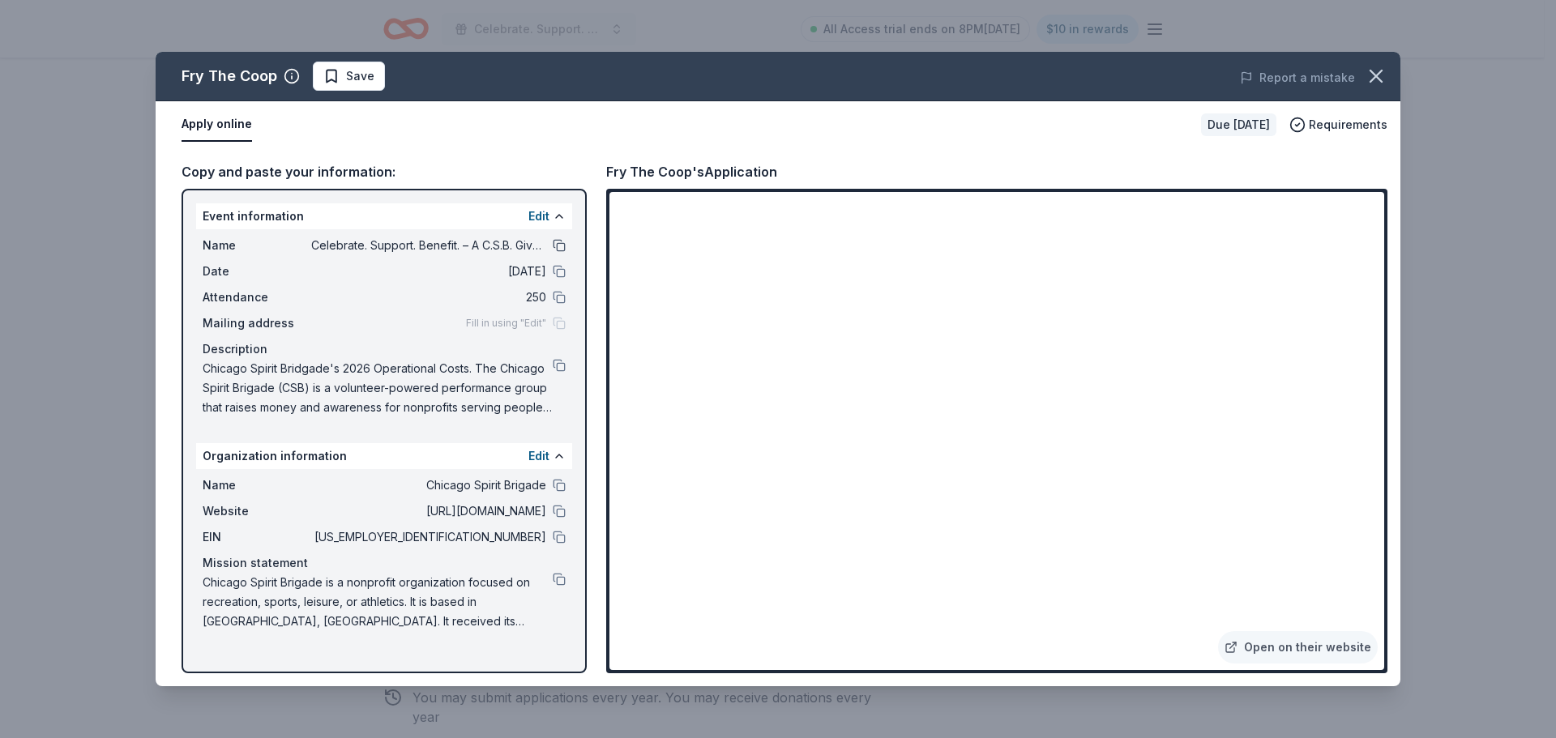
click at [553, 241] on button at bounding box center [559, 245] width 13 height 13
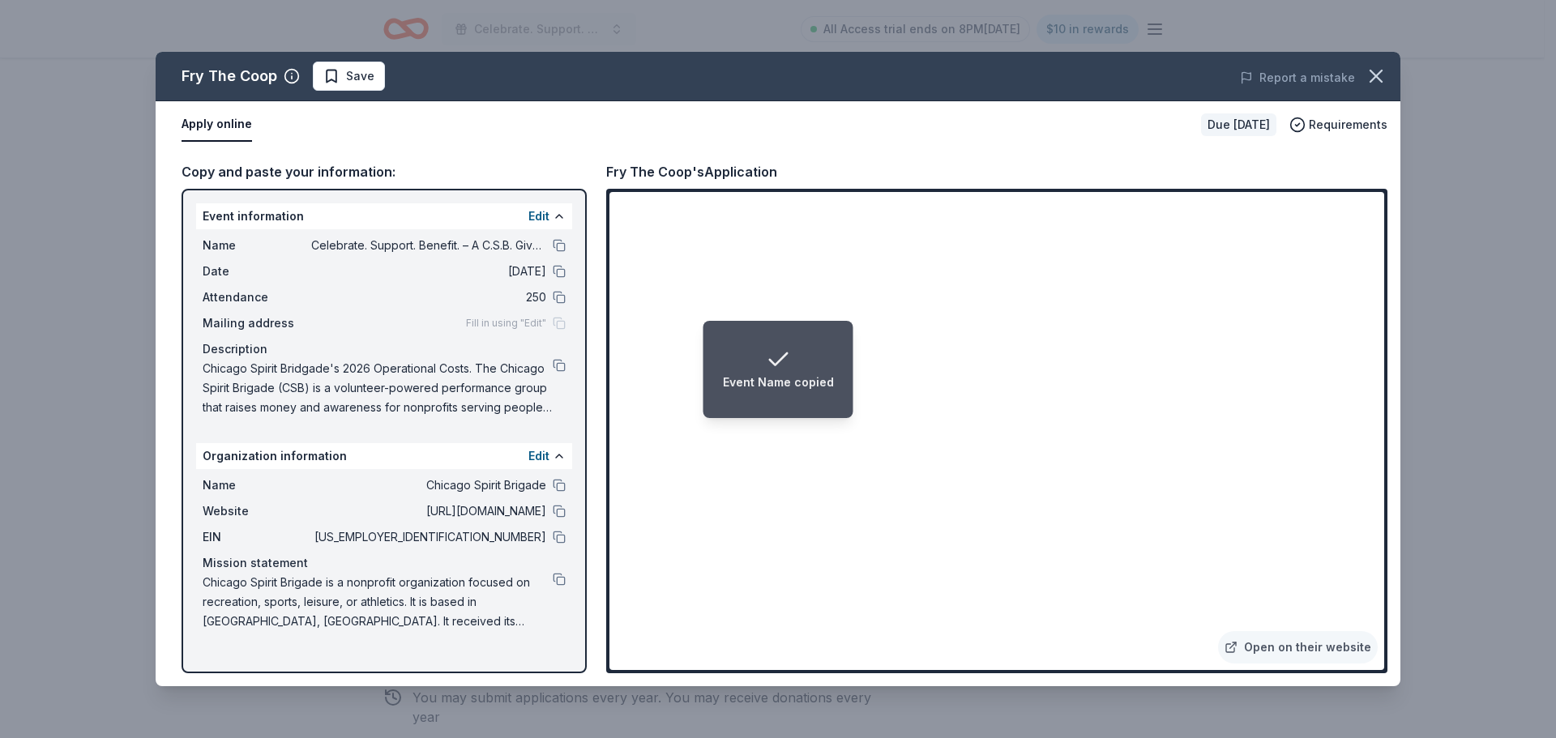
click at [566, 483] on div "Name Chicago Spirit Brigade Website https://www.chicagospiritbrigade.org/ EIN 2…" at bounding box center [384, 553] width 376 height 169
click at [562, 490] on button at bounding box center [559, 485] width 13 height 13
click at [556, 578] on button at bounding box center [559, 579] width 13 height 13
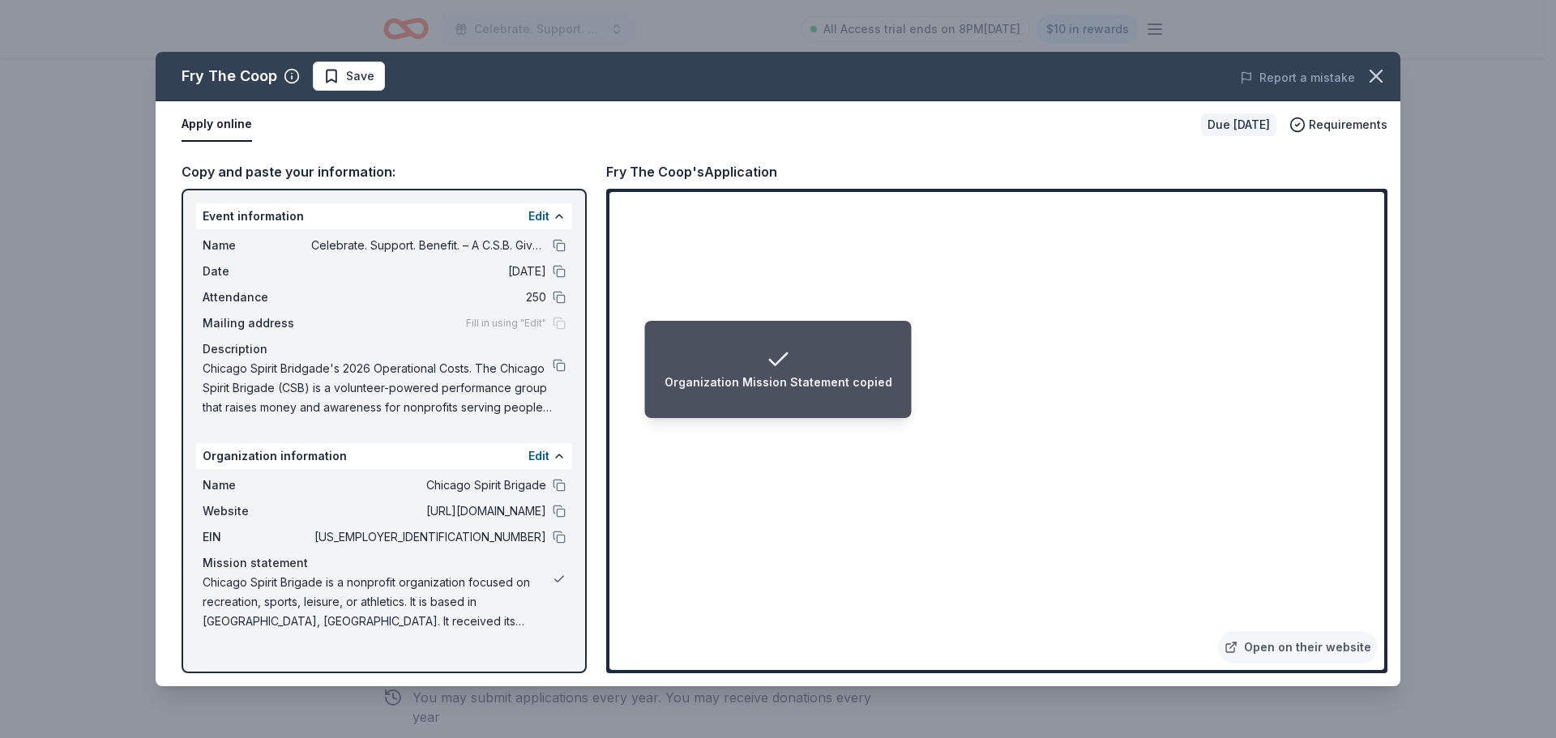
click at [556, 578] on button at bounding box center [559, 579] width 13 height 13
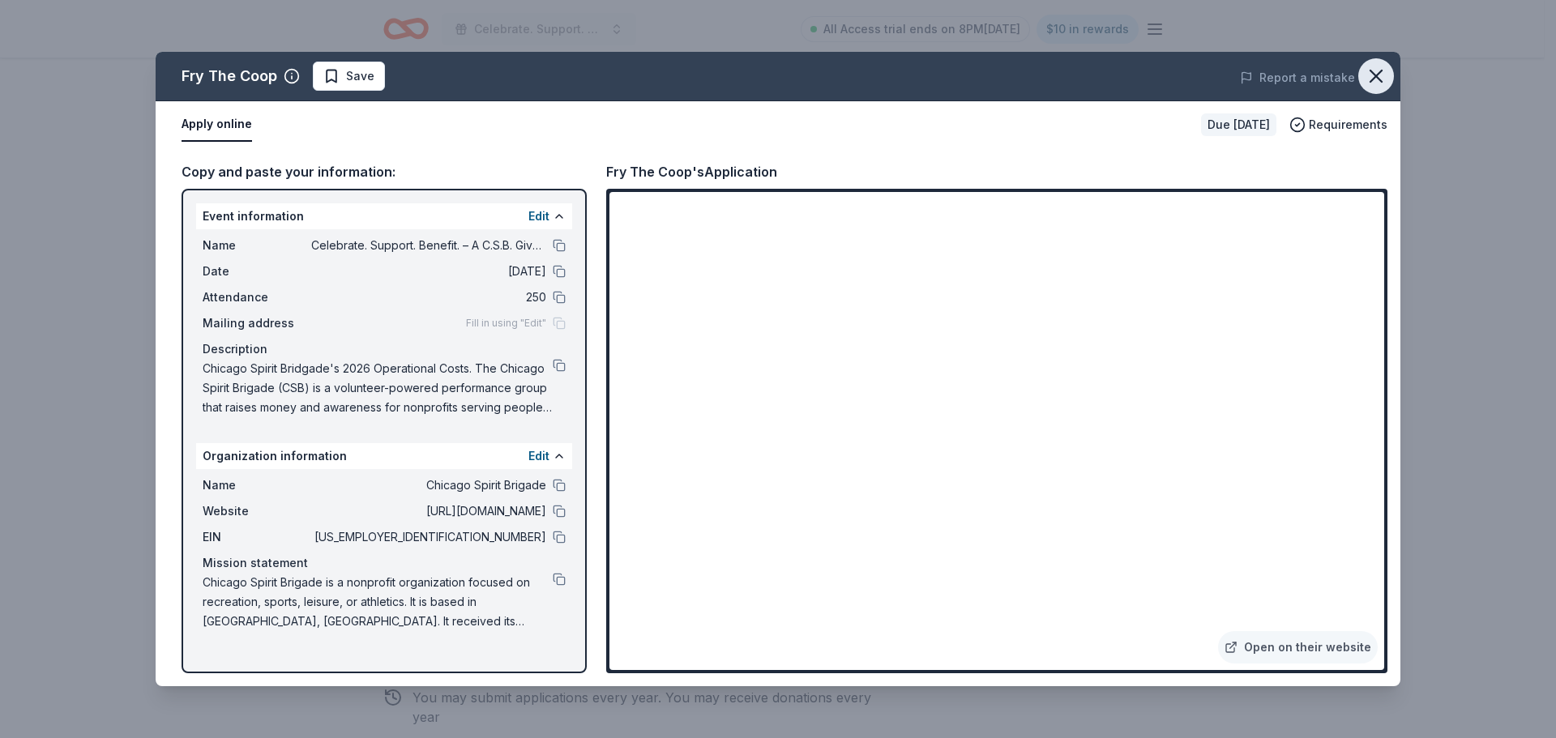
click at [1369, 73] on icon "button" at bounding box center [1376, 76] width 23 height 23
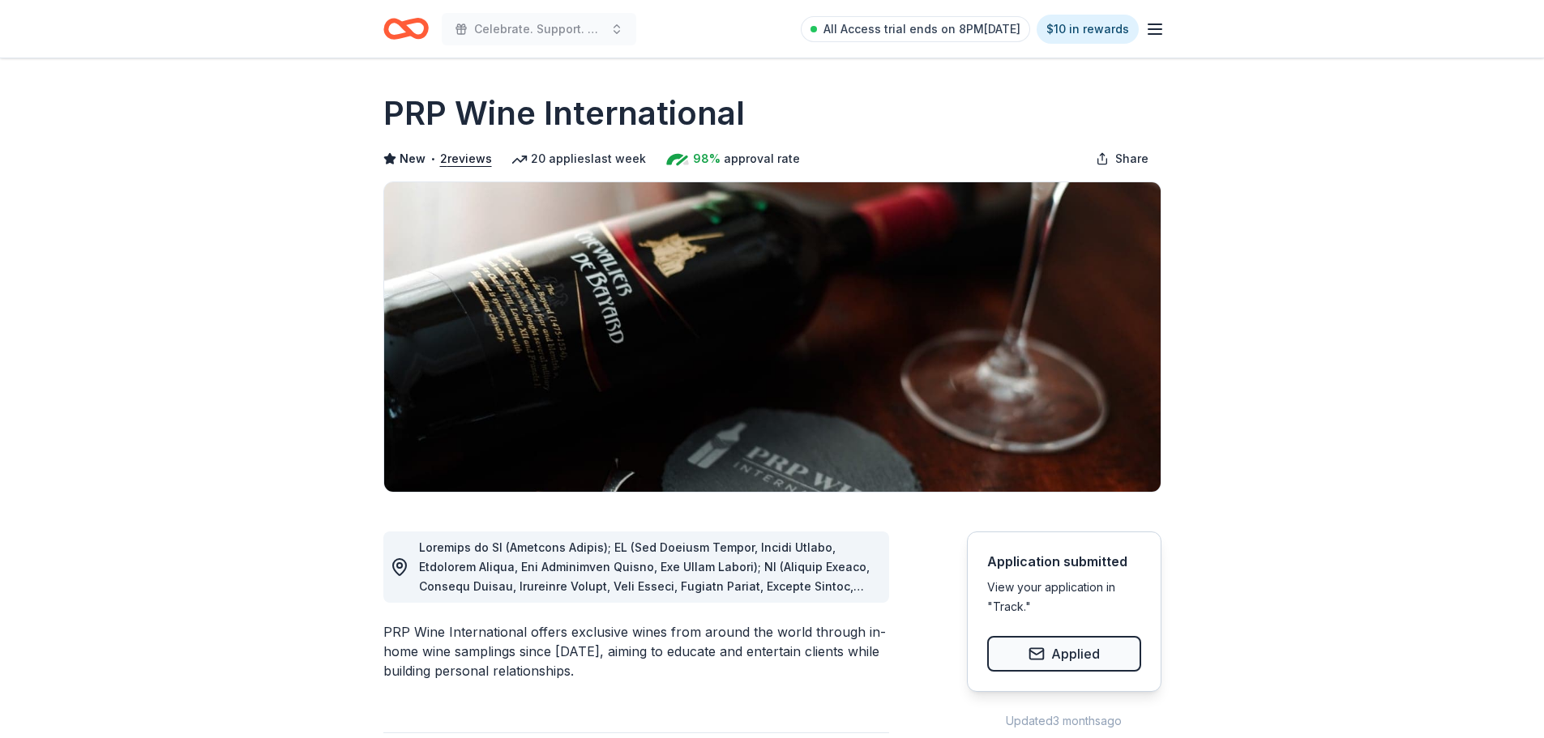
scroll to position [243, 0]
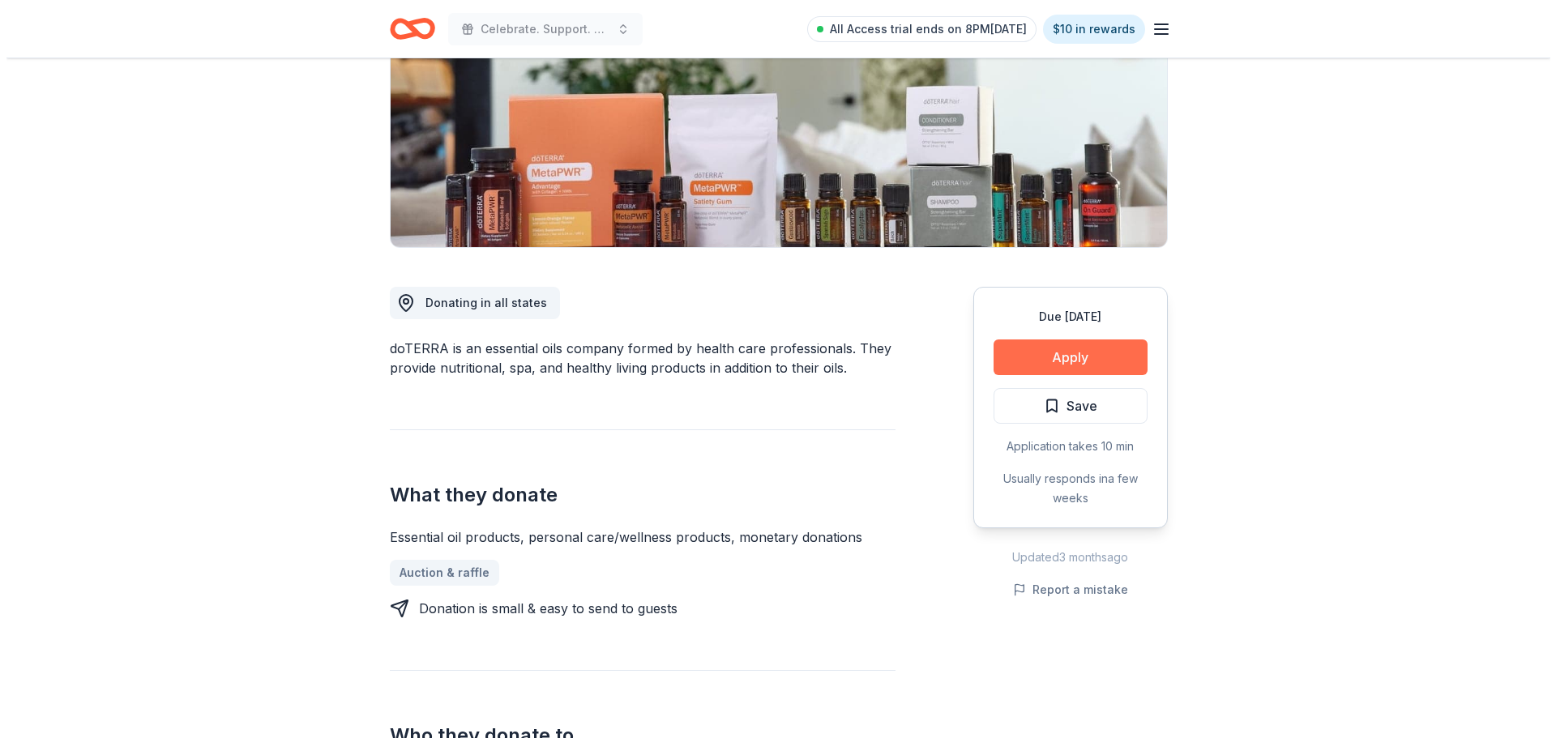
scroll to position [244, 0]
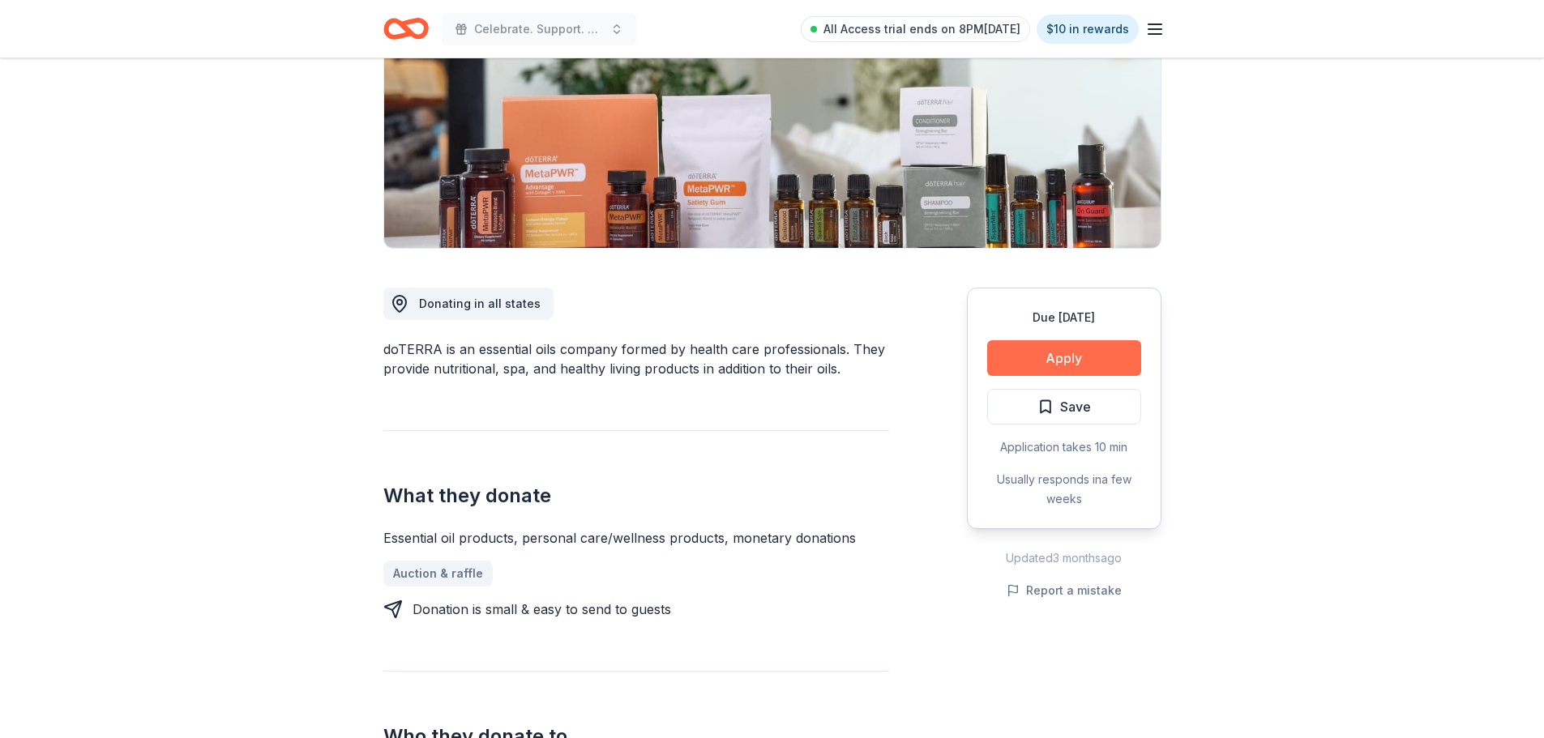
click at [1092, 362] on button "Apply" at bounding box center [1064, 358] width 154 height 36
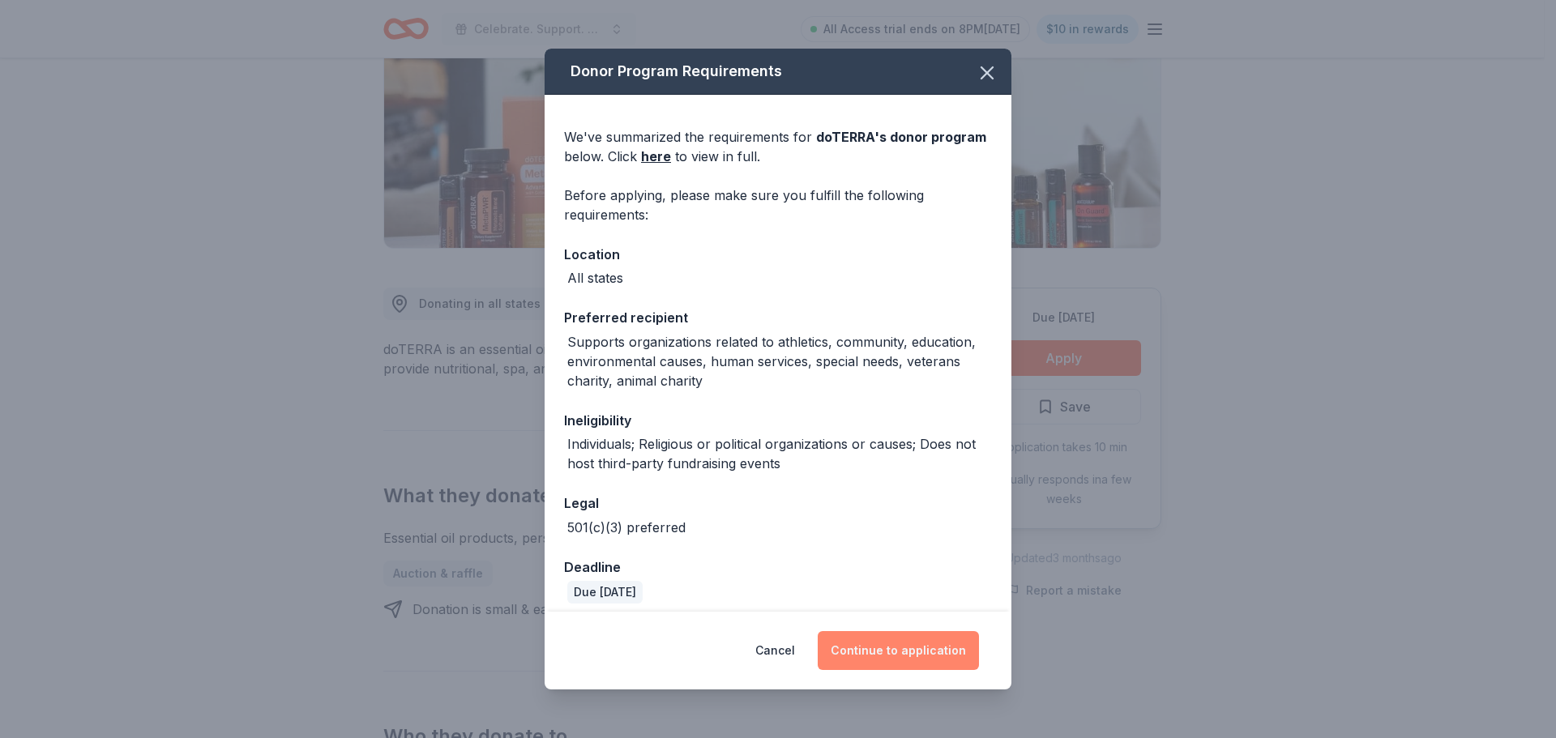
click at [932, 647] on button "Continue to application" at bounding box center [898, 650] width 161 height 39
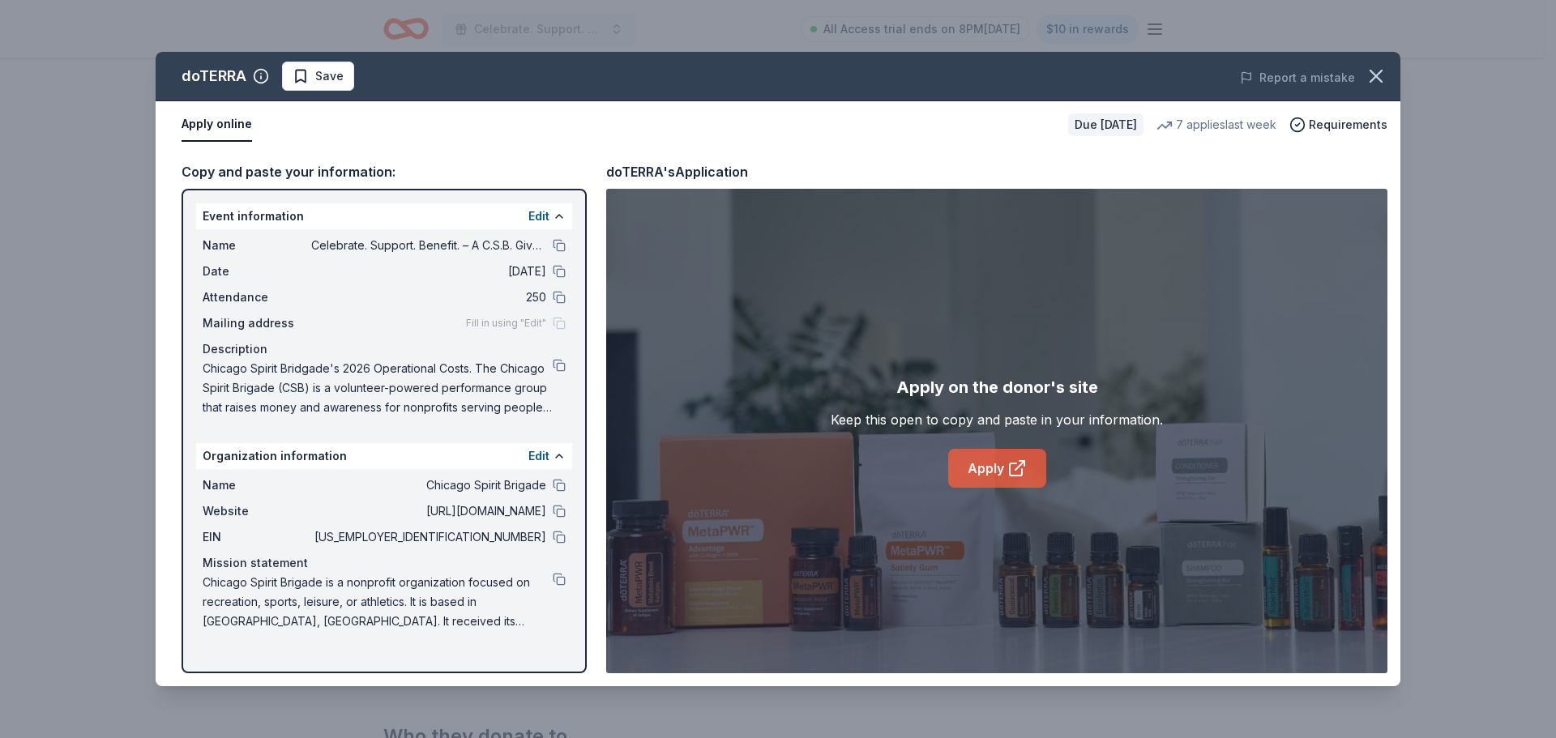
click at [1038, 456] on link "Apply" at bounding box center [997, 468] width 98 height 39
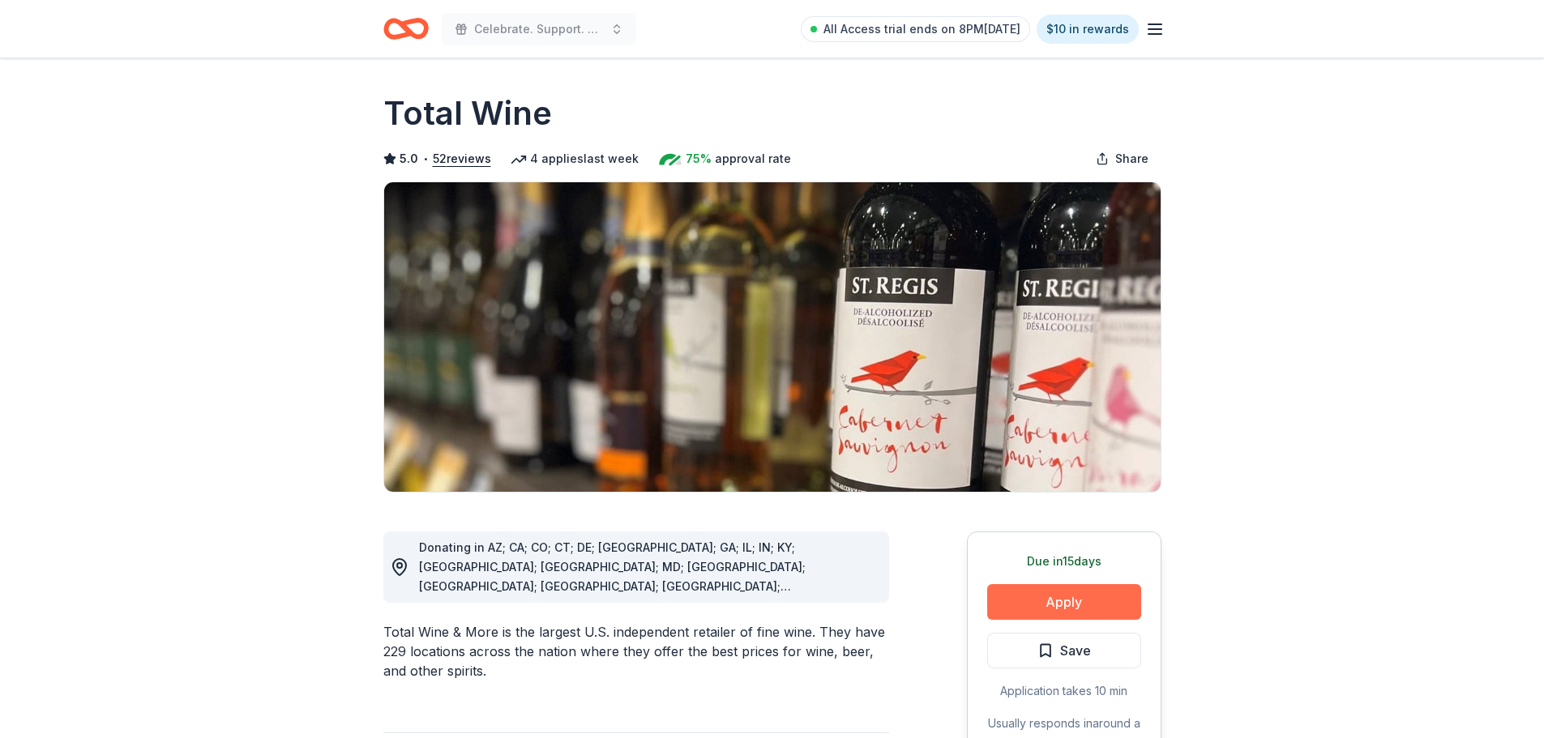
click at [1110, 597] on button "Apply" at bounding box center [1064, 602] width 154 height 36
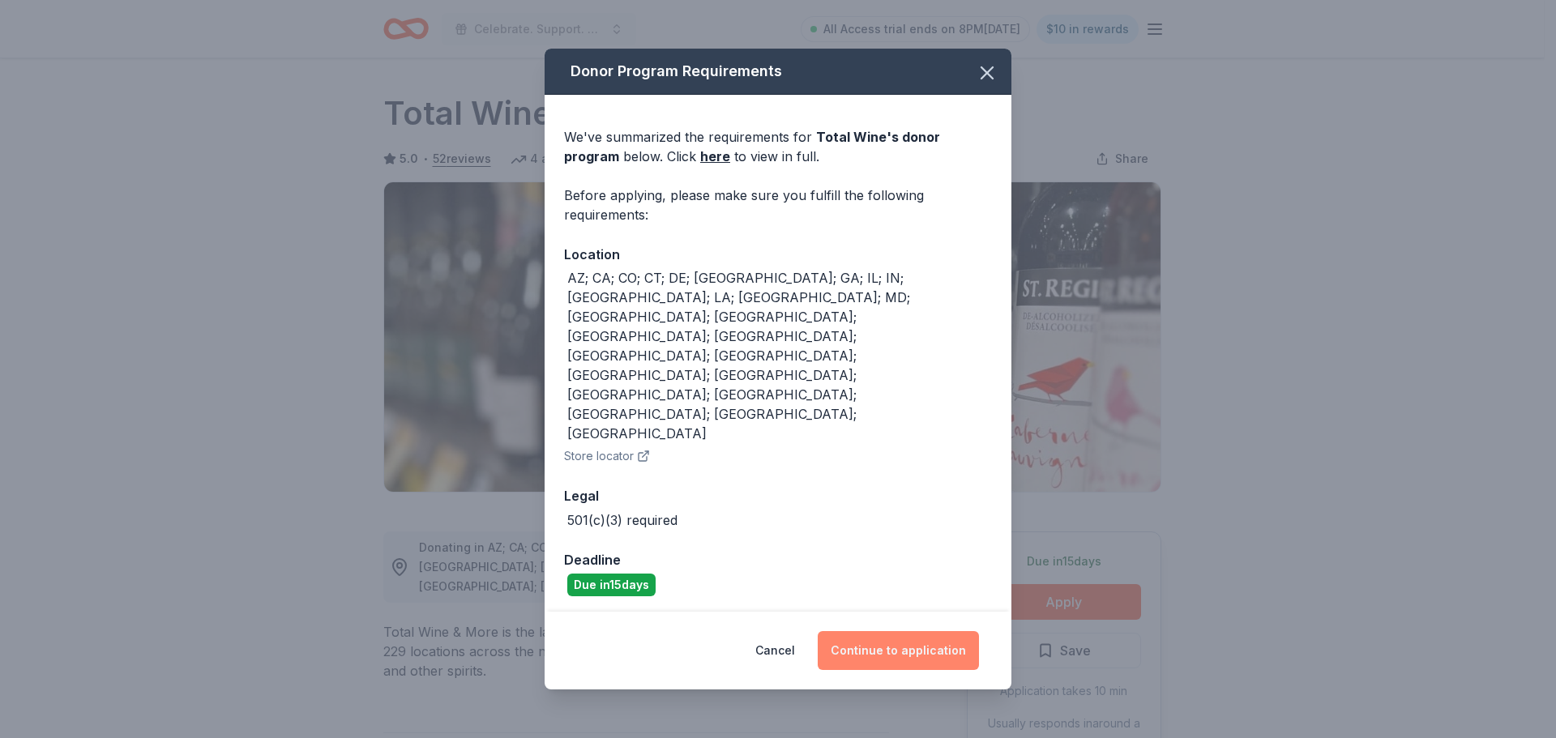
drag, startPoint x: 943, startPoint y: 577, endPoint x: 852, endPoint y: 603, distance: 94.4
click at [943, 631] on button "Continue to application" at bounding box center [898, 650] width 161 height 39
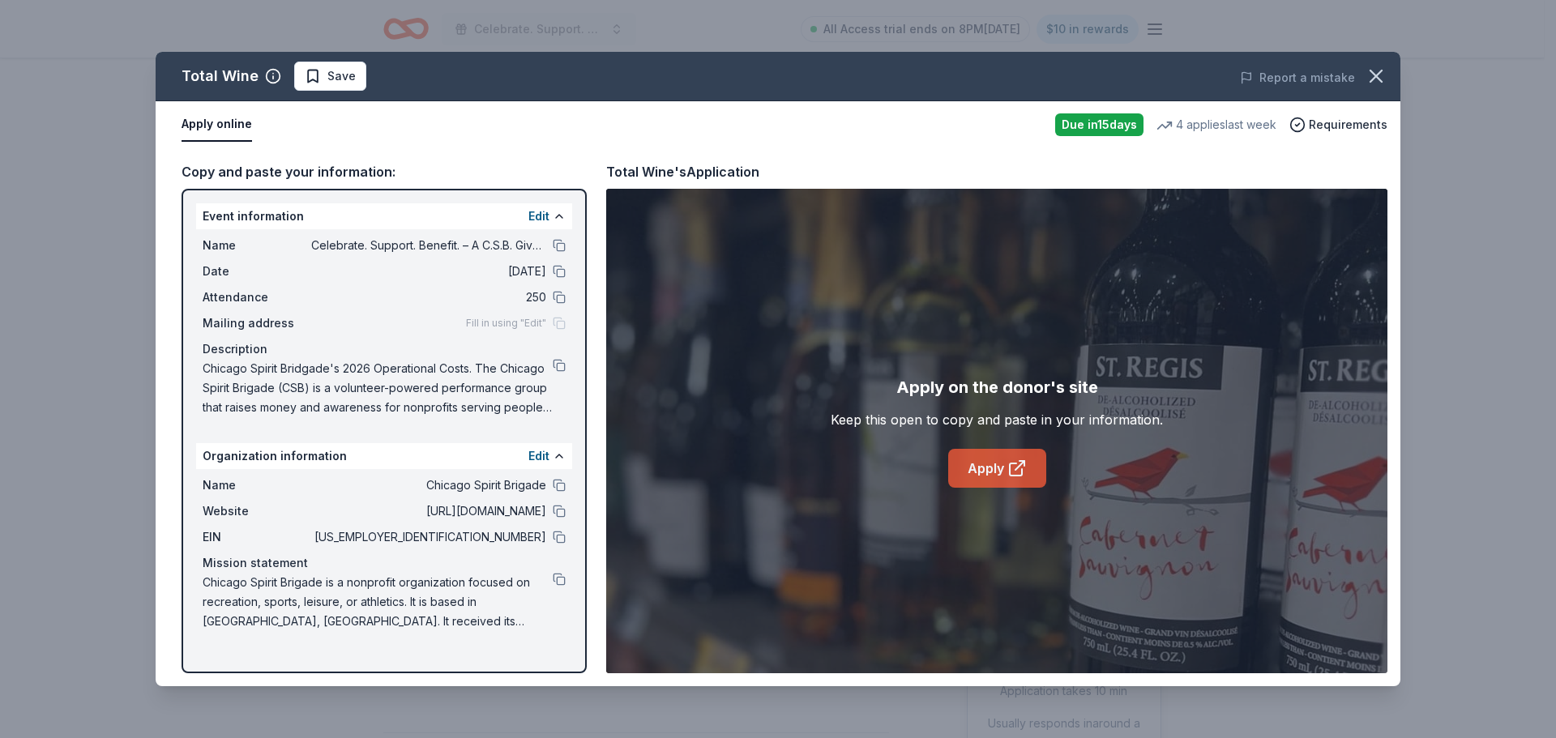
click at [987, 455] on link "Apply" at bounding box center [997, 468] width 98 height 39
click at [1374, 79] on icon "button" at bounding box center [1376, 76] width 23 height 23
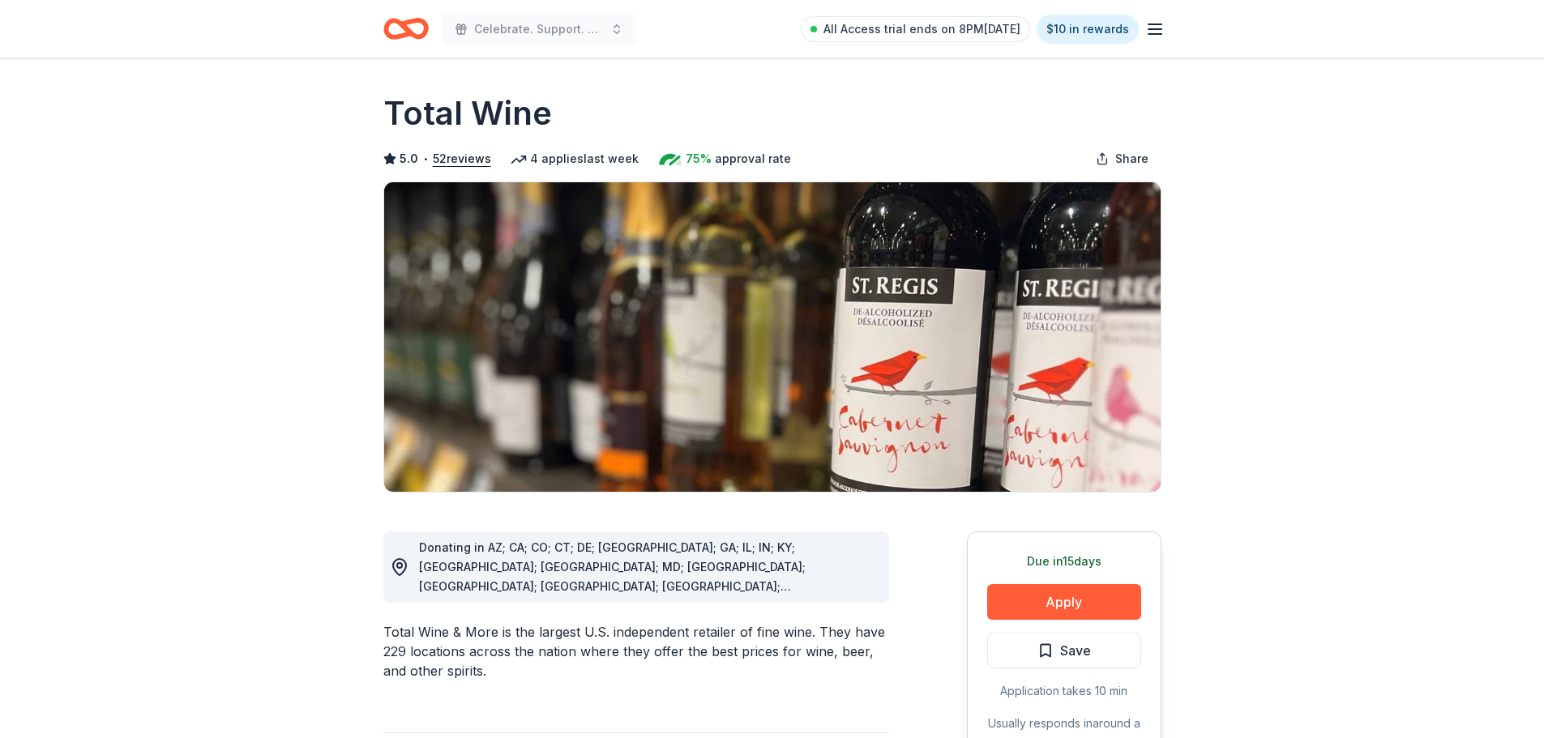
click at [1067, 645] on span "Save" at bounding box center [1075, 650] width 31 height 21
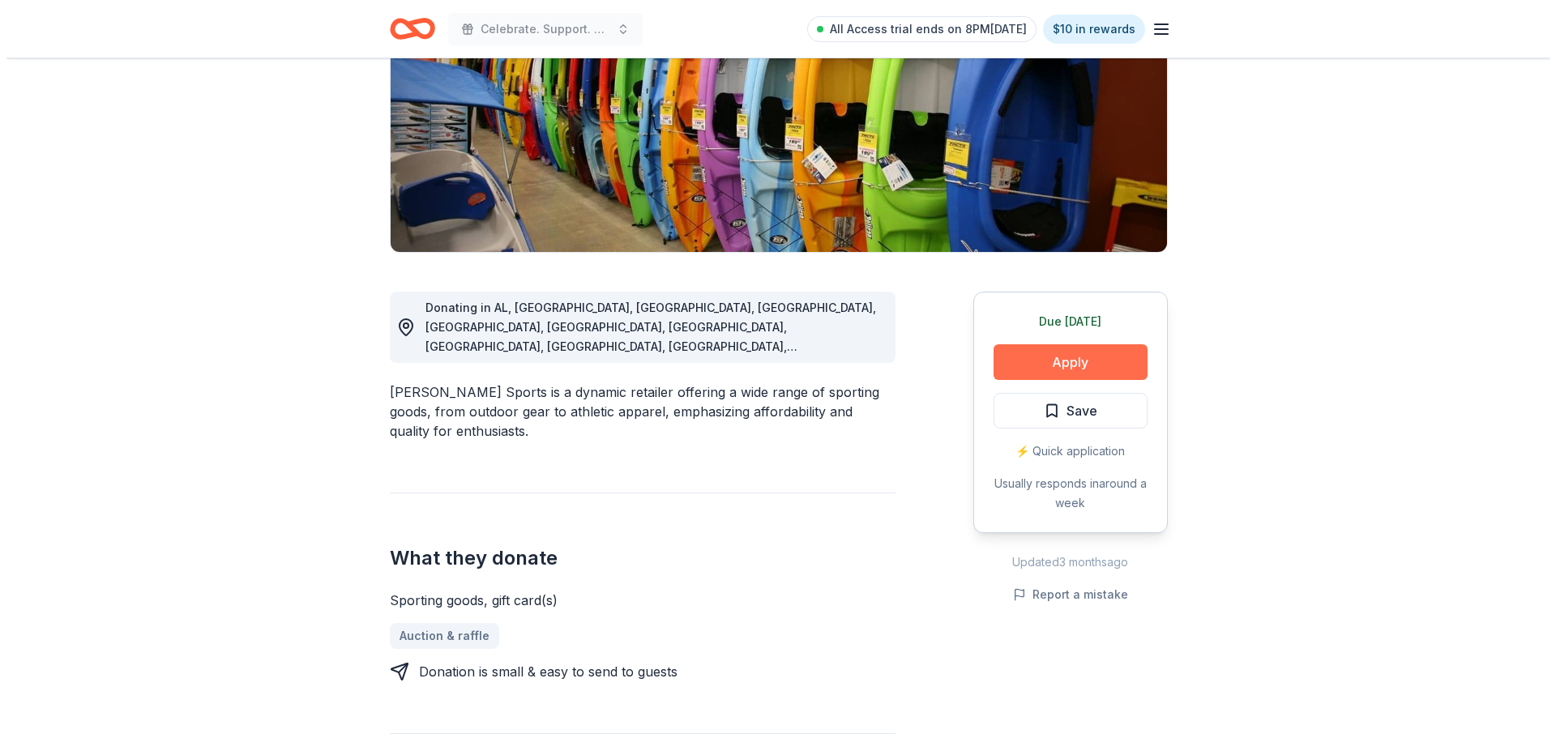
scroll to position [241, 0]
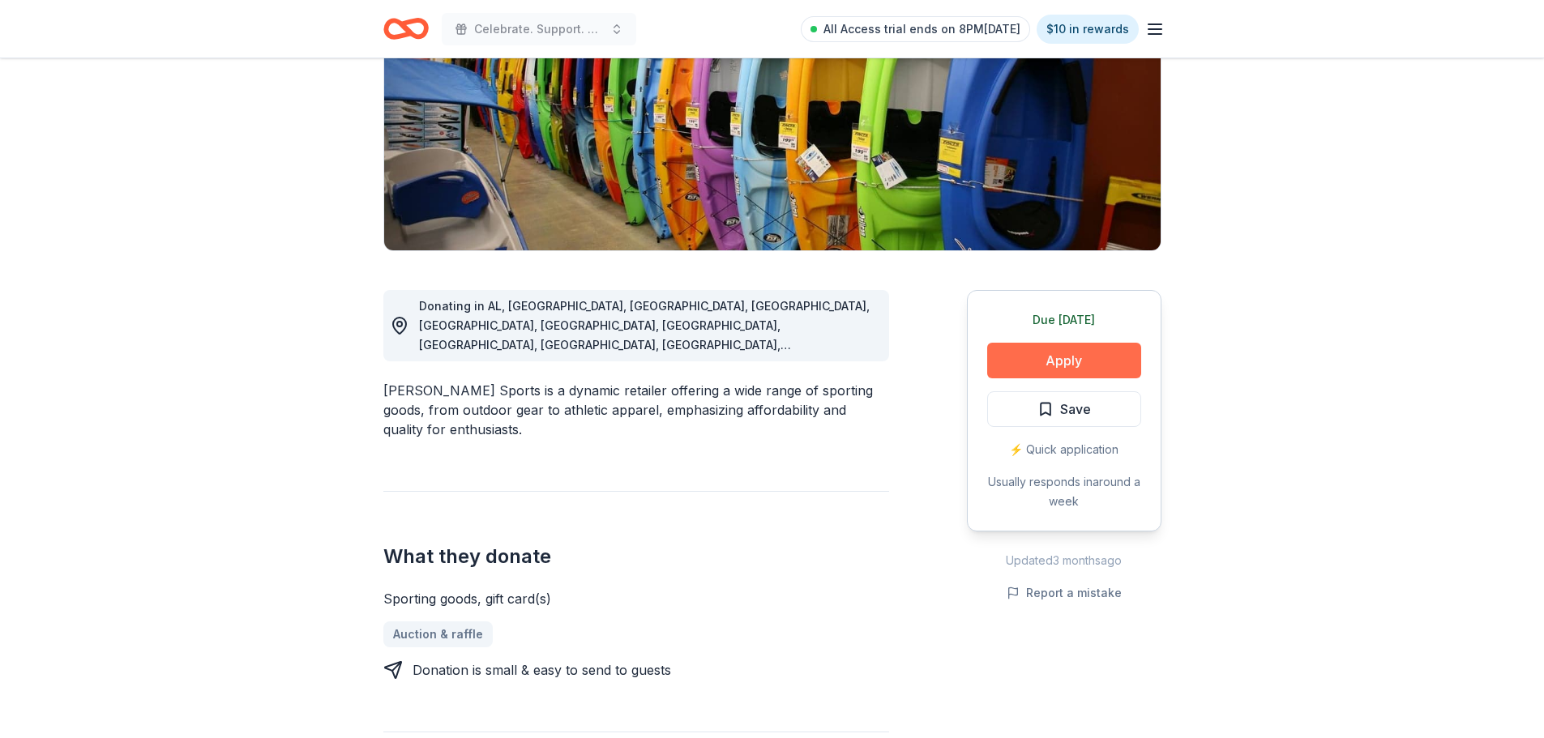
click at [1054, 352] on button "Apply" at bounding box center [1064, 361] width 154 height 36
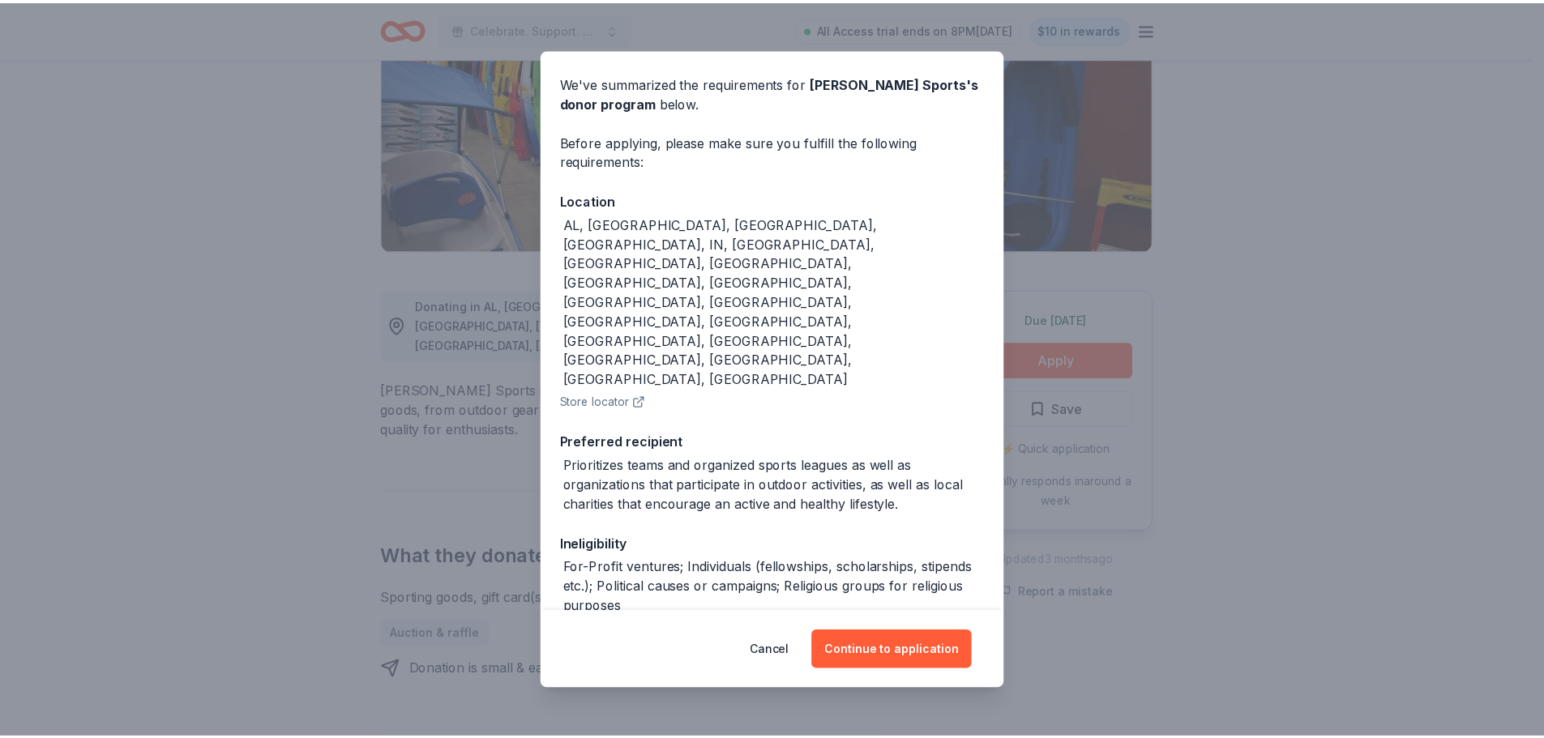
scroll to position [73, 0]
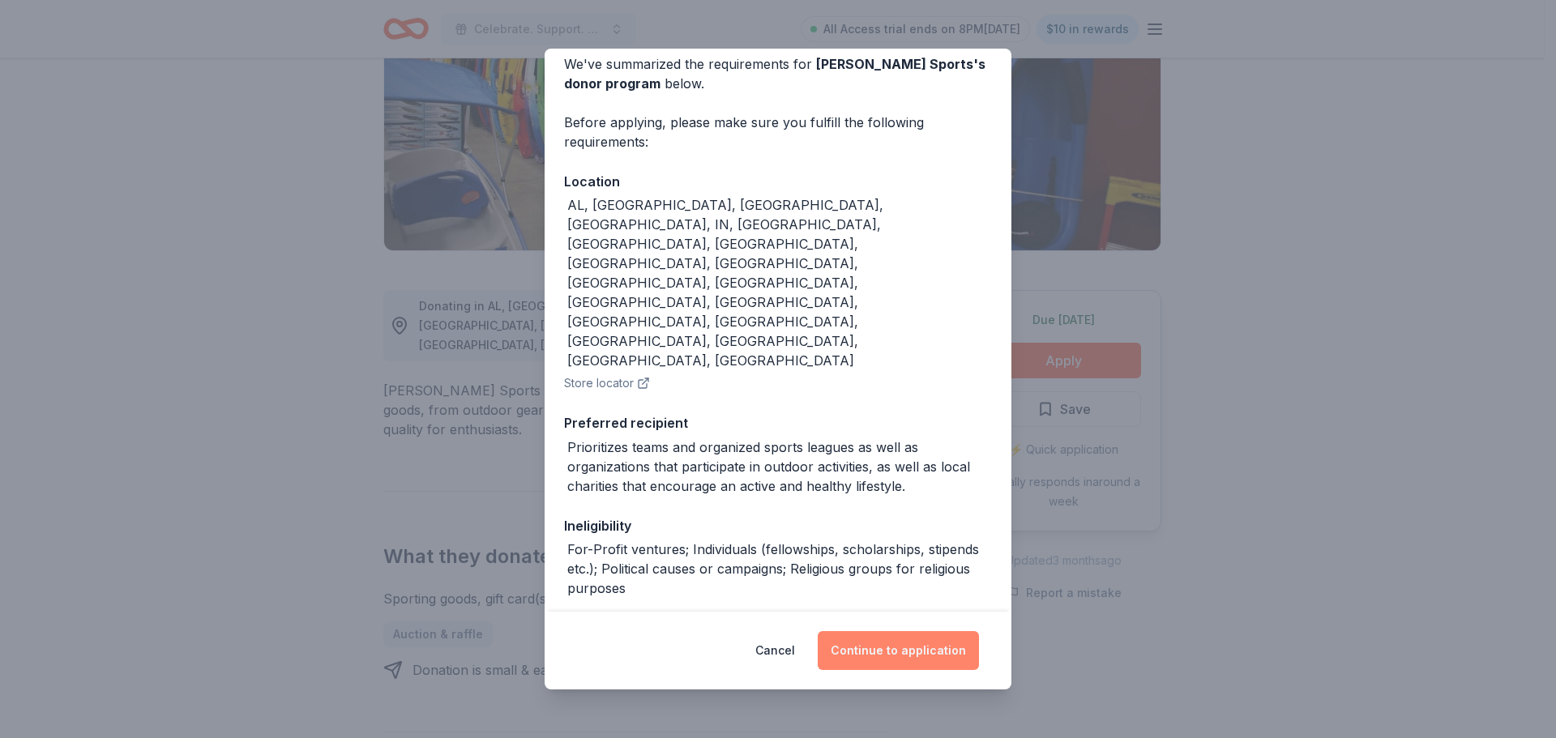
click at [895, 649] on button "Continue to application" at bounding box center [898, 650] width 161 height 39
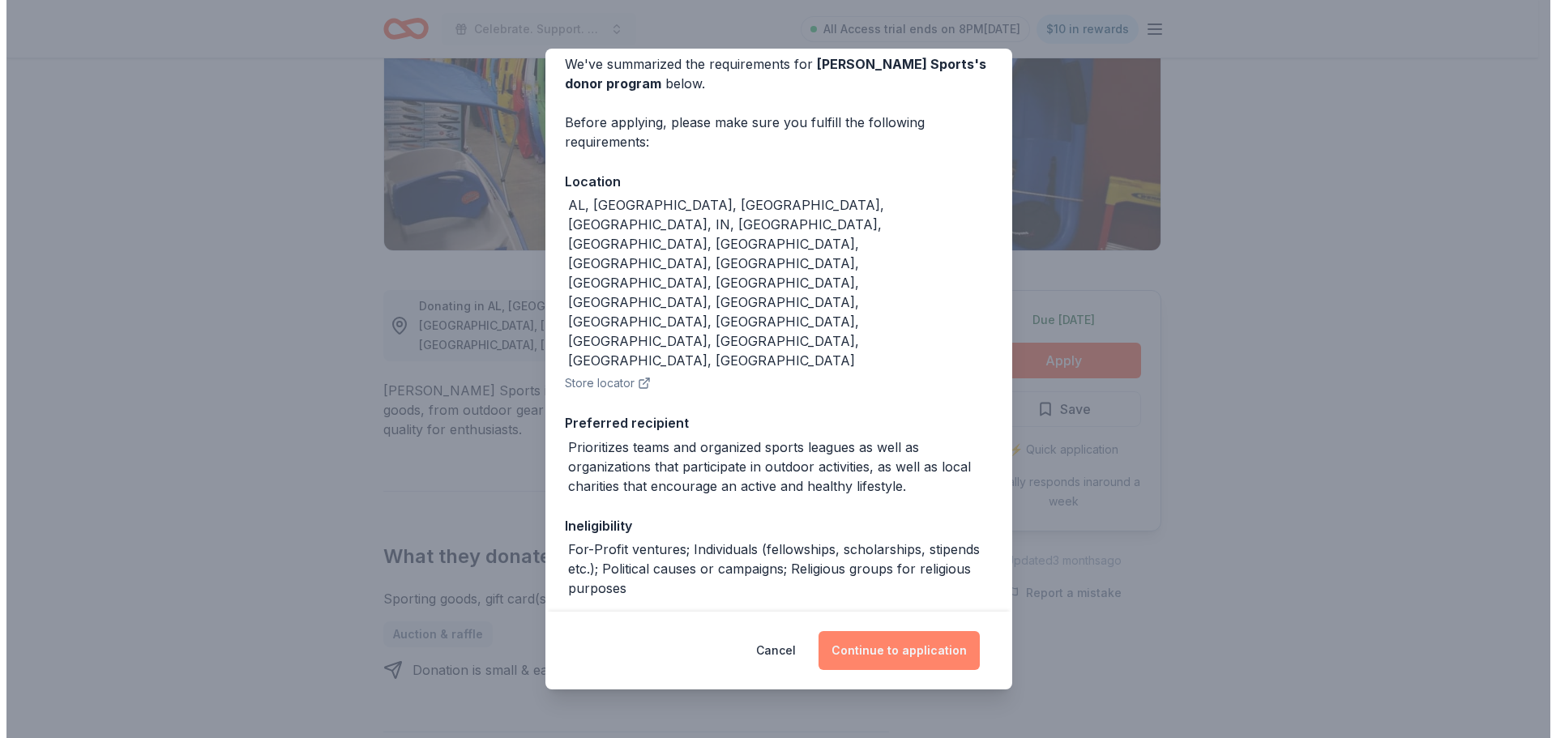
scroll to position [242, 0]
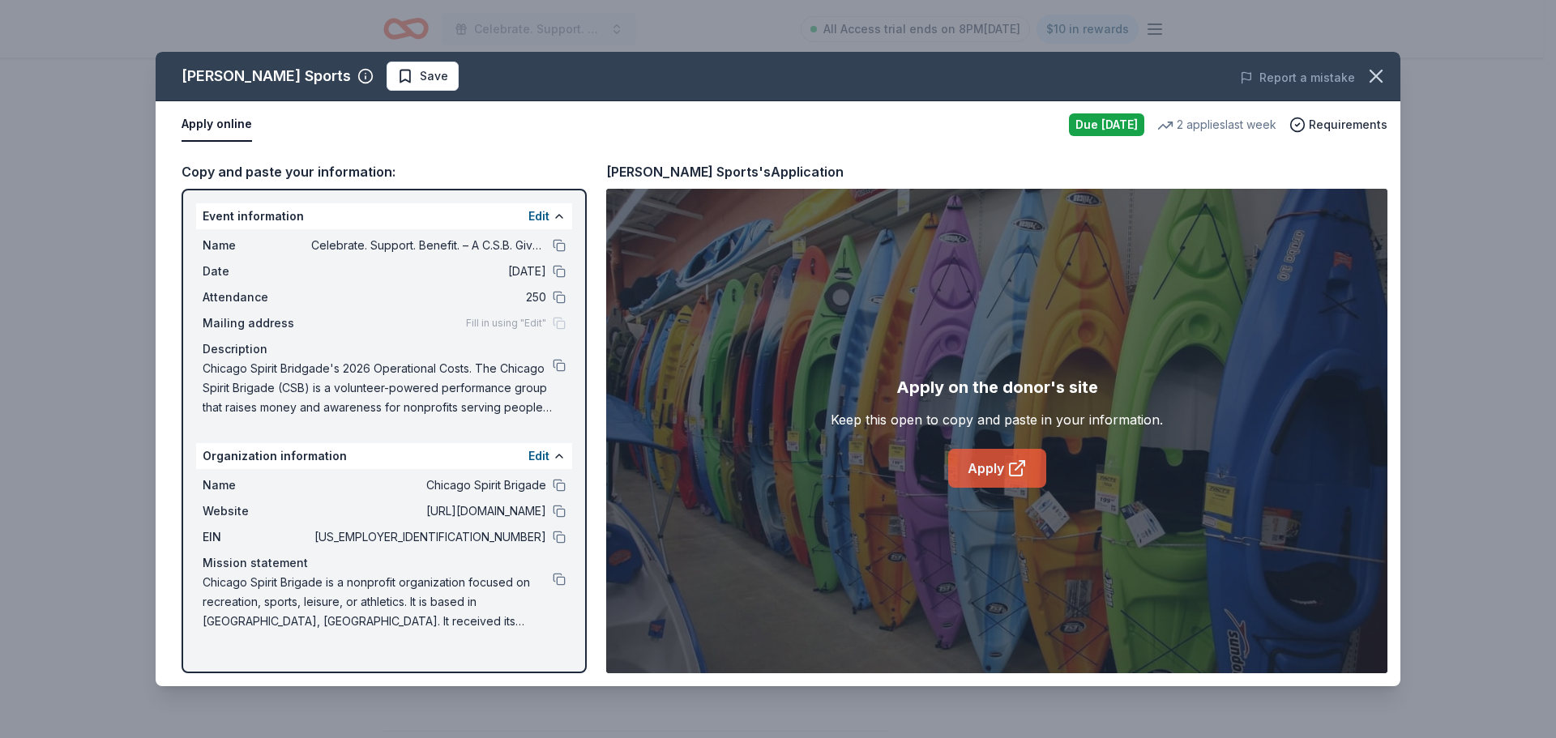
click at [953, 471] on link "Apply" at bounding box center [997, 468] width 98 height 39
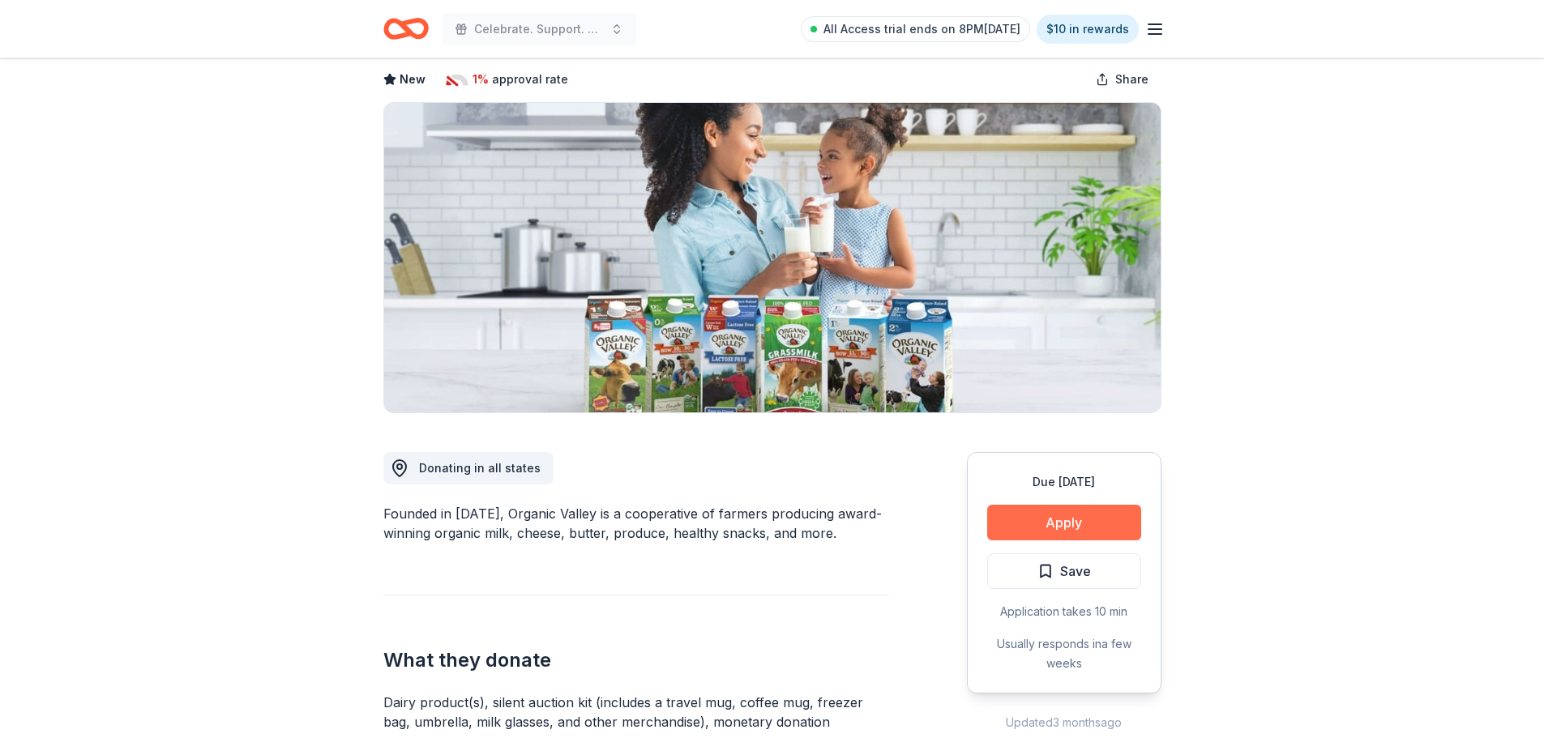
click at [1093, 531] on button "Apply" at bounding box center [1064, 523] width 154 height 36
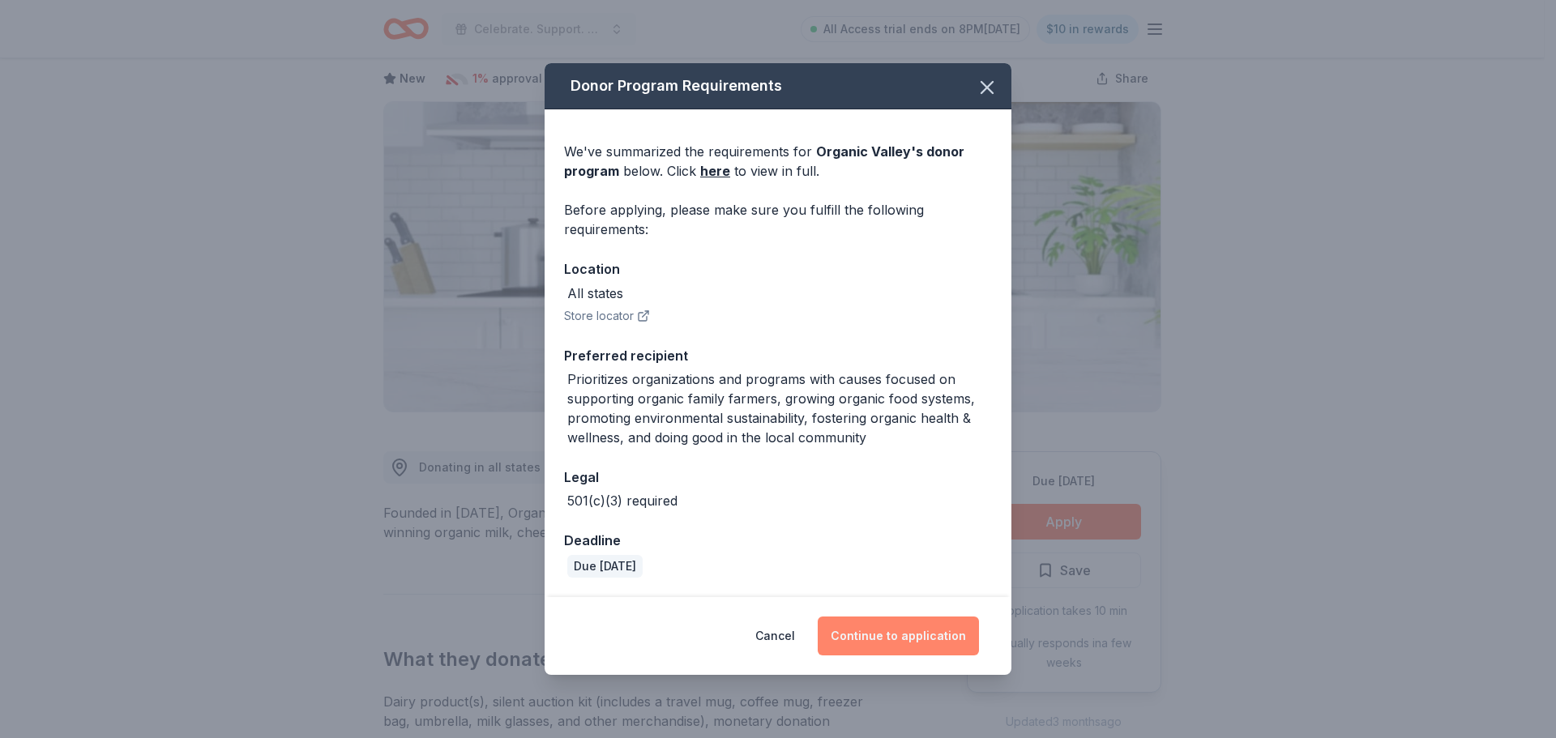
click at [900, 631] on button "Continue to application" at bounding box center [898, 636] width 161 height 39
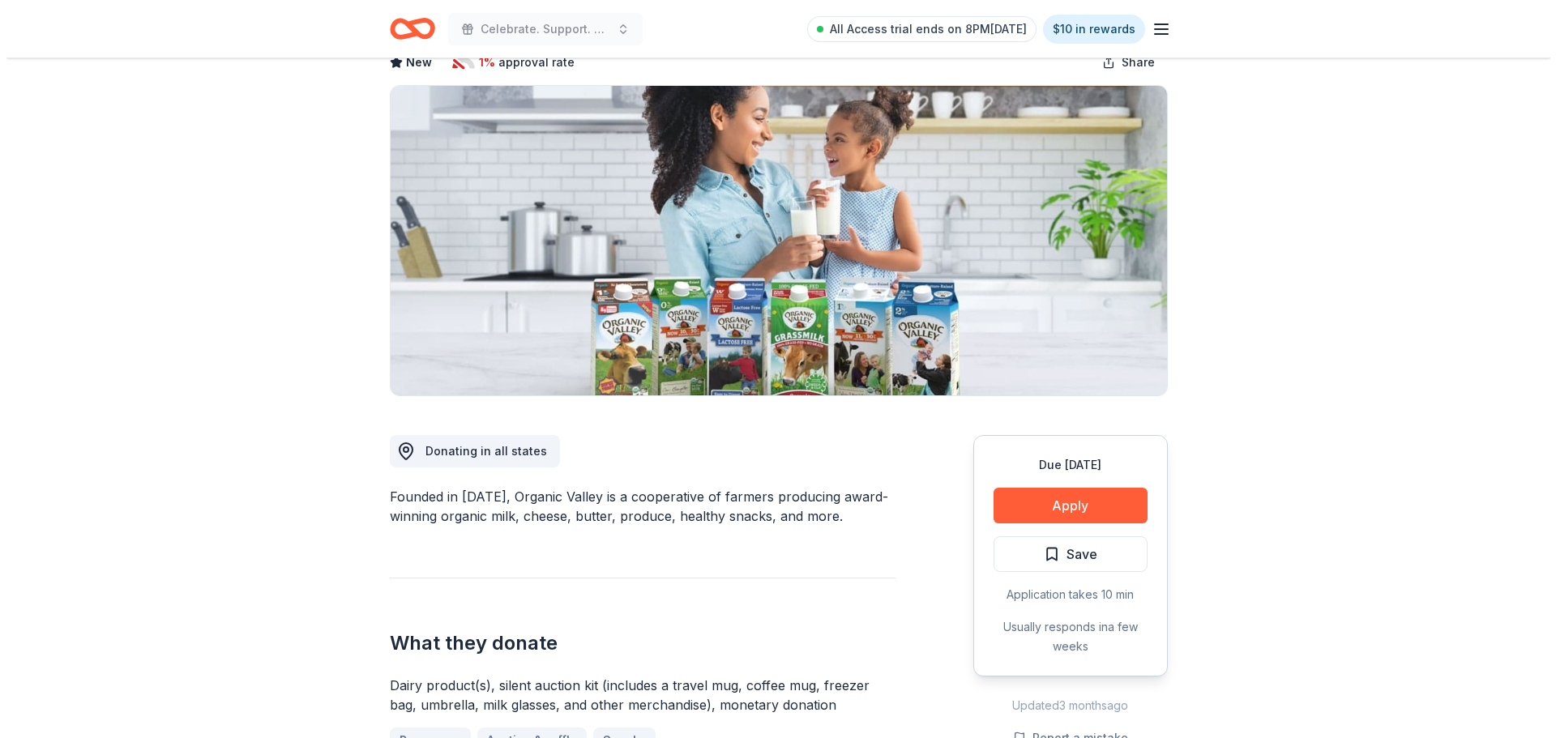
scroll to position [99, 0]
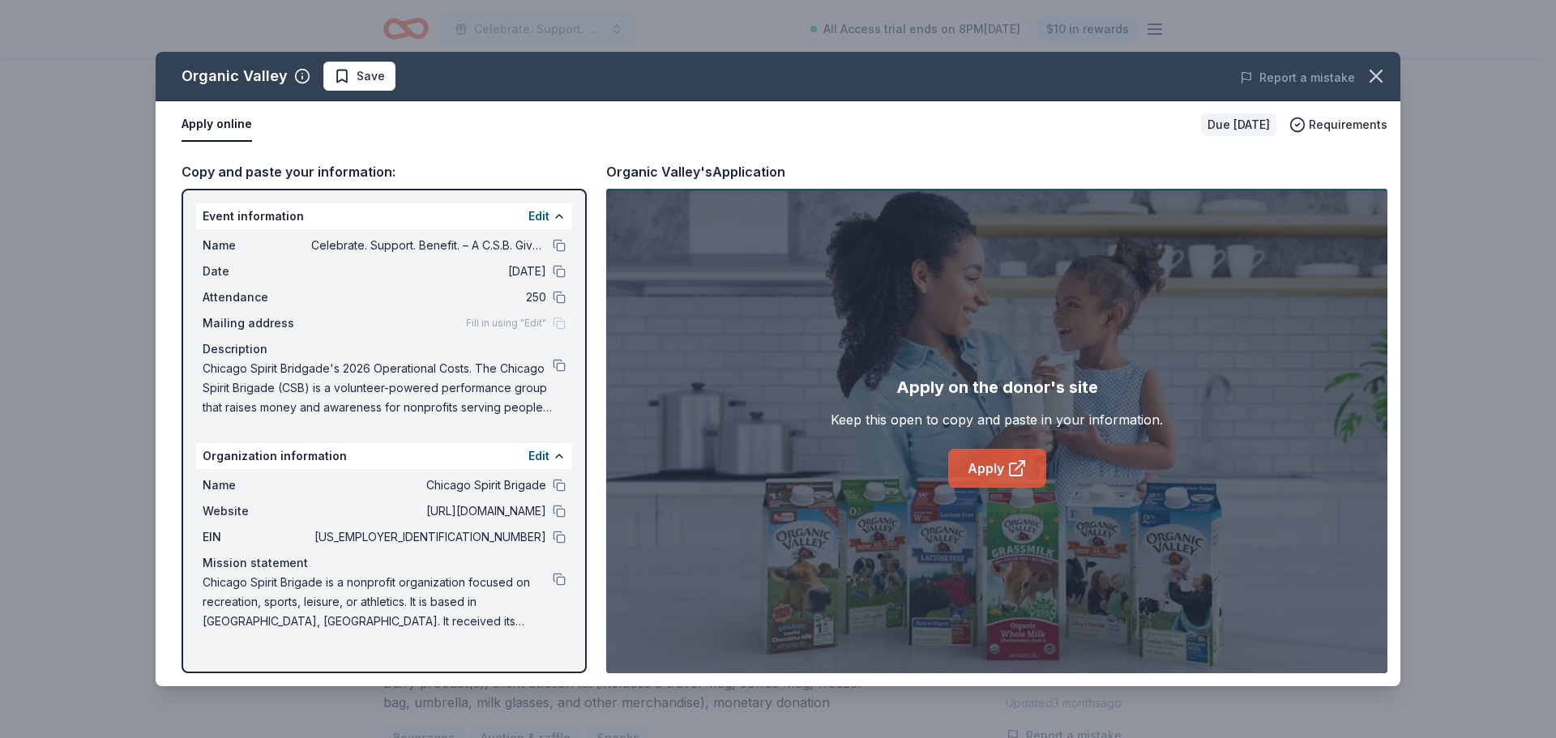
click at [1007, 463] on icon at bounding box center [1016, 468] width 19 height 19
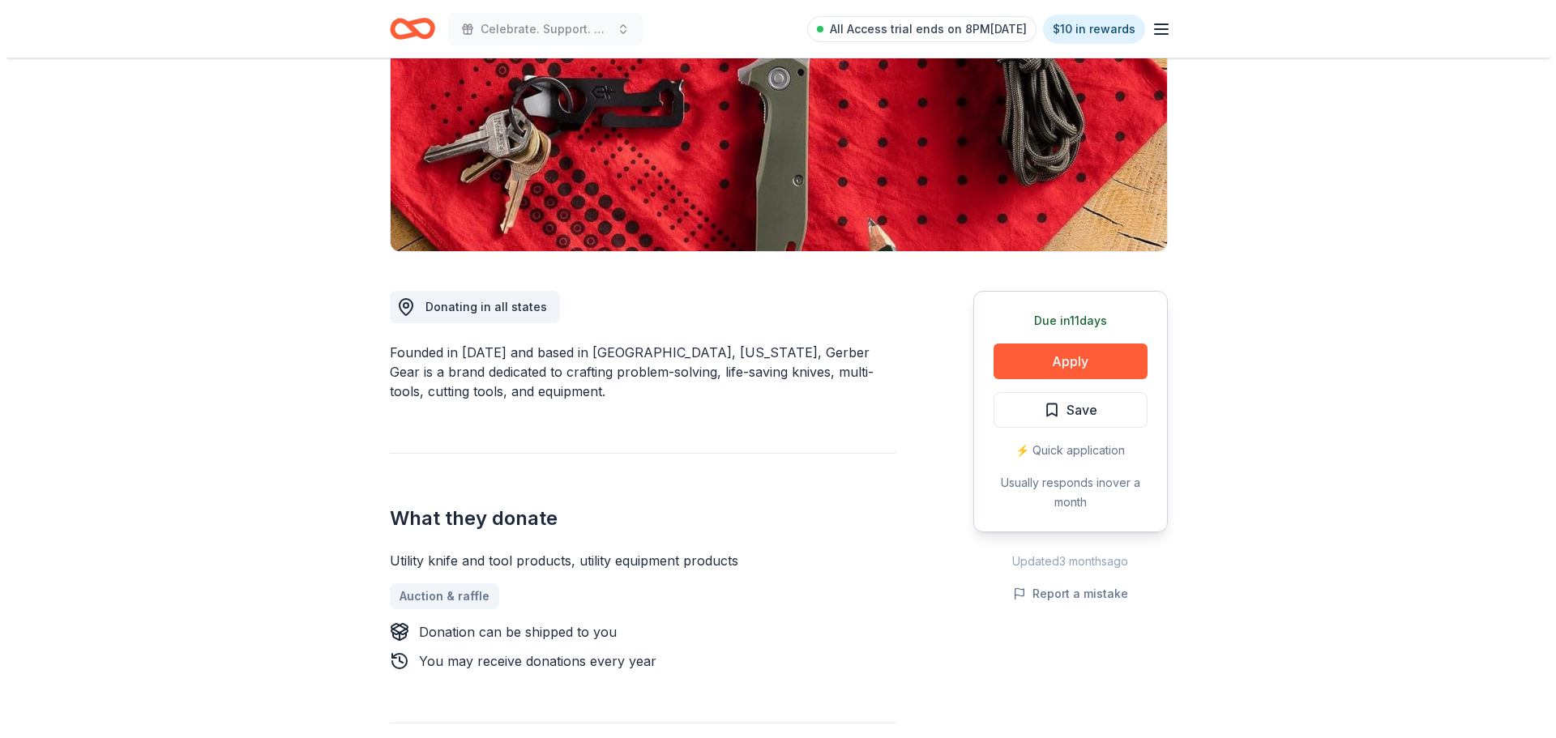
scroll to position [242, 0]
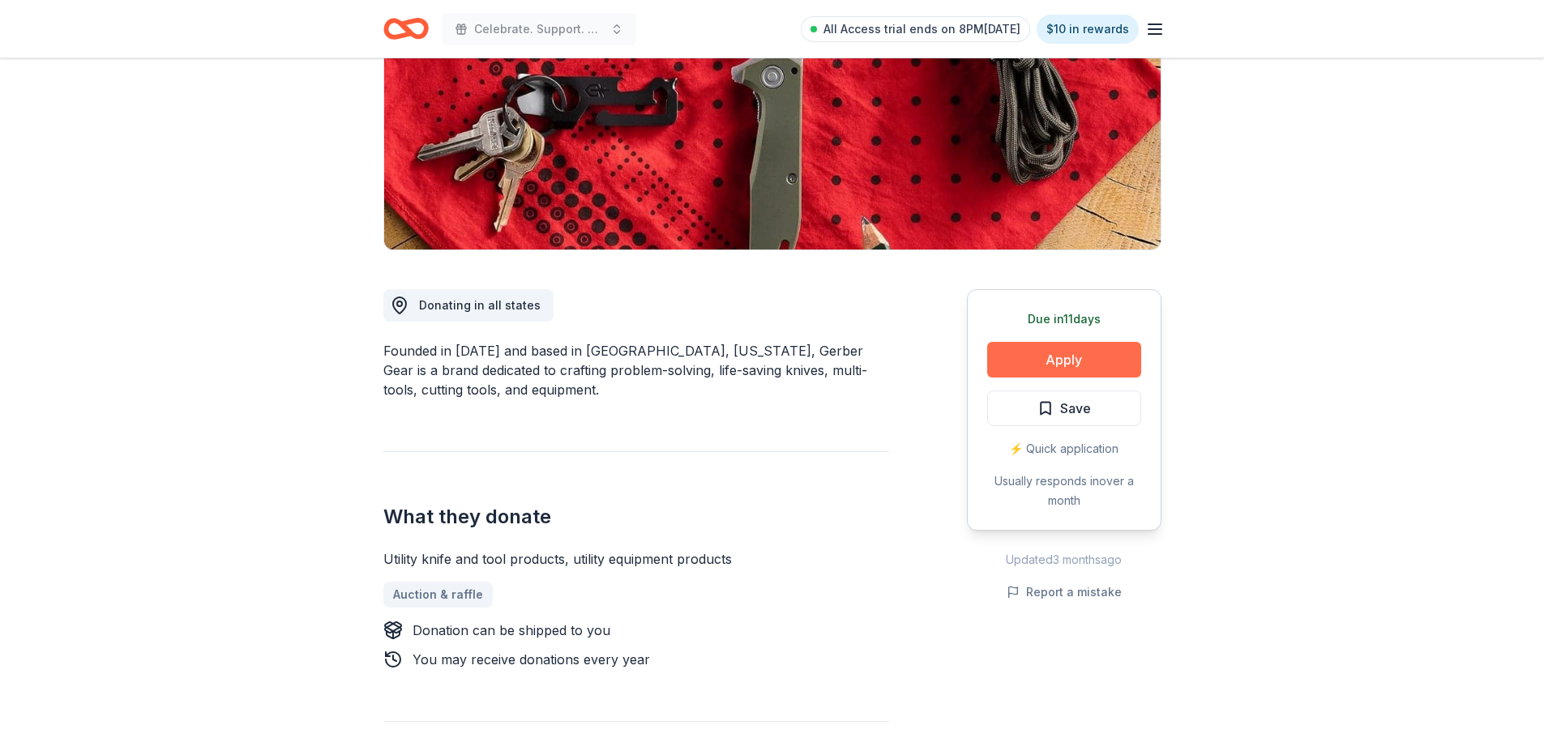
click at [1061, 360] on button "Apply" at bounding box center [1064, 360] width 154 height 36
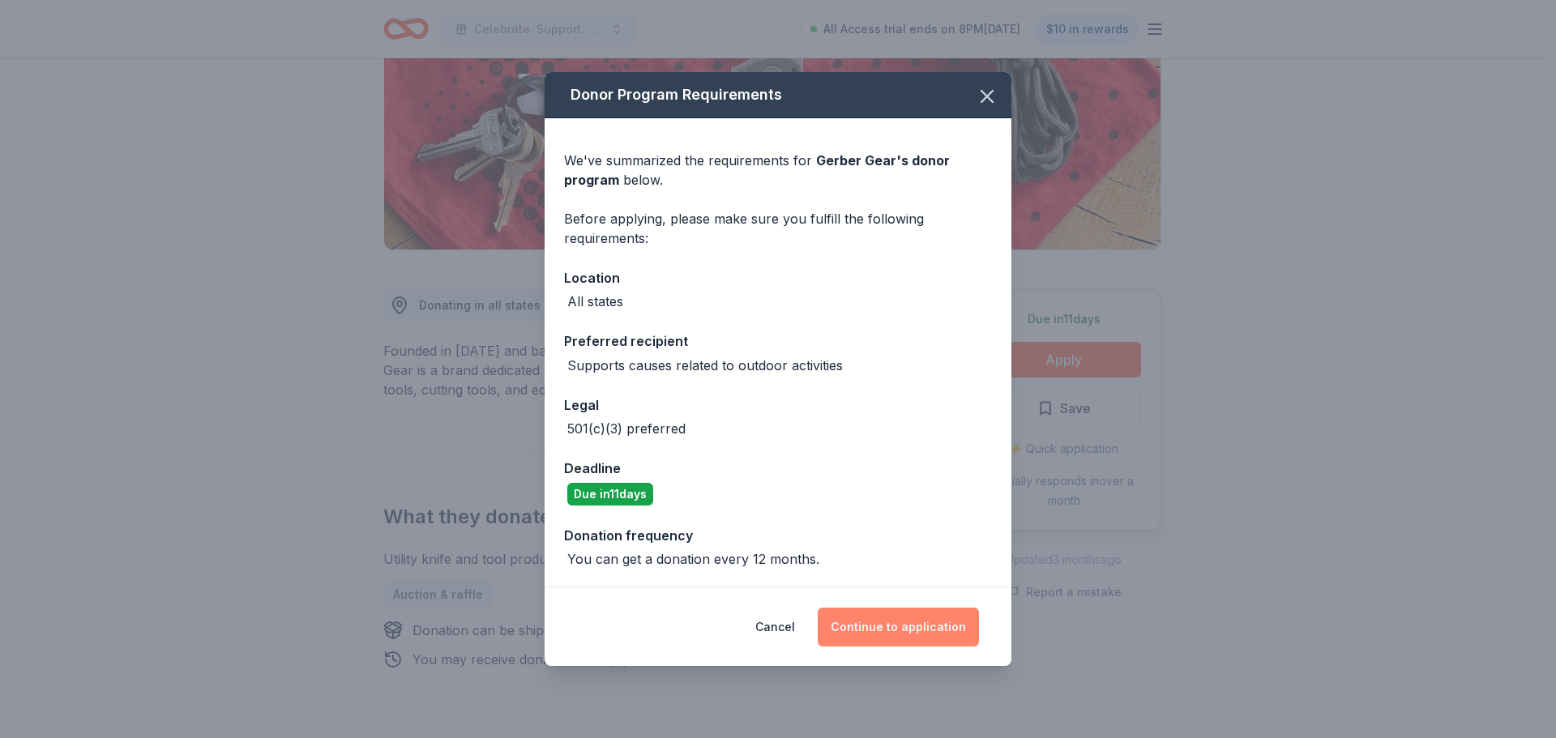
click at [878, 637] on button "Continue to application" at bounding box center [898, 627] width 161 height 39
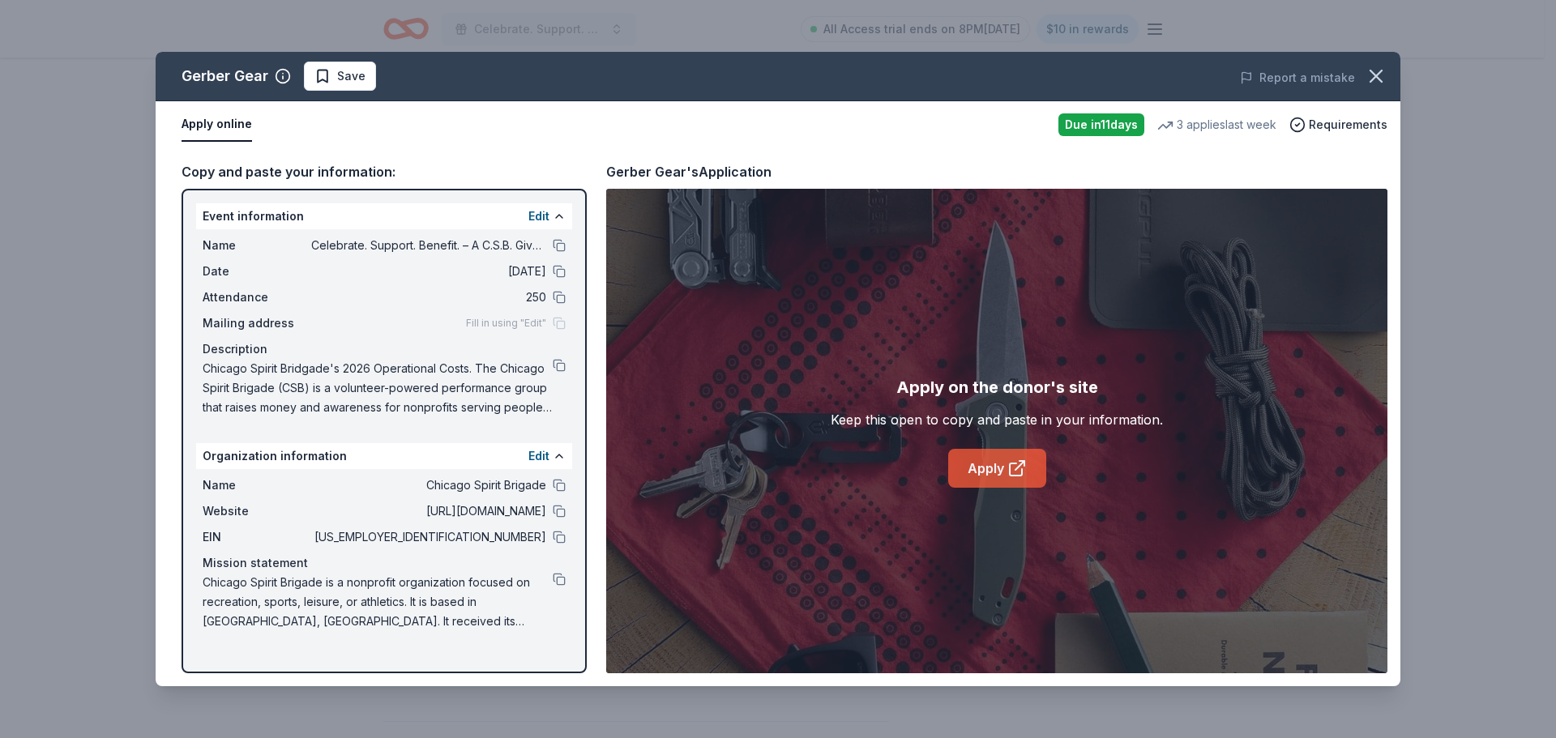
click at [987, 477] on link "Apply" at bounding box center [997, 468] width 98 height 39
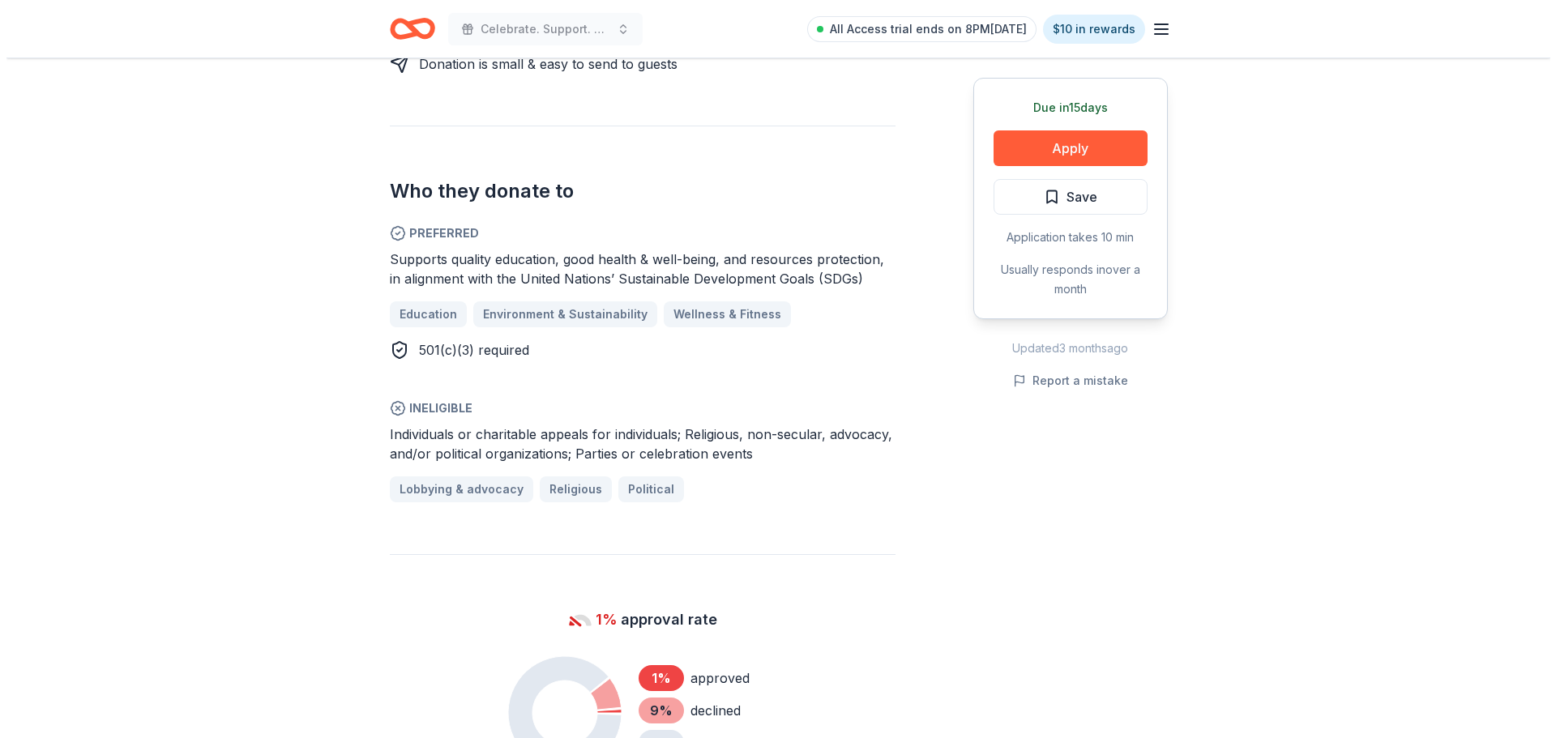
scroll to position [810, 0]
click at [1034, 157] on button "Apply" at bounding box center [1064, 148] width 154 height 36
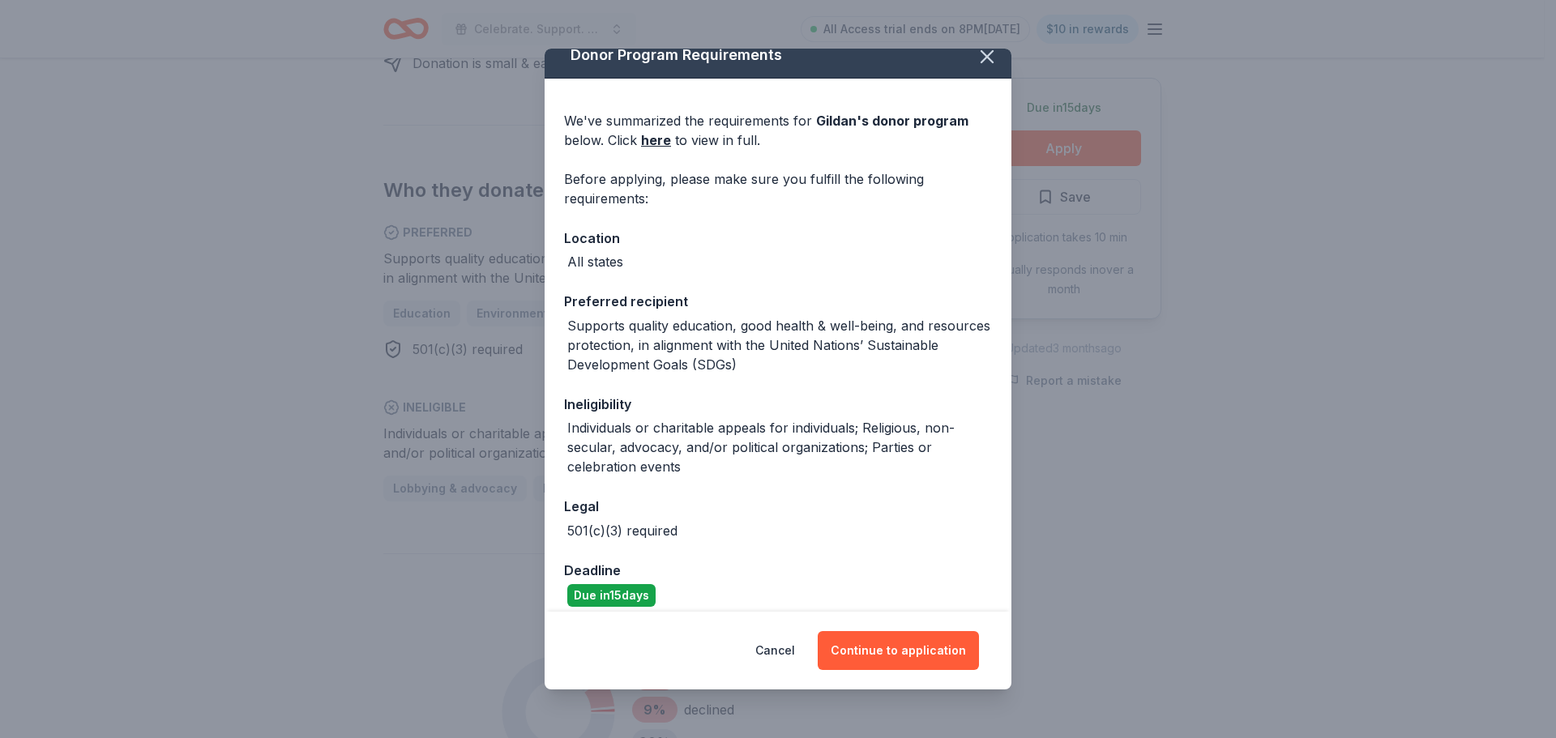
scroll to position [31, 0]
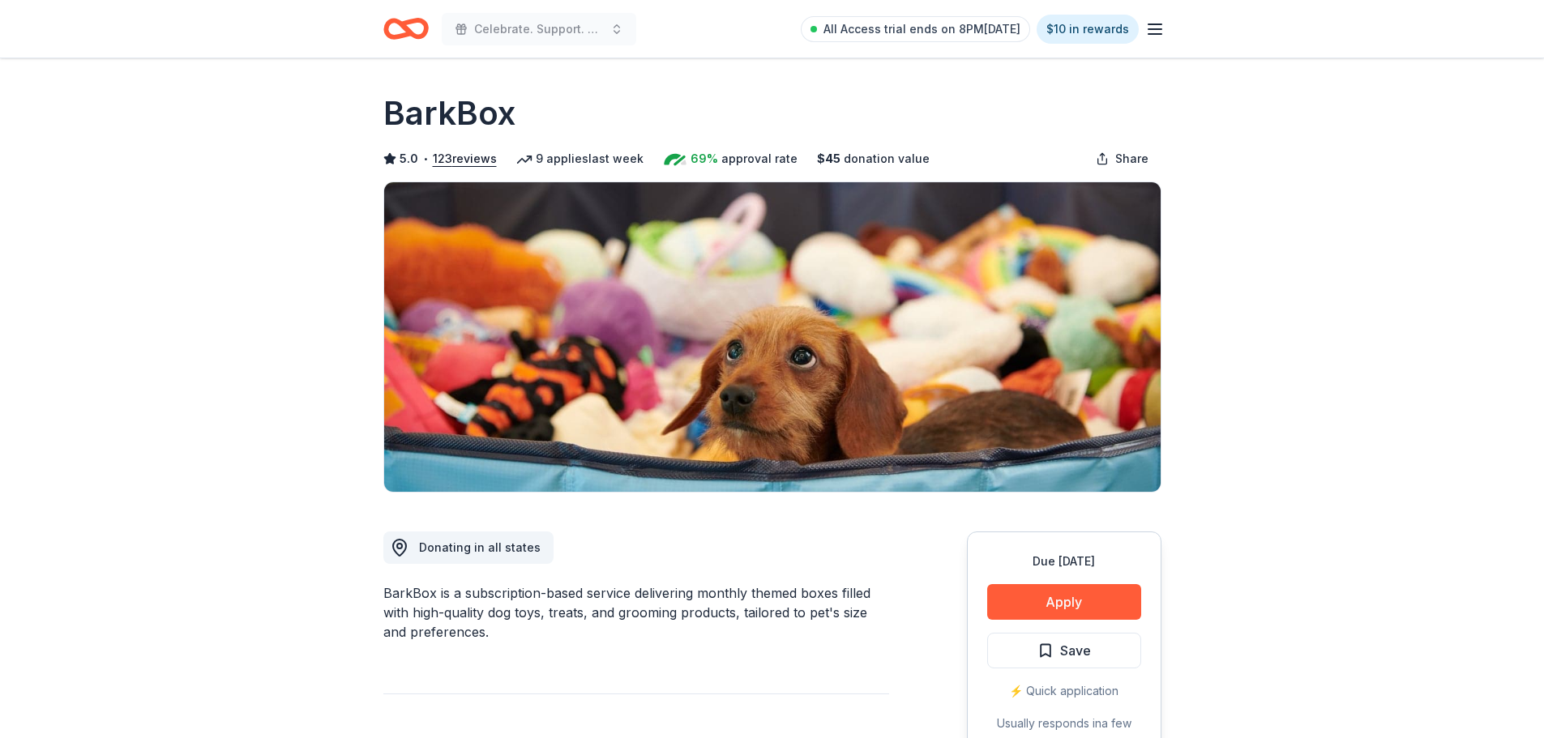
click at [1056, 583] on div "Due [DATE] Apply Save ⚡️ Quick application Usually responds in a few days" at bounding box center [1064, 652] width 194 height 241
click at [1043, 603] on button "Apply" at bounding box center [1064, 602] width 154 height 36
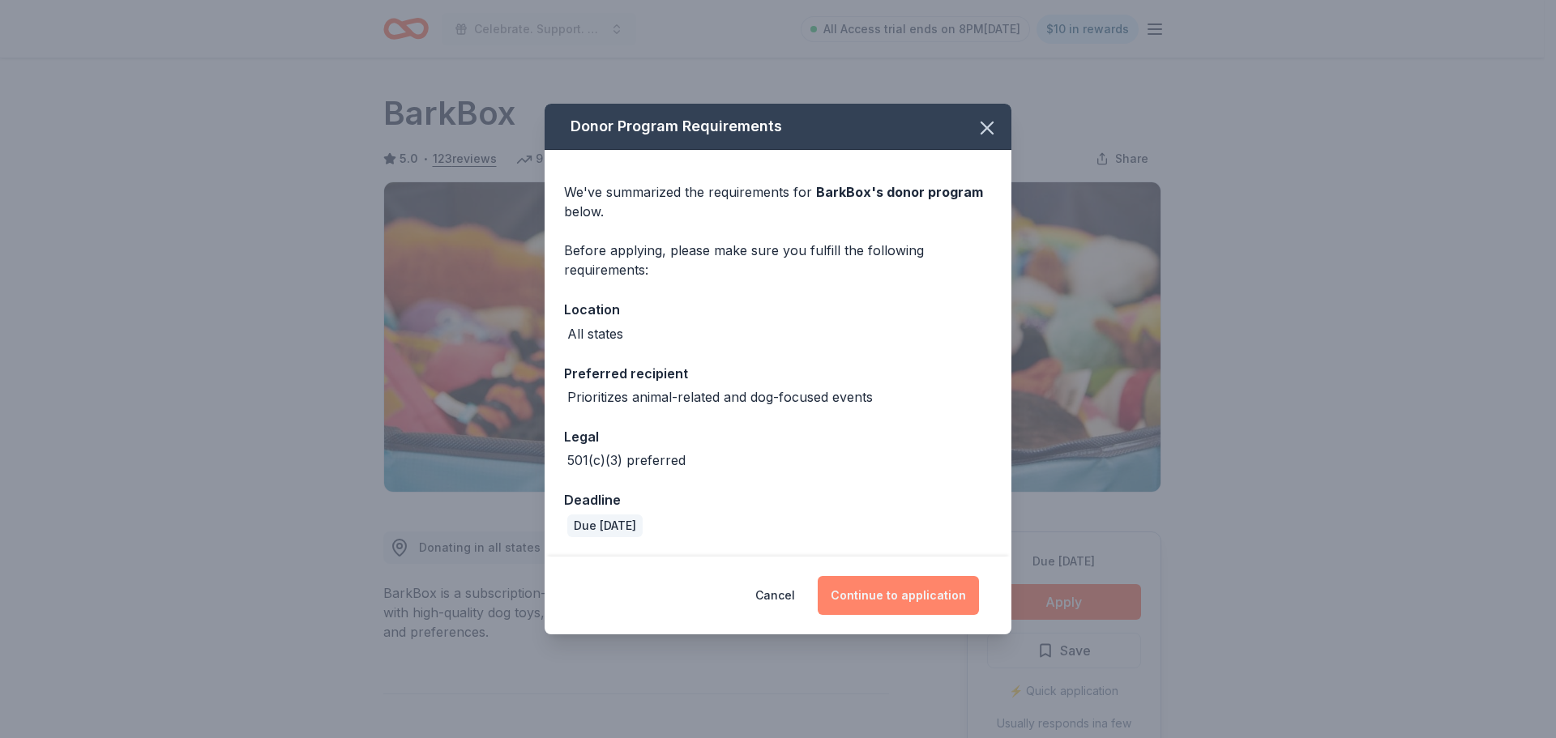
click at [947, 605] on button "Continue to application" at bounding box center [898, 595] width 161 height 39
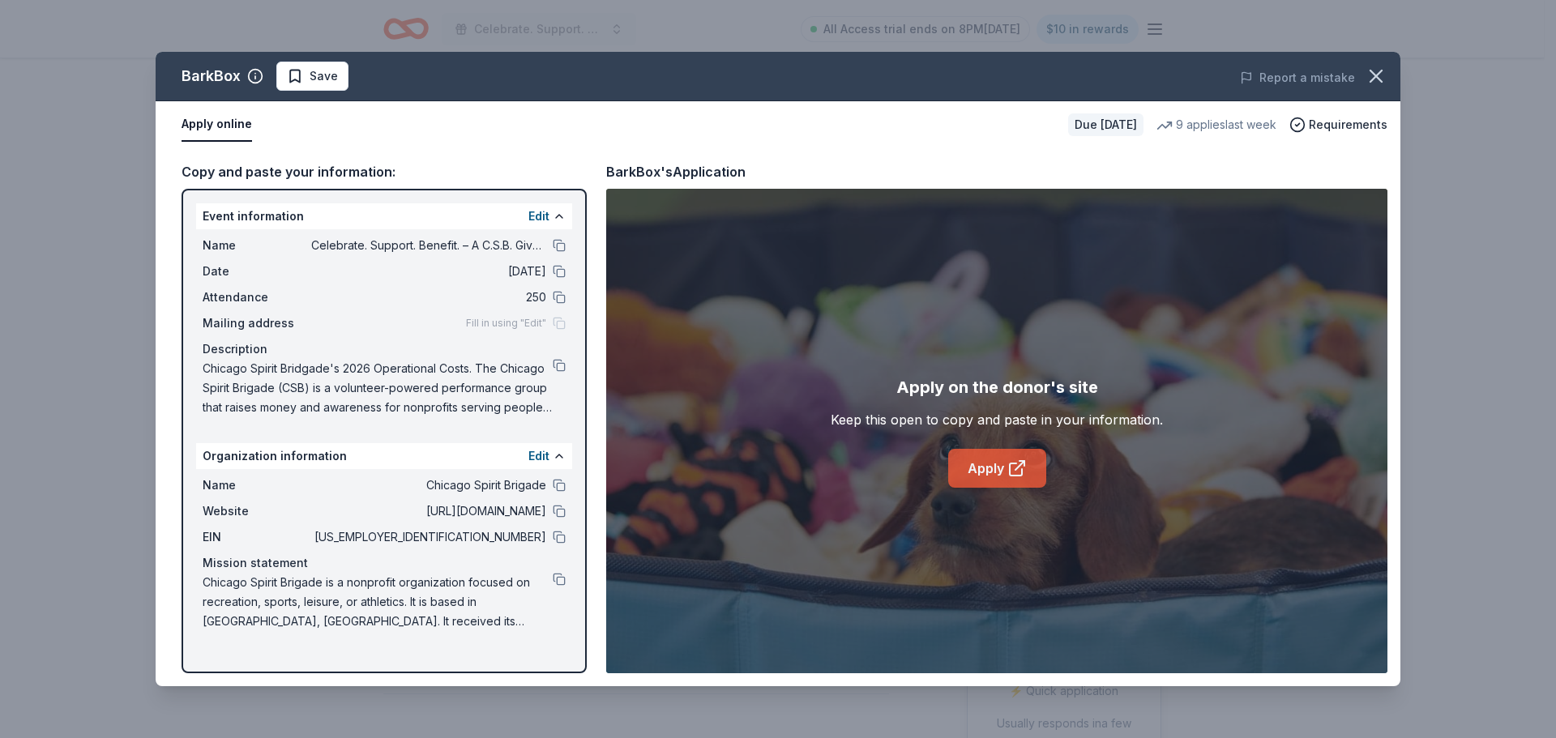
click at [1026, 458] on link "Apply" at bounding box center [997, 468] width 98 height 39
click at [1367, 83] on icon "button" at bounding box center [1376, 76] width 23 height 23
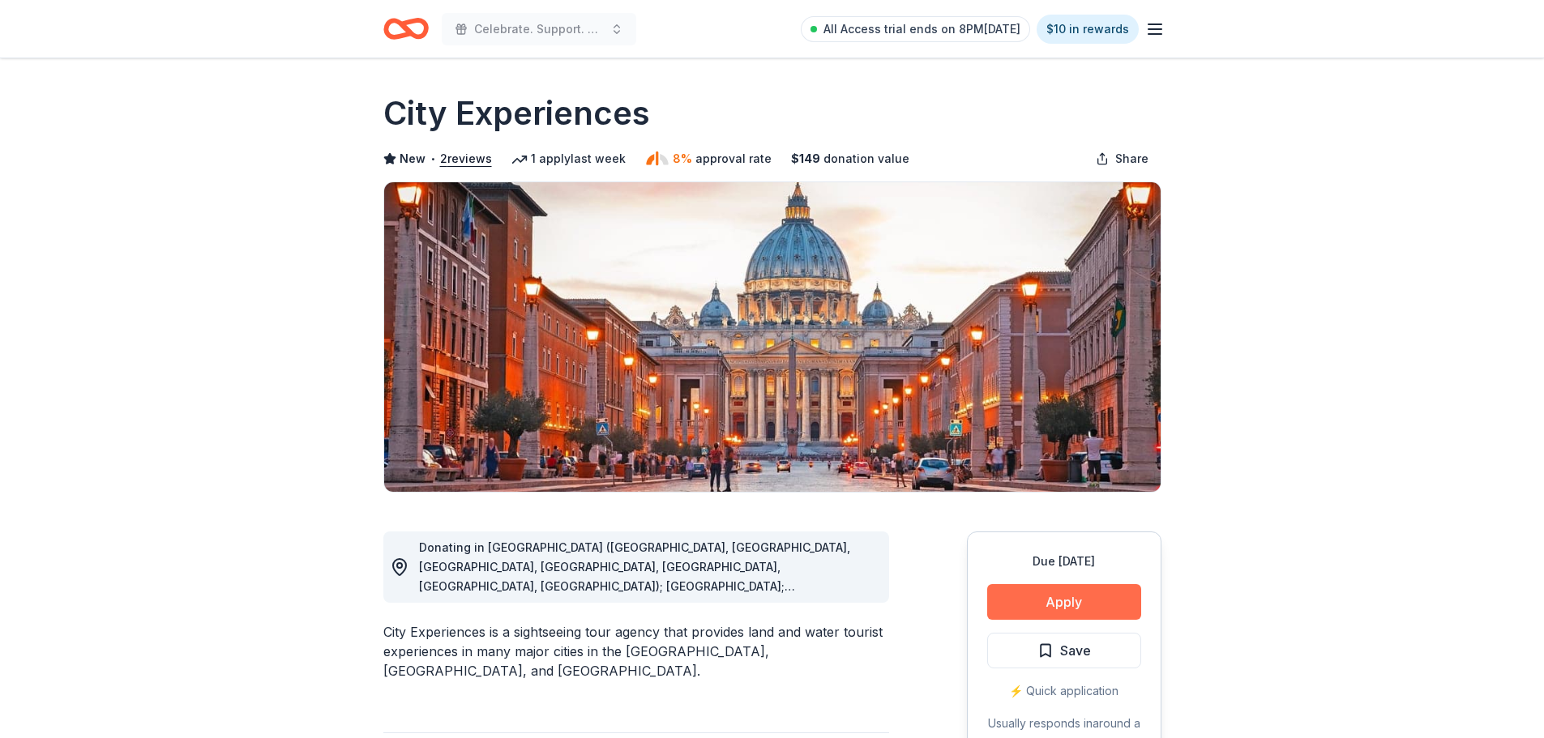
click at [1029, 596] on button "Apply" at bounding box center [1064, 602] width 154 height 36
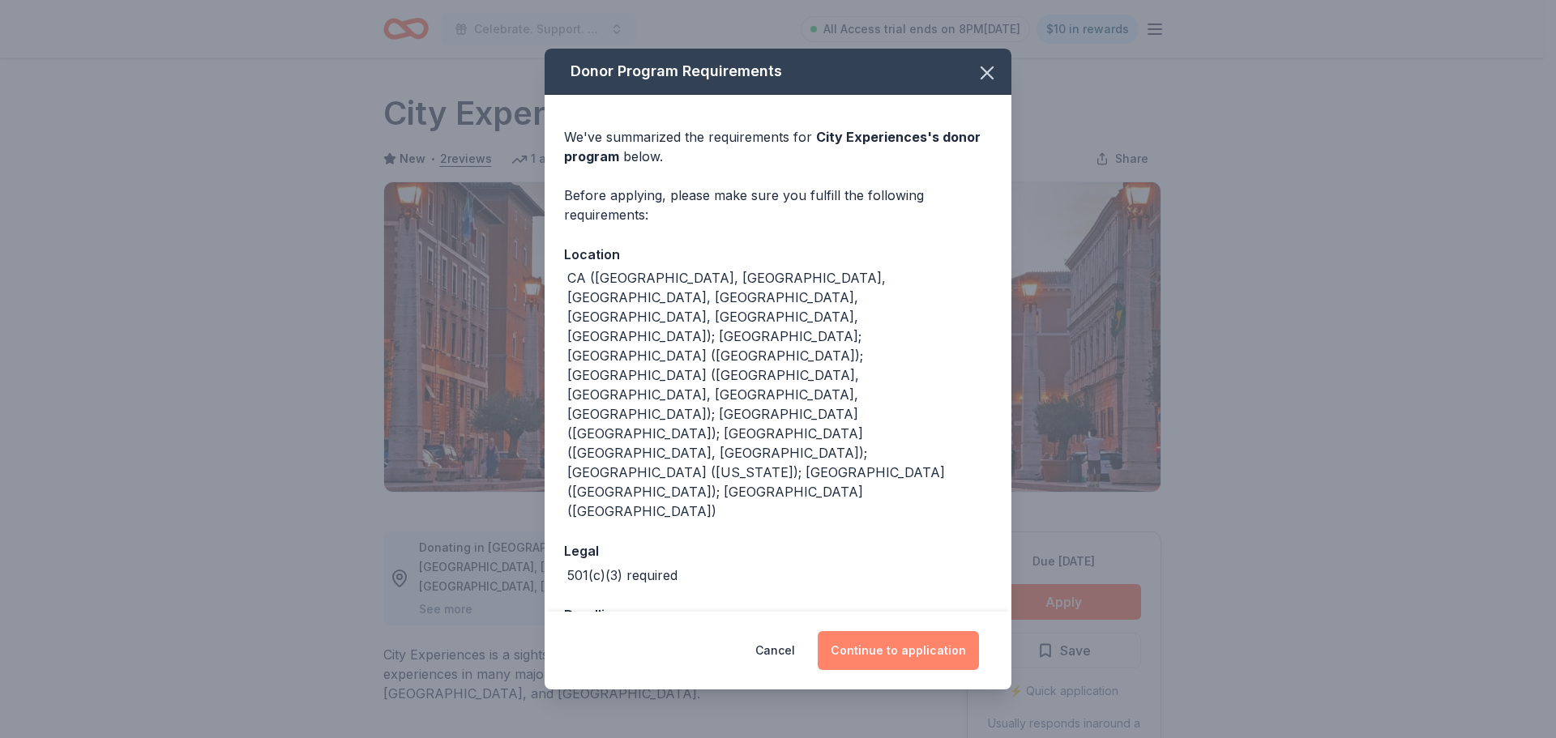
click at [915, 631] on button "Continue to application" at bounding box center [898, 650] width 161 height 39
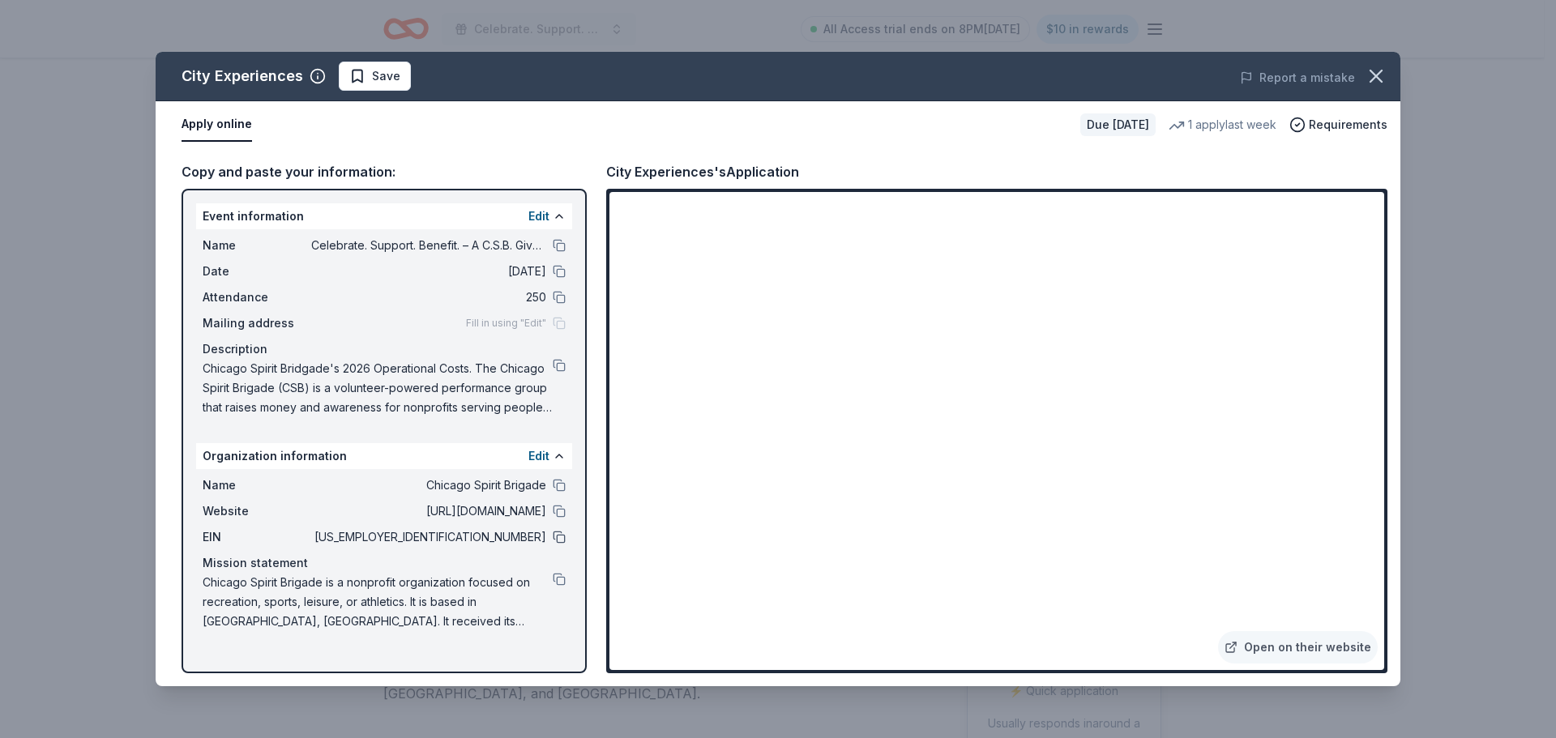
click at [562, 539] on button at bounding box center [559, 537] width 13 height 13
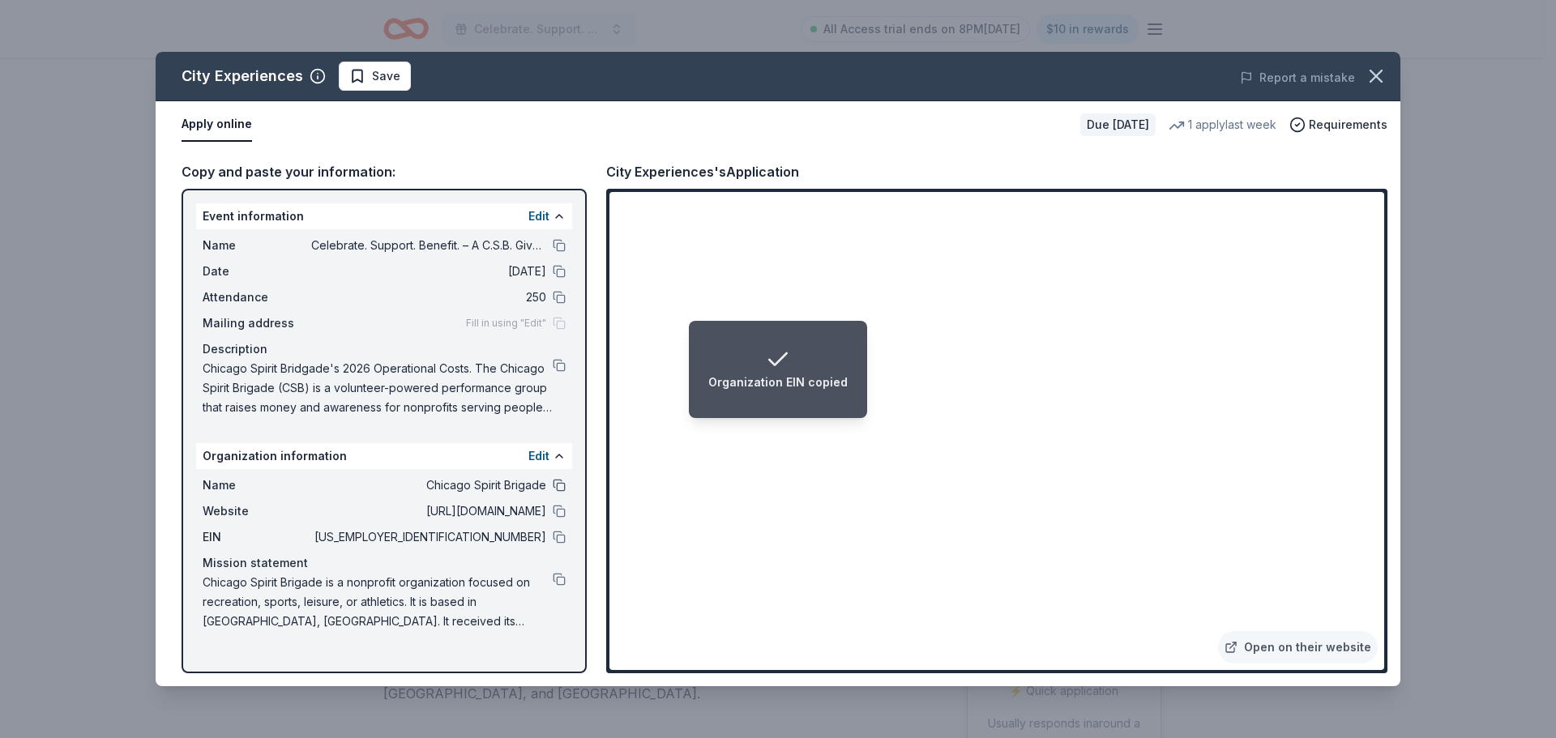
click at [561, 485] on button at bounding box center [559, 485] width 13 height 13
click at [1378, 69] on icon "button" at bounding box center [1376, 76] width 23 height 23
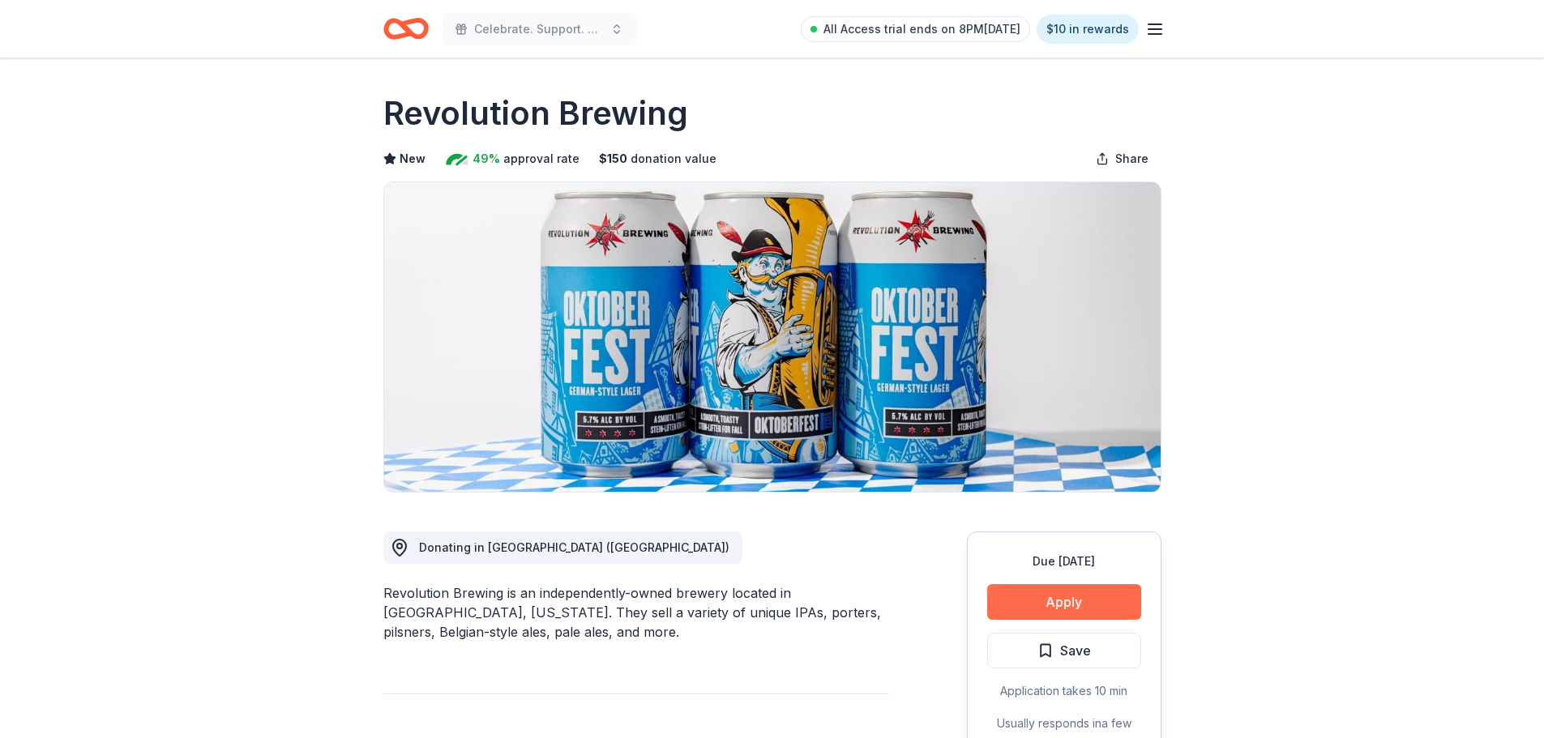
click at [1093, 590] on button "Apply" at bounding box center [1064, 602] width 154 height 36
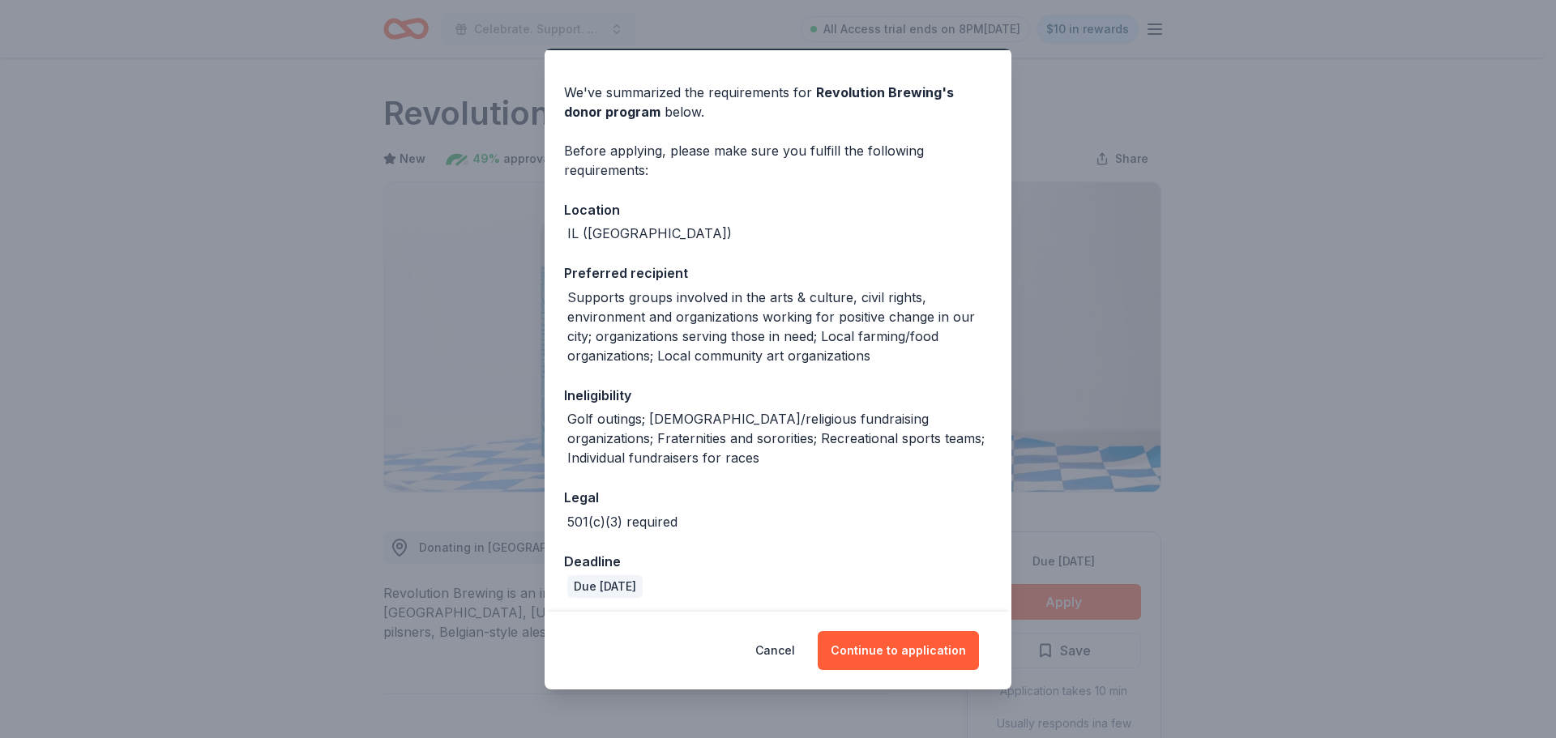
scroll to position [50, 0]
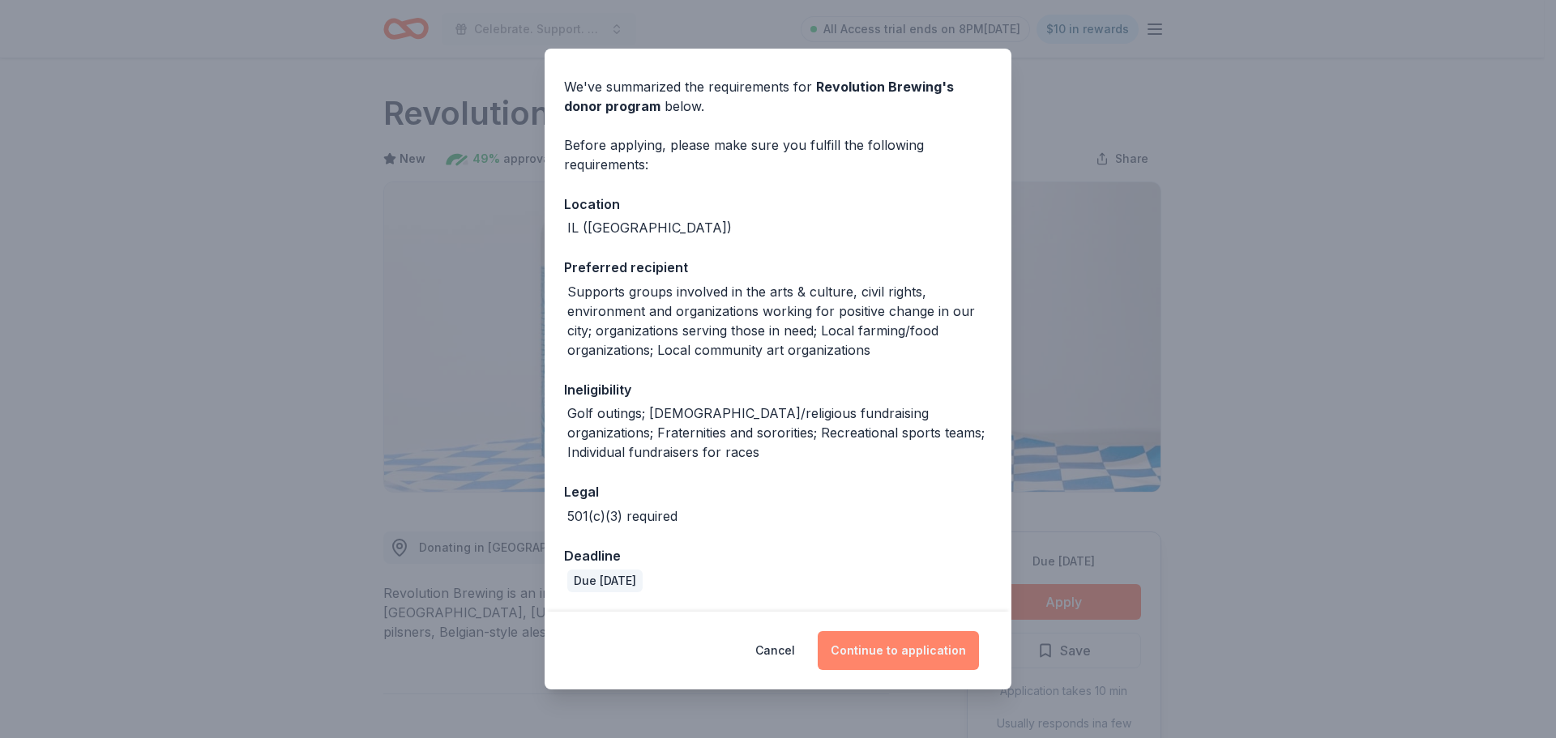
click at [917, 642] on button "Continue to application" at bounding box center [898, 650] width 161 height 39
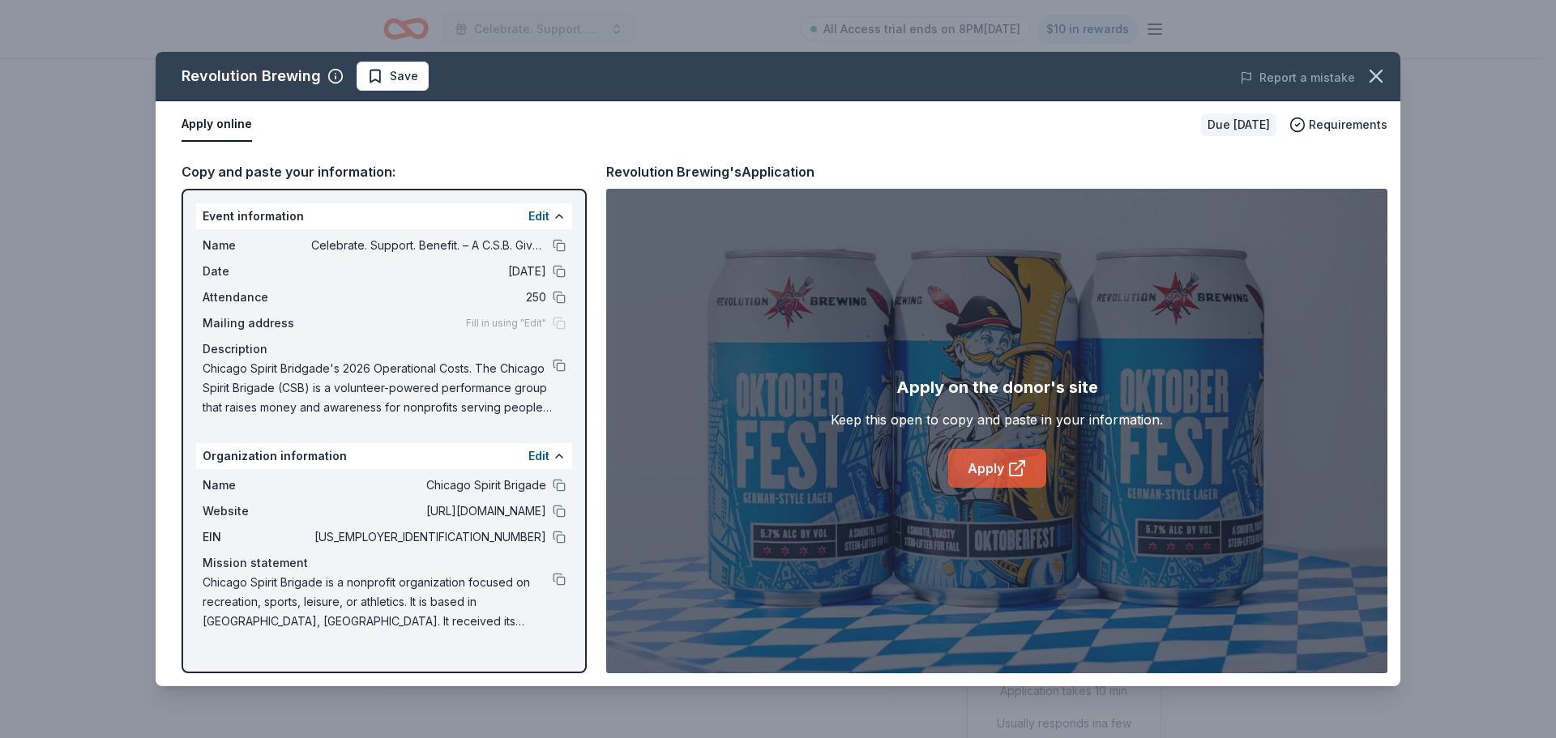
click at [1031, 461] on link "Apply" at bounding box center [997, 468] width 98 height 39
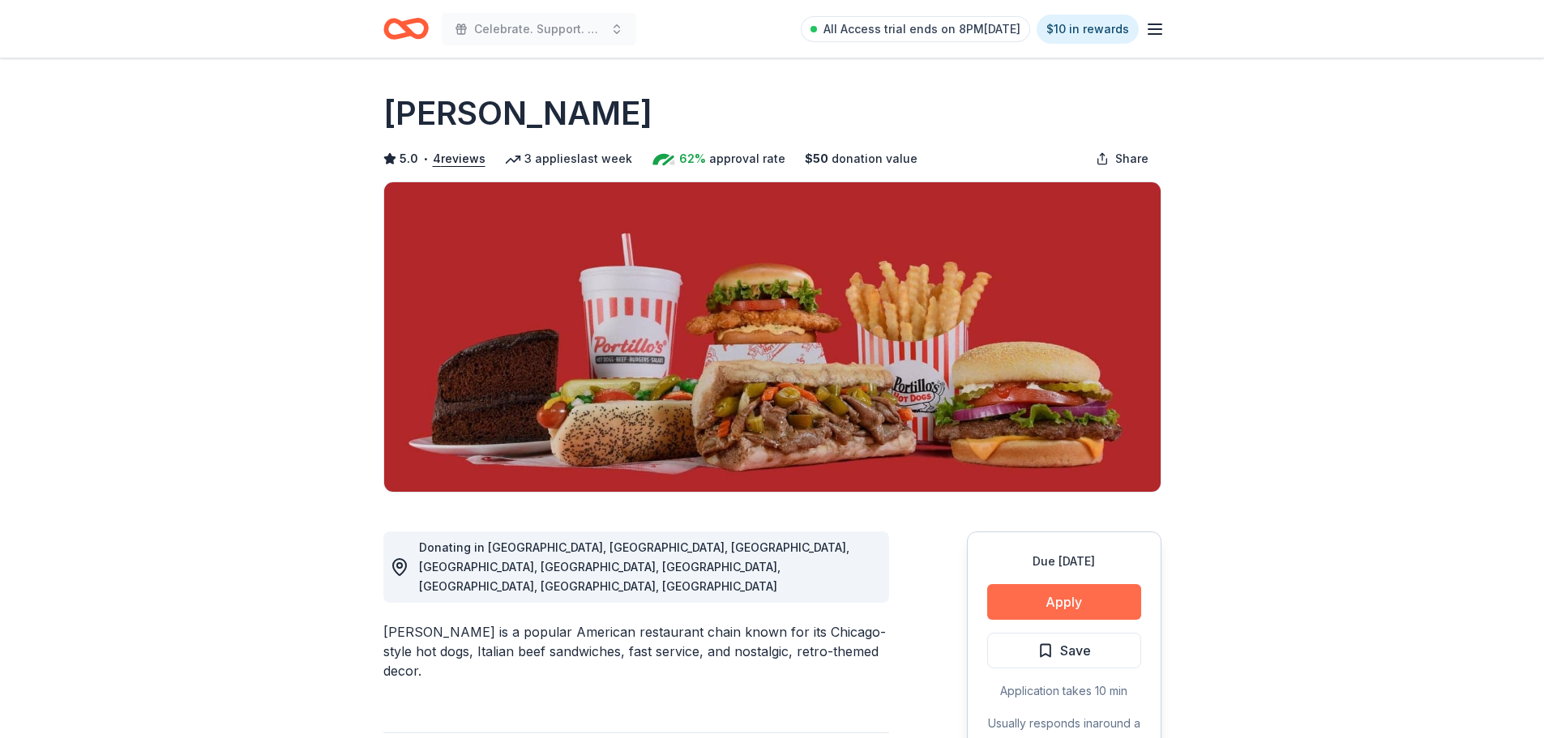
click at [1063, 591] on button "Apply" at bounding box center [1064, 602] width 154 height 36
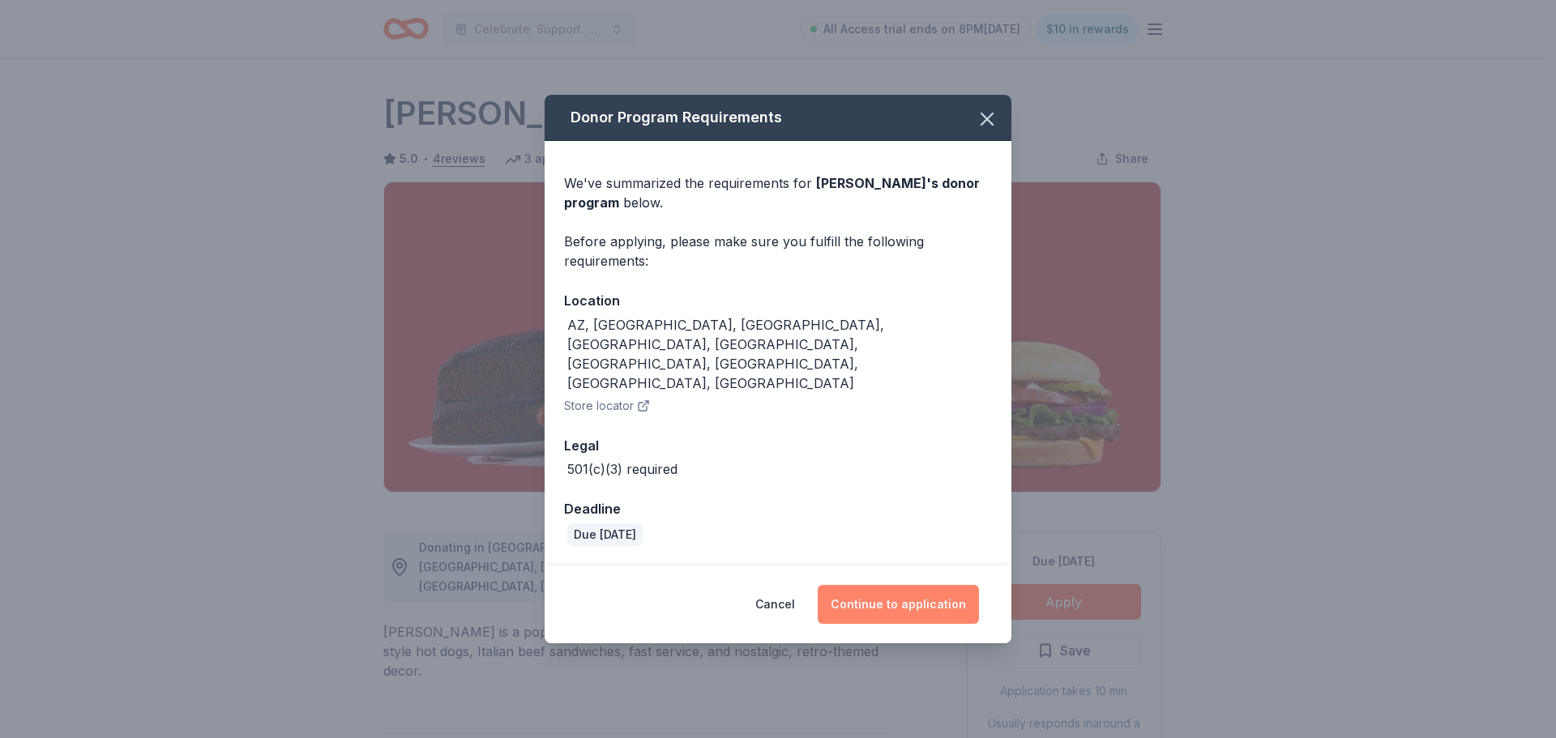
click at [895, 585] on button "Continue to application" at bounding box center [898, 604] width 161 height 39
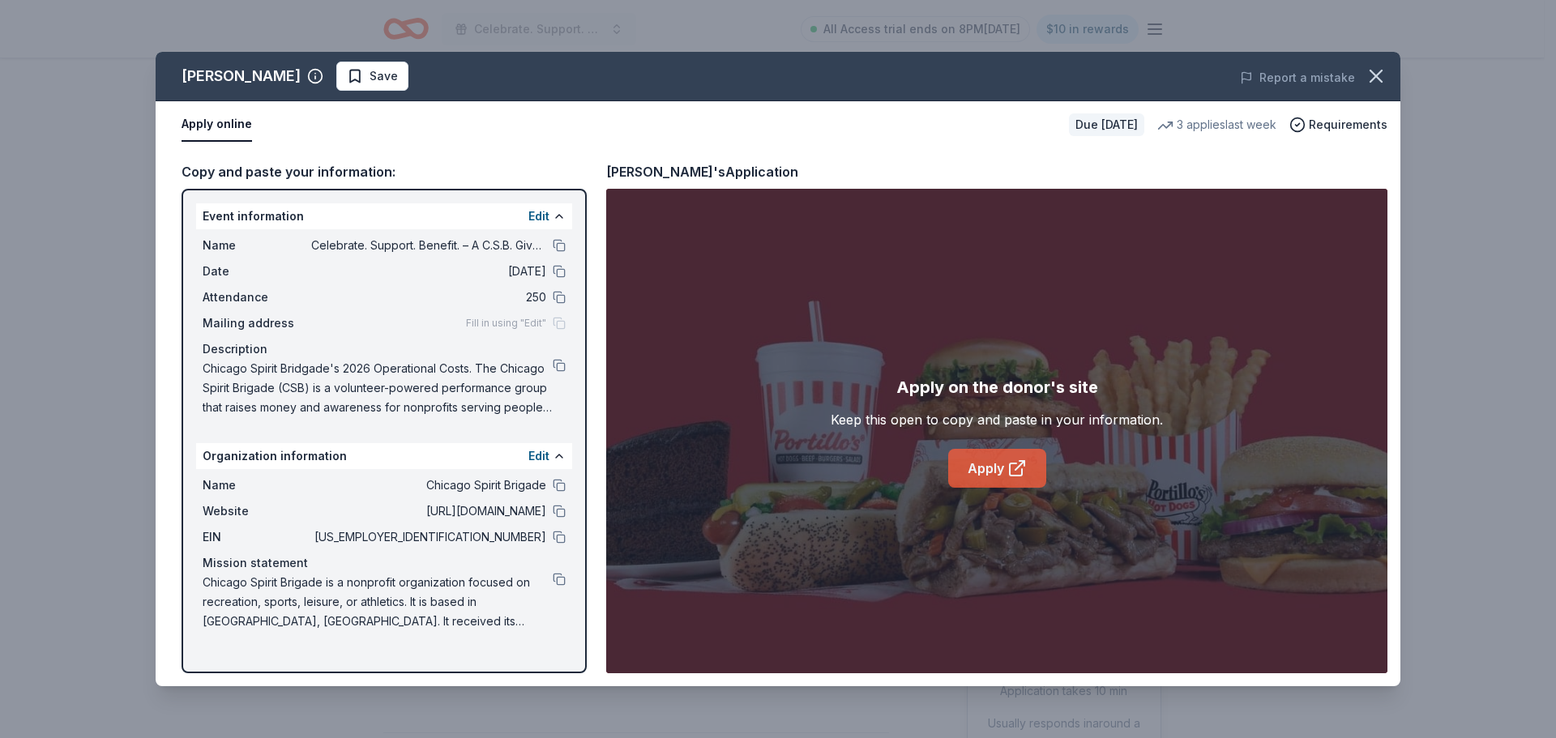
click at [985, 464] on link "Apply" at bounding box center [997, 468] width 98 height 39
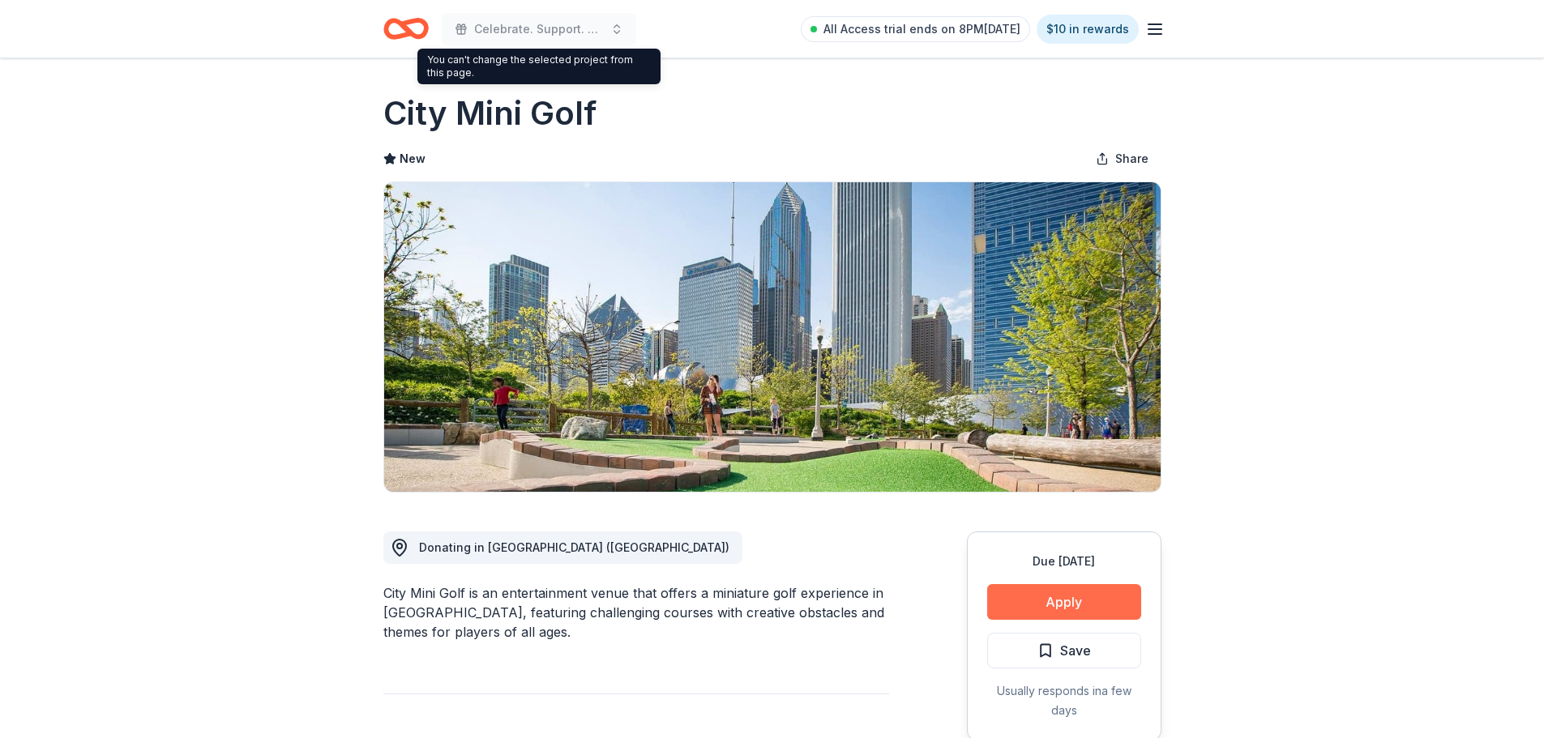
click at [1087, 615] on button "Apply" at bounding box center [1064, 602] width 154 height 36
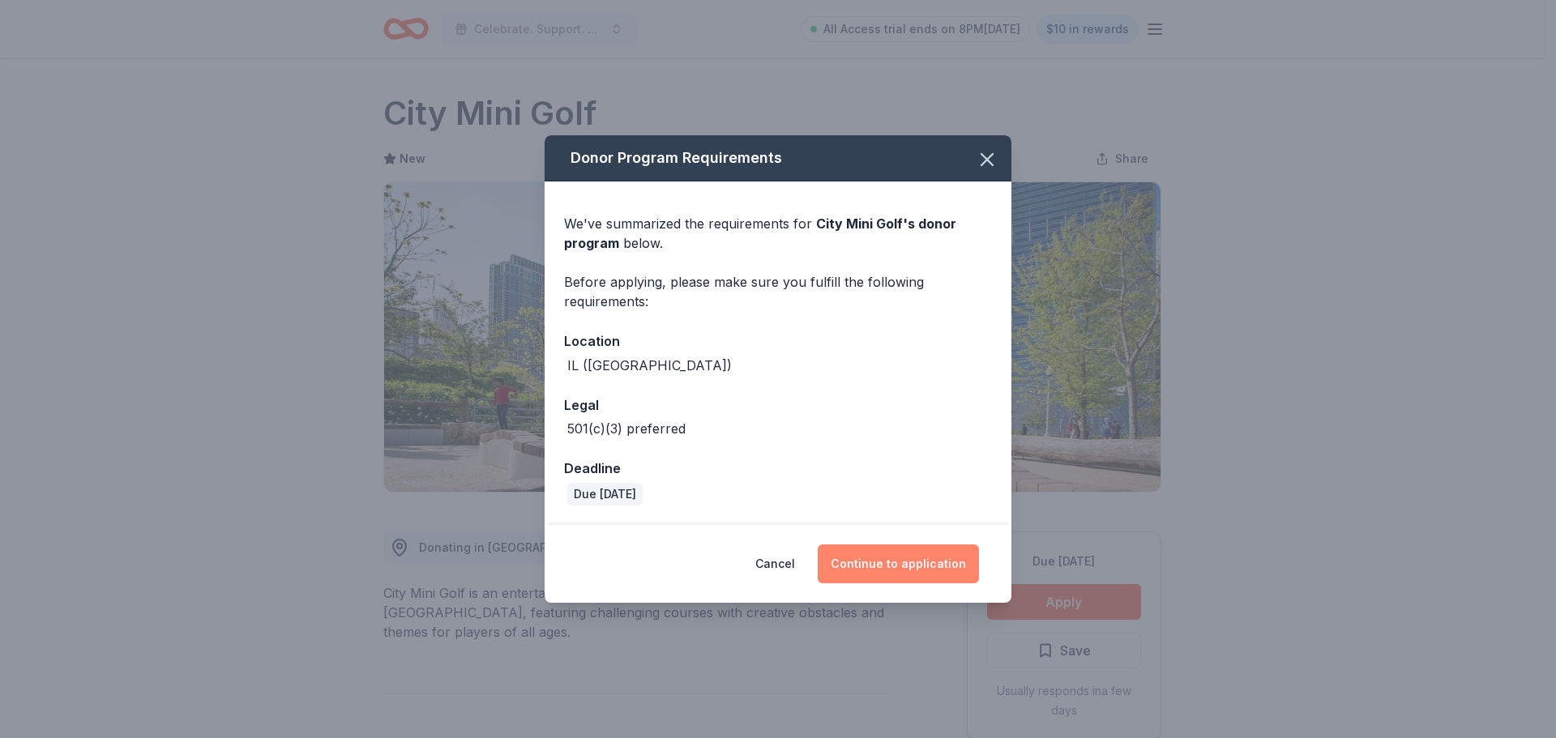
click at [917, 551] on button "Continue to application" at bounding box center [898, 564] width 161 height 39
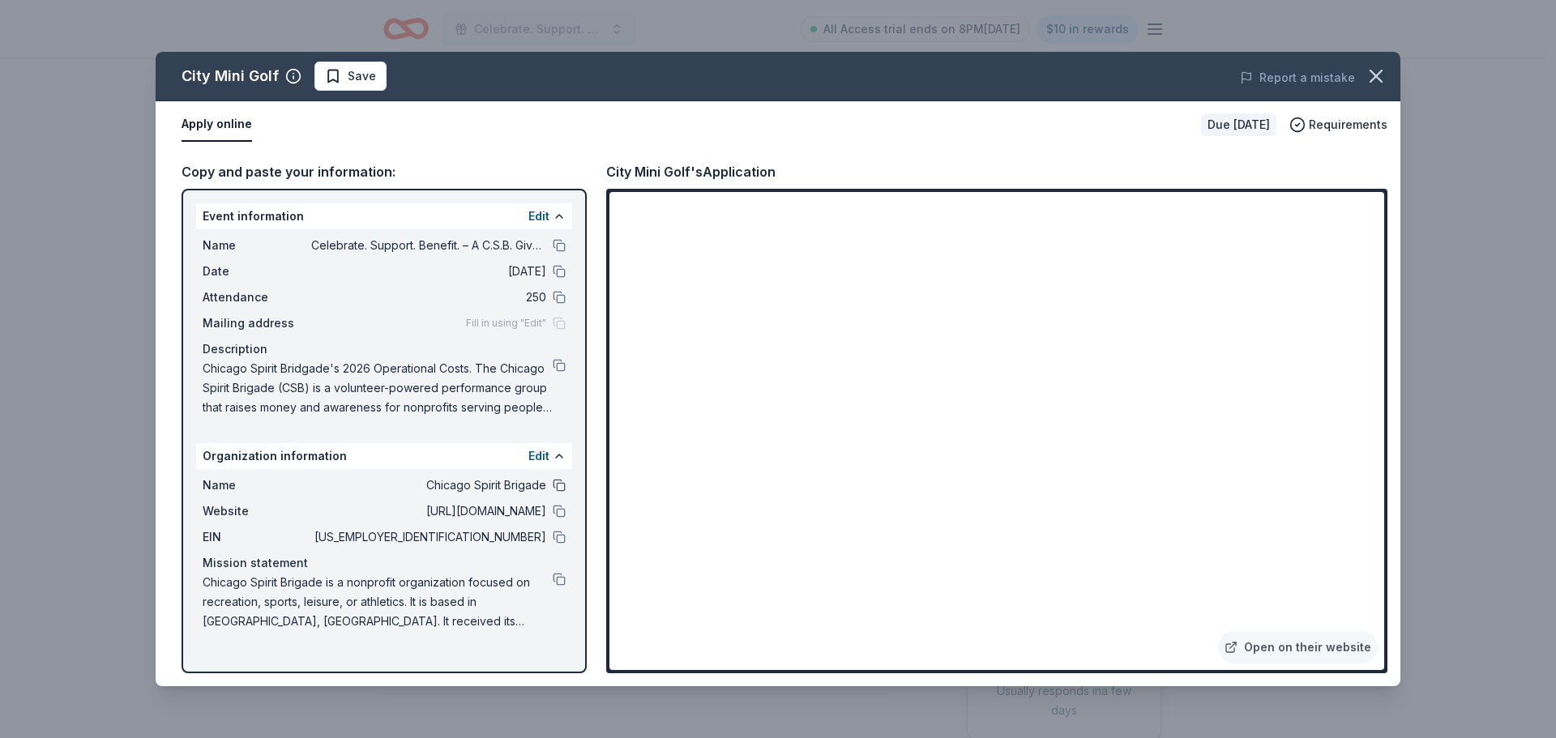
click at [559, 486] on button at bounding box center [559, 485] width 13 height 13
click at [559, 521] on div "Website https://www.chicagospiritbrigade.org/" at bounding box center [384, 511] width 363 height 19
click at [554, 508] on button at bounding box center [559, 511] width 13 height 13
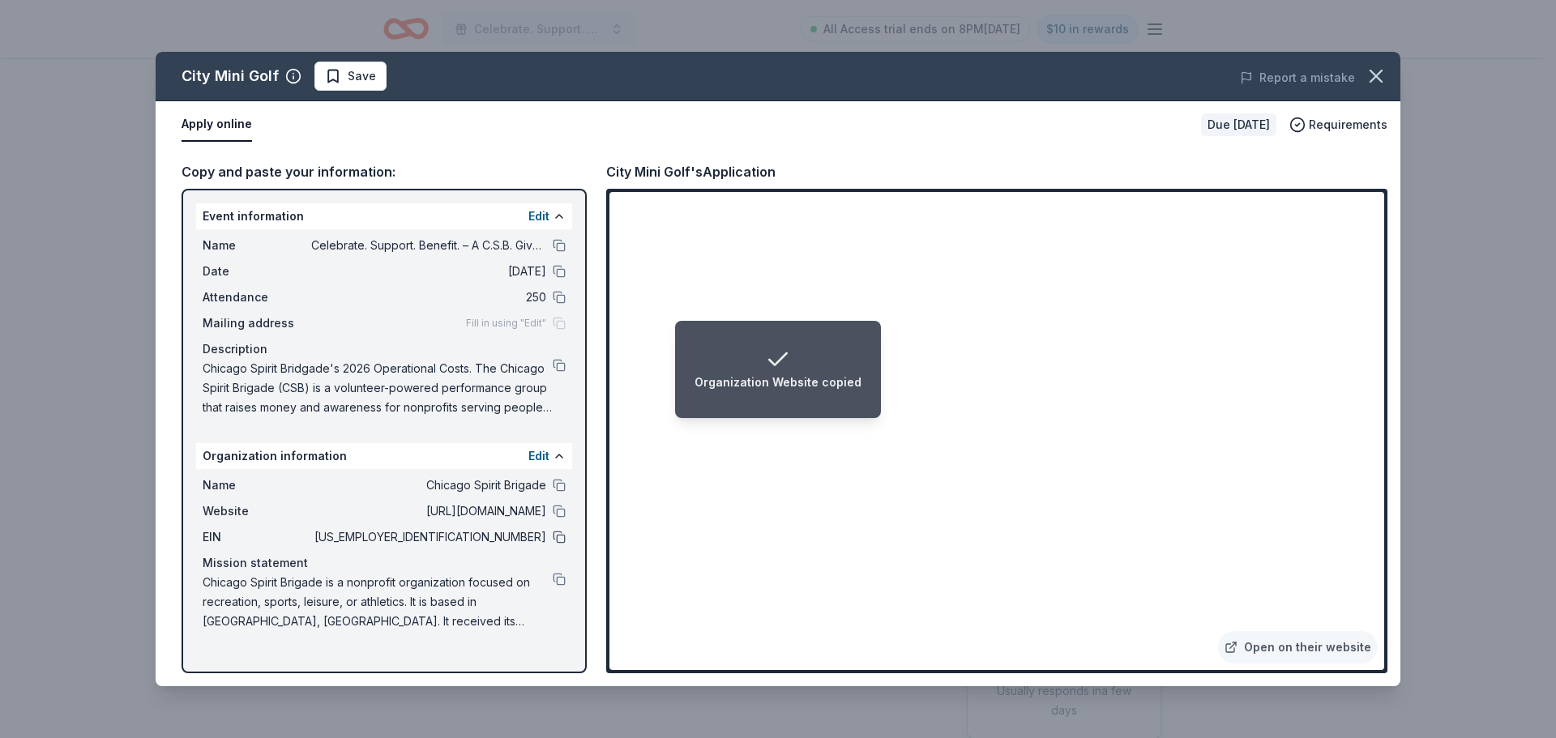
click at [558, 538] on button at bounding box center [559, 537] width 13 height 13
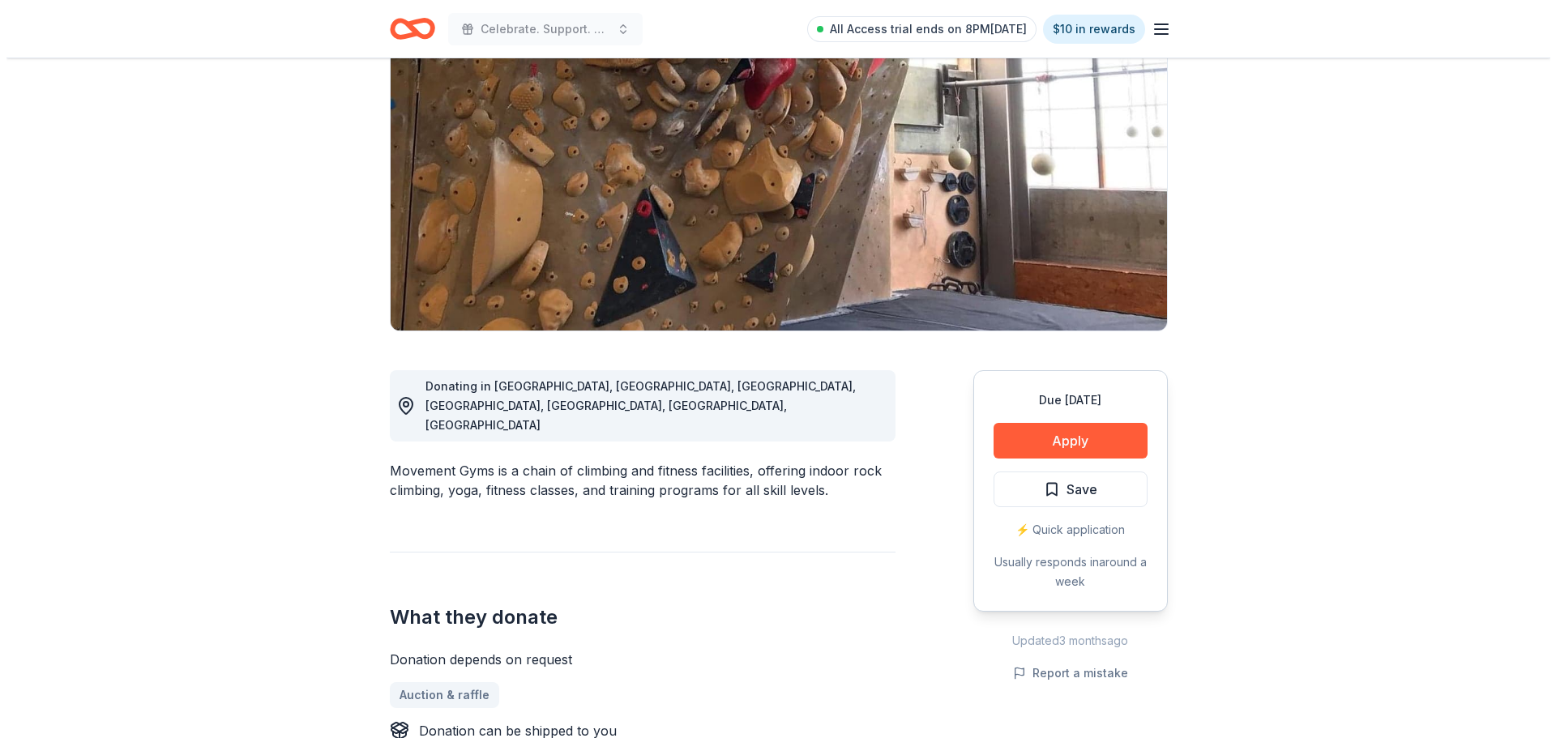
scroll to position [162, 0]
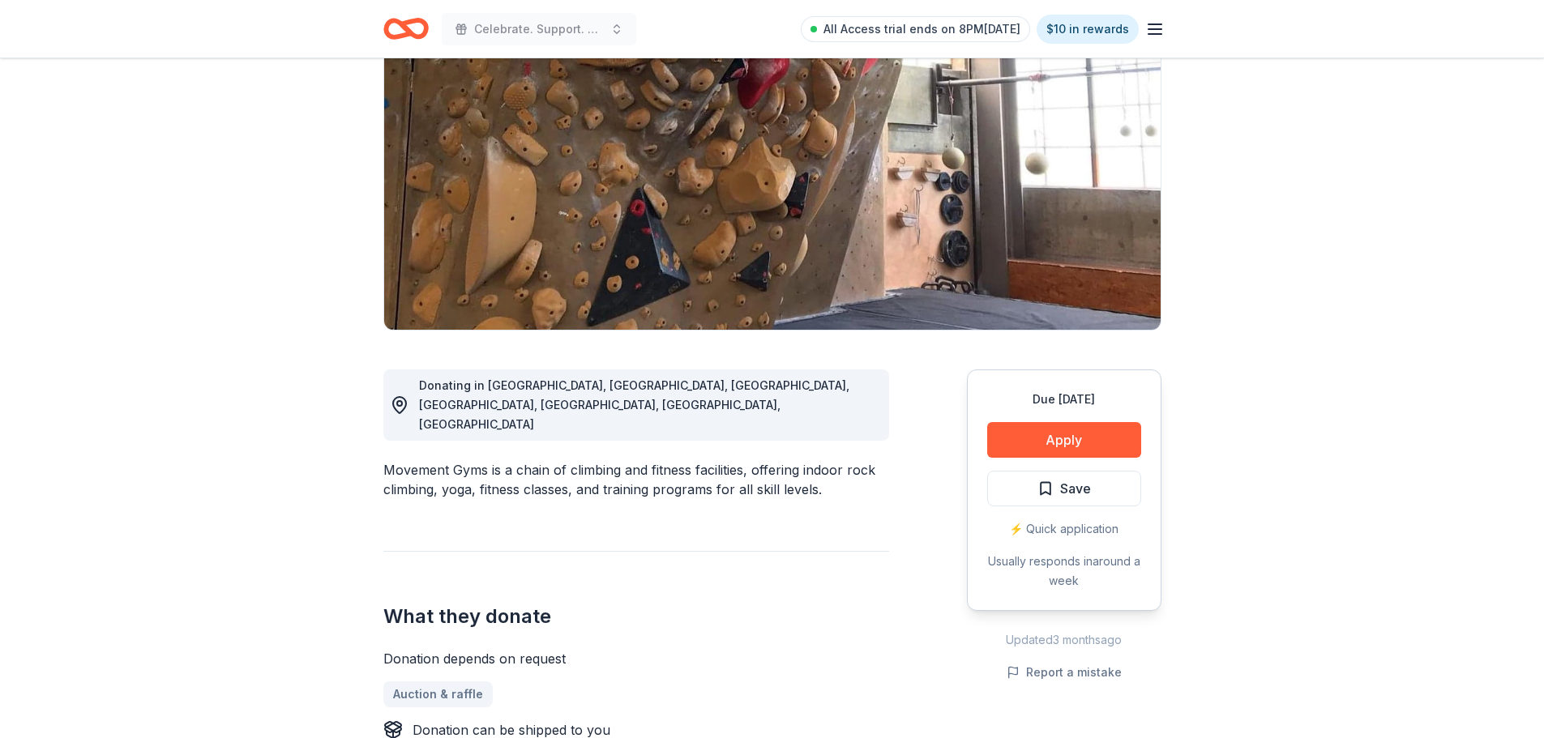
drag, startPoint x: 495, startPoint y: 434, endPoint x: 374, endPoint y: 416, distance: 123.0
drag, startPoint x: 387, startPoint y: 429, endPoint x: 438, endPoint y: 434, distance: 50.5
click at [423, 460] on div "Movement Gyms is a chain of climbing and fitness facilities, offering indoor ro…" at bounding box center [636, 479] width 506 height 39
click at [1105, 416] on div "Due [DATE] Apply Save ⚡️ Quick application Usually responds in around a week" at bounding box center [1064, 490] width 194 height 241
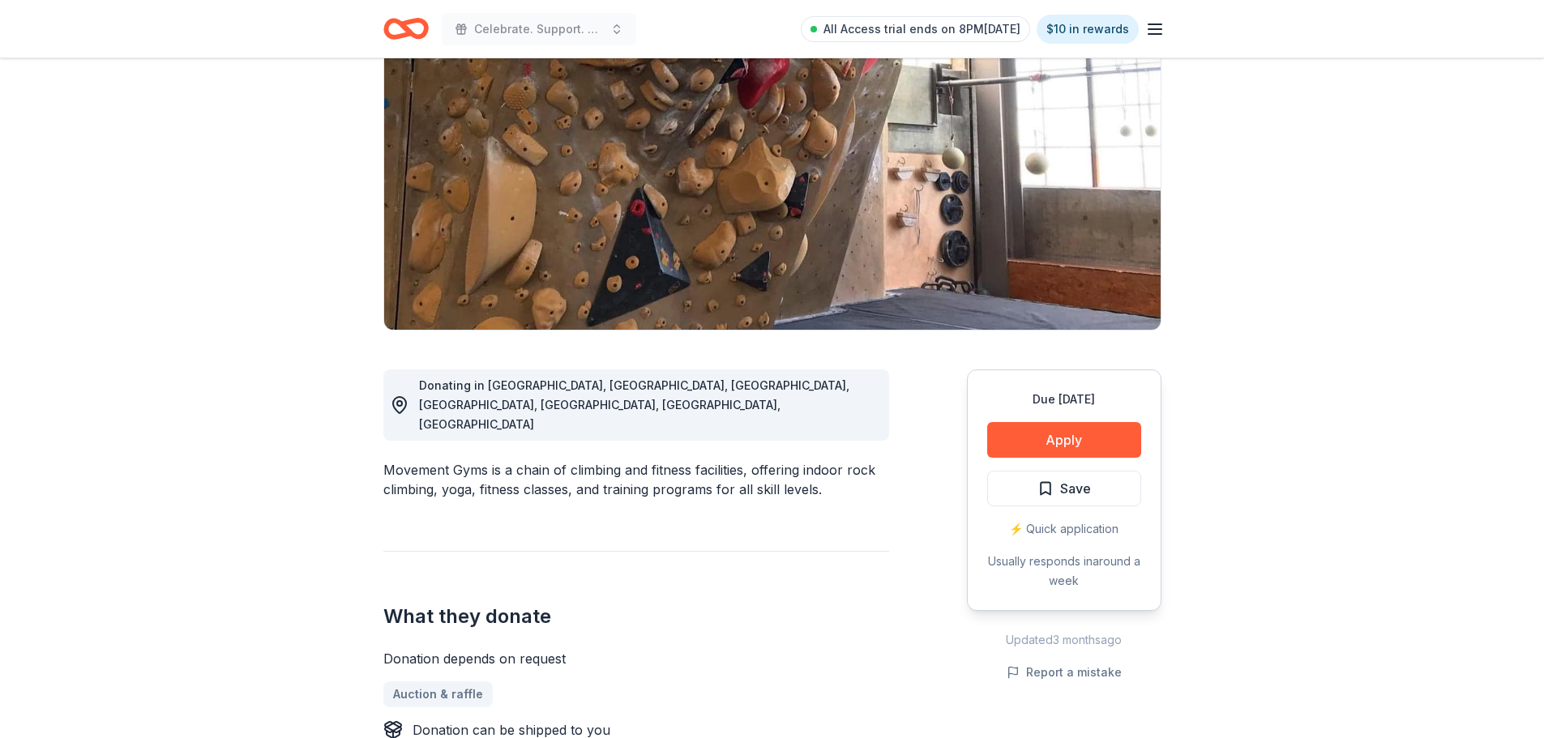
click at [1104, 421] on div "Due [DATE] Apply Save ⚡️ Quick application Usually responds in around a week" at bounding box center [1064, 490] width 194 height 241
click at [1098, 438] on button "Apply" at bounding box center [1064, 440] width 154 height 36
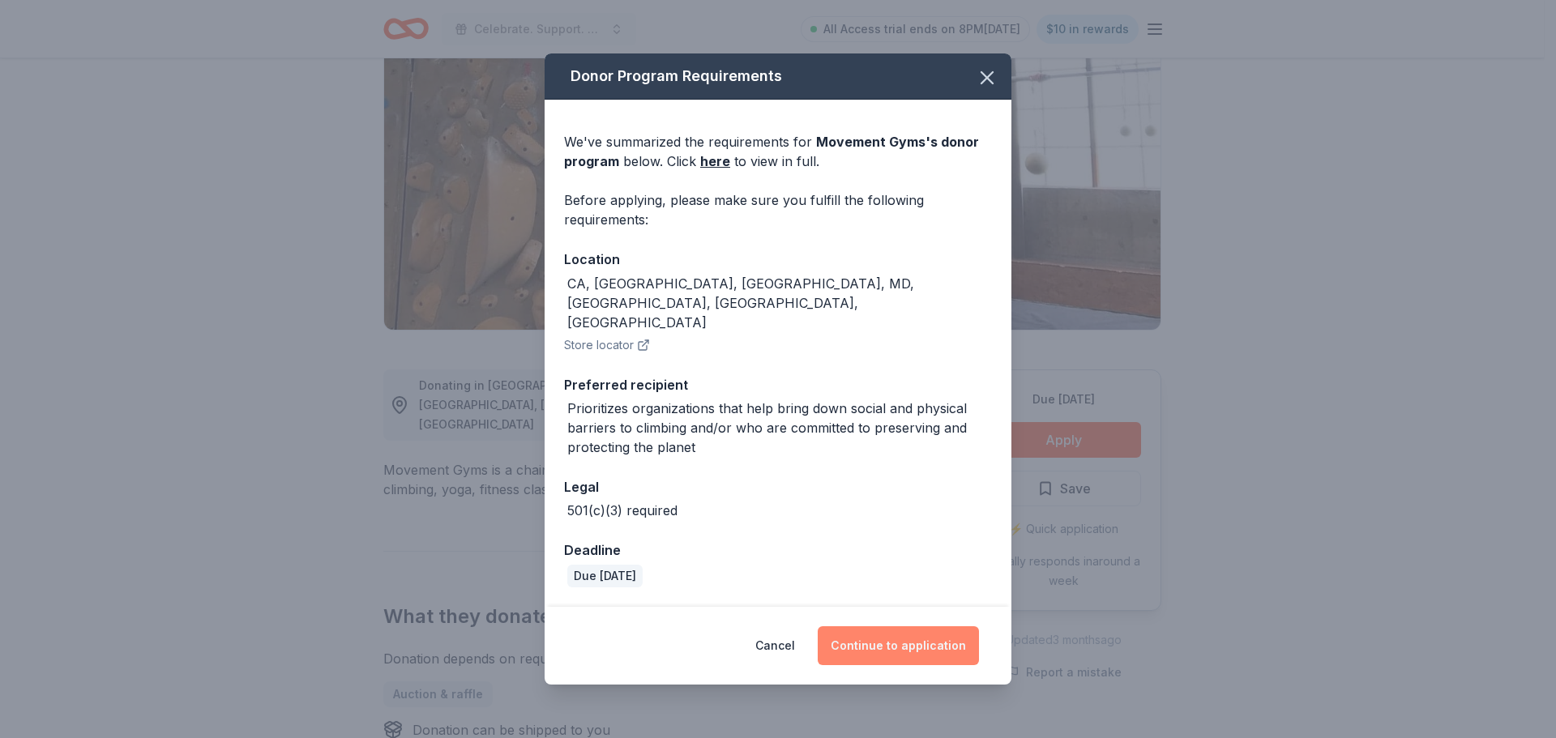
click at [936, 626] on button "Continue to application" at bounding box center [898, 645] width 161 height 39
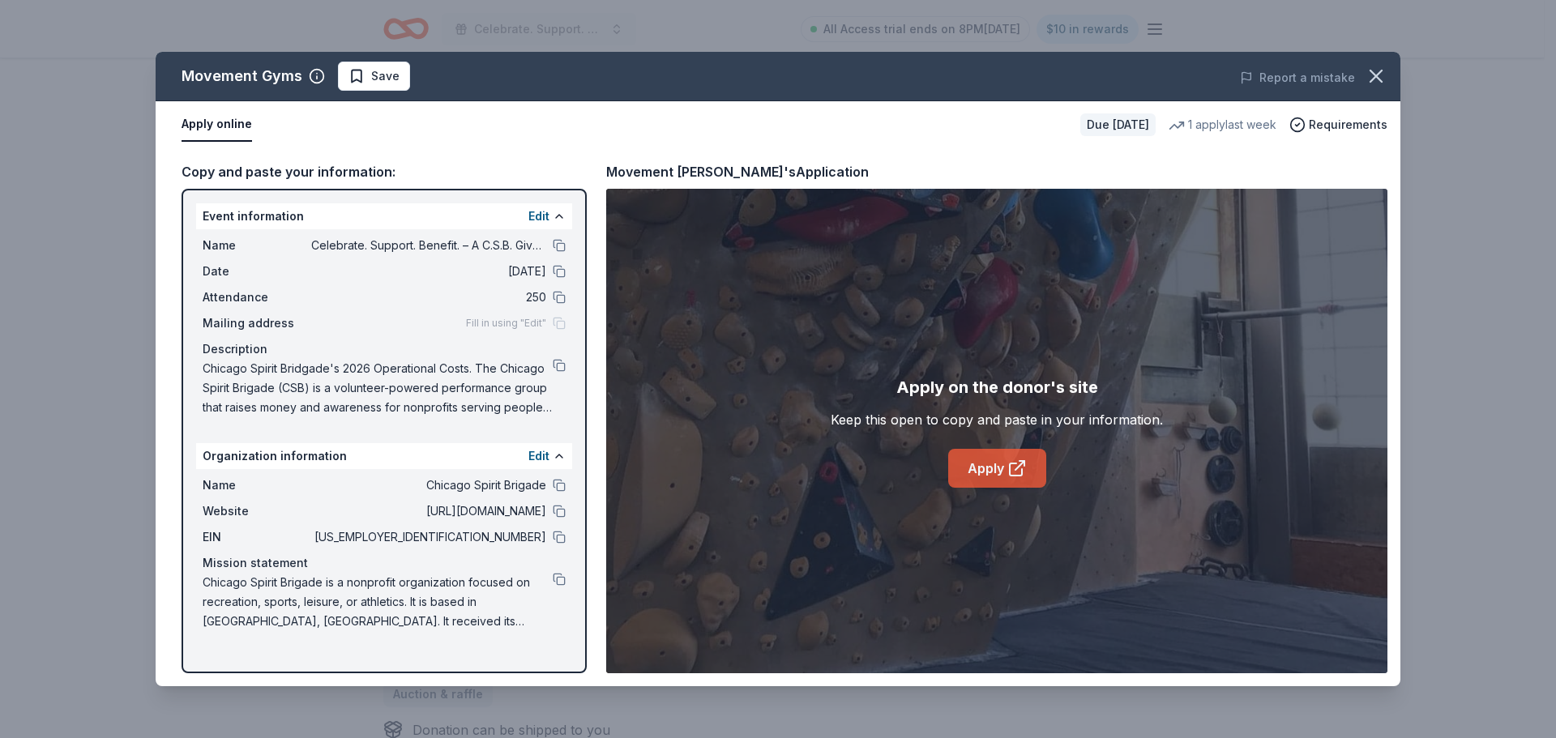
click at [1009, 464] on icon at bounding box center [1016, 468] width 19 height 19
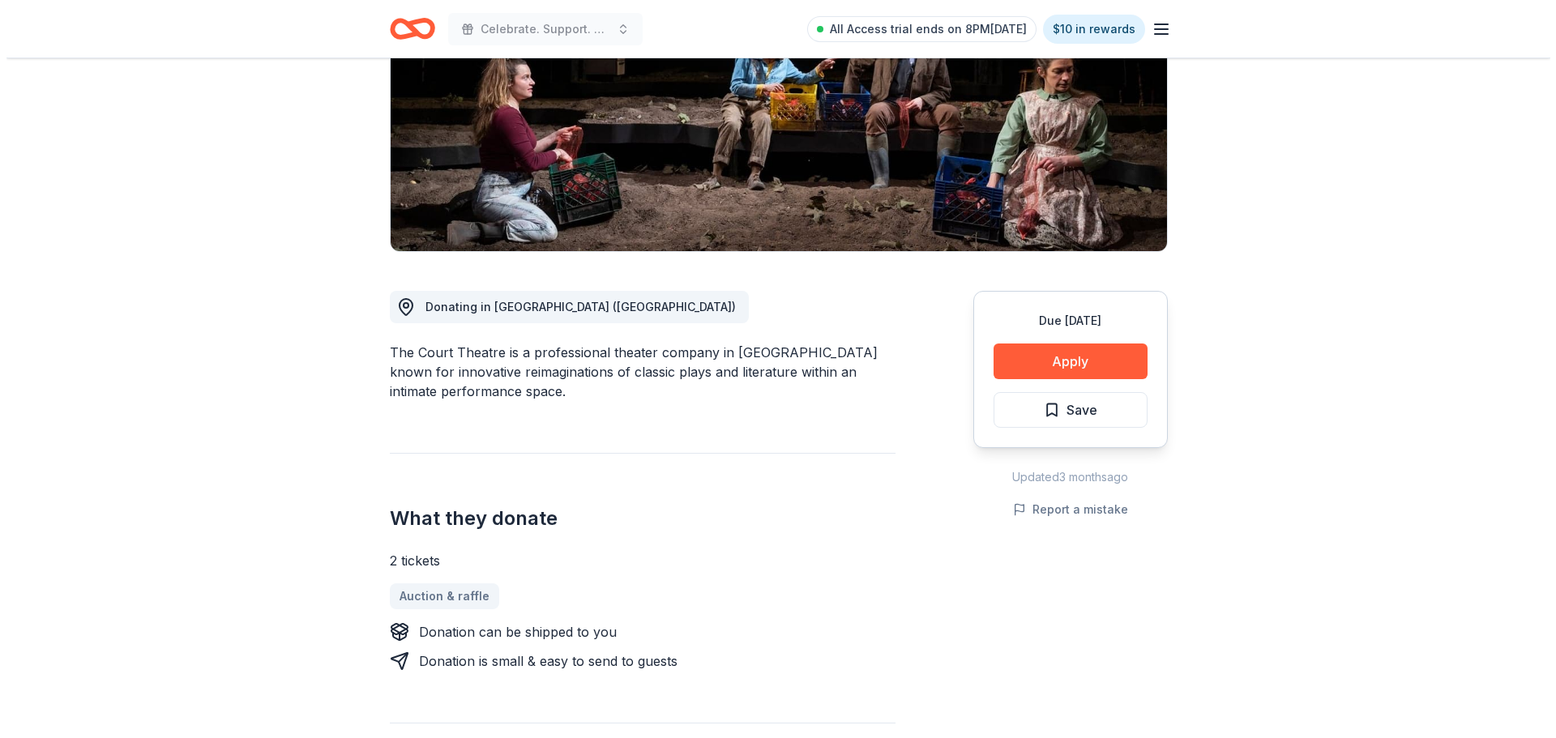
scroll to position [242, 0]
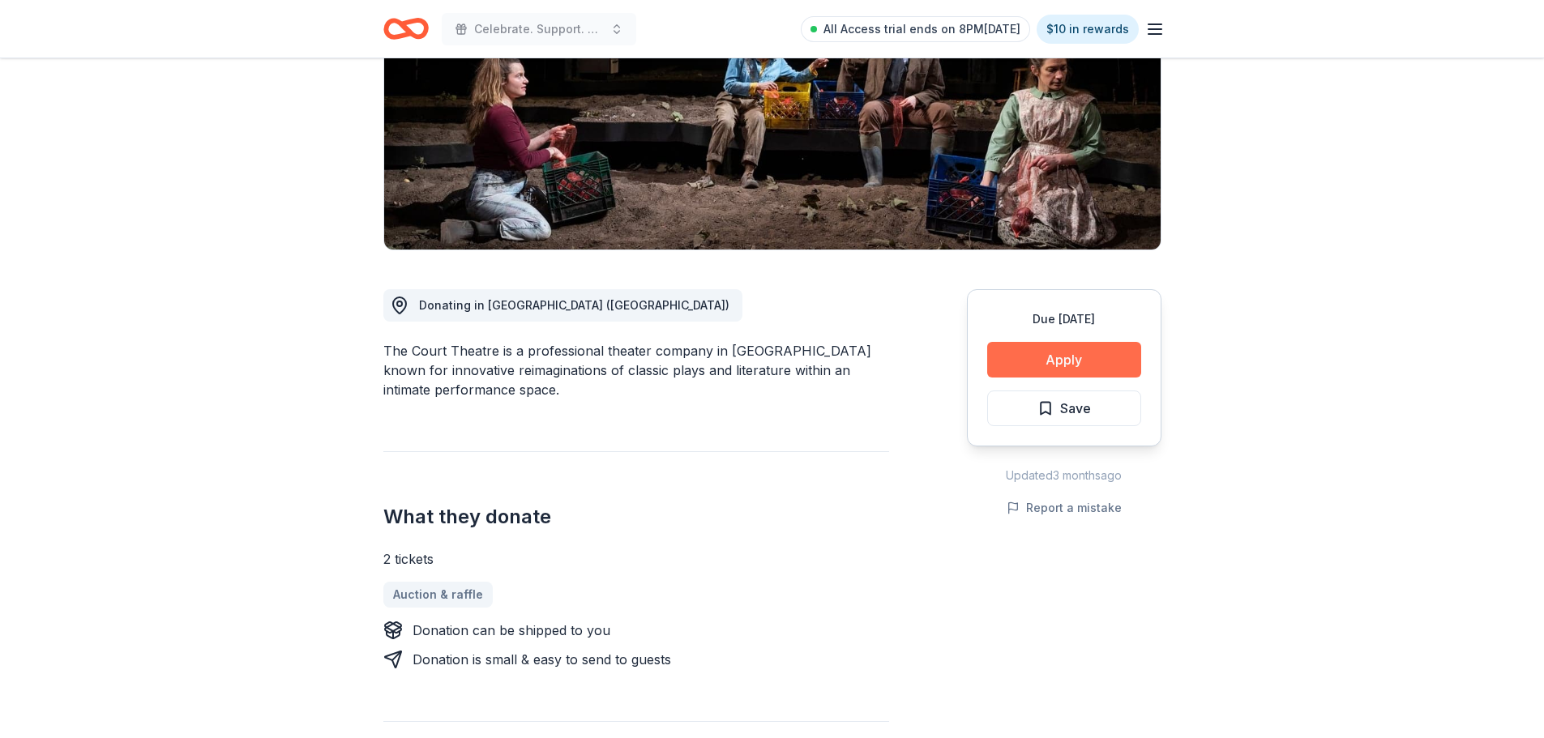
click at [1082, 369] on button "Apply" at bounding box center [1064, 360] width 154 height 36
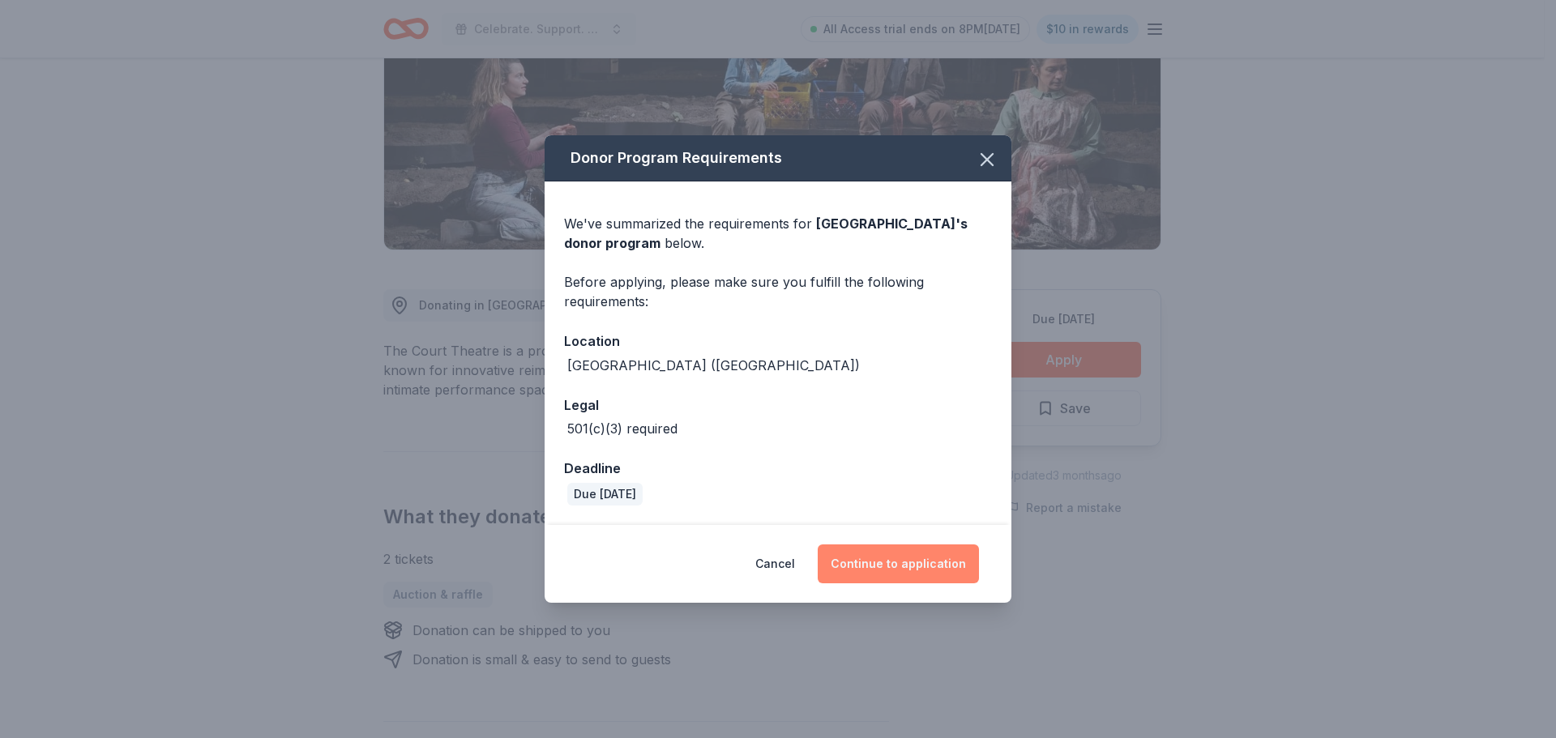
click at [887, 564] on button "Continue to application" at bounding box center [898, 564] width 161 height 39
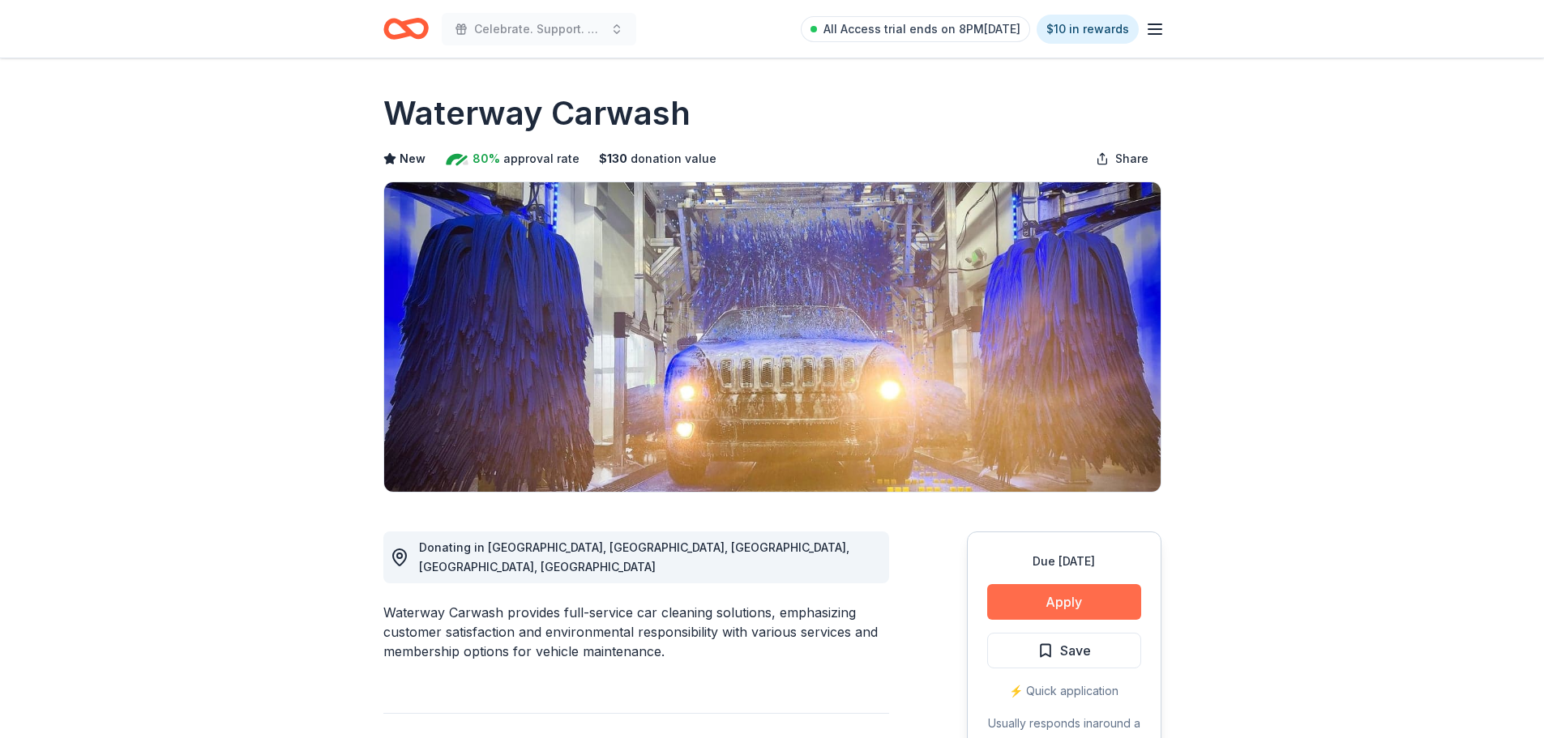
click at [1055, 605] on button "Apply" at bounding box center [1064, 602] width 154 height 36
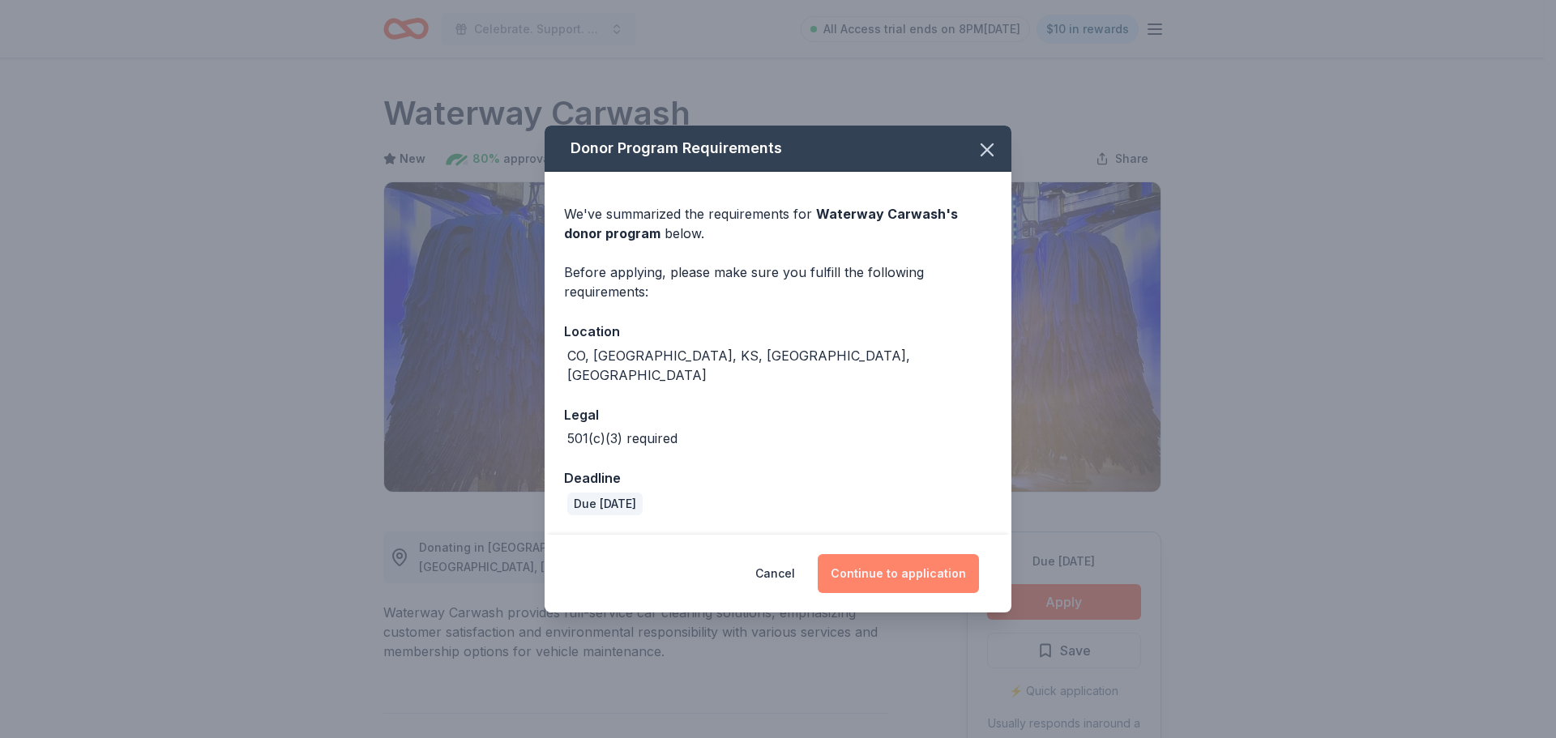
click at [919, 572] on button "Continue to application" at bounding box center [898, 573] width 161 height 39
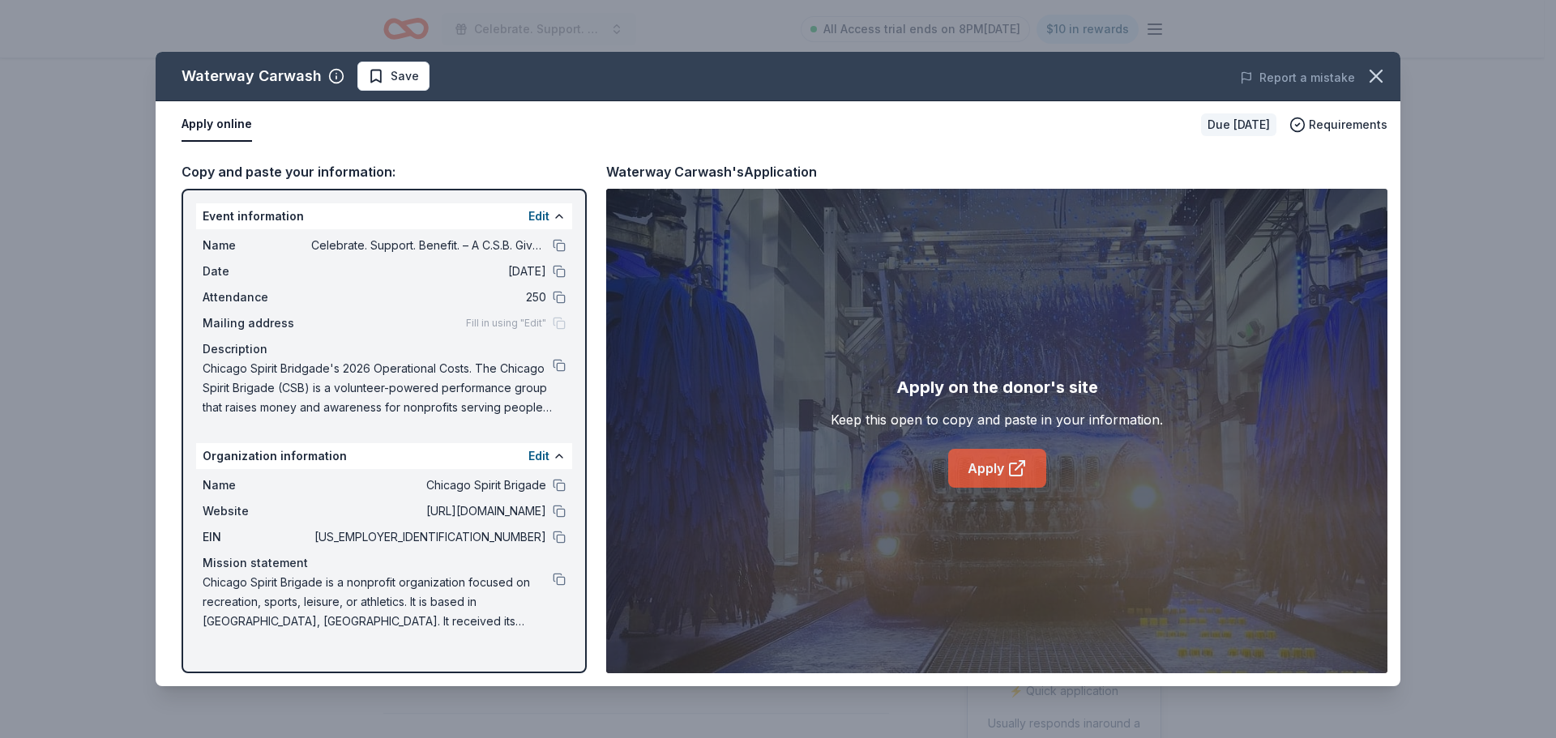
click at [988, 476] on link "Apply" at bounding box center [997, 468] width 98 height 39
click at [1365, 76] on button "button" at bounding box center [1376, 76] width 36 height 36
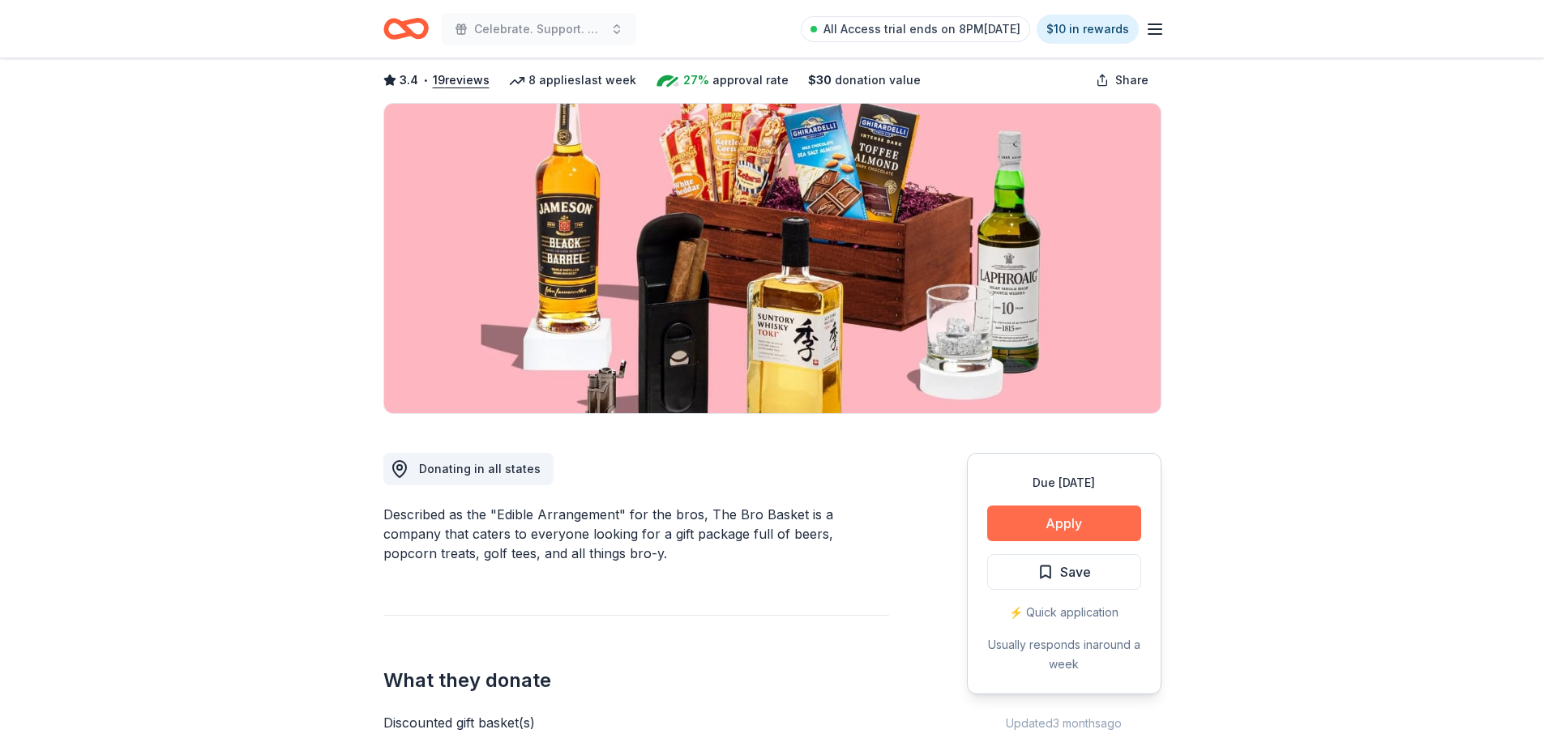
scroll to position [79, 0]
click at [1041, 522] on button "Apply" at bounding box center [1064, 523] width 154 height 36
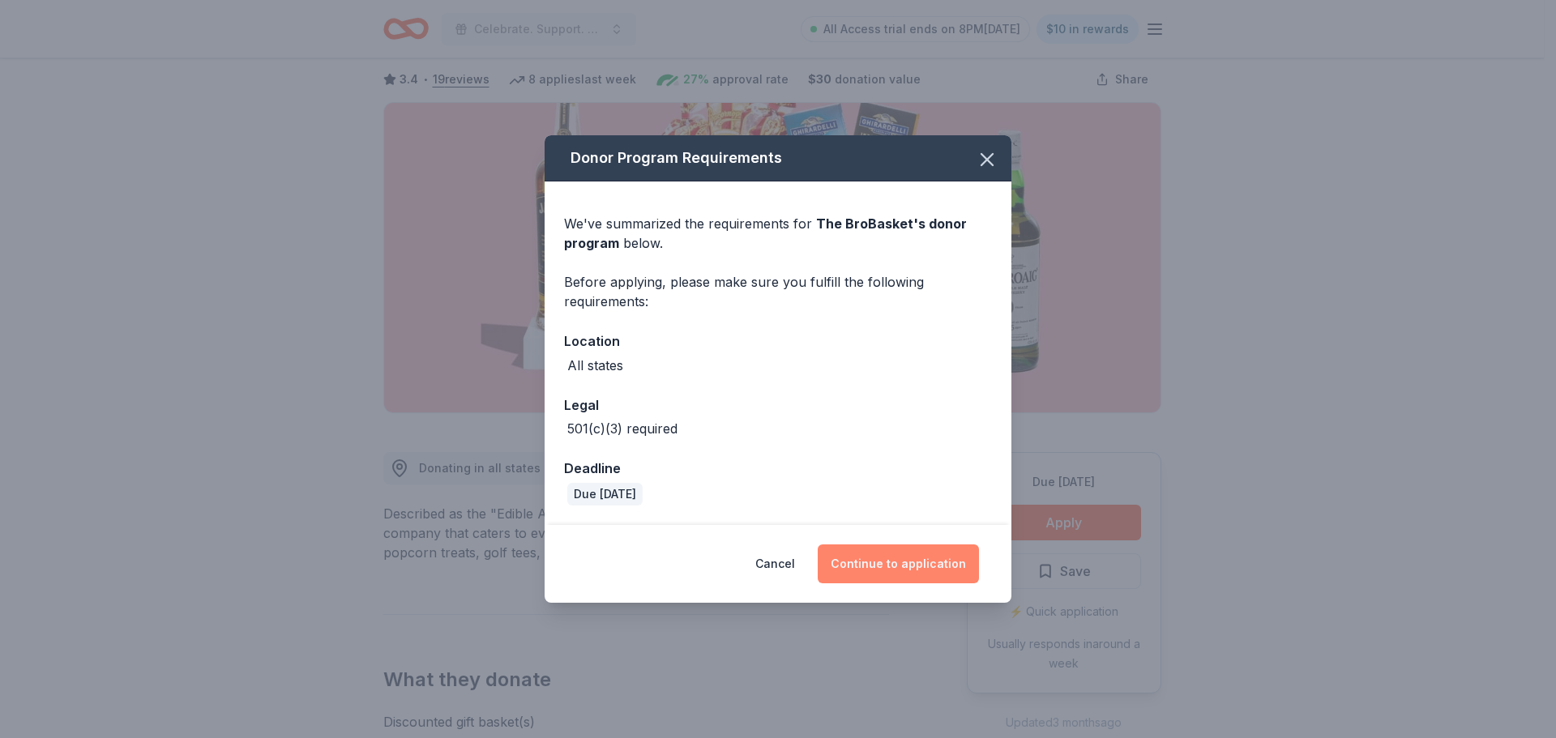
click at [940, 567] on button "Continue to application" at bounding box center [898, 564] width 161 height 39
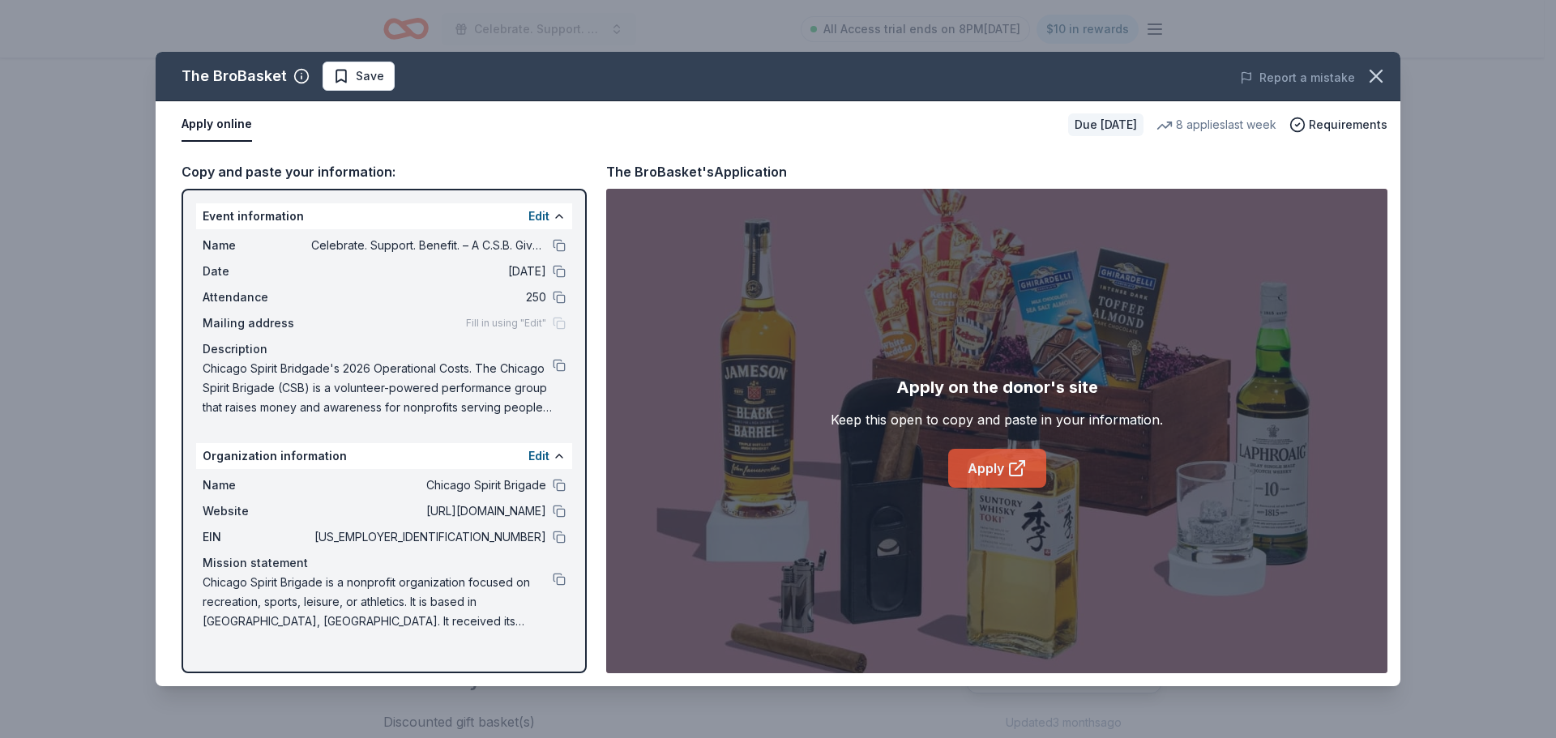
click at [969, 468] on link "Apply" at bounding box center [997, 468] width 98 height 39
click at [1370, 75] on icon "button" at bounding box center [1376, 76] width 23 height 23
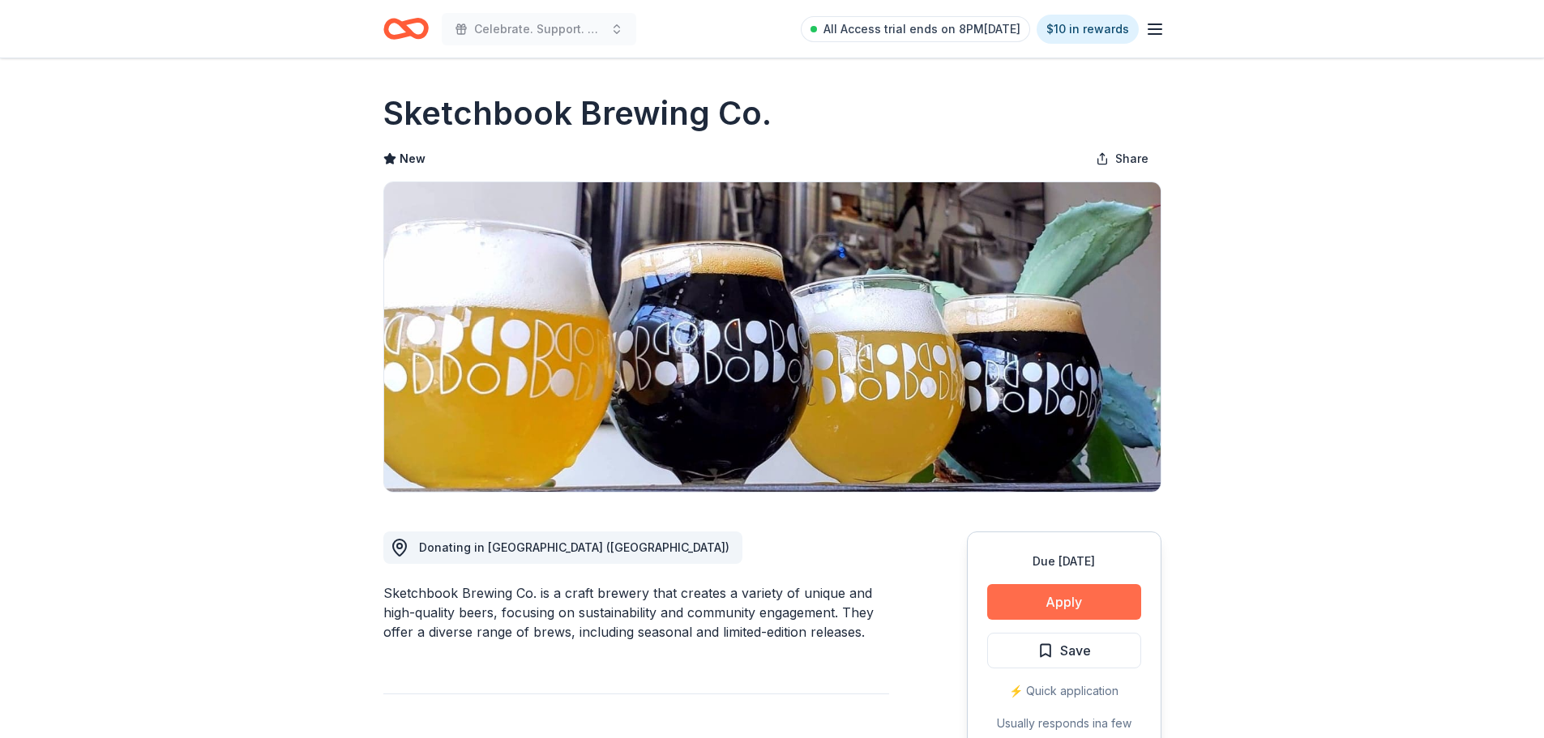
click at [1096, 596] on button "Apply" at bounding box center [1064, 602] width 154 height 36
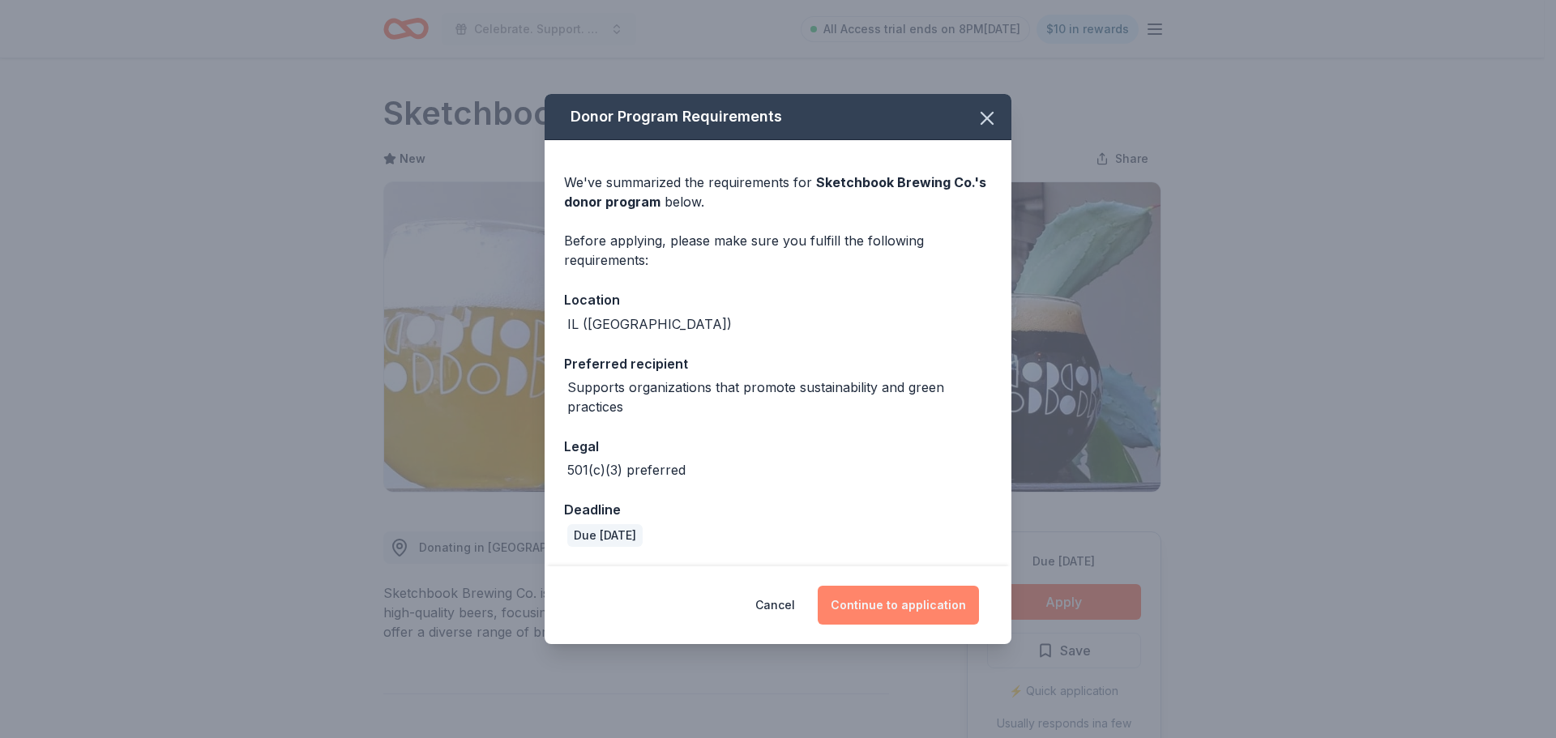
click at [911, 594] on button "Continue to application" at bounding box center [898, 605] width 161 height 39
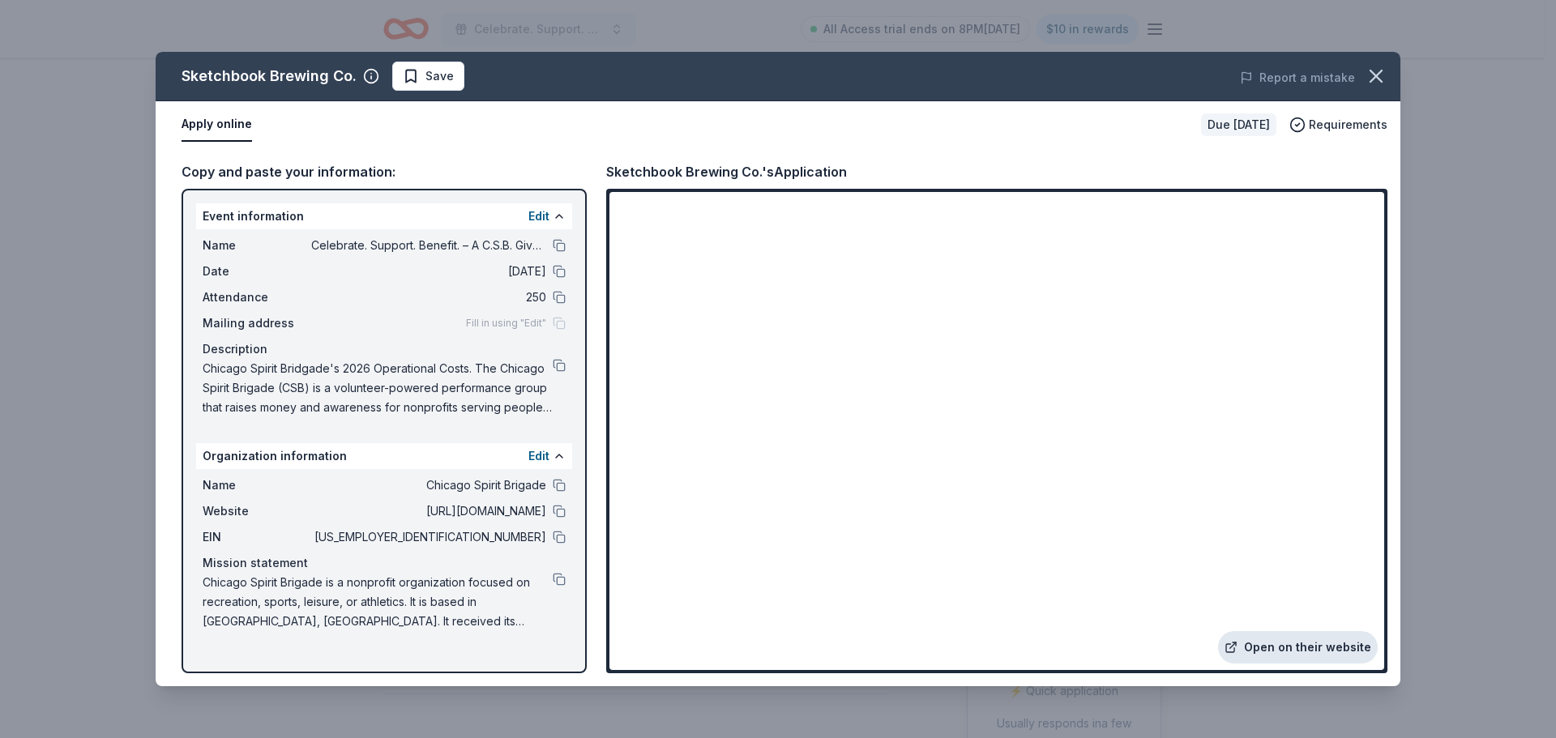
click at [1308, 650] on link "Open on their website" at bounding box center [1298, 647] width 160 height 32
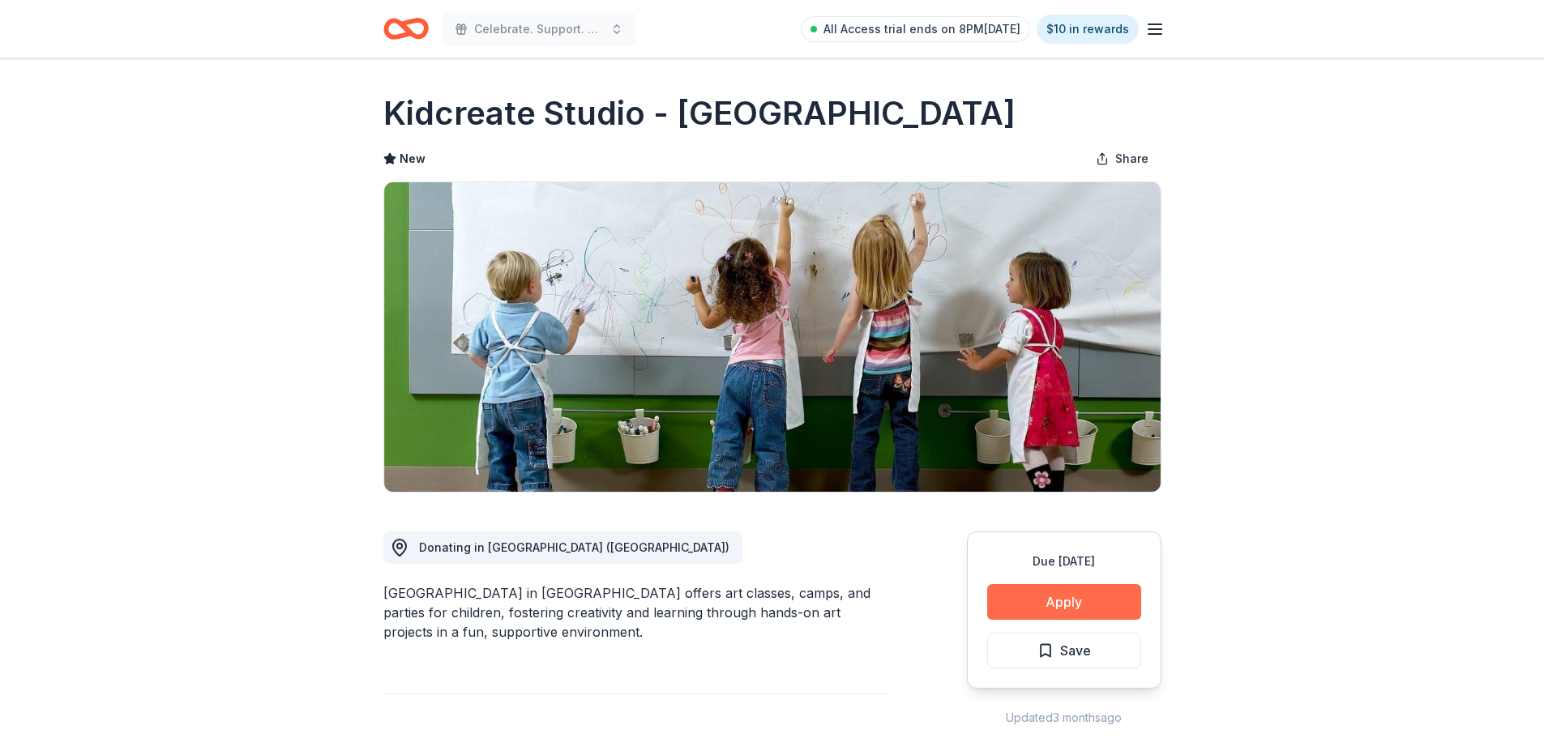
click at [1063, 618] on div "Due in 41 days Apply Save" at bounding box center [1064, 610] width 194 height 157
click at [1060, 618] on div "Due in 41 days Apply Save" at bounding box center [1064, 610] width 194 height 157
click at [1062, 603] on button "Apply" at bounding box center [1064, 602] width 154 height 36
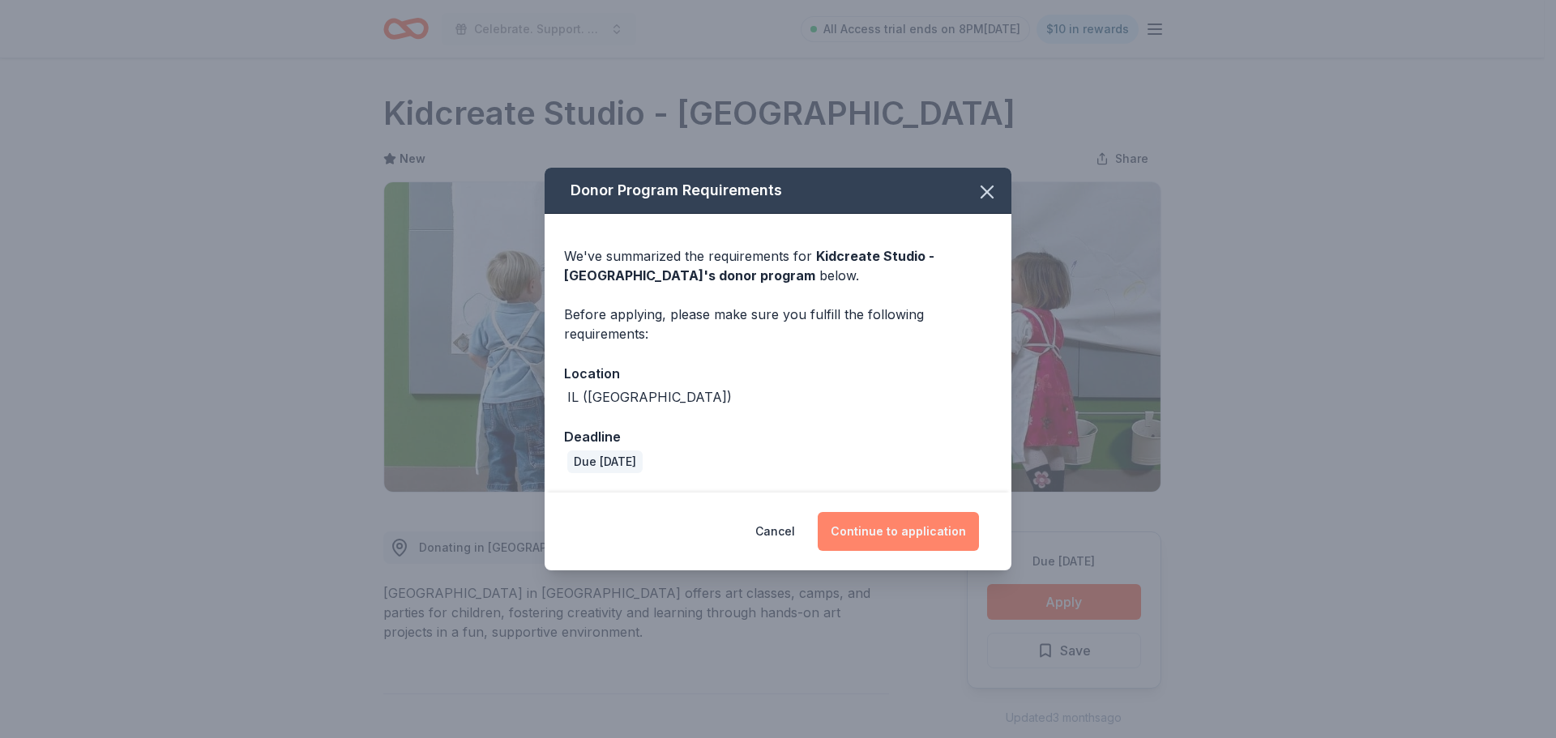
click at [940, 518] on button "Continue to application" at bounding box center [898, 531] width 161 height 39
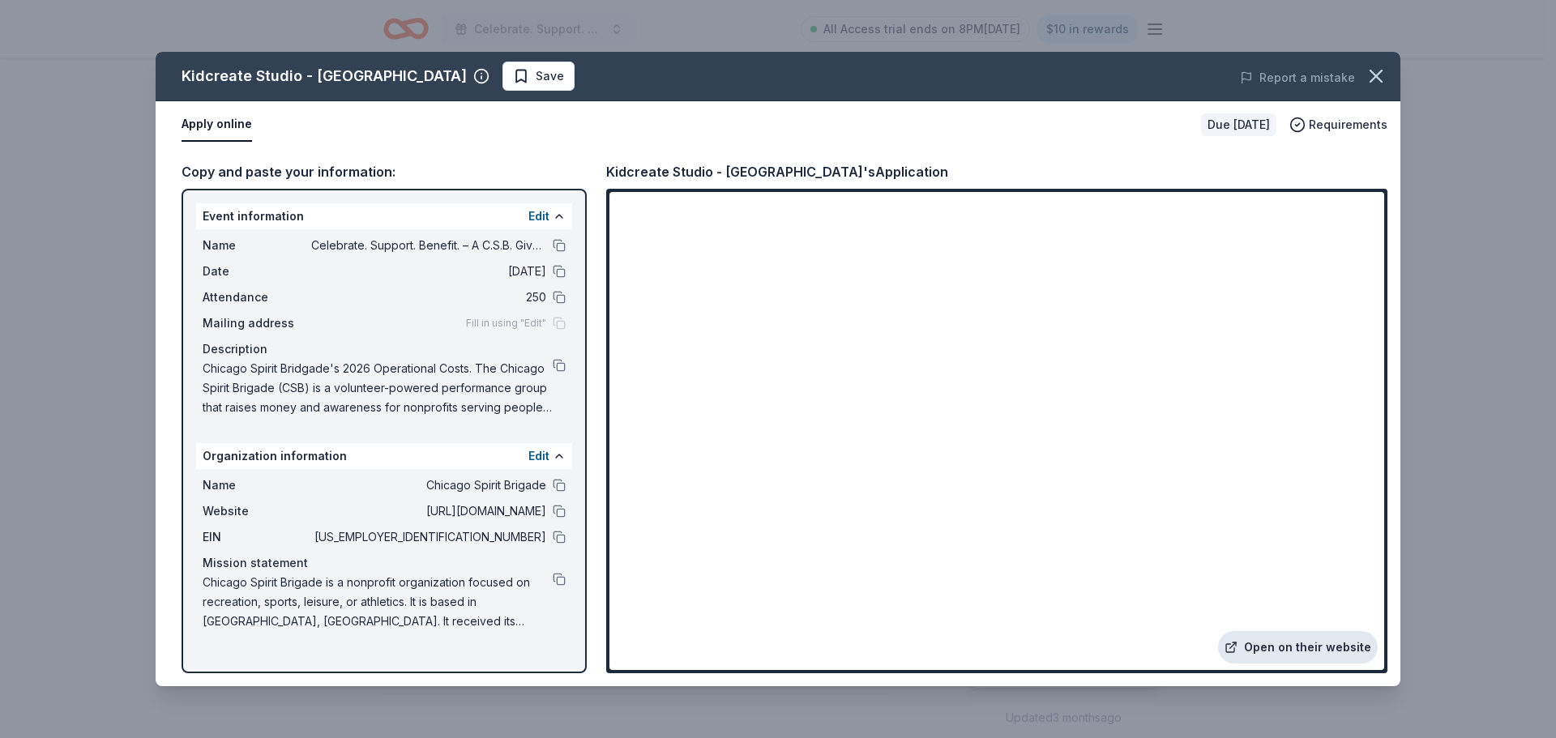
drag, startPoint x: 1289, startPoint y: 643, endPoint x: 1242, endPoint y: 649, distance: 47.3
click at [1282, 650] on link "Open on their website" at bounding box center [1298, 647] width 160 height 32
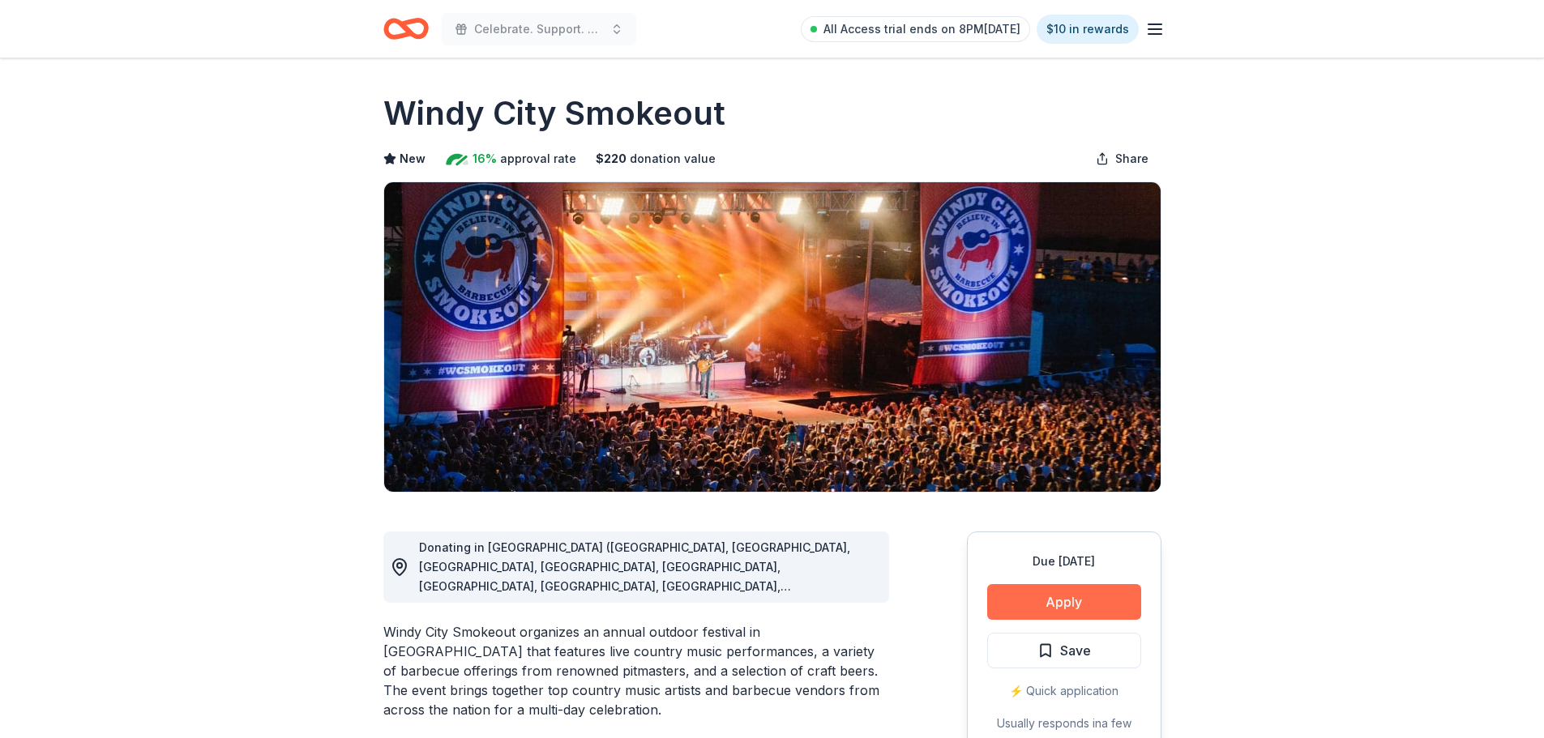
click at [1057, 604] on button "Apply" at bounding box center [1064, 602] width 154 height 36
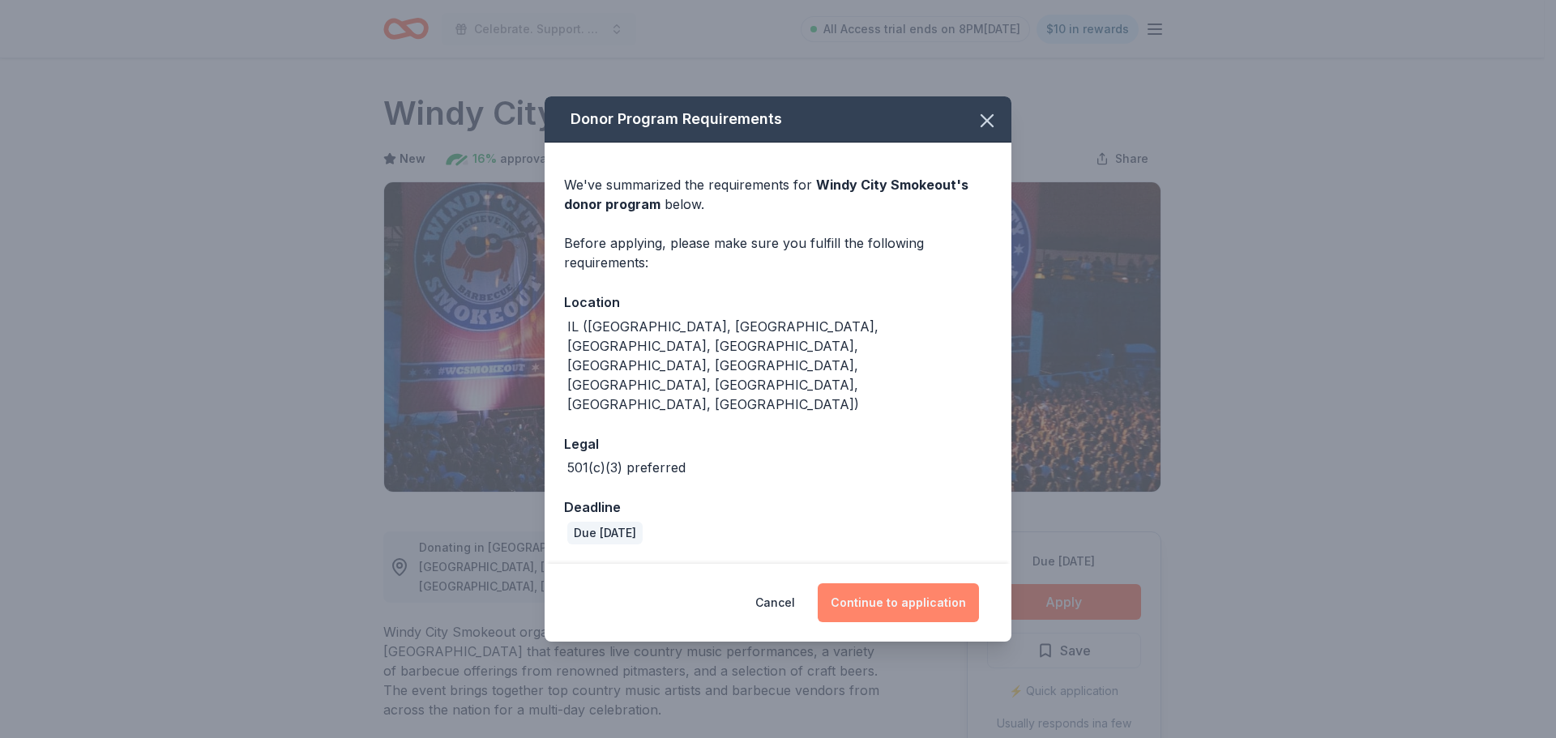
click at [894, 592] on button "Continue to application" at bounding box center [898, 602] width 161 height 39
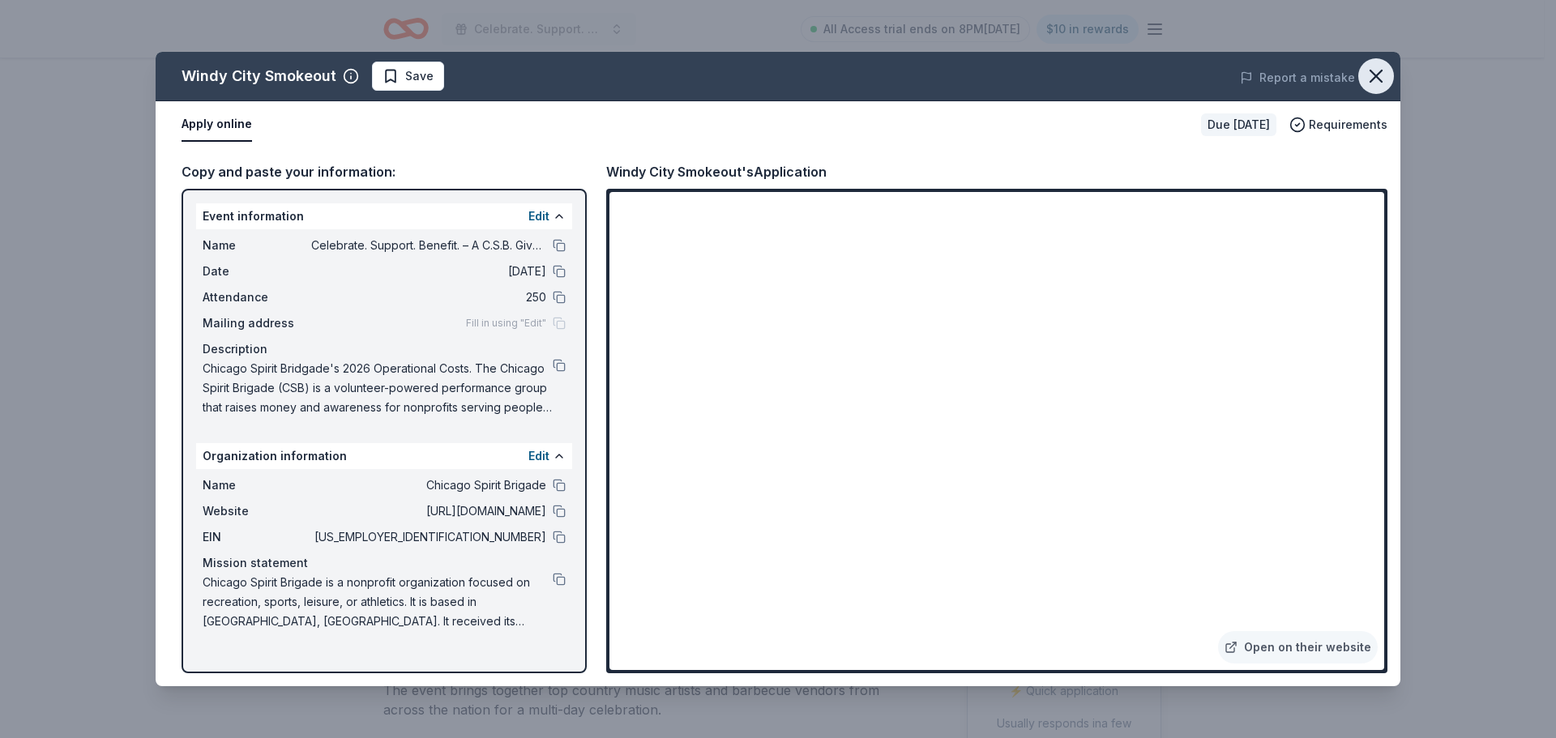
click at [1374, 72] on icon "button" at bounding box center [1376, 76] width 23 height 23
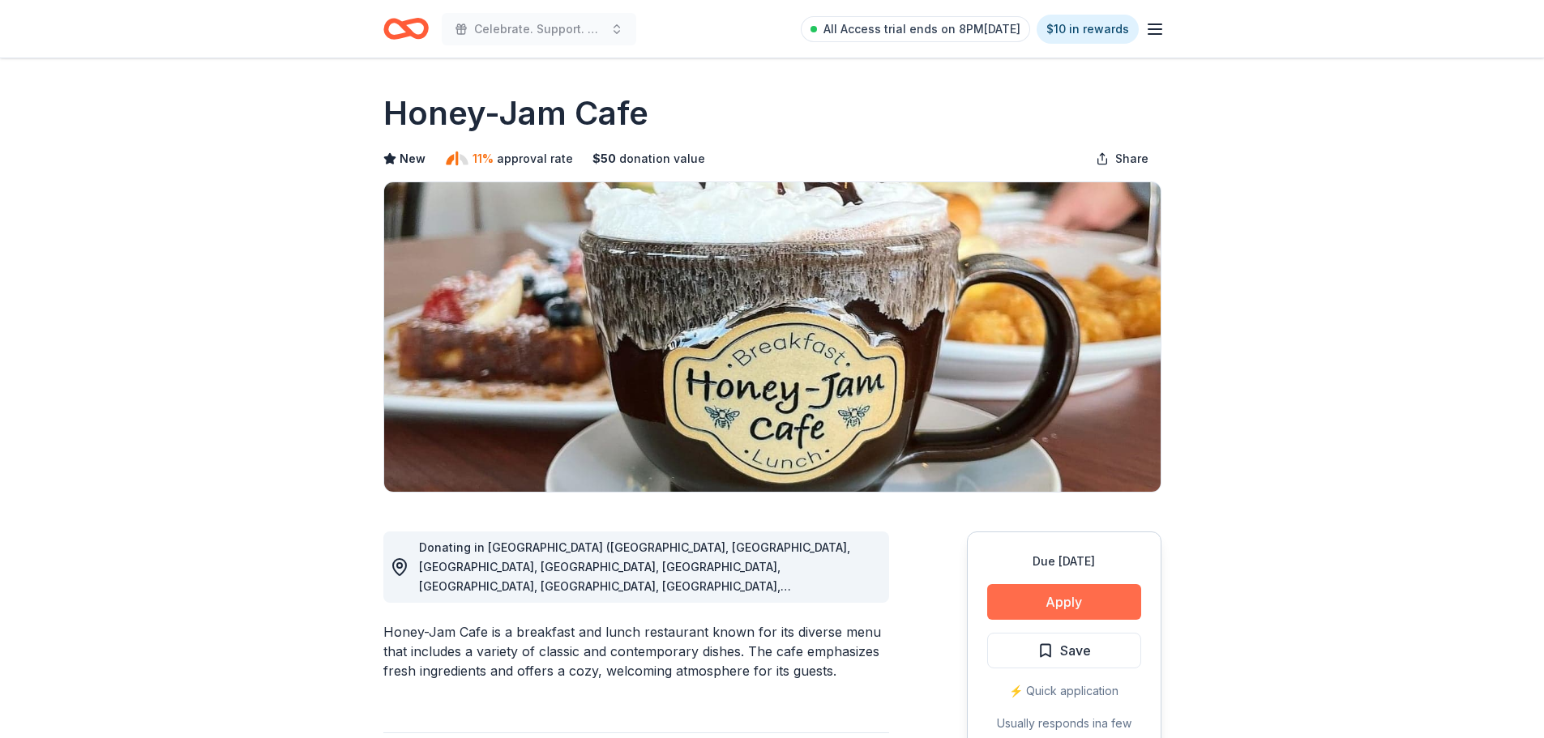
click at [1089, 605] on button "Apply" at bounding box center [1064, 602] width 154 height 36
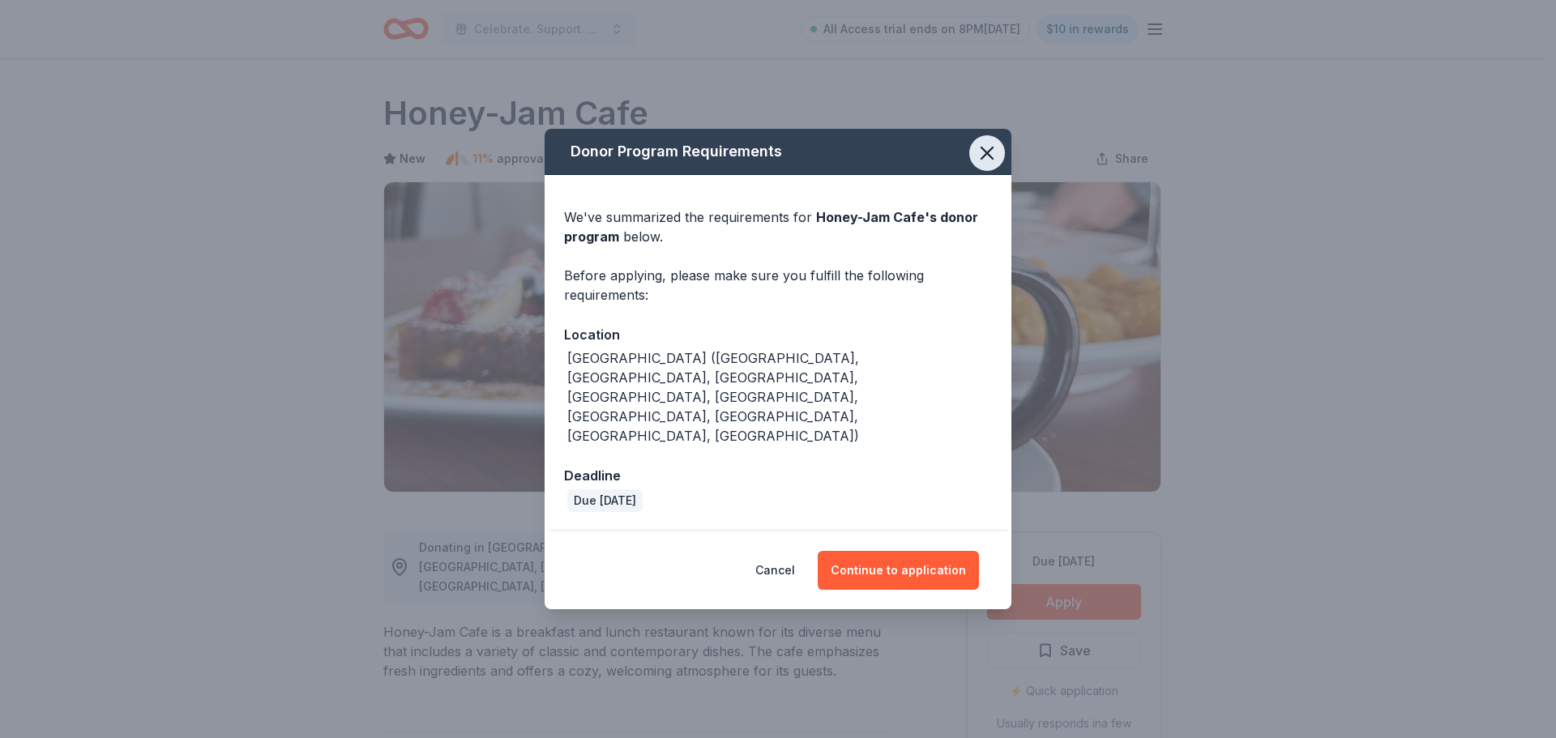
click at [996, 164] on icon "button" at bounding box center [987, 153] width 23 height 23
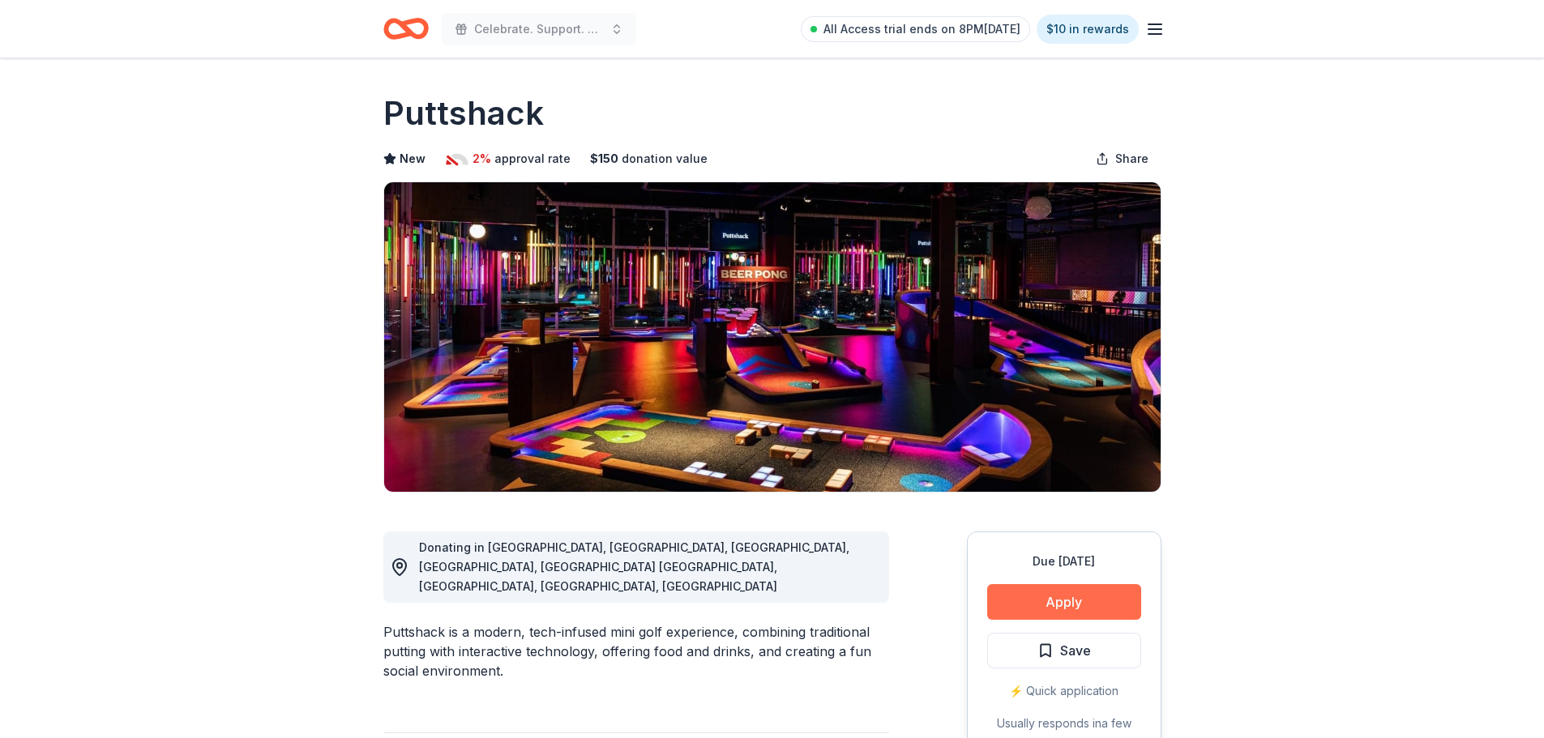
click at [1068, 599] on button "Apply" at bounding box center [1064, 602] width 154 height 36
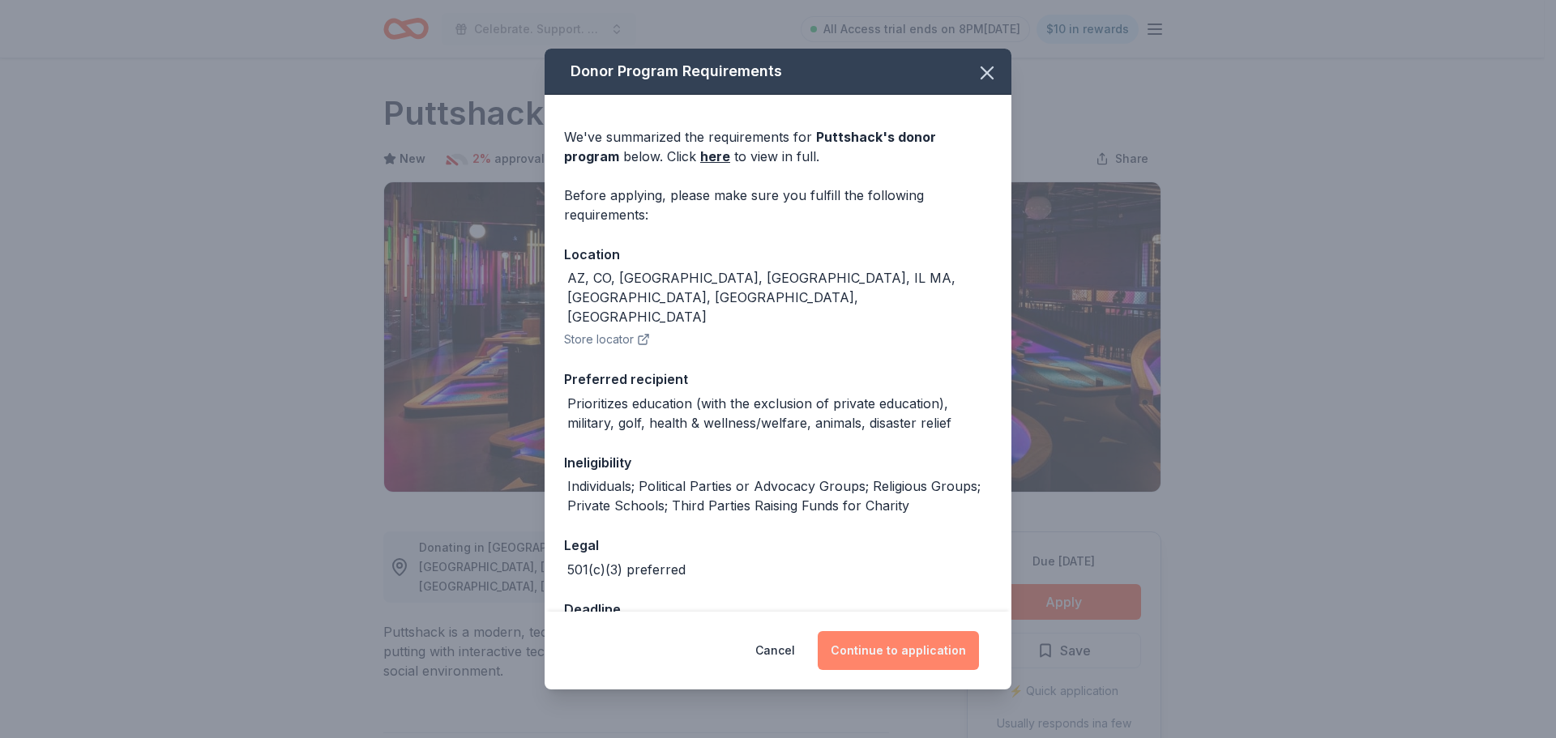
click at [956, 652] on button "Continue to application" at bounding box center [898, 650] width 161 height 39
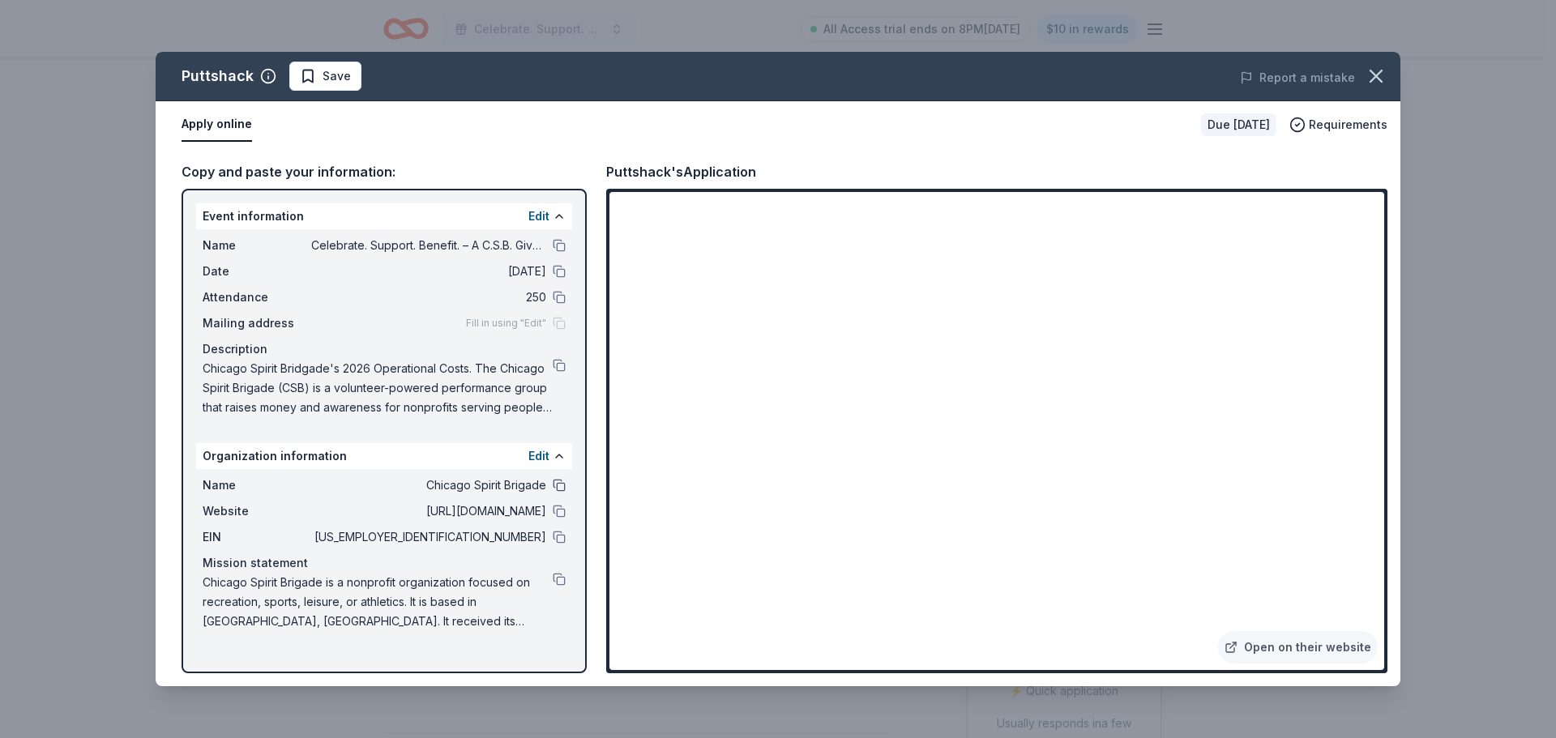
click at [559, 491] on button at bounding box center [559, 485] width 13 height 13
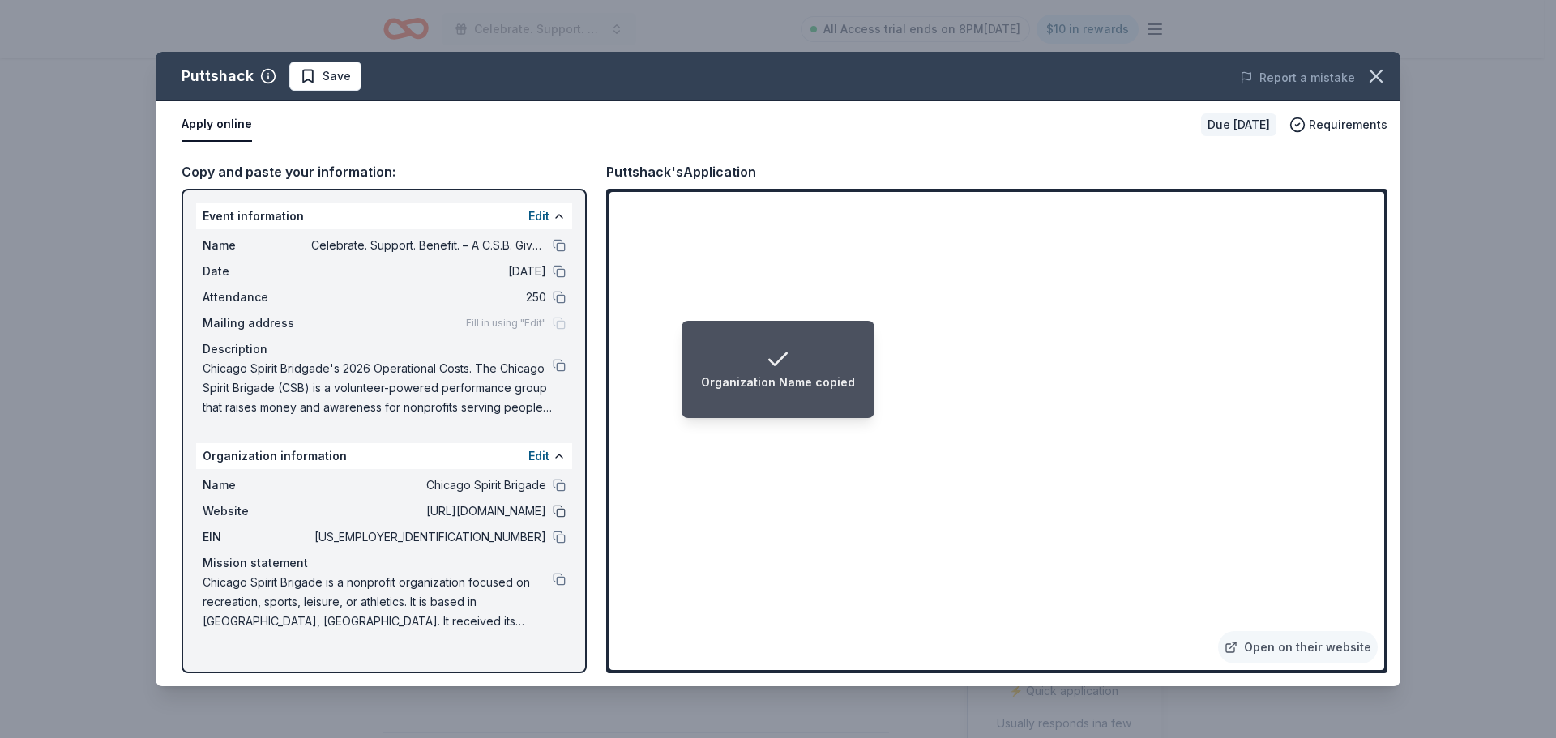
click at [558, 511] on button at bounding box center [559, 511] width 13 height 13
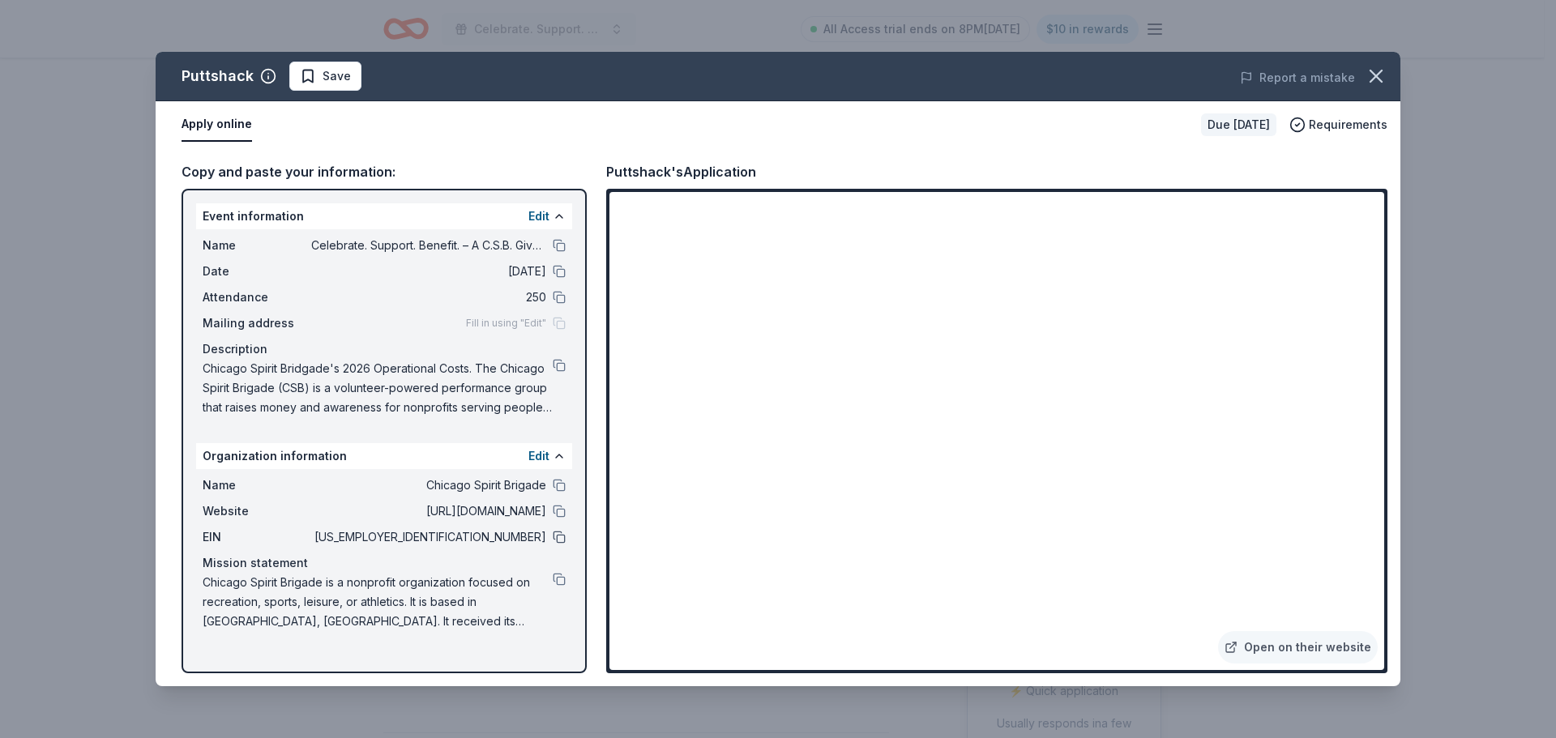
click at [564, 535] on button at bounding box center [559, 537] width 13 height 13
drag, startPoint x: 558, startPoint y: 482, endPoint x: 637, endPoint y: 534, distance: 94.8
click at [558, 481] on button at bounding box center [559, 485] width 13 height 13
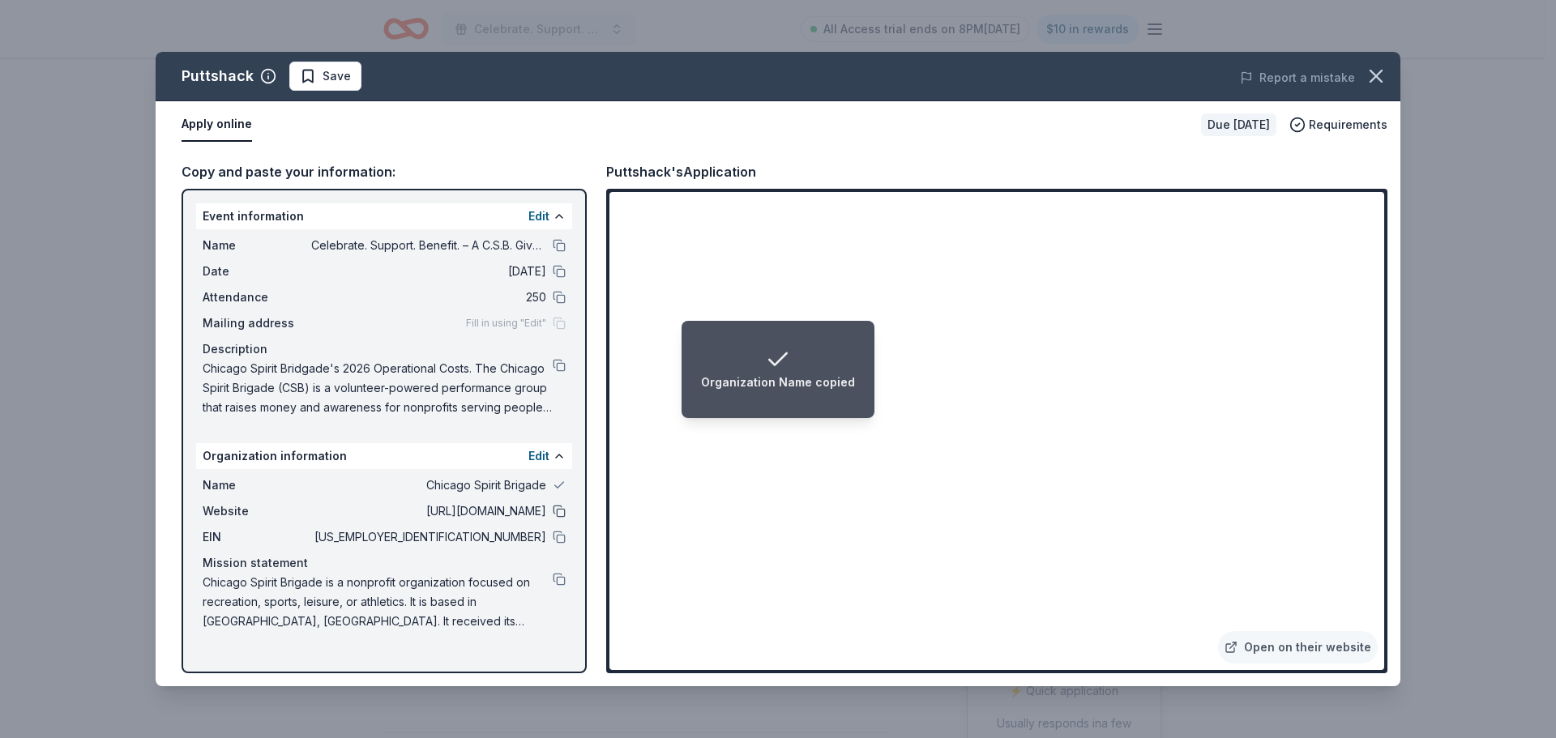
click at [563, 515] on button at bounding box center [559, 511] width 13 height 13
click at [562, 535] on button at bounding box center [559, 537] width 13 height 13
click at [1382, 64] on button "button" at bounding box center [1376, 76] width 36 height 36
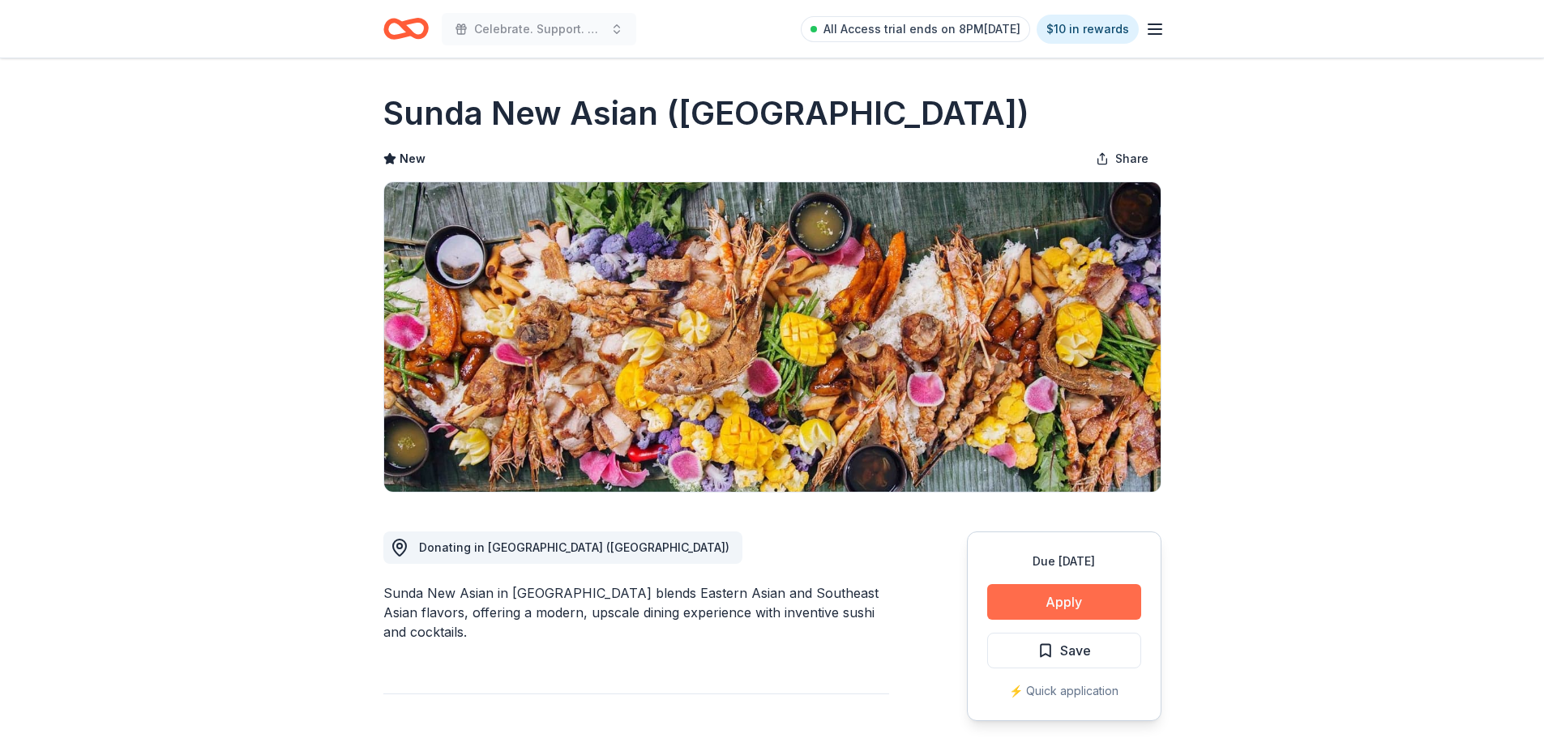
click at [1044, 614] on button "Apply" at bounding box center [1064, 602] width 154 height 36
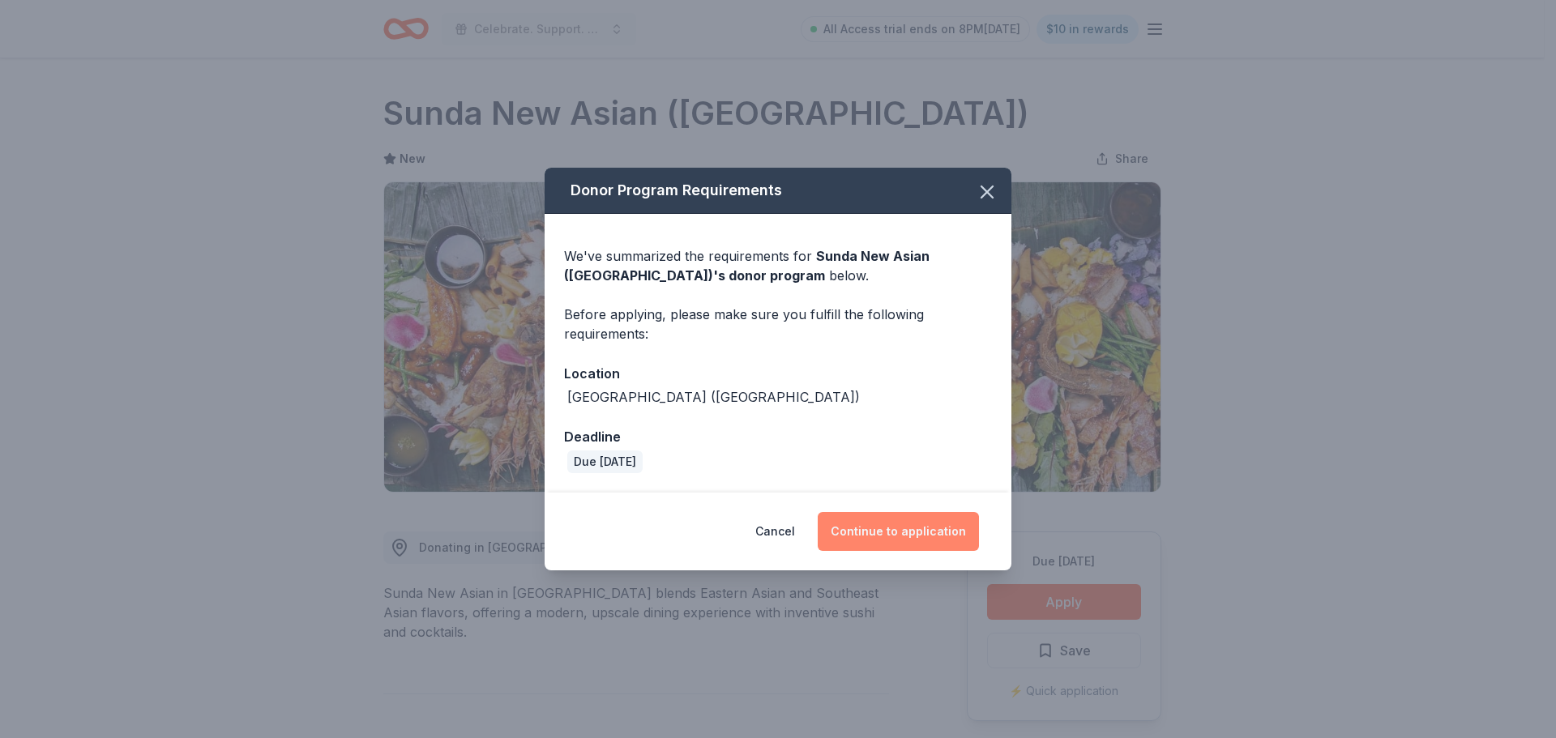
click at [946, 540] on button "Continue to application" at bounding box center [898, 531] width 161 height 39
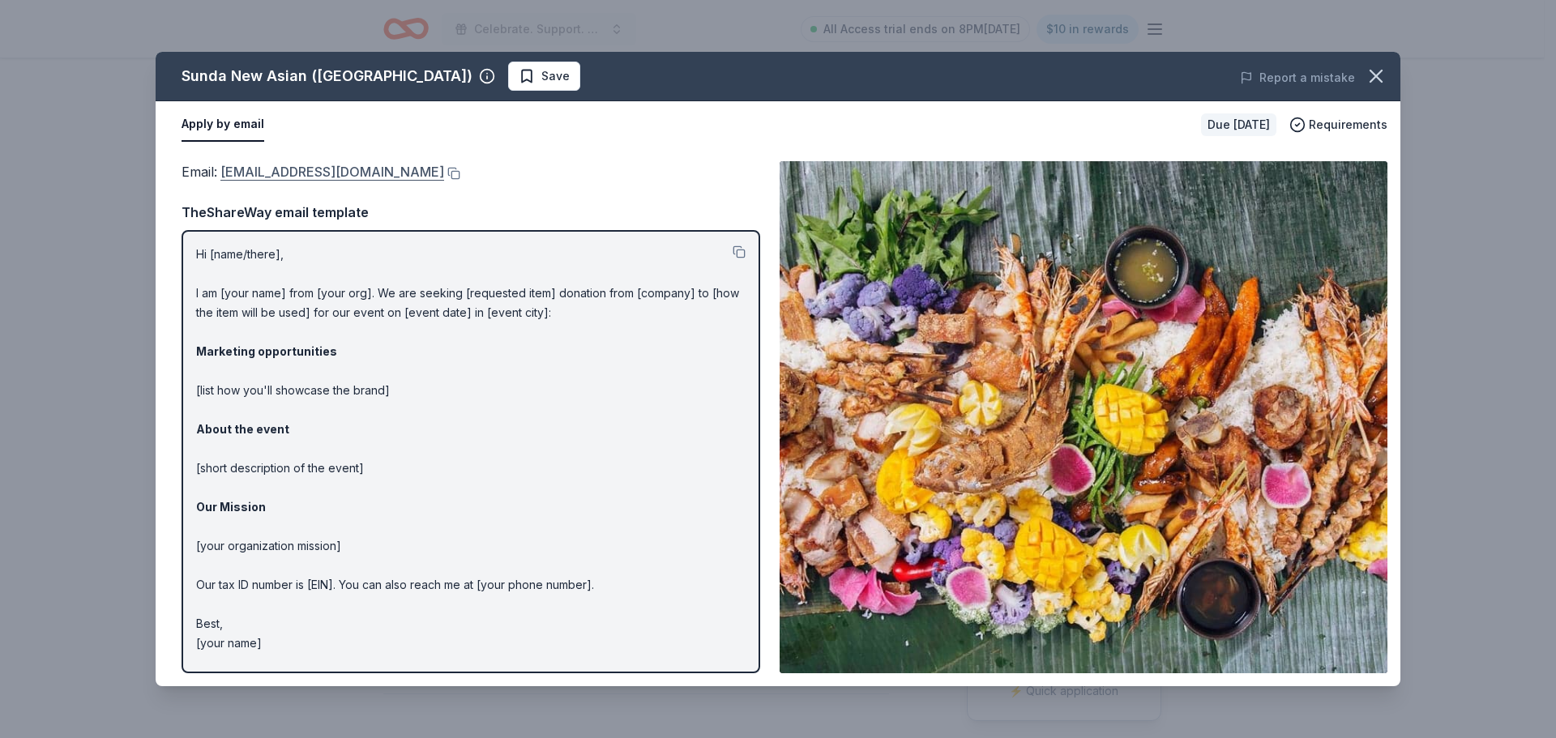
drag, startPoint x: 447, startPoint y: 175, endPoint x: 222, endPoint y: 168, distance: 225.4
click at [222, 168] on div "Email : [EMAIL_ADDRESS][DOMAIN_NAME]" at bounding box center [471, 171] width 579 height 21
click at [444, 170] on button at bounding box center [452, 173] width 16 height 13
click at [444, 175] on button at bounding box center [452, 173] width 16 height 13
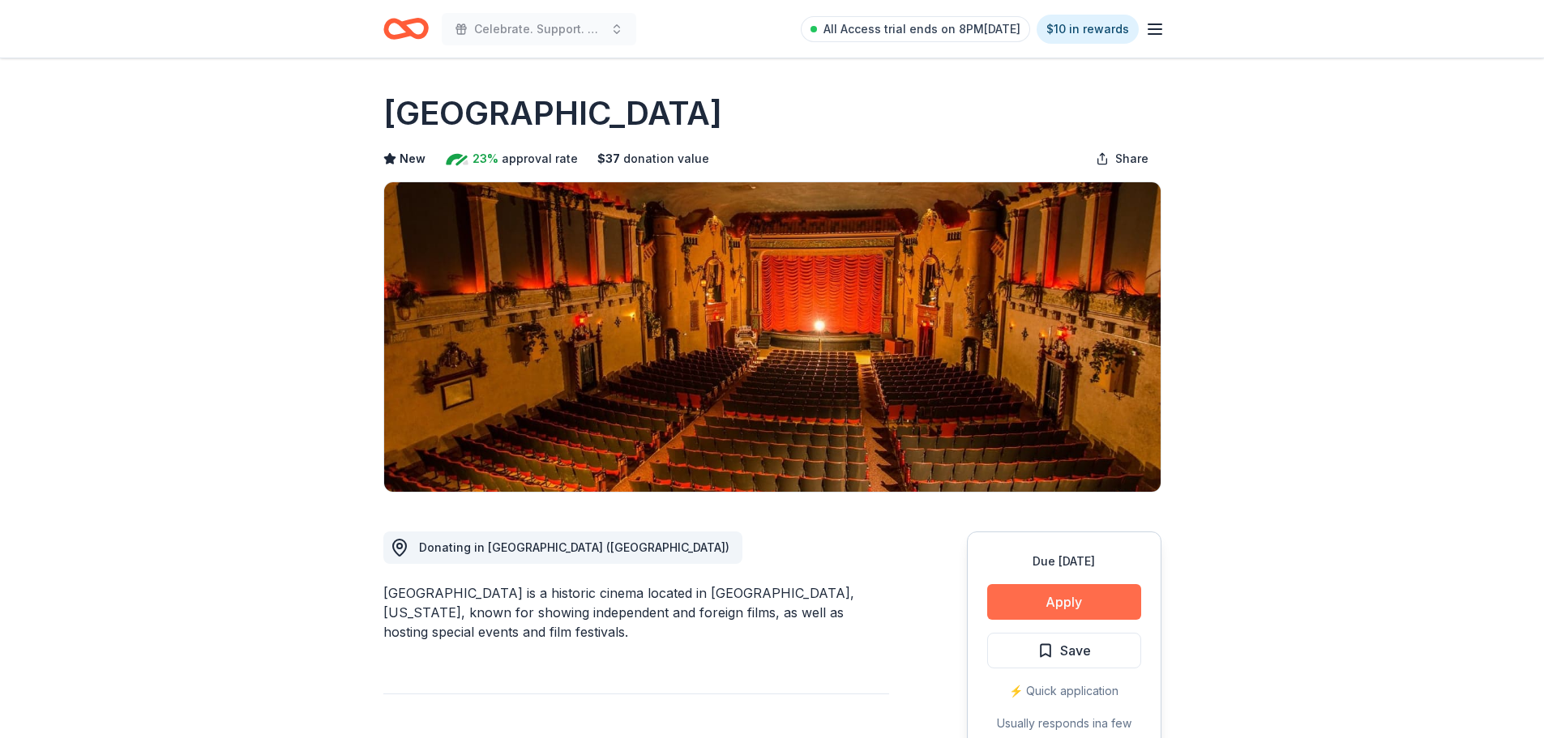
click at [1040, 592] on button "Apply" at bounding box center [1064, 602] width 154 height 36
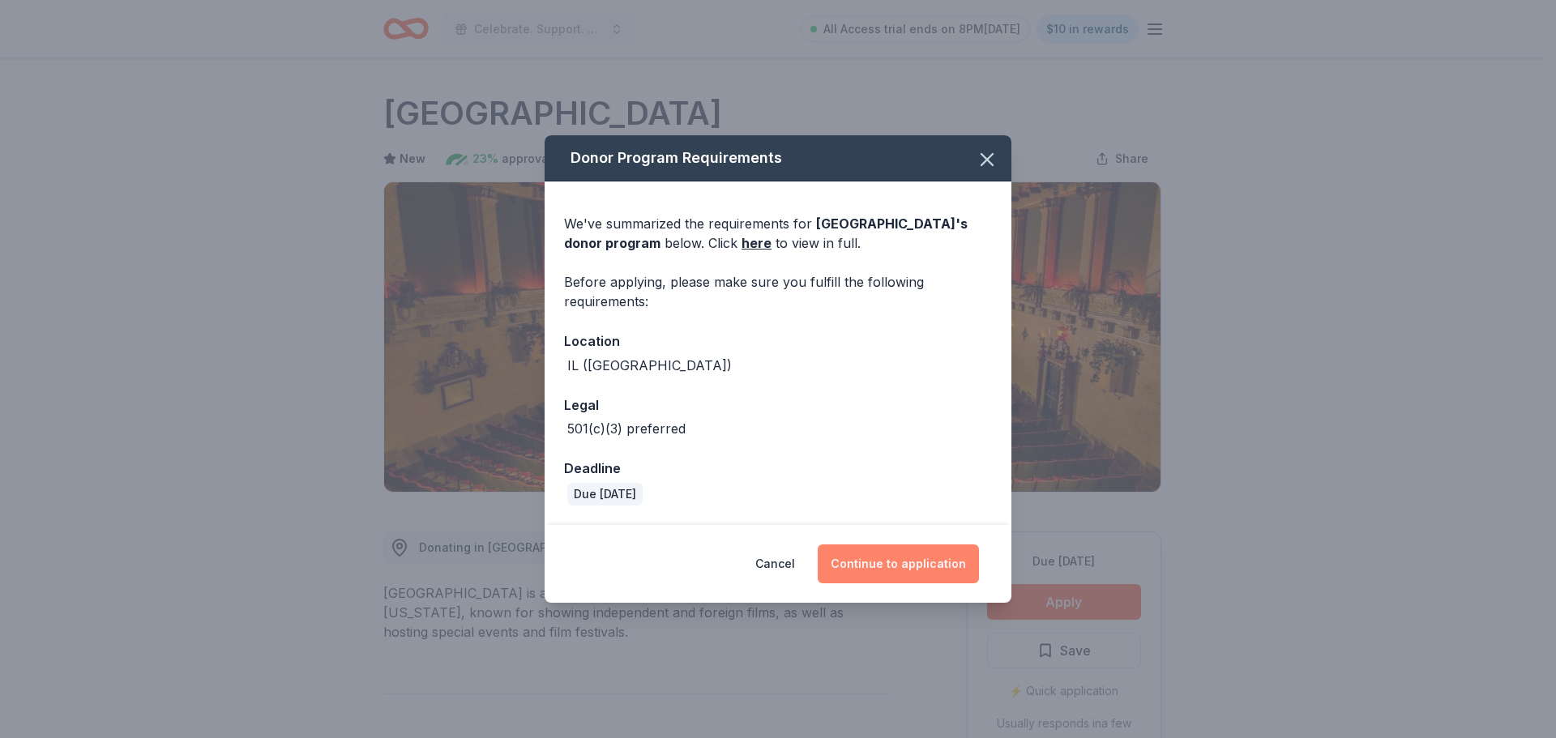
click at [934, 554] on button "Continue to application" at bounding box center [898, 564] width 161 height 39
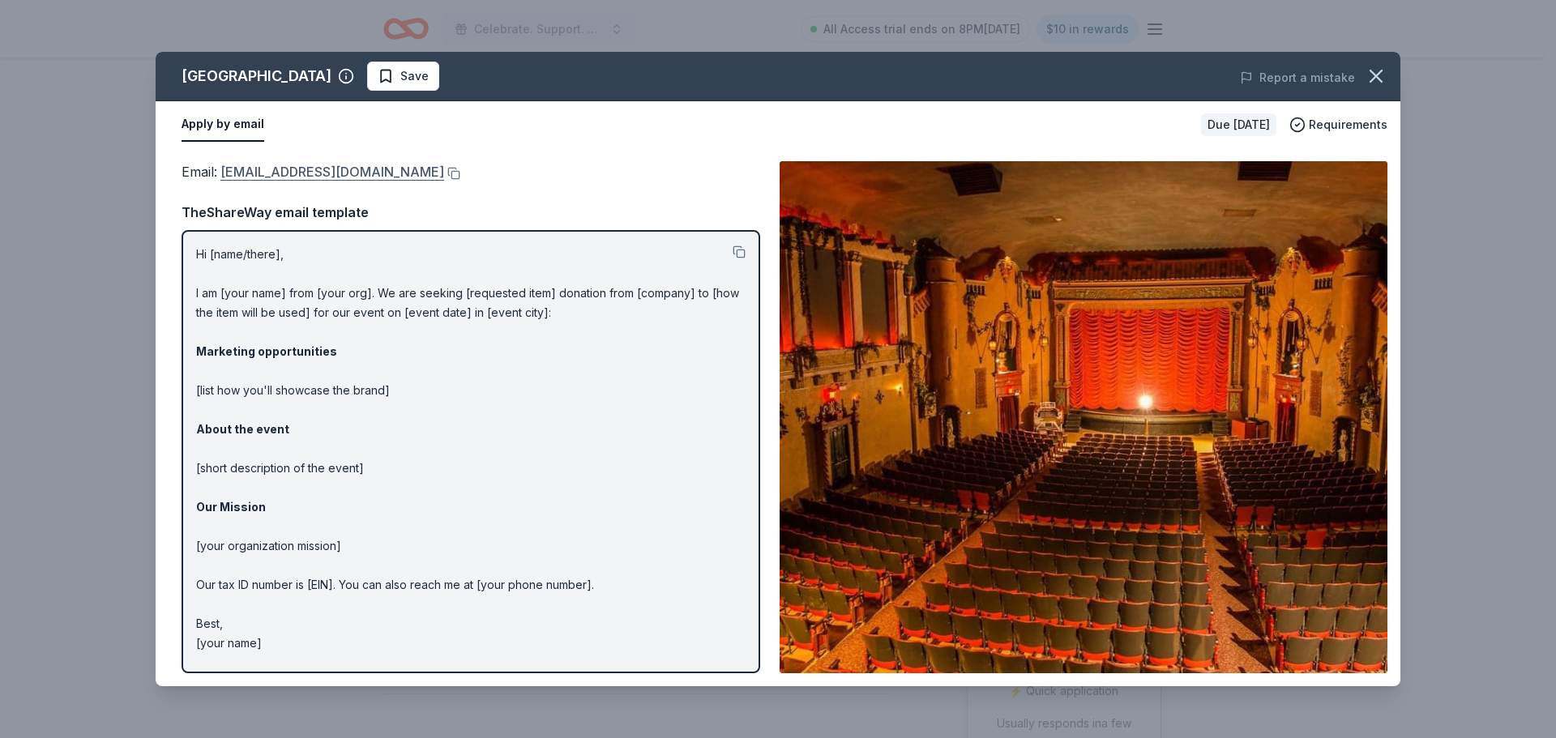
drag, startPoint x: 460, startPoint y: 163, endPoint x: 226, endPoint y: 176, distance: 234.5
click at [226, 176] on div "Email : [EMAIL_ADDRESS][DOMAIN_NAME]" at bounding box center [471, 171] width 579 height 21
click at [228, 177] on link "[EMAIL_ADDRESS][DOMAIN_NAME]" at bounding box center [332, 171] width 224 height 21
click at [444, 173] on button at bounding box center [452, 173] width 16 height 13
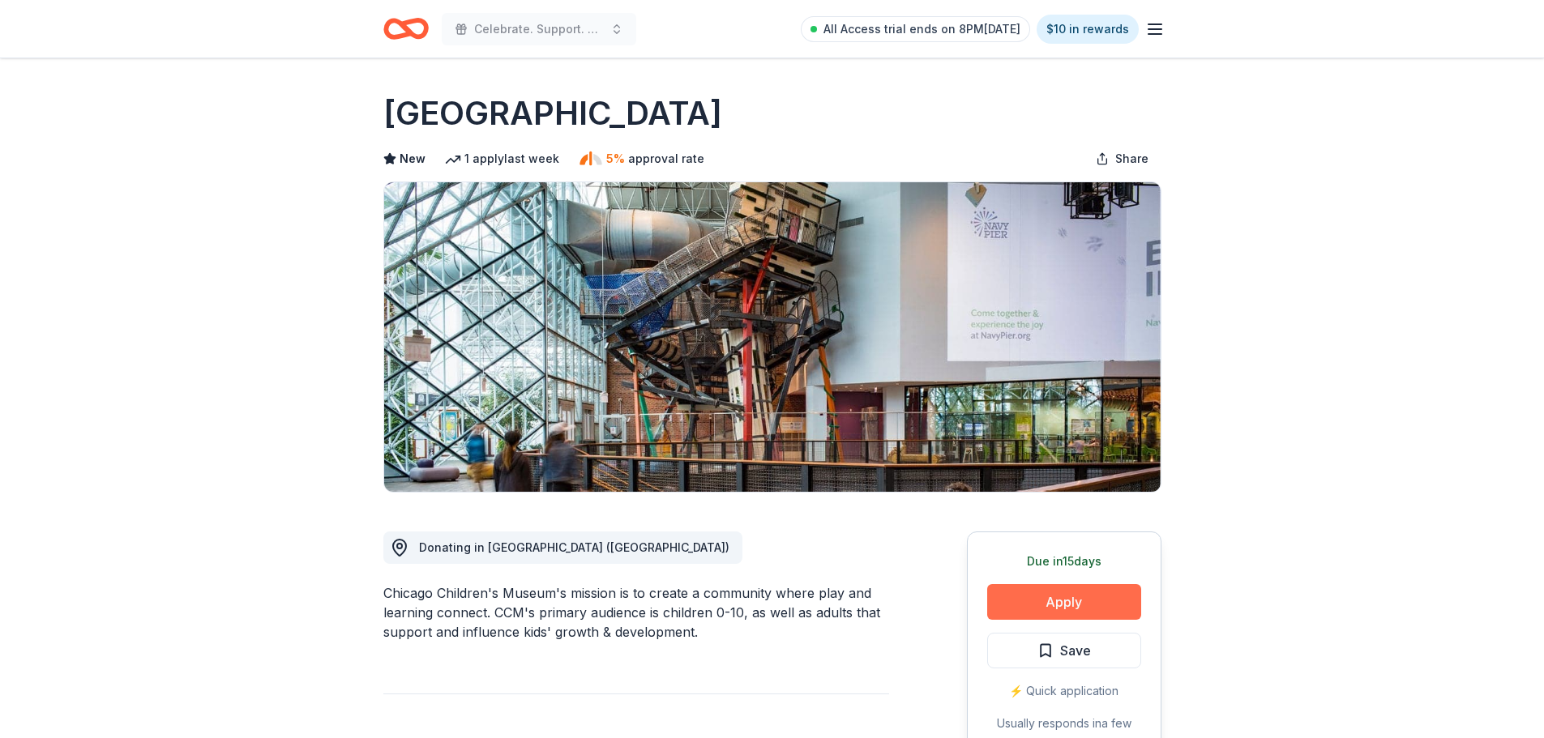
click at [1076, 595] on button "Apply" at bounding box center [1064, 602] width 154 height 36
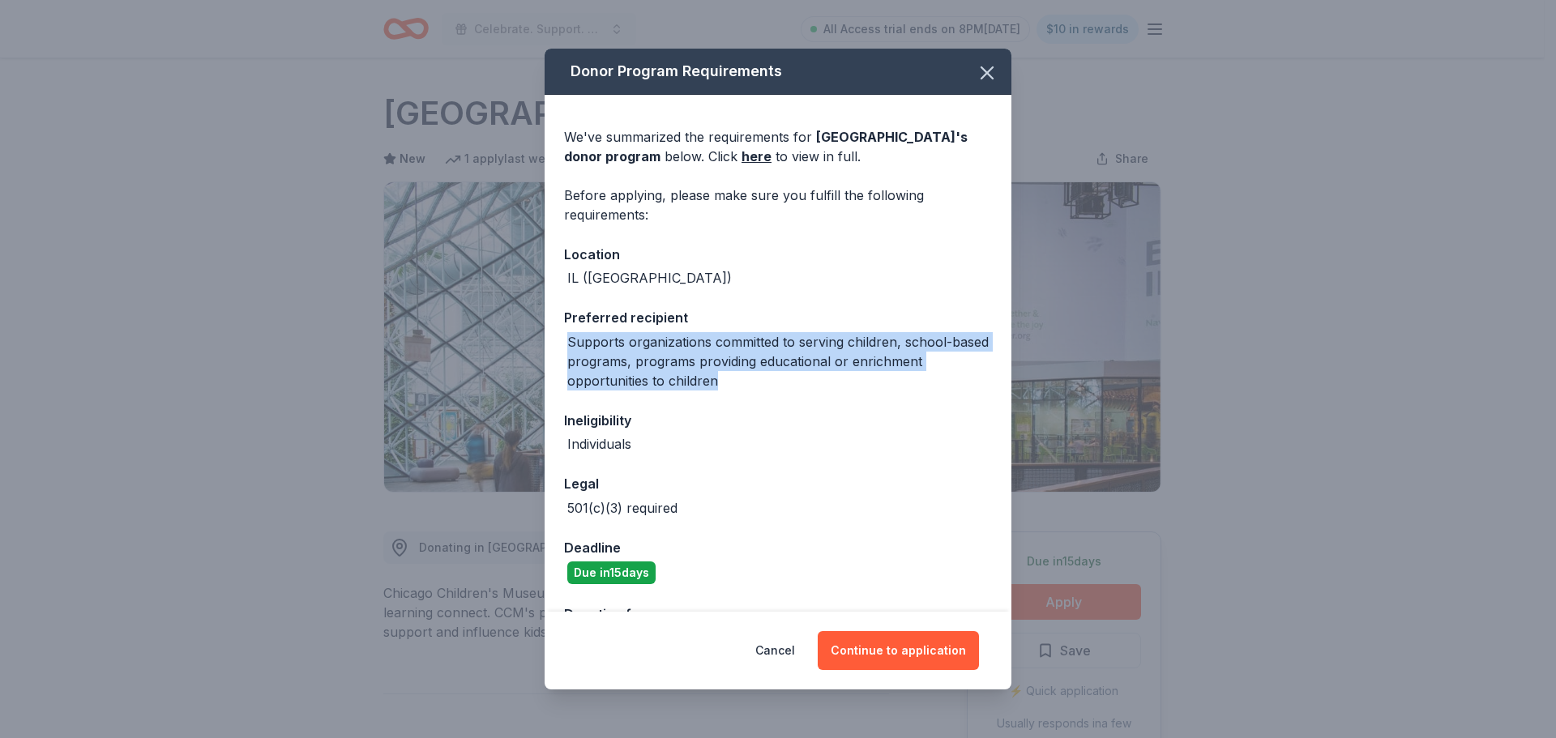
drag, startPoint x: 725, startPoint y: 387, endPoint x: 532, endPoint y: 345, distance: 197.4
click at [532, 347] on div "Donor Program Requirements We've summarized the requirements for Chicago Childr…" at bounding box center [778, 369] width 1556 height 738
copy div "Supports organizations committed to serving children, school-based programs, pr…"
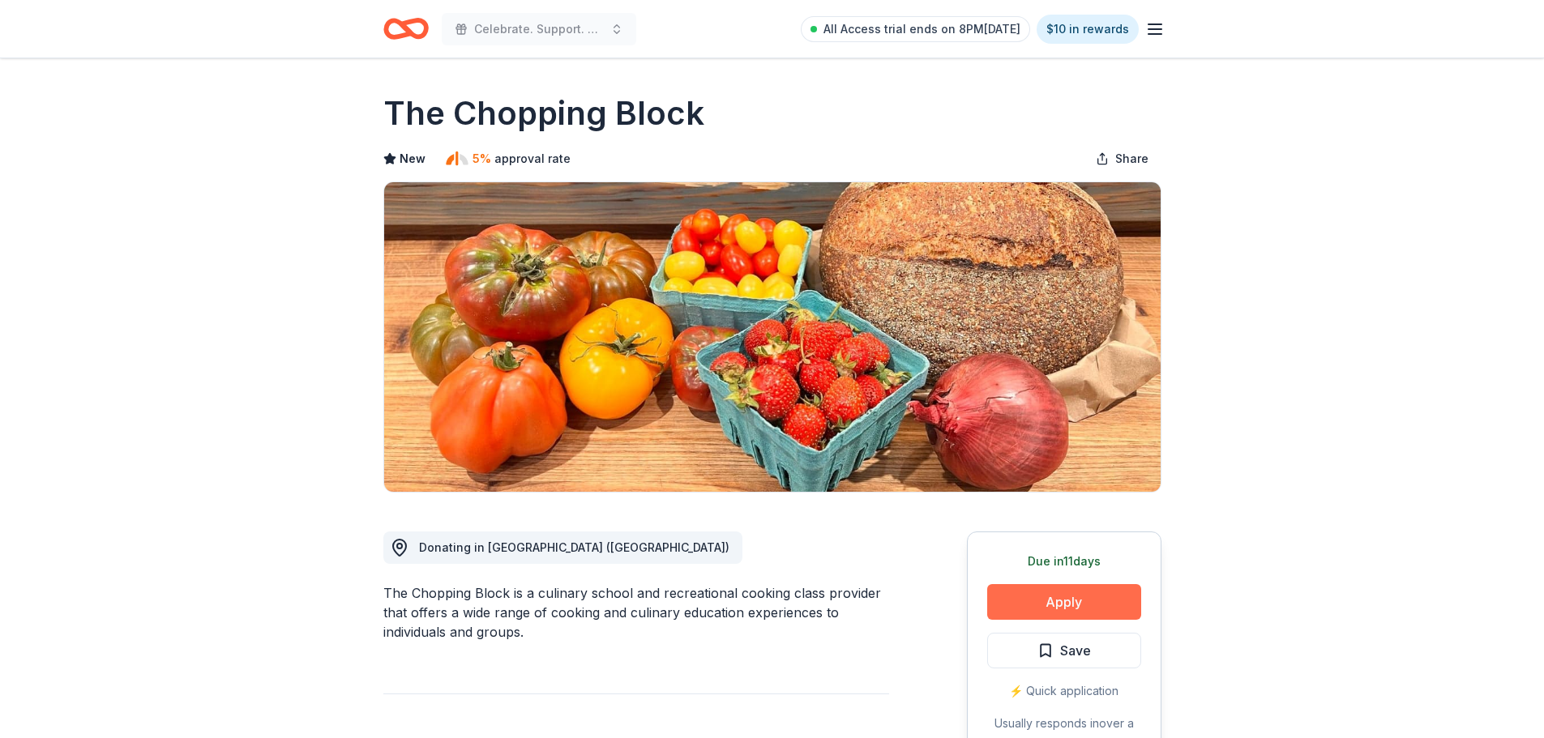
click at [1098, 600] on button "Apply" at bounding box center [1064, 602] width 154 height 36
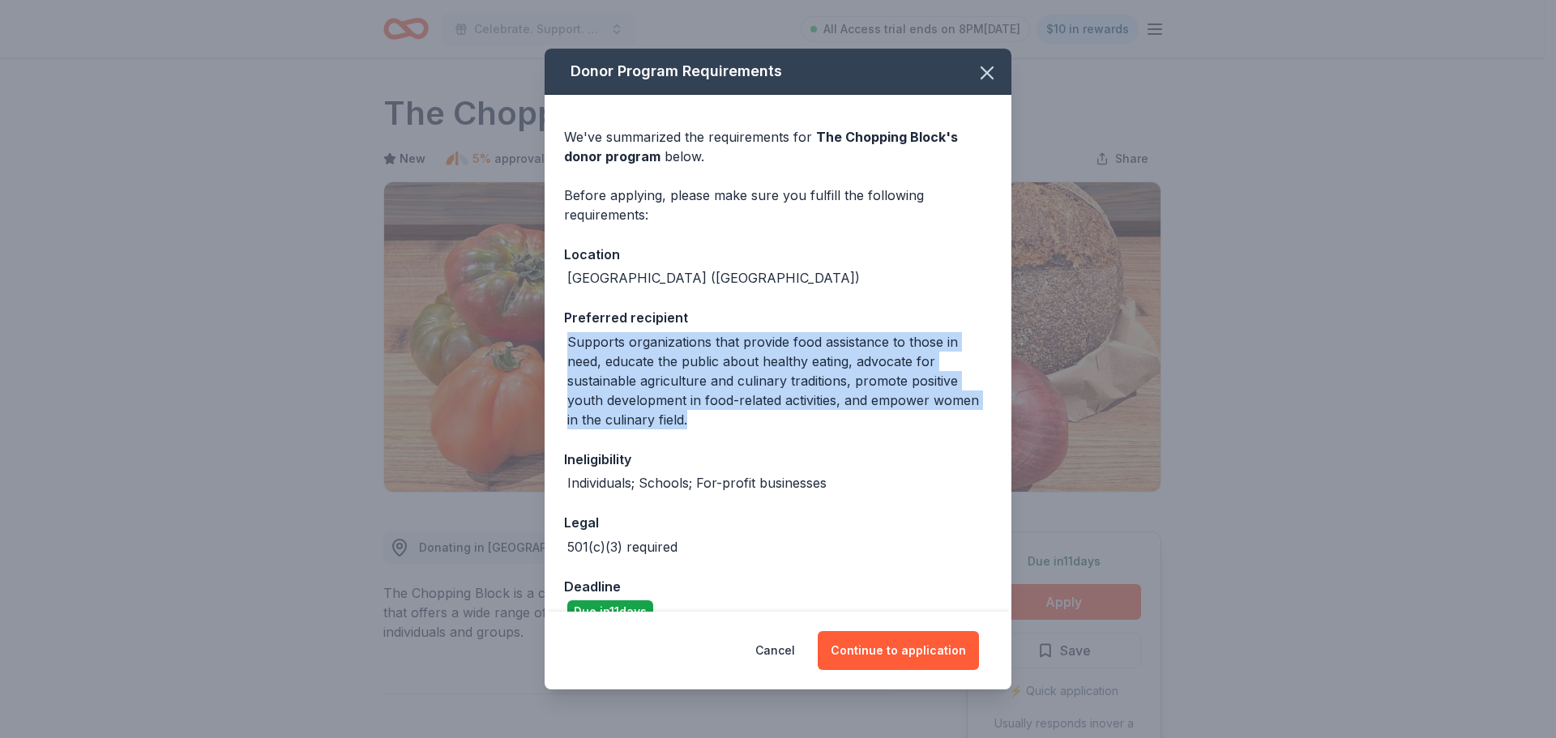
drag, startPoint x: 699, startPoint y: 413, endPoint x: 558, endPoint y: 344, distance: 157.3
click at [558, 344] on div "We've summarized the requirements for The Chopping Block 's donor program below…" at bounding box center [778, 369] width 467 height 548
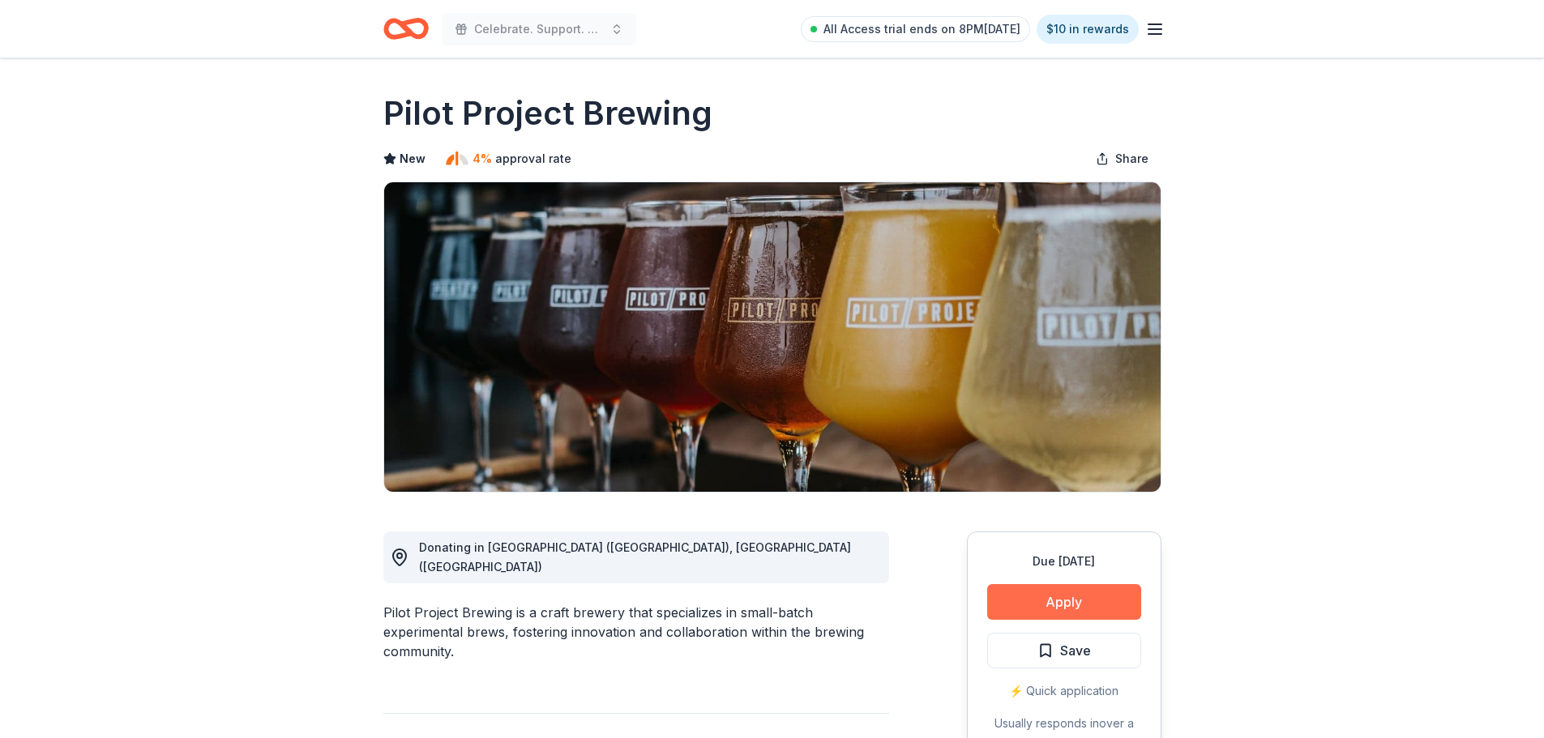
click at [1116, 599] on button "Apply" at bounding box center [1064, 602] width 154 height 36
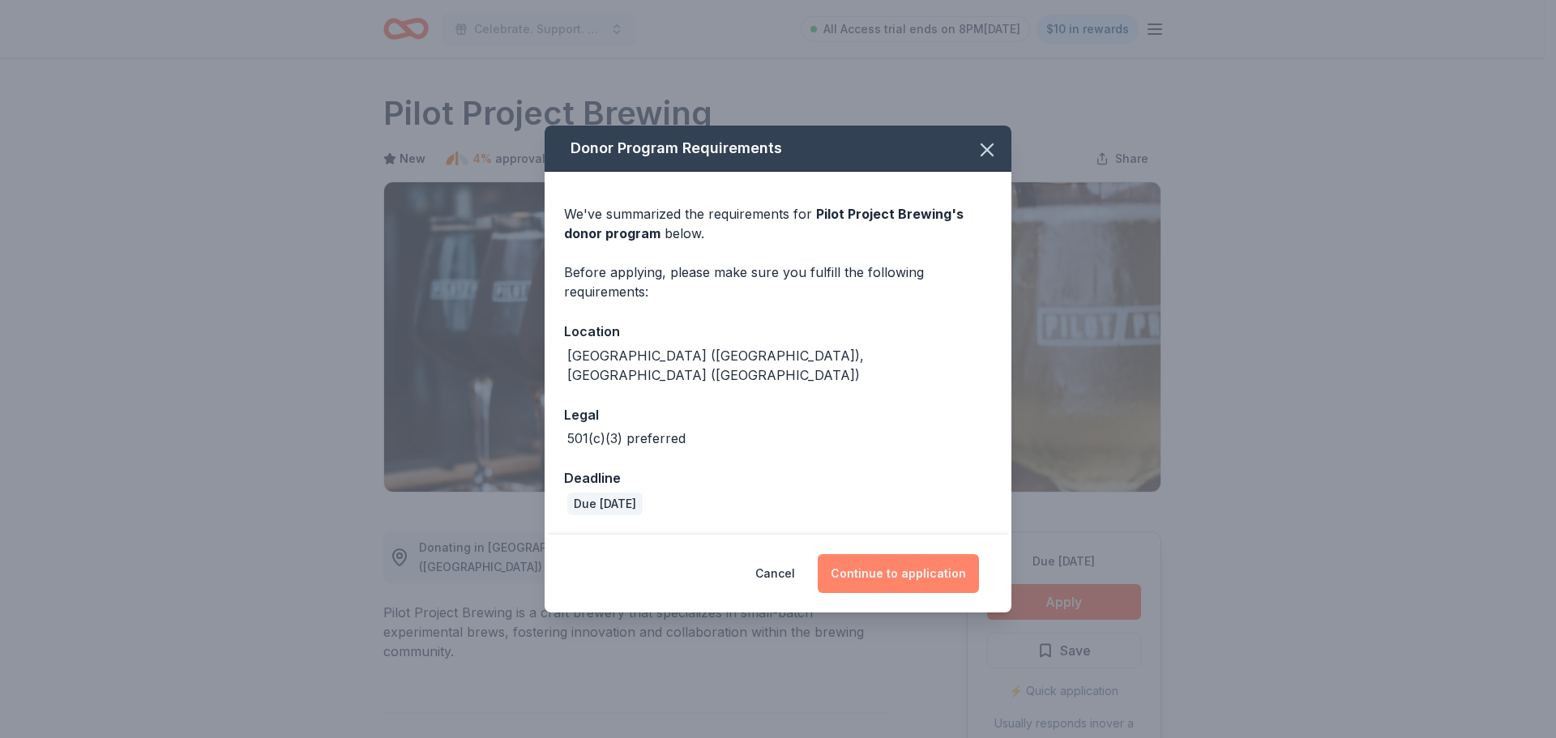
click at [912, 556] on button "Continue to application" at bounding box center [898, 573] width 161 height 39
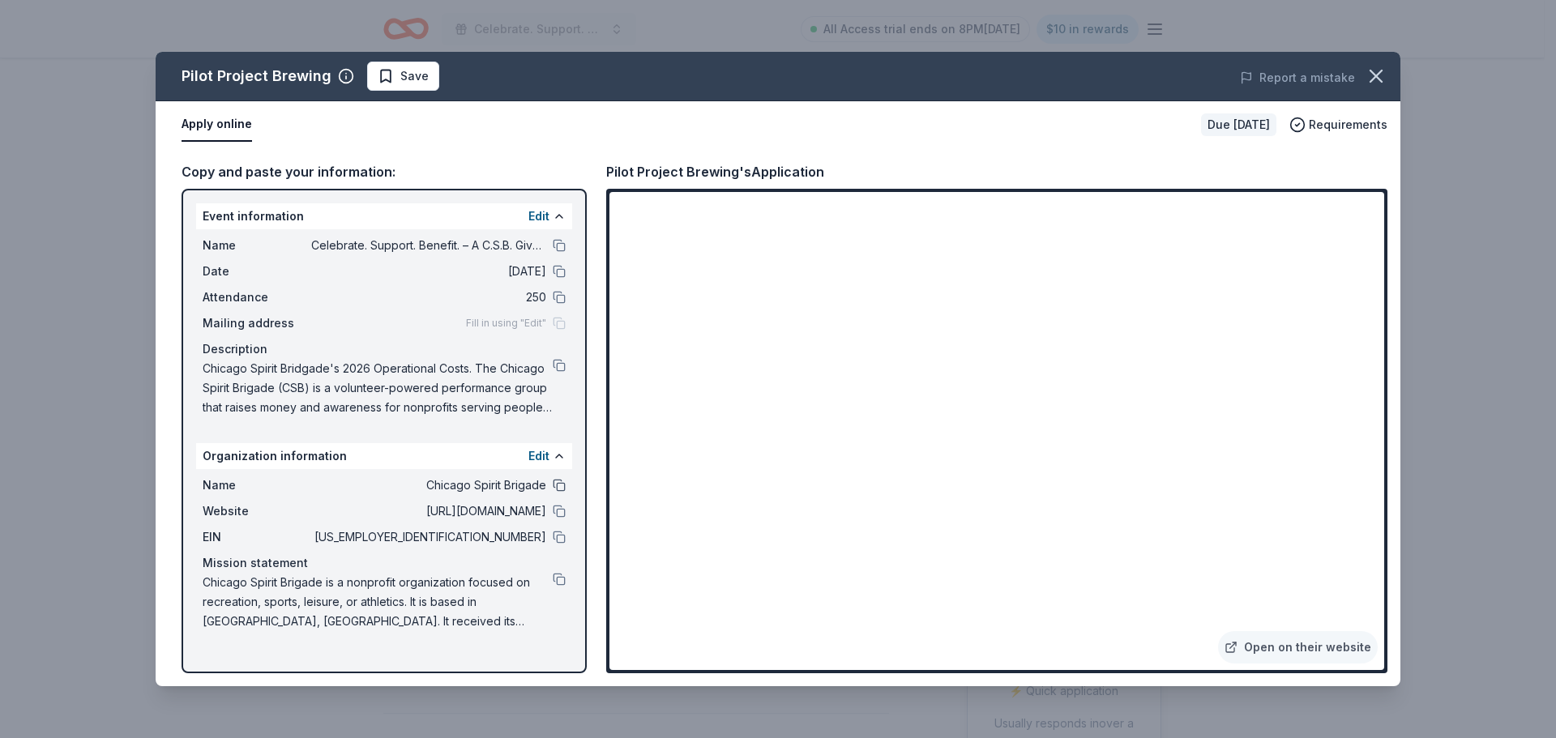
click at [564, 483] on button at bounding box center [559, 485] width 13 height 13
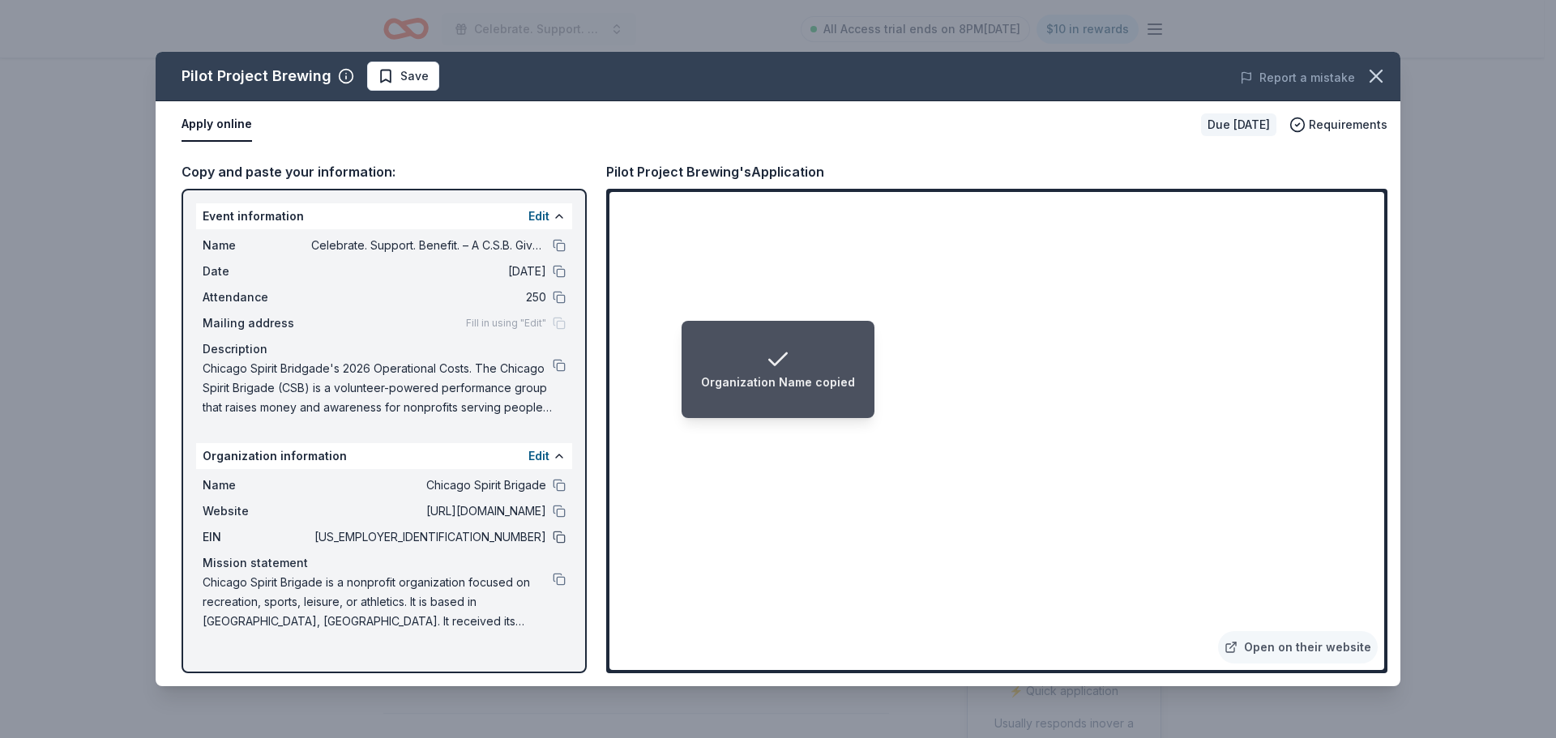
click at [561, 538] on button at bounding box center [559, 537] width 13 height 13
click at [1265, 645] on link "Open on their website" at bounding box center [1298, 647] width 160 height 32
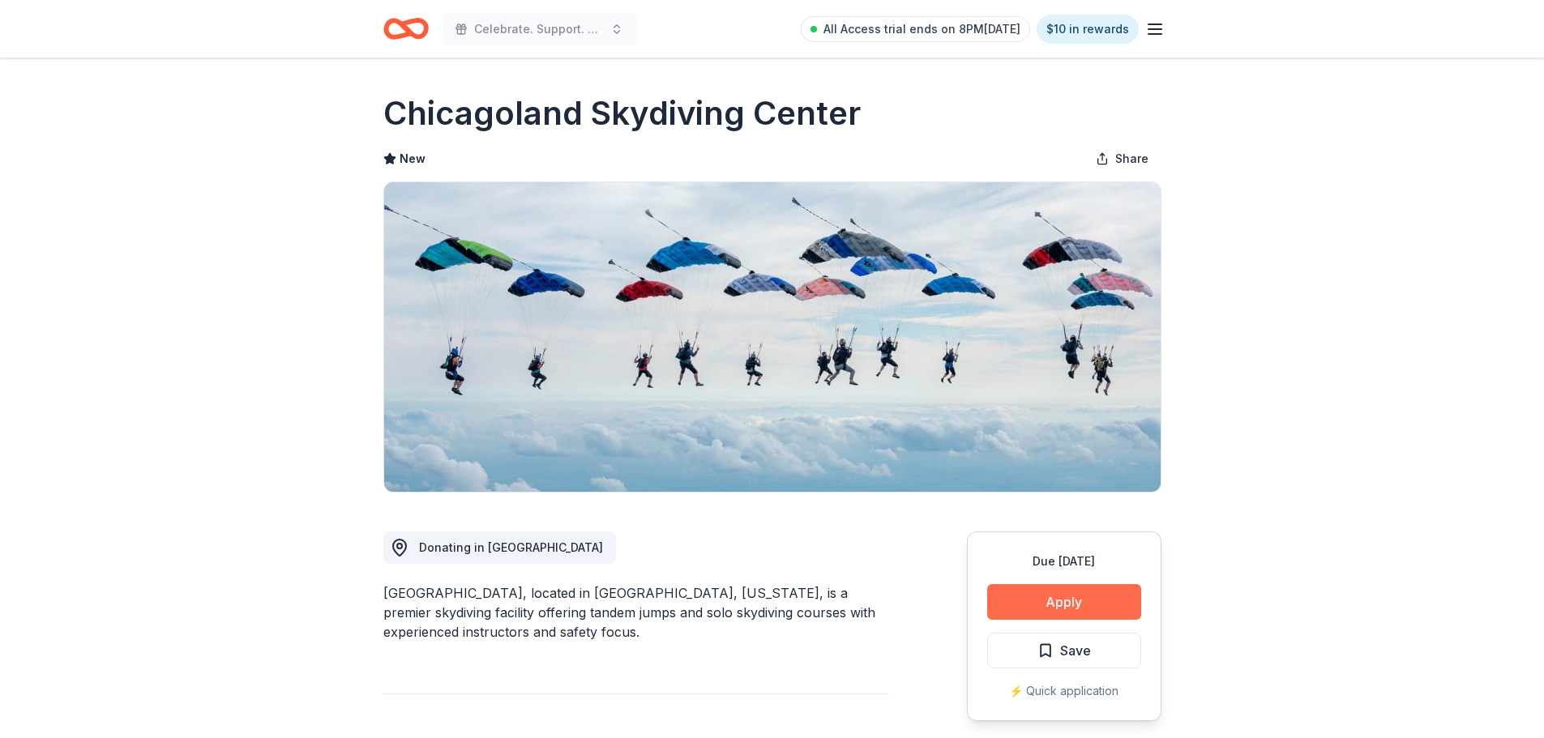
click at [1114, 612] on button "Apply" at bounding box center [1064, 602] width 154 height 36
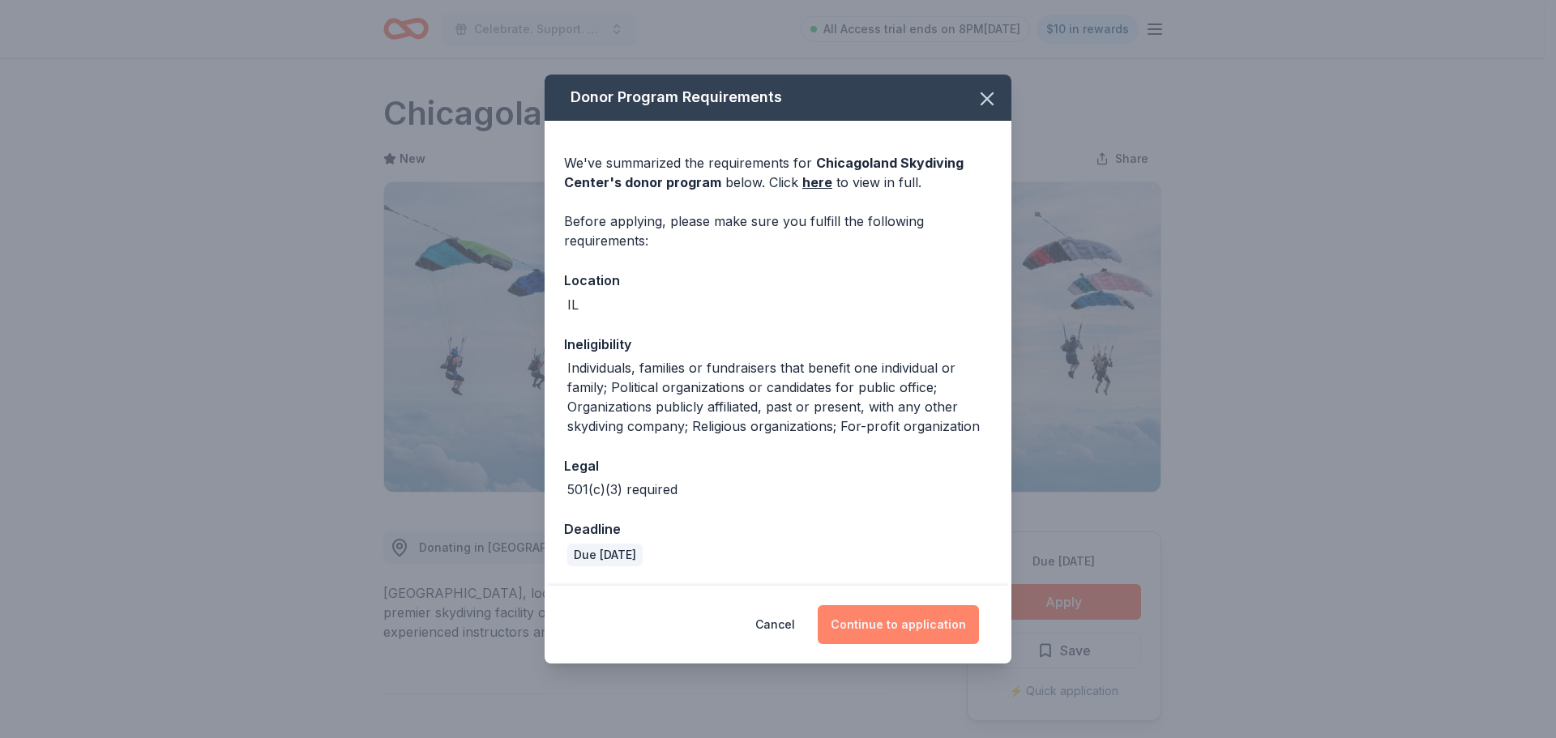
click at [934, 614] on button "Continue to application" at bounding box center [898, 624] width 161 height 39
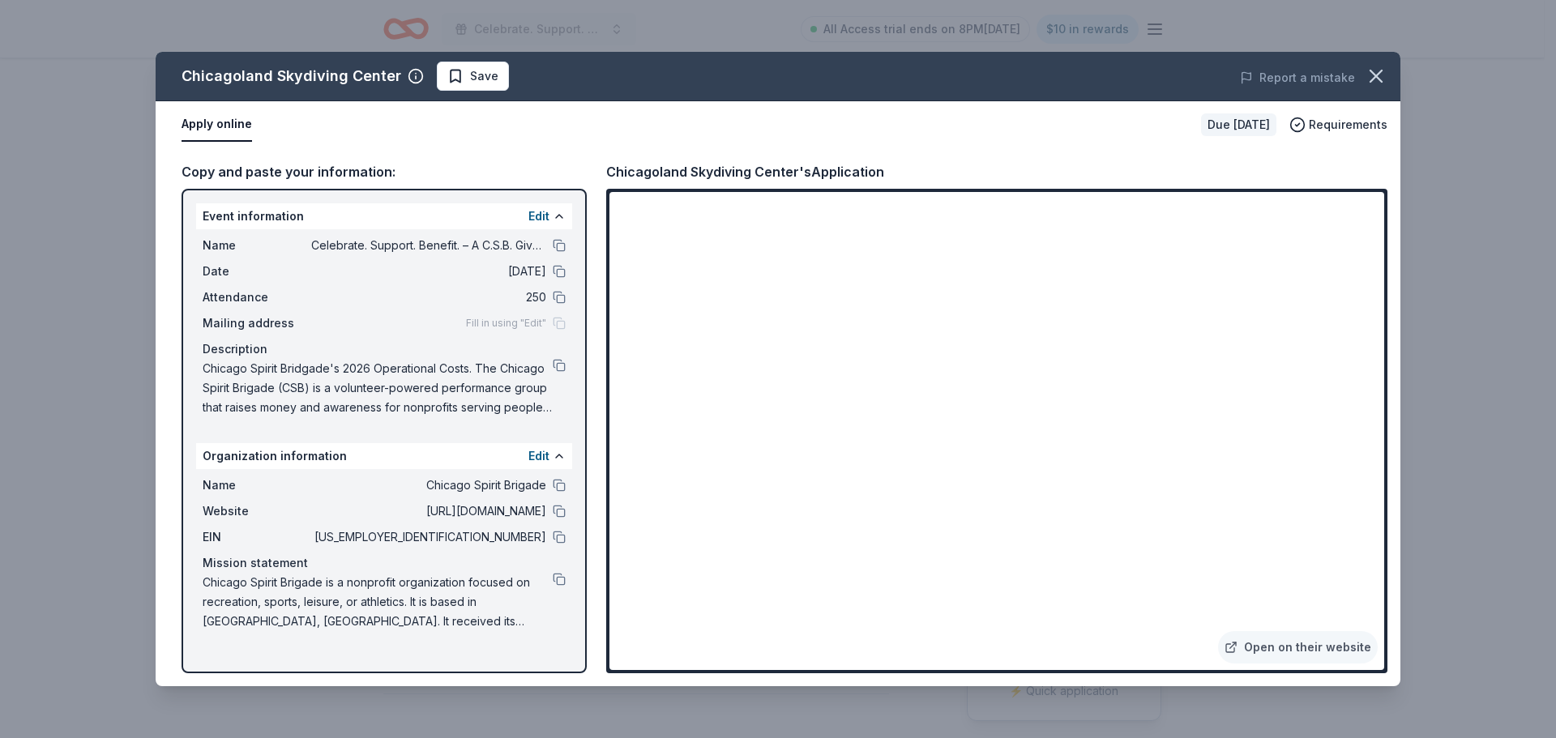
drag, startPoint x: 804, startPoint y: 170, endPoint x: 617, endPoint y: 163, distance: 186.5
click at [670, 169] on div "Chicagoland Skydiving Center's Application" at bounding box center [745, 171] width 278 height 21
drag, startPoint x: 606, startPoint y: 170, endPoint x: 656, endPoint y: 165, distance: 50.5
click at [656, 165] on div "Chicagoland Skydiving Center's Application" at bounding box center [745, 171] width 278 height 21
drag, startPoint x: 397, startPoint y: 78, endPoint x: 183, endPoint y: 87, distance: 214.1
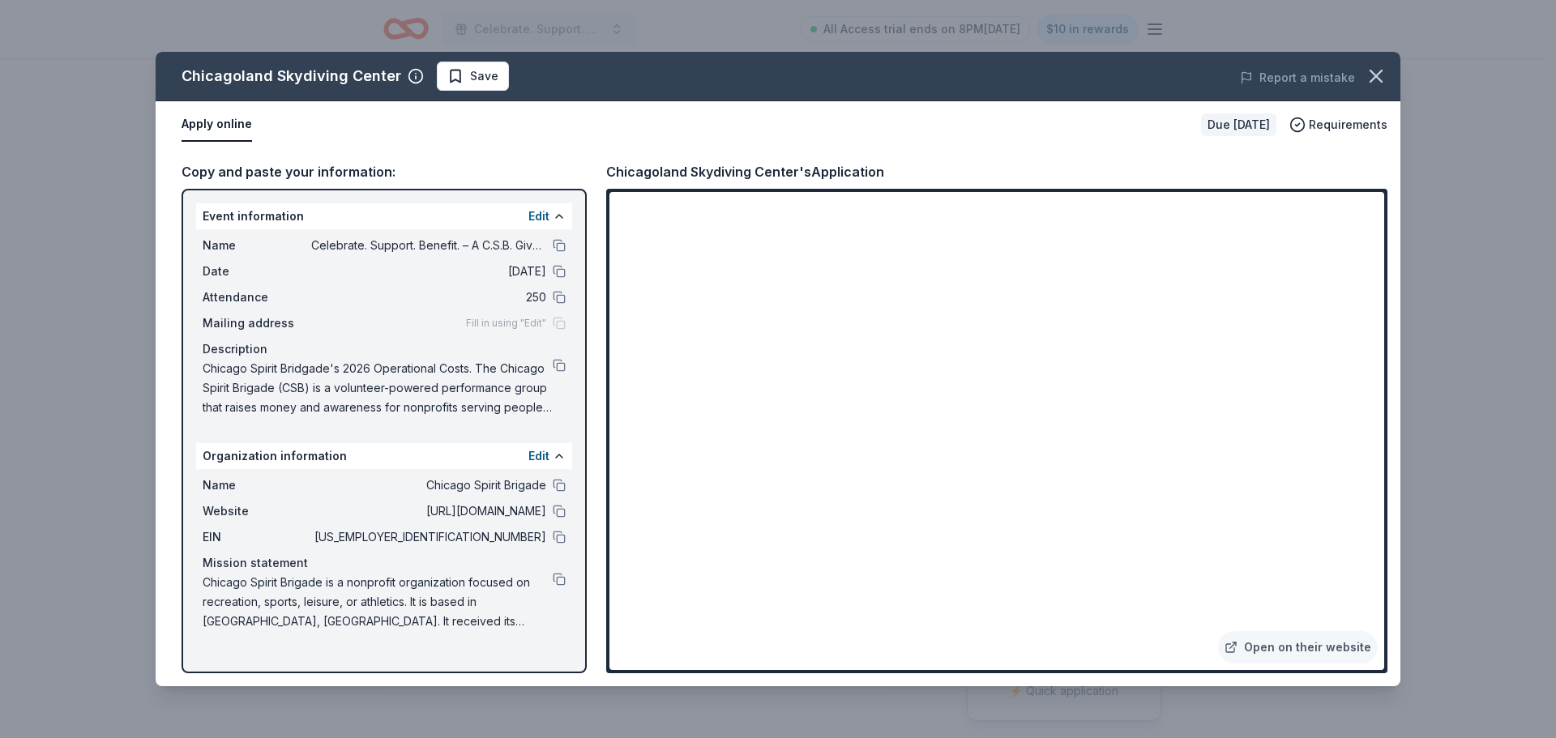
click at [183, 87] on div "Chicagoland Skydiving Center" at bounding box center [303, 76] width 242 height 26
click at [1366, 74] on icon "button" at bounding box center [1376, 76] width 23 height 23
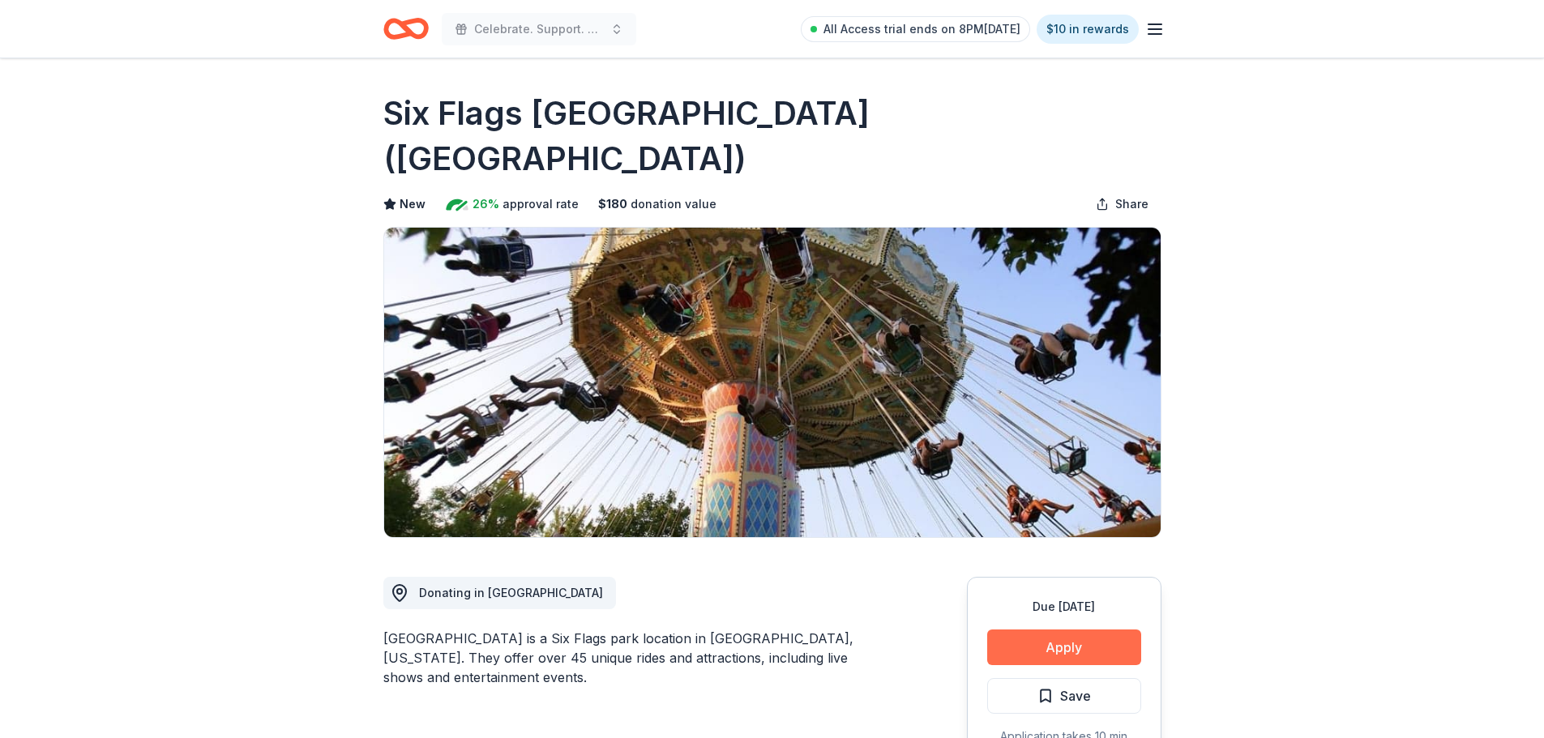
click at [993, 630] on button "Apply" at bounding box center [1064, 648] width 154 height 36
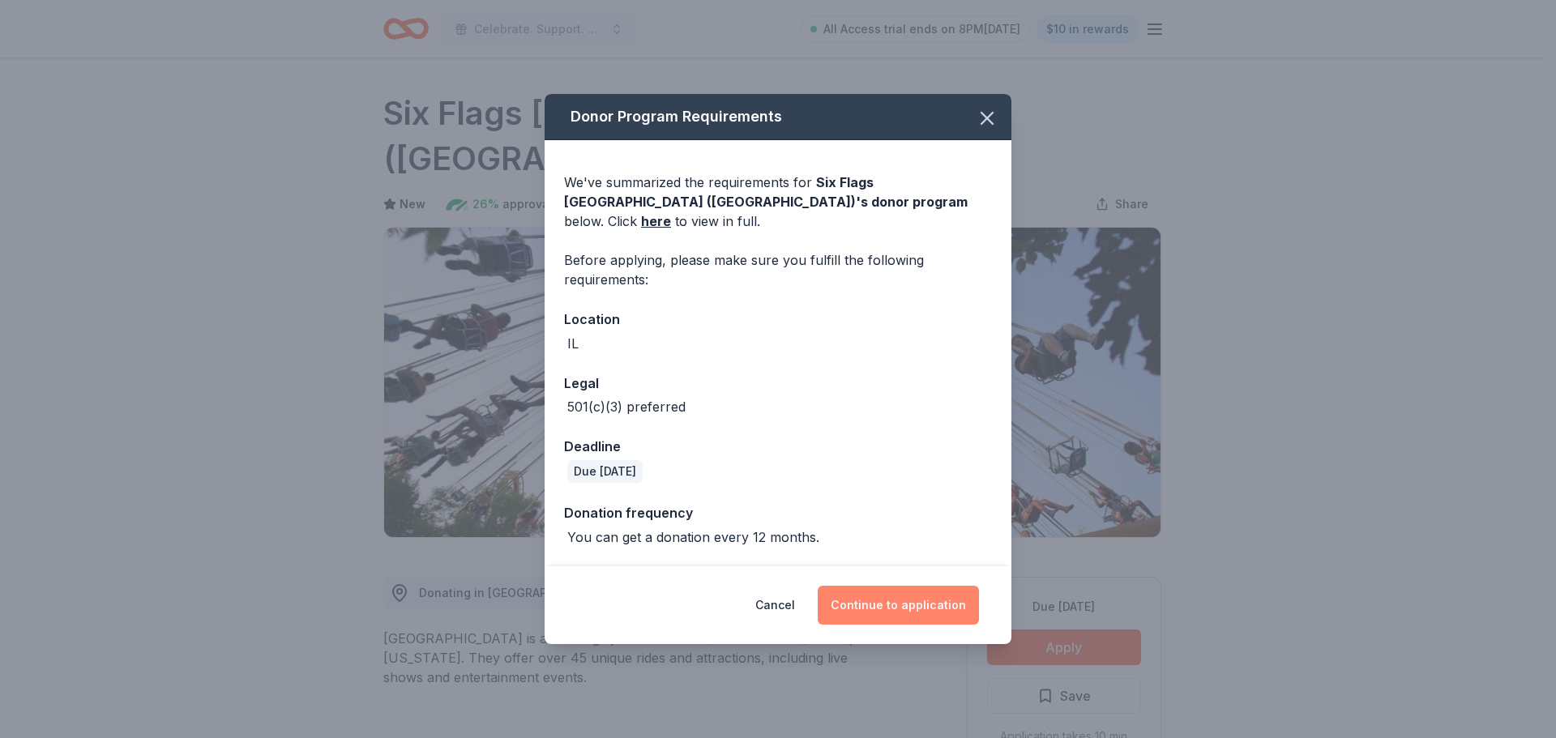
click at [878, 587] on button "Continue to application" at bounding box center [898, 605] width 161 height 39
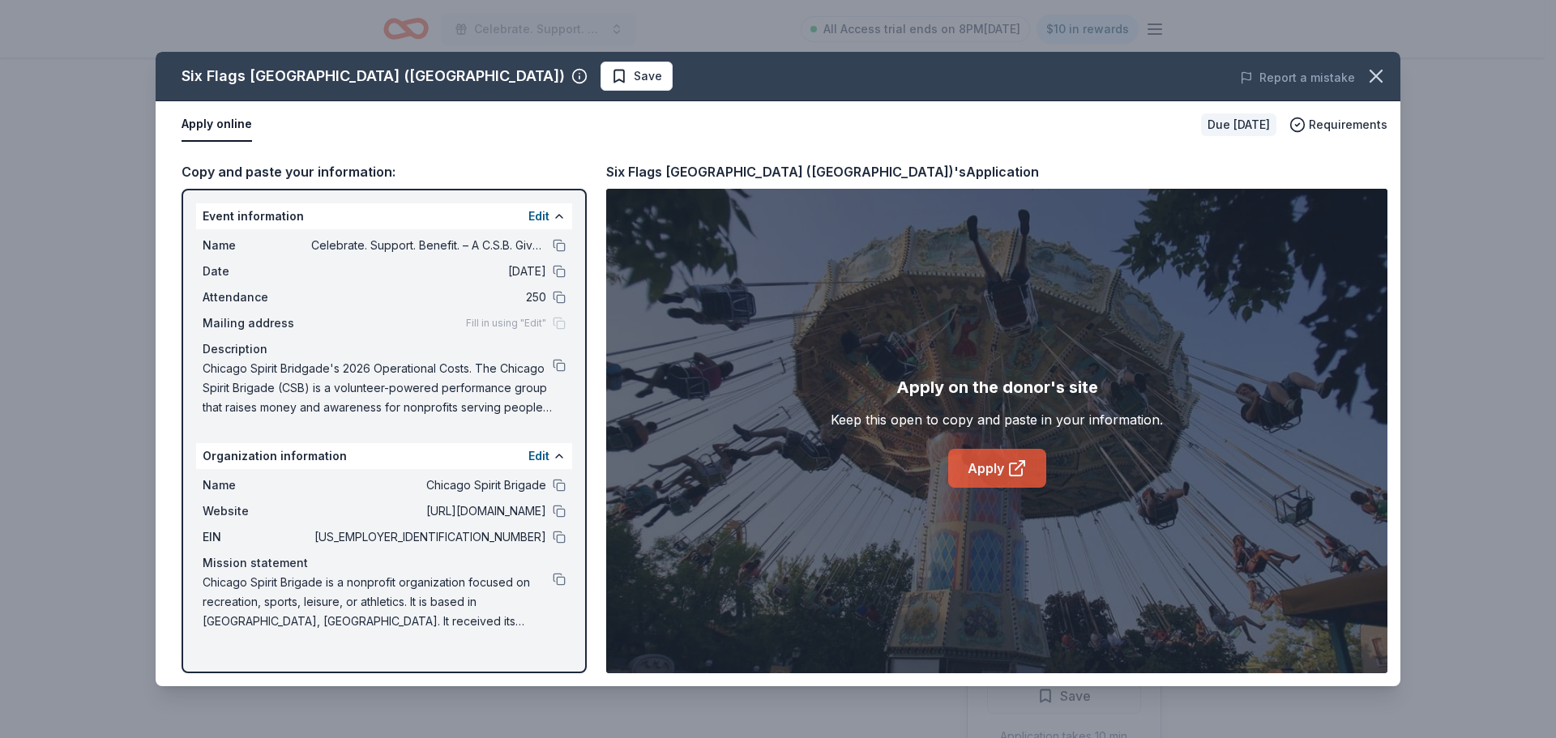
click at [959, 472] on link "Apply" at bounding box center [997, 468] width 98 height 39
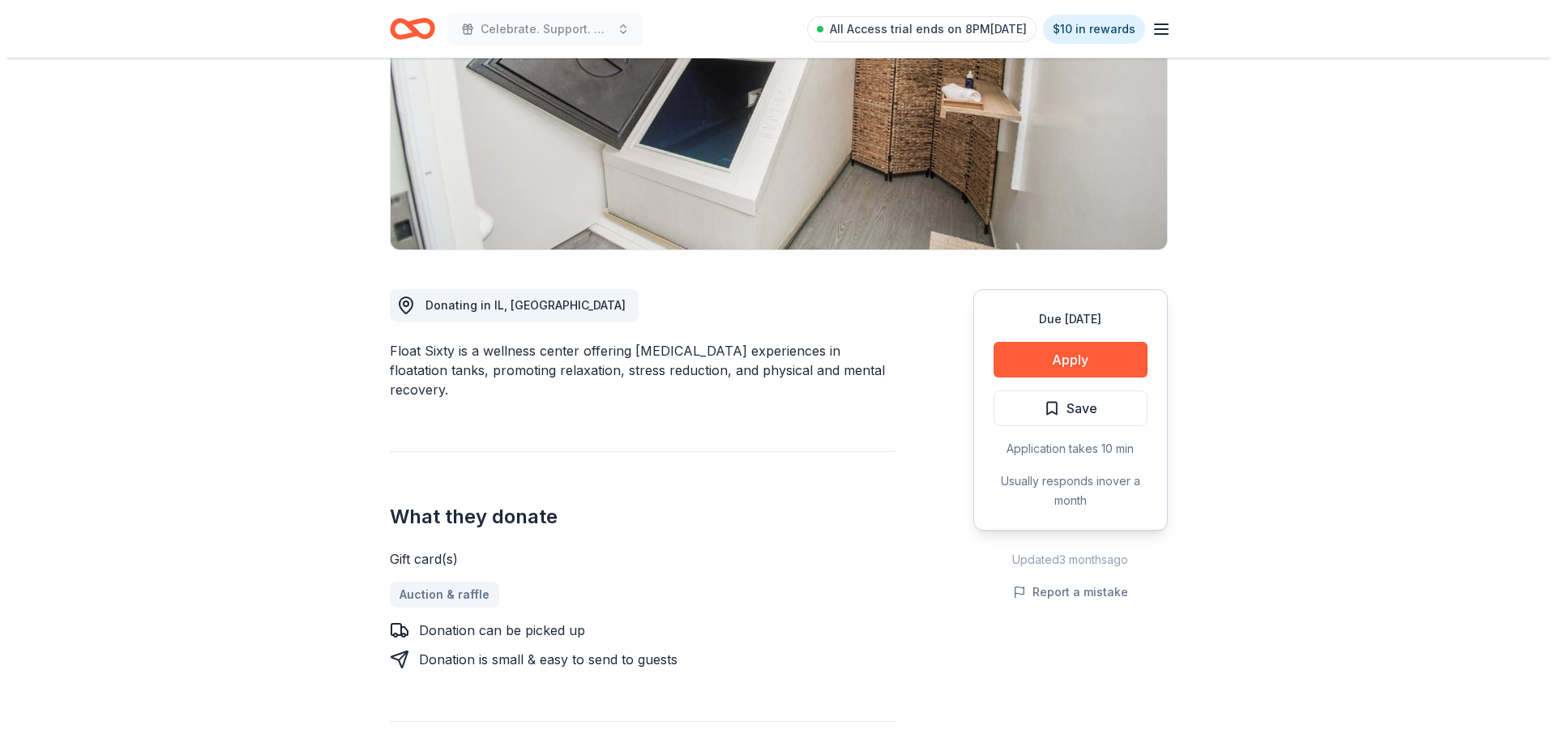
scroll to position [243, 0]
click at [1019, 359] on button "Apply" at bounding box center [1064, 359] width 154 height 36
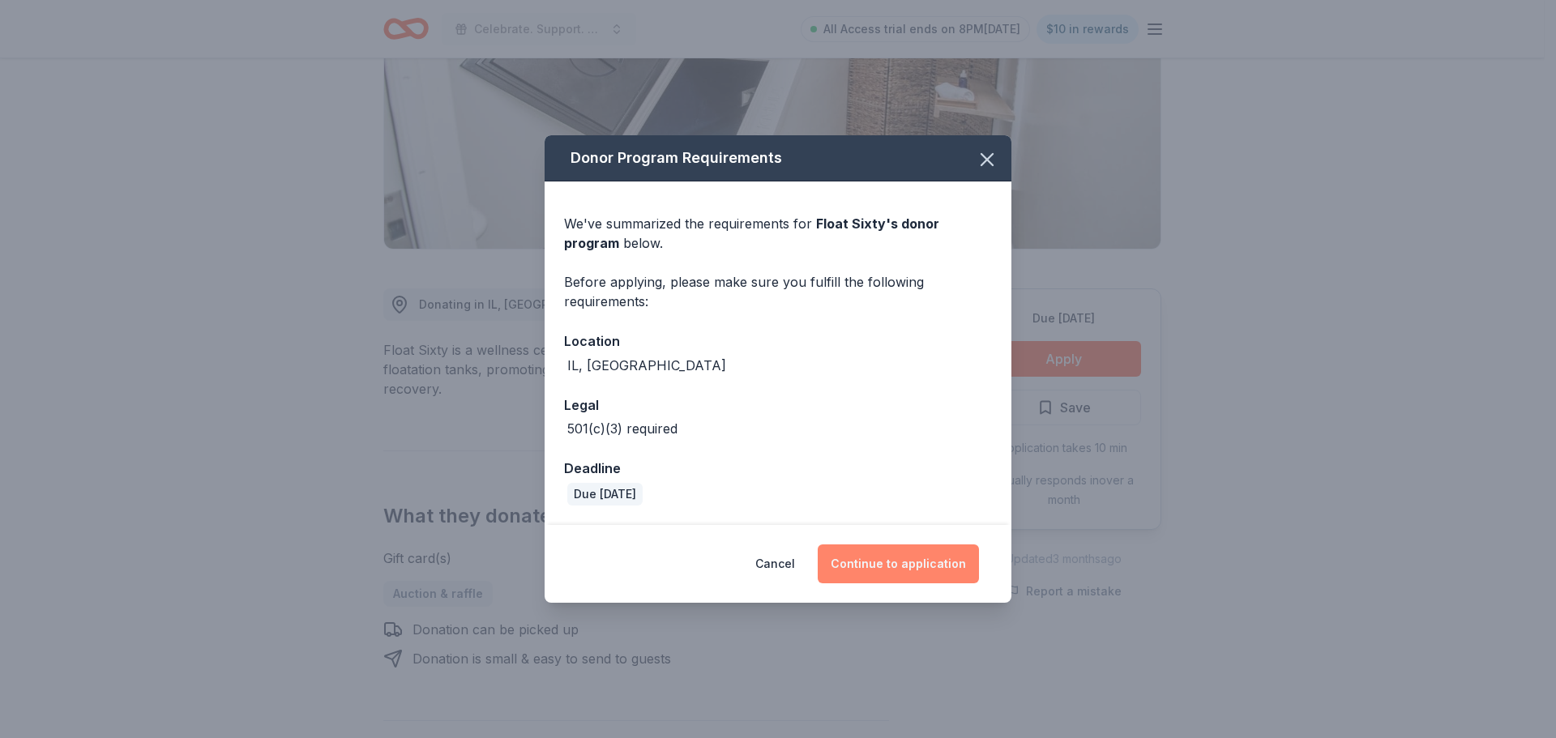
click at [955, 566] on button "Continue to application" at bounding box center [898, 564] width 161 height 39
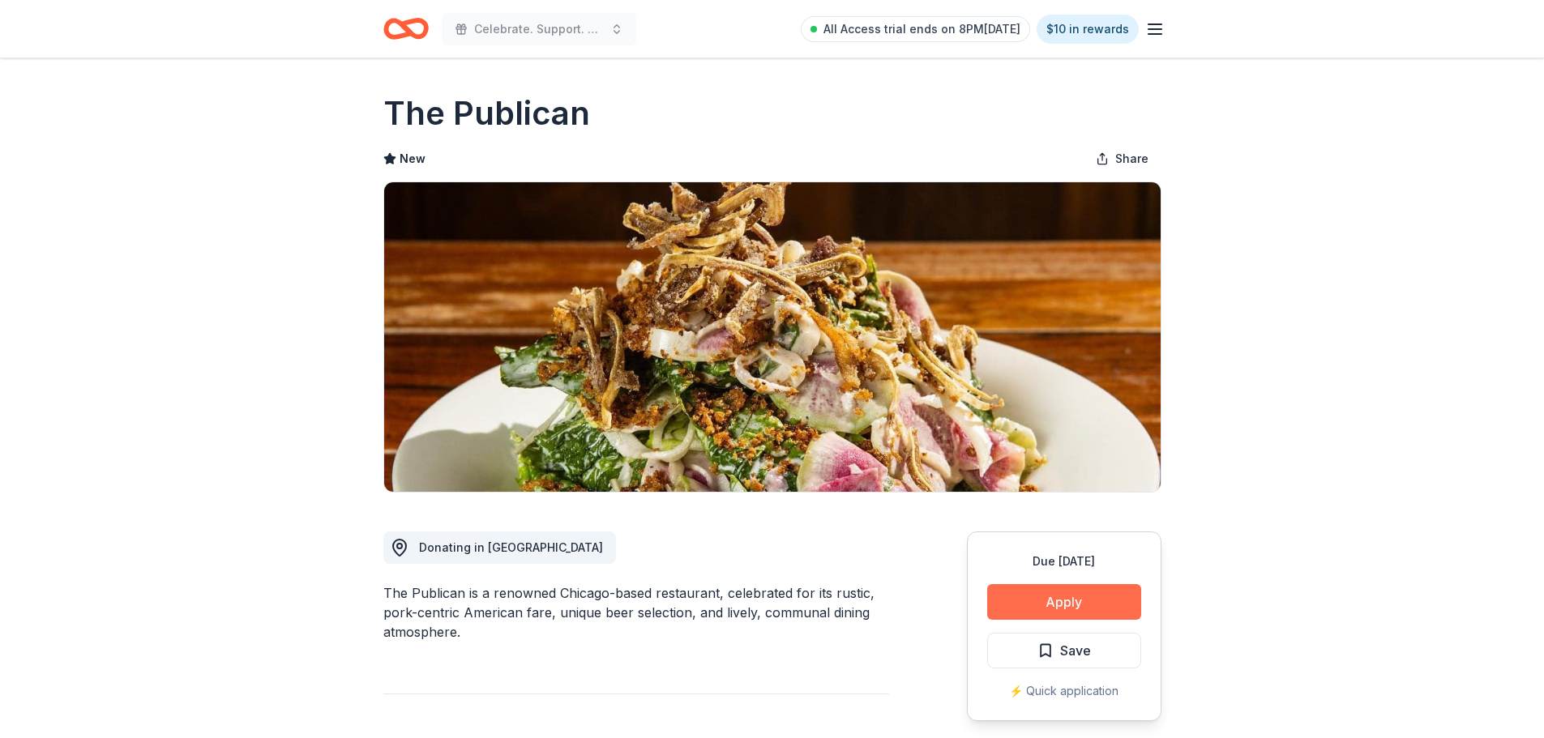
click at [1100, 587] on button "Apply" at bounding box center [1064, 602] width 154 height 36
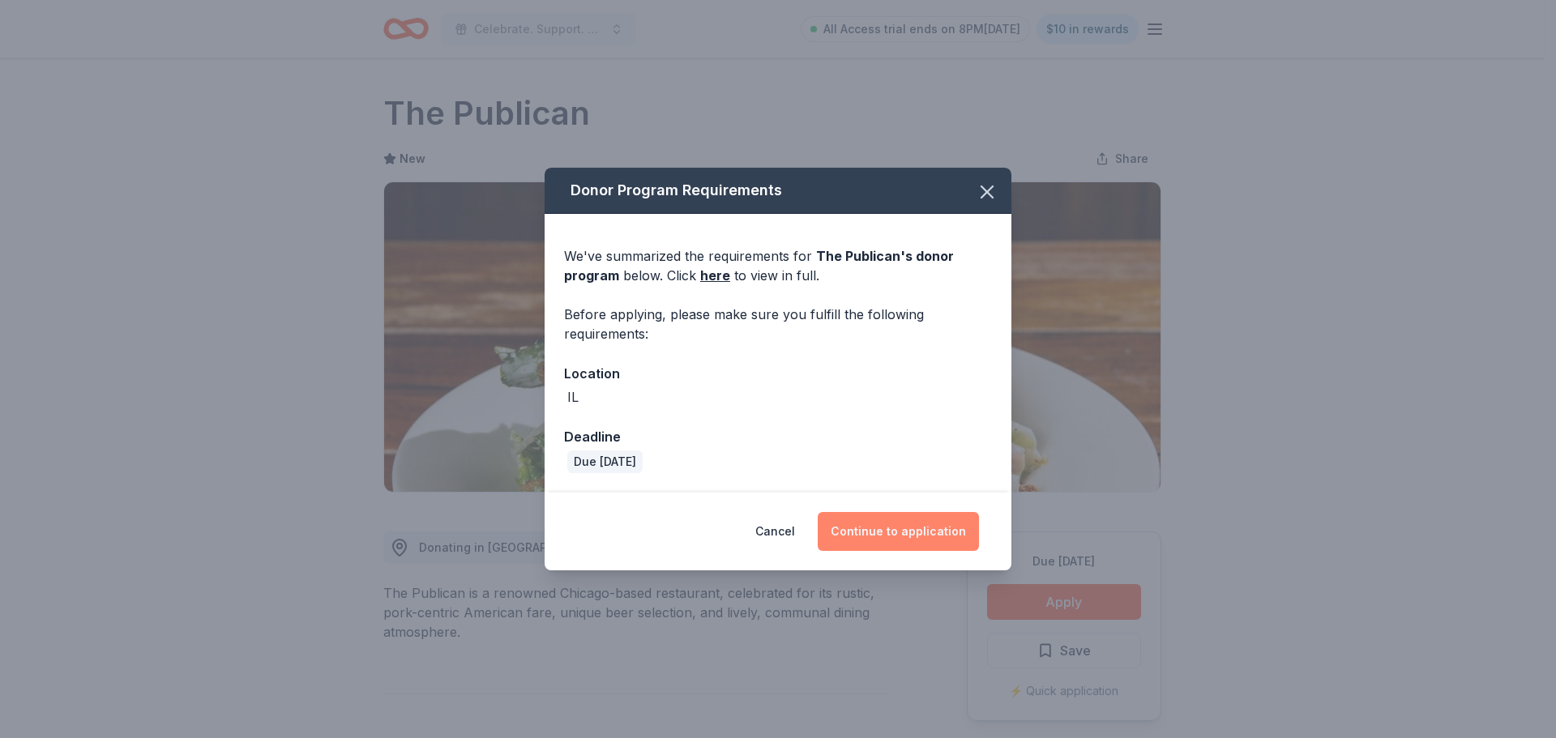
click at [927, 521] on button "Continue to application" at bounding box center [898, 531] width 161 height 39
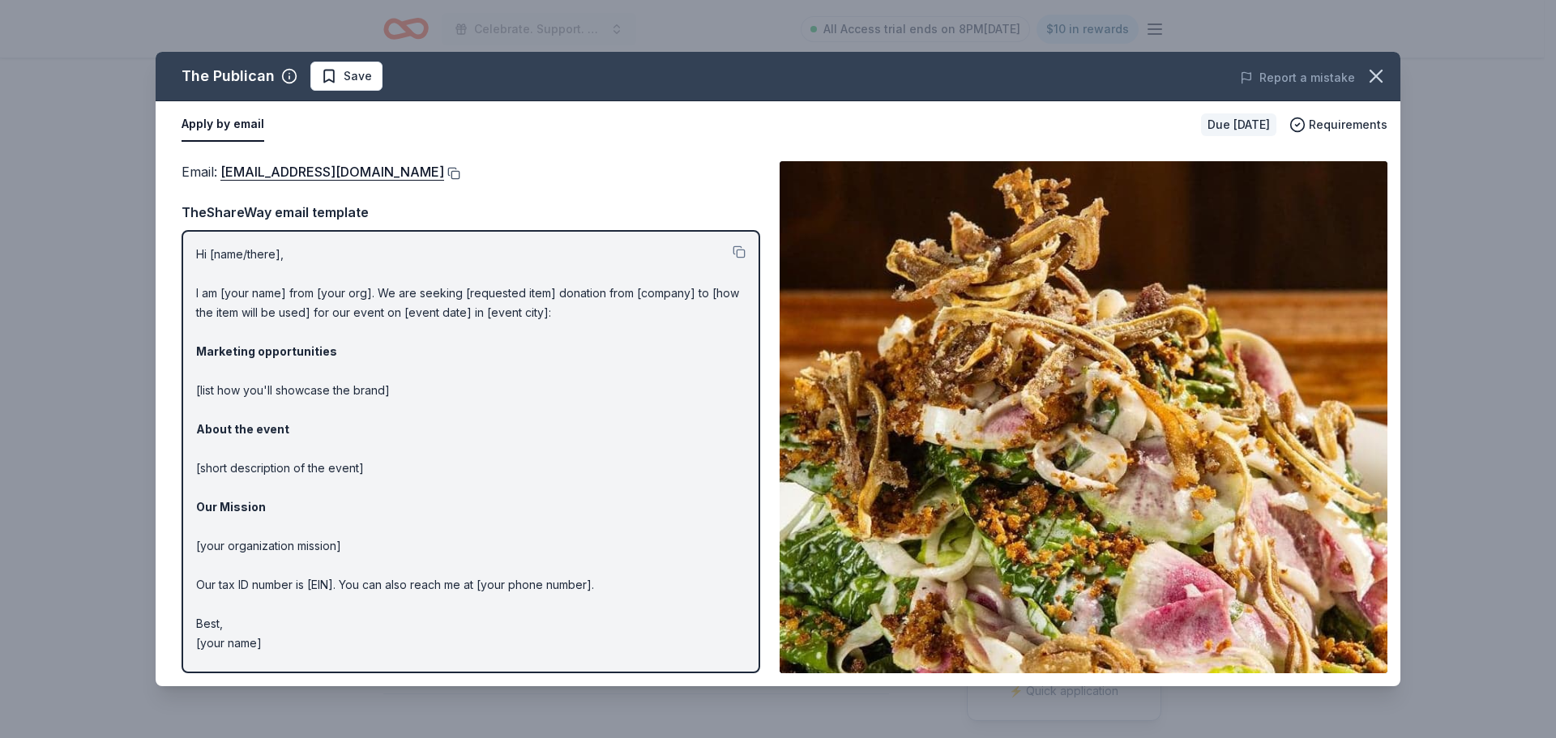
click at [444, 170] on button at bounding box center [452, 173] width 16 height 13
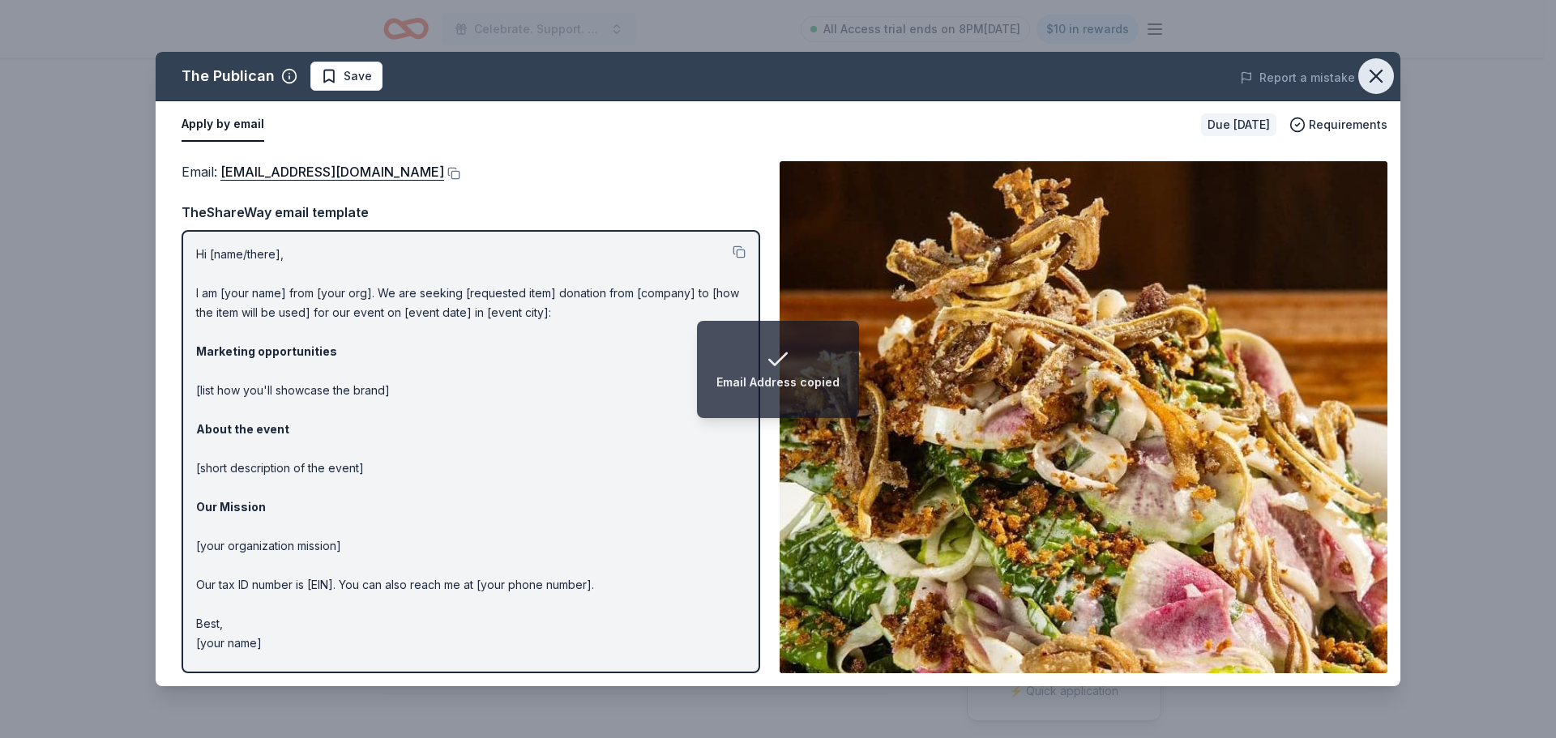
click at [1372, 73] on icon "button" at bounding box center [1375, 75] width 11 height 11
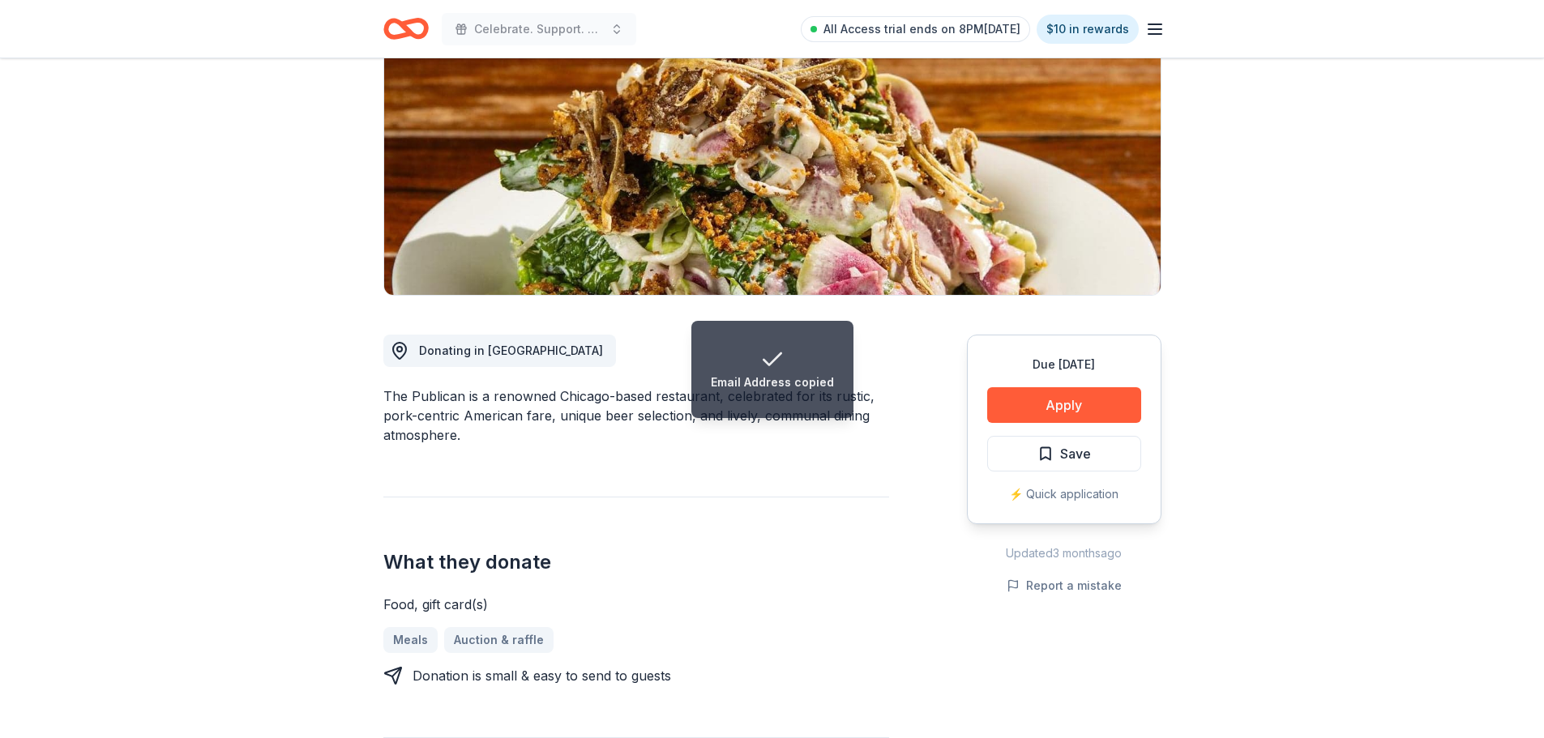
scroll to position [296, 0]
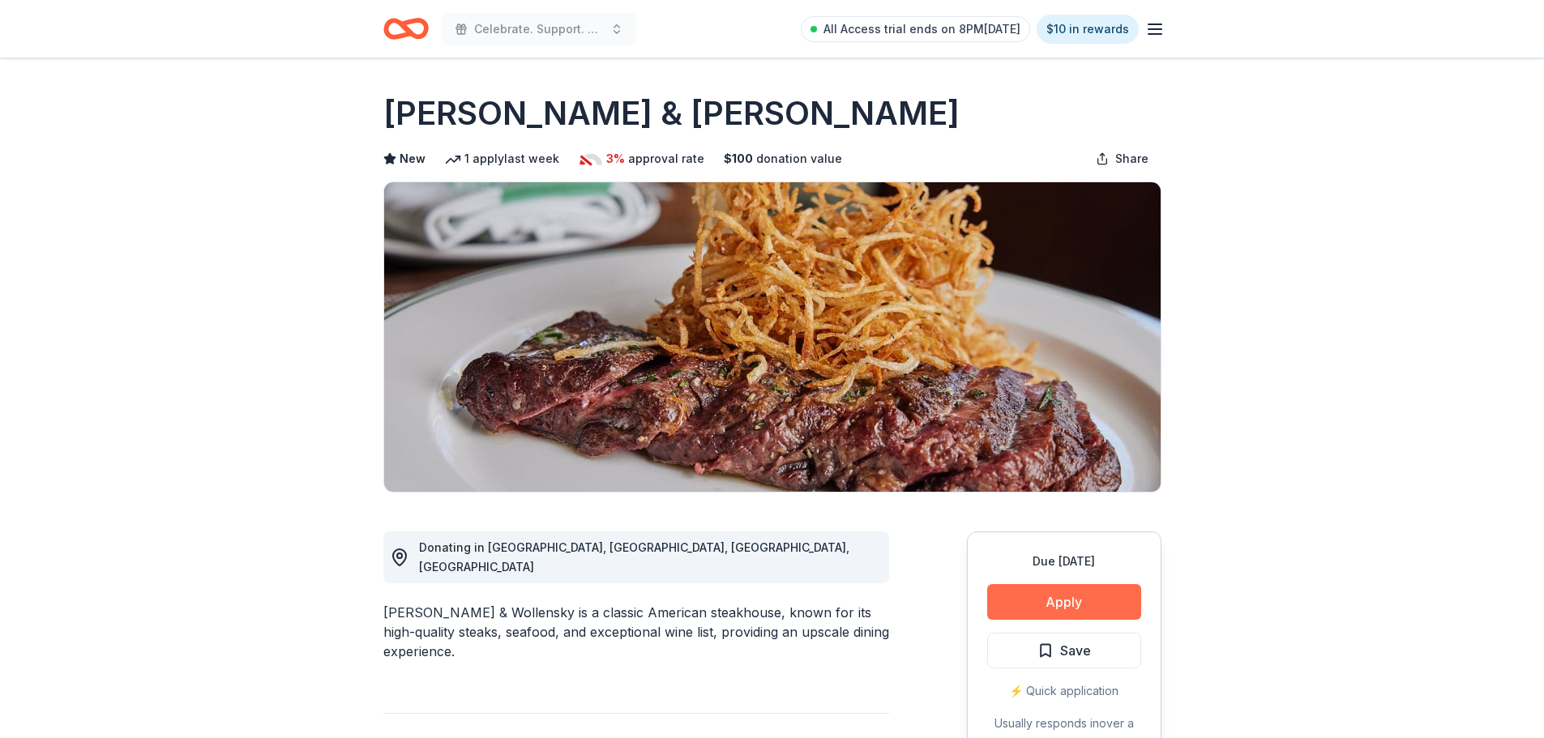
click at [1117, 606] on button "Apply" at bounding box center [1064, 602] width 154 height 36
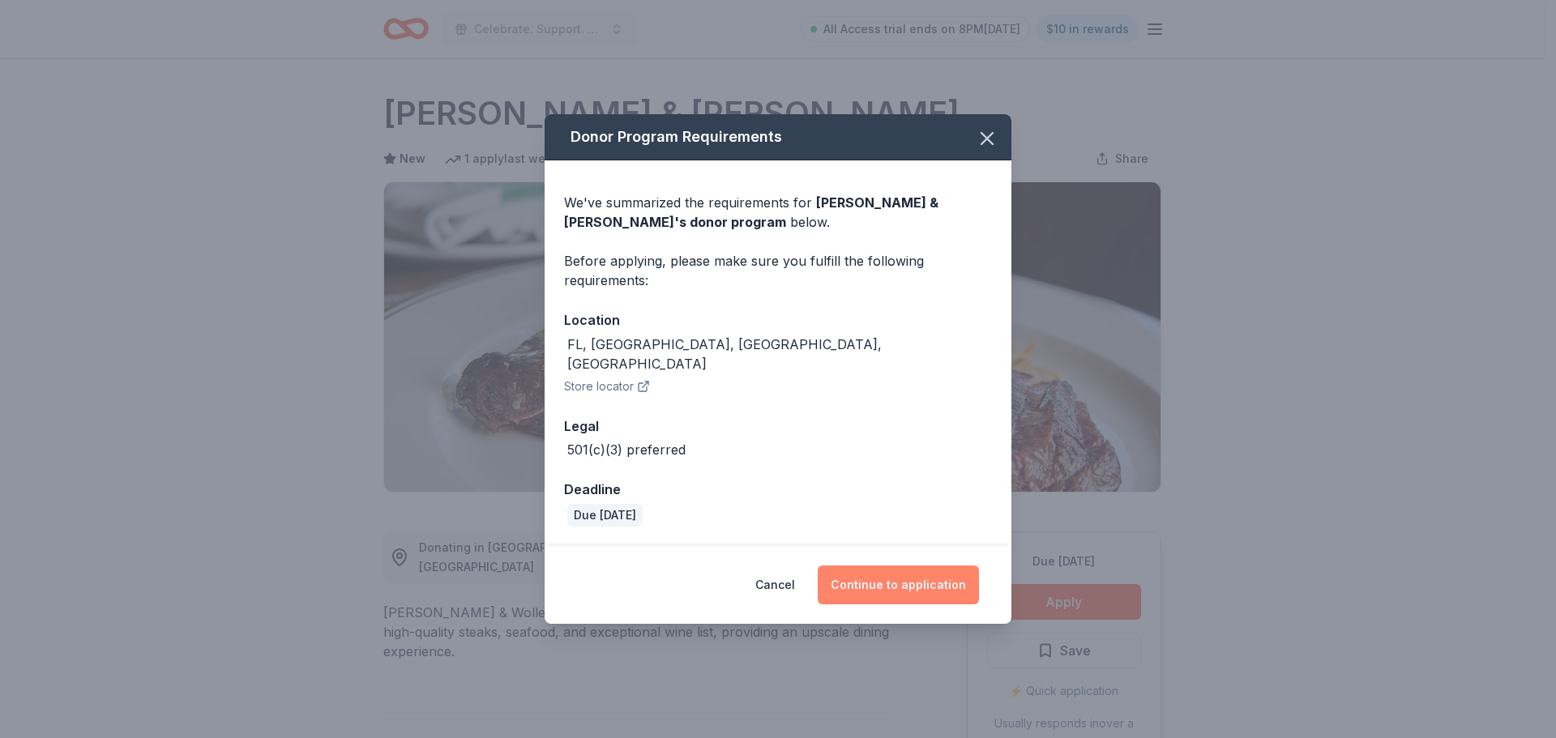
click at [908, 574] on button "Continue to application" at bounding box center [898, 585] width 161 height 39
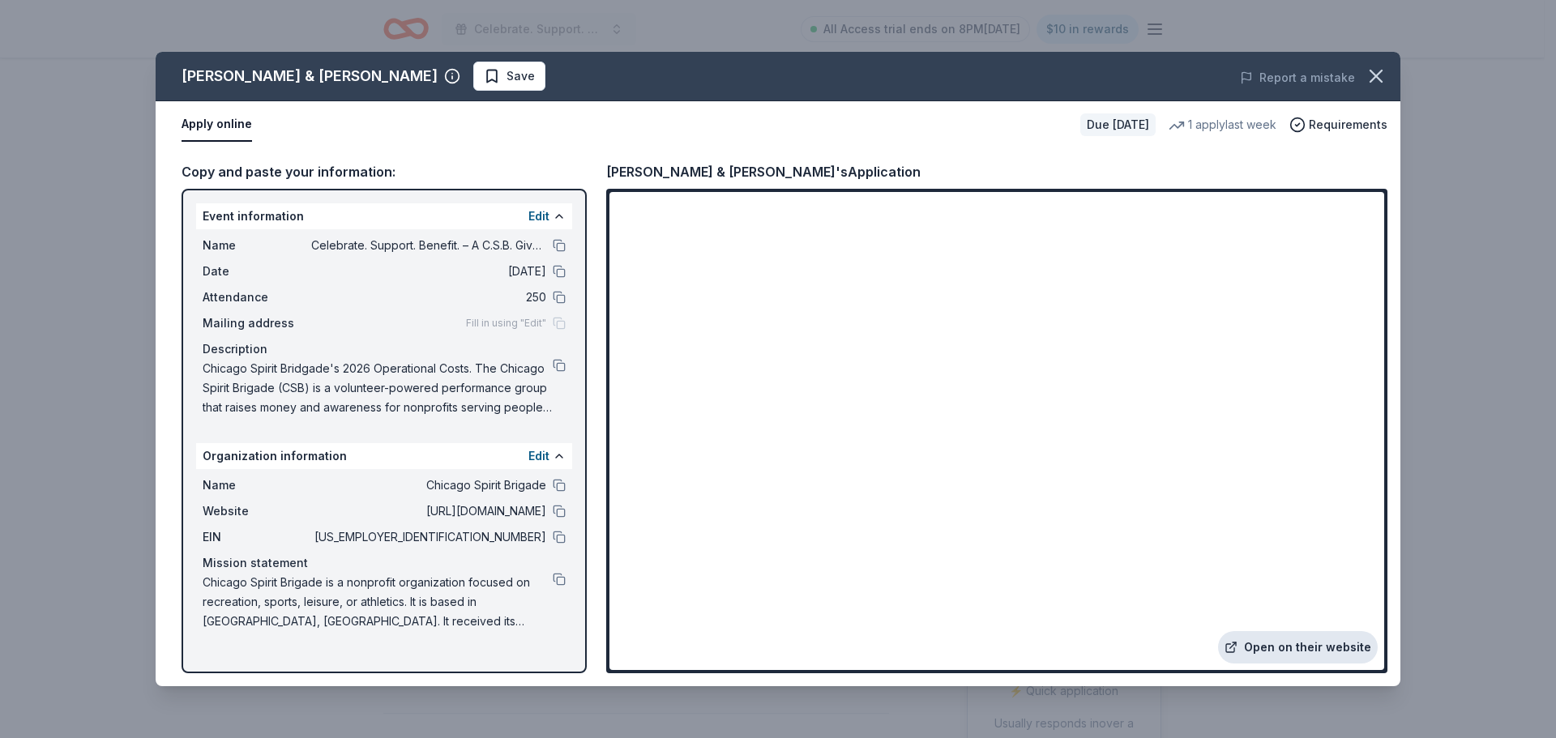
click at [1319, 643] on link "Open on their website" at bounding box center [1298, 647] width 160 height 32
